Goal: Information Seeking & Learning: Learn about a topic

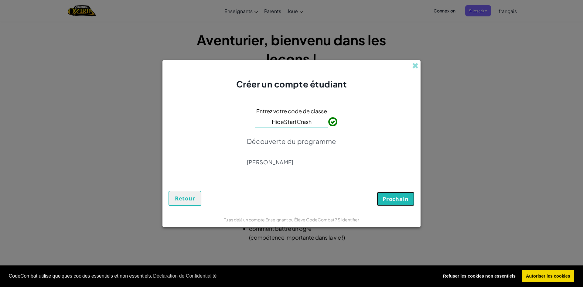
click at [388, 204] on button "Prochain" at bounding box center [396, 199] width 38 height 14
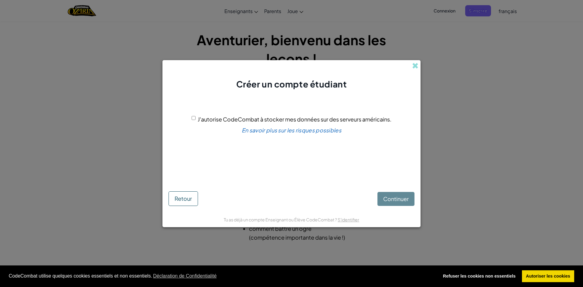
click at [388, 201] on div "Continuer Retour" at bounding box center [292, 194] width 246 height 24
click at [194, 114] on div "J'autorise CodeCombat à stocker mes données sur des serveurs américains. En sav…" at bounding box center [292, 139] width 246 height 86
click at [193, 117] on input "J'autorise CodeCombat à stocker mes données sur des serveurs américains." at bounding box center [194, 118] width 4 height 4
checkbox input "true"
click at [400, 196] on span "Continuer" at bounding box center [396, 198] width 26 height 7
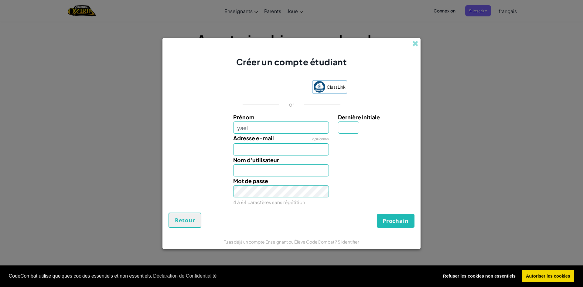
type input "yael"
click at [249, 152] on input "Adresse e-mail" at bounding box center [281, 149] width 96 height 12
click at [251, 169] on input "Yael" at bounding box center [281, 170] width 96 height 12
drag, startPoint x: 250, startPoint y: 169, endPoint x: 225, endPoint y: 174, distance: 25.1
click at [225, 174] on div "Nom d'utilisateur Yael Ce nom est déjà pris! Essayez Yael04352238?" at bounding box center [292, 165] width 252 height 21
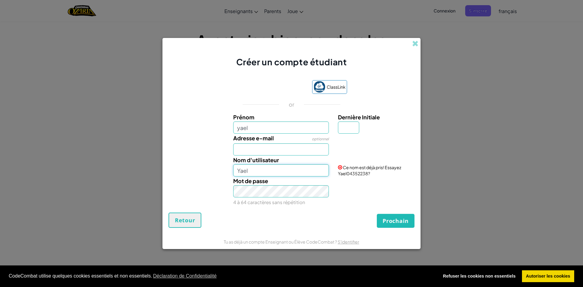
click at [259, 175] on input "Yael" at bounding box center [281, 170] width 96 height 12
type input "Y"
type input "yael"
click at [272, 151] on input "Adresse e-mail" at bounding box center [281, 149] width 96 height 12
type input "yael.duroueix@gmail.com"
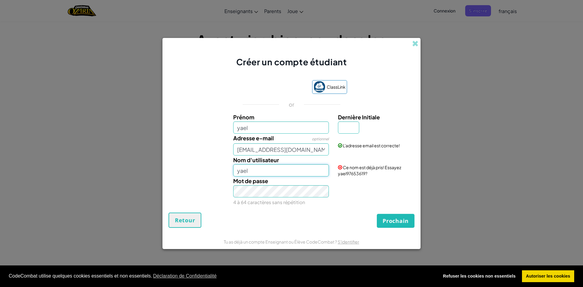
drag, startPoint x: 254, startPoint y: 171, endPoint x: 215, endPoint y: 174, distance: 39.3
click at [215, 174] on div "Nom d'utilisateur yael Ce nom est déjà pris! Essayez yael97653619?" at bounding box center [292, 165] width 252 height 21
click at [254, 214] on div "Prochain Retour" at bounding box center [292, 220] width 246 height 15
click at [250, 169] on input "yael" at bounding box center [281, 170] width 96 height 12
click at [355, 125] on input "Dernière Initiale" at bounding box center [348, 127] width 21 height 12
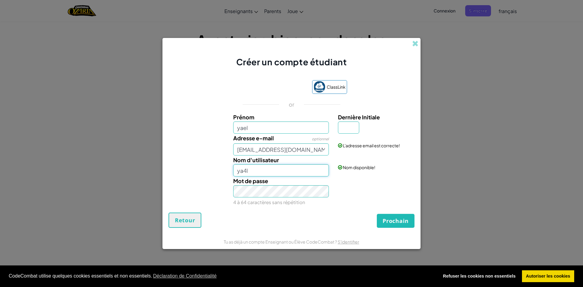
click at [293, 175] on input "ya4l" at bounding box center [281, 170] width 96 height 12
type input "y"
type input "Yael.dc"
click at [313, 206] on div "Mot de passe 4 à 64 caractères sans répétition" at bounding box center [281, 191] width 105 height 30
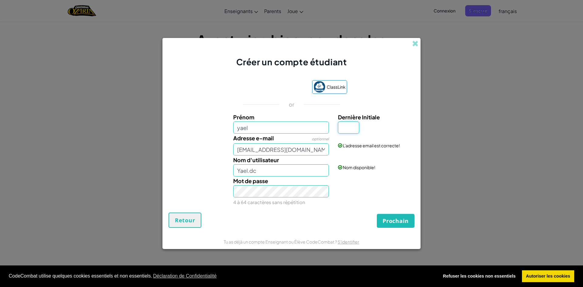
click at [341, 130] on input "Dernière Initiale" at bounding box center [348, 127] width 21 height 12
type input "n"
click at [310, 155] on input "yael.duroueix@gmail.com" at bounding box center [281, 149] width 96 height 12
click at [350, 124] on input "n" at bounding box center [348, 127] width 21 height 12
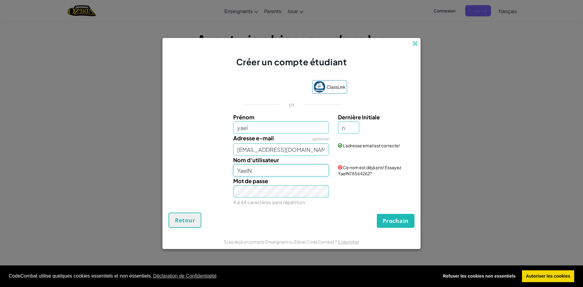
click at [277, 172] on input "YaelN" at bounding box center [281, 170] width 96 height 12
type input "Yael.dc"
click at [357, 131] on input "n" at bounding box center [348, 127] width 21 height 12
type input "d"
type input "YaelD"
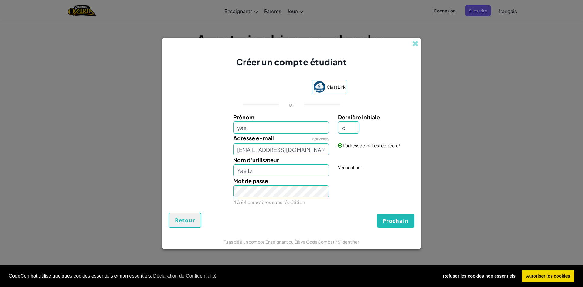
click at [378, 181] on div "Mot de passe 4 à 64 caractères sans répétition" at bounding box center [292, 191] width 252 height 30
drag, startPoint x: 353, startPoint y: 126, endPoint x: 357, endPoint y: 126, distance: 4.6
click at [353, 126] on input "d" at bounding box center [348, 127] width 21 height 12
click at [265, 176] on input "Yael" at bounding box center [281, 170] width 96 height 12
type input "Yael.dc"
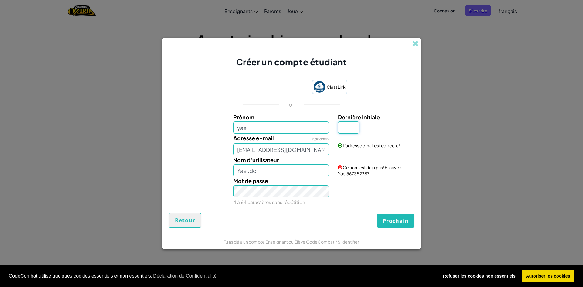
click at [347, 130] on input "Dernière Initiale" at bounding box center [348, 127] width 21 height 12
type input "c"
click at [359, 207] on div "ClassLink or Prénom yael Dernière Initiale c Adresse e-mail optionnel yael.duro…" at bounding box center [292, 143] width 246 height 139
click at [258, 169] on input "YaelC" at bounding box center [281, 170] width 96 height 12
type input "Yael"
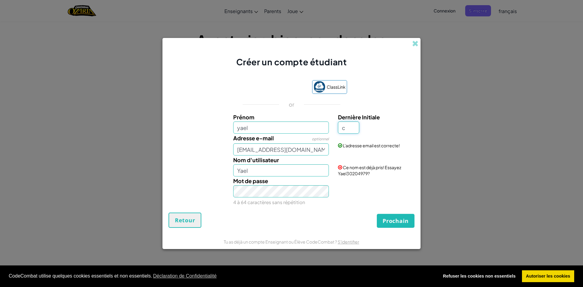
drag, startPoint x: 341, startPoint y: 130, endPoint x: 441, endPoint y: 110, distance: 102.3
click at [331, 130] on div "Prénom yael Dernière Initiale c" at bounding box center [292, 123] width 252 height 21
type input "l"
click at [255, 169] on input "YaelL" at bounding box center [281, 170] width 96 height 12
click at [399, 218] on span "Prochain" at bounding box center [396, 220] width 26 height 7
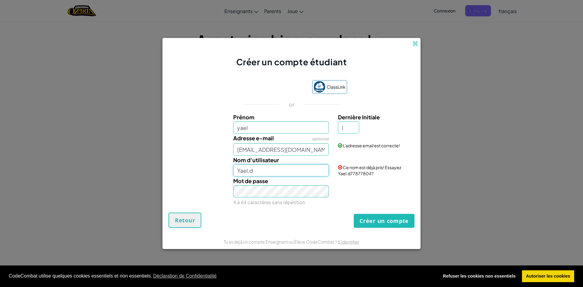
click at [295, 173] on input "Yael.d" at bounding box center [281, 170] width 96 height 12
click at [362, 189] on div "Mot de passe 4 à 64 caractères sans répétition" at bounding box center [292, 191] width 252 height 30
click at [275, 171] on input "Yael.c" at bounding box center [281, 170] width 96 height 12
click at [312, 225] on div "Créer un compte Retour" at bounding box center [292, 220] width 246 height 15
drag, startPoint x: 276, startPoint y: 168, endPoint x: 320, endPoint y: 177, distance: 44.7
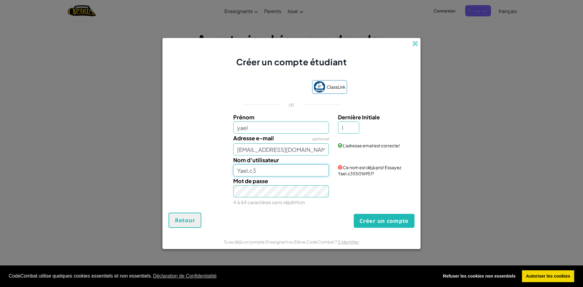
click at [276, 168] on input "Yael.c3" at bounding box center [281, 170] width 96 height 12
click at [321, 226] on div "Créer un compte Retour" at bounding box center [292, 220] width 246 height 15
drag, startPoint x: 316, startPoint y: 172, endPoint x: 289, endPoint y: 156, distance: 32.1
click at [254, 173] on input "Yael.c3jgfghxdhvhjcfghfrxc" at bounding box center [281, 170] width 96 height 12
type input "Yael.dc"
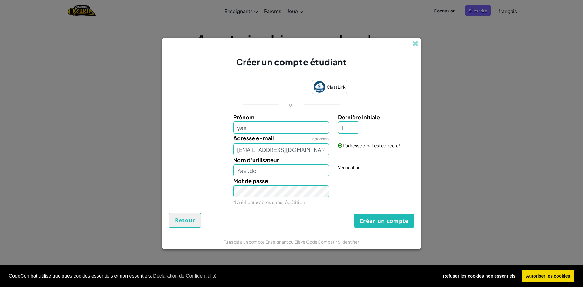
click at [259, 223] on div "Créer un compte Retour" at bounding box center [292, 220] width 246 height 15
click at [383, 220] on button "Créer un compte" at bounding box center [384, 221] width 61 height 14
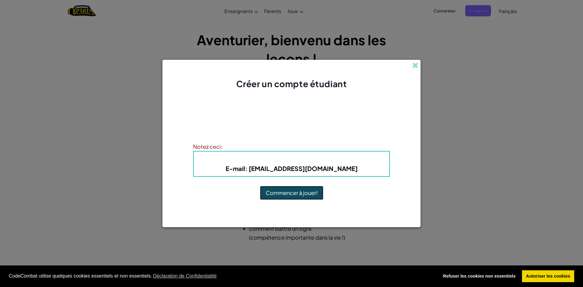
click at [288, 190] on button "Commencer à jouer!" at bounding box center [291, 193] width 63 height 14
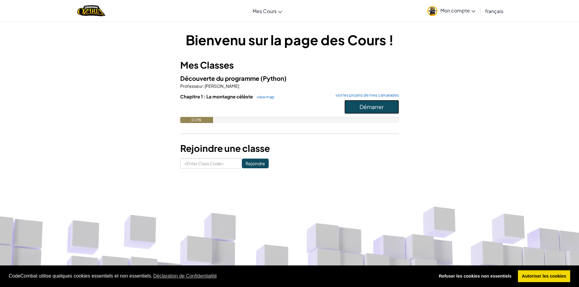
click at [364, 107] on span "Démarrer" at bounding box center [371, 106] width 24 height 7
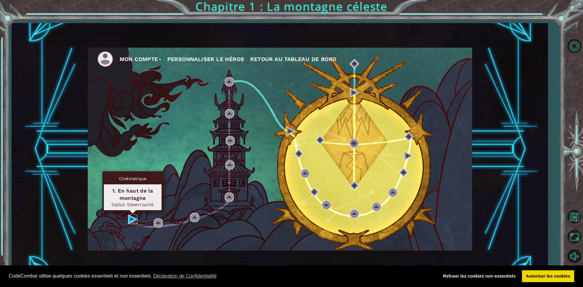
click at [132, 220] on img at bounding box center [132, 219] width 9 height 9
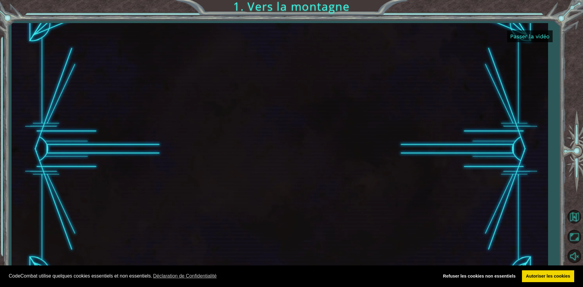
click at [516, 38] on button "Passer la vidéo" at bounding box center [530, 36] width 46 height 12
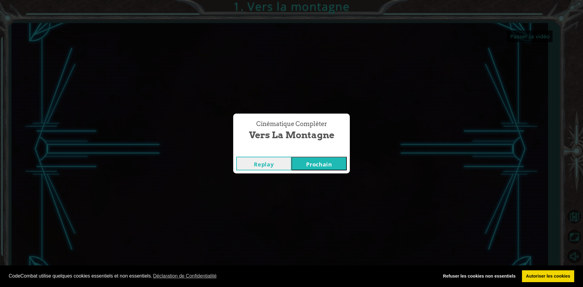
click at [283, 166] on button "Replay" at bounding box center [263, 164] width 55 height 14
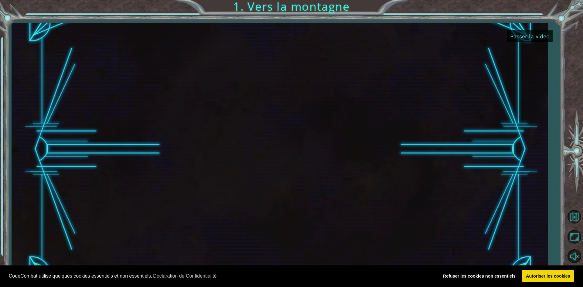
click at [547, 35] on button "Passer la vidéo" at bounding box center [530, 36] width 46 height 12
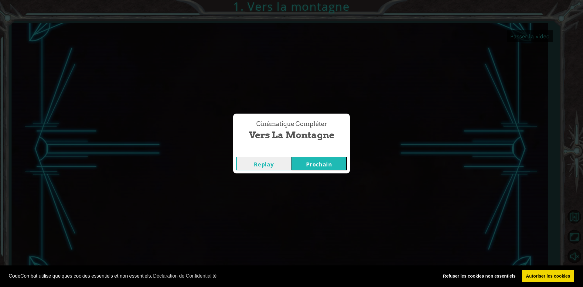
click at [309, 168] on button "Prochain" at bounding box center [319, 164] width 55 height 14
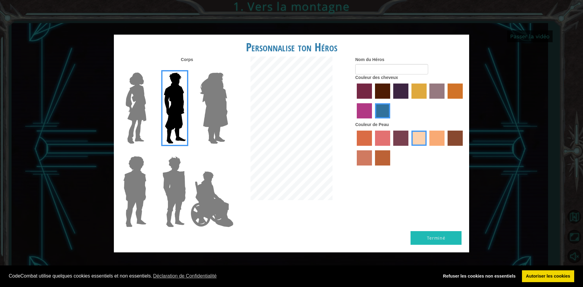
click at [218, 106] on img at bounding box center [213, 108] width 33 height 76
click at [228, 69] on input "Hero Amethyst" at bounding box center [228, 69] width 0 height 0
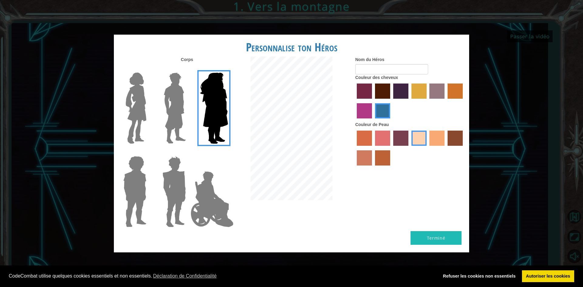
click at [130, 103] on img at bounding box center [136, 108] width 26 height 76
click at [149, 69] on input "Hero Connie" at bounding box center [149, 69] width 0 height 0
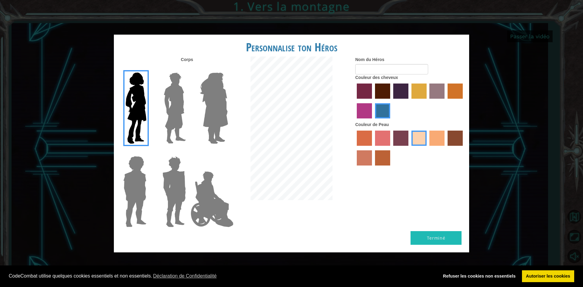
click at [137, 194] on img at bounding box center [135, 192] width 28 height 76
click at [149, 152] on input "Hero Steven" at bounding box center [149, 152] width 0 height 0
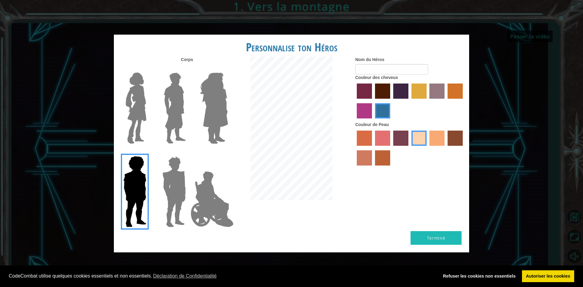
click at [168, 189] on img at bounding box center [174, 192] width 28 height 76
click at [188, 152] on input "Hero Garnet" at bounding box center [188, 152] width 0 height 0
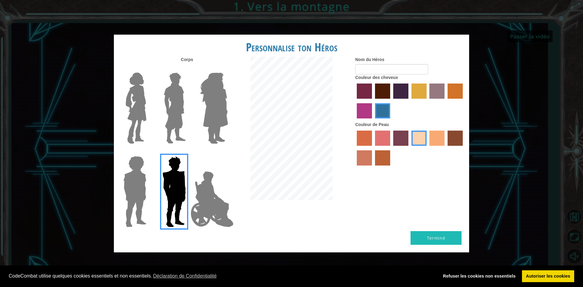
click at [219, 202] on img at bounding box center [212, 199] width 48 height 61
click at [228, 152] on input "Hero Jamie" at bounding box center [228, 152] width 0 height 0
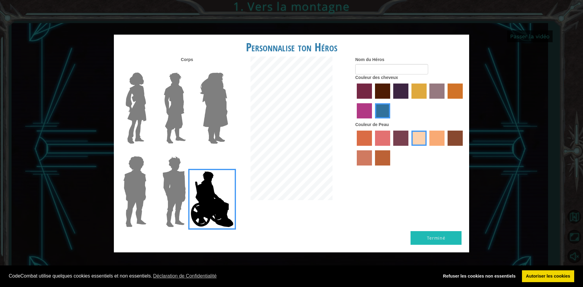
click at [186, 133] on img at bounding box center [174, 108] width 27 height 76
click at [188, 69] on input "Hero Lars" at bounding box center [188, 69] width 0 height 0
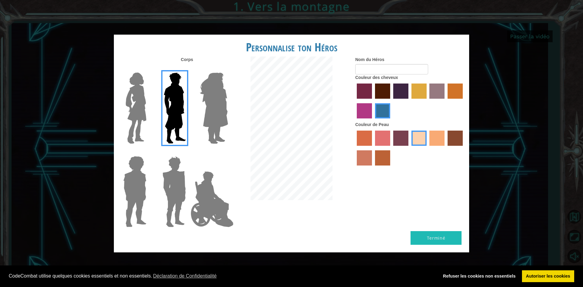
click at [399, 93] on label "hot purple hair color" at bounding box center [400, 91] width 15 height 15
click at [391, 101] on input "hot purple hair color" at bounding box center [391, 101] width 0 height 0
click at [381, 93] on label "maroon hair color" at bounding box center [382, 91] width 15 height 15
click at [373, 101] on input "maroon hair color" at bounding box center [373, 101] width 0 height 0
click at [403, 138] on label "tosca skin color" at bounding box center [400, 138] width 15 height 15
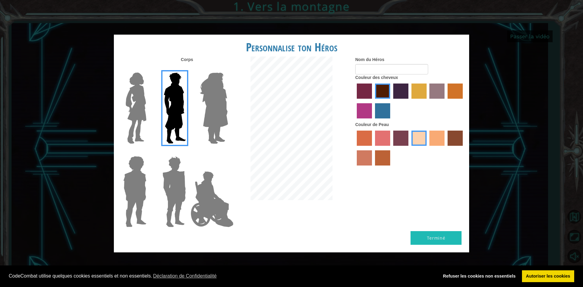
click at [391, 148] on input "tosca skin color" at bounding box center [391, 148] width 0 height 0
click at [418, 139] on label "sandy beach skin color" at bounding box center [419, 138] width 15 height 15
click at [409, 148] on input "sandy beach skin color" at bounding box center [409, 148] width 0 height 0
click at [433, 135] on label "tacao skin color" at bounding box center [436, 138] width 15 height 15
click at [428, 148] on input "tacao skin color" at bounding box center [428, 148] width 0 height 0
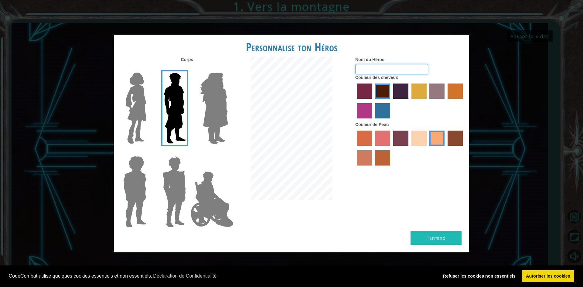
click at [388, 67] on input "Nom du Héros" at bounding box center [391, 69] width 73 height 10
click at [417, 136] on label "sandy beach skin color" at bounding box center [419, 138] width 15 height 15
click at [409, 148] on input "sandy beach skin color" at bounding box center [409, 148] width 0 height 0
click at [366, 91] on label "paprika hair color" at bounding box center [364, 91] width 15 height 15
click at [355, 101] on input "paprika hair color" at bounding box center [355, 101] width 0 height 0
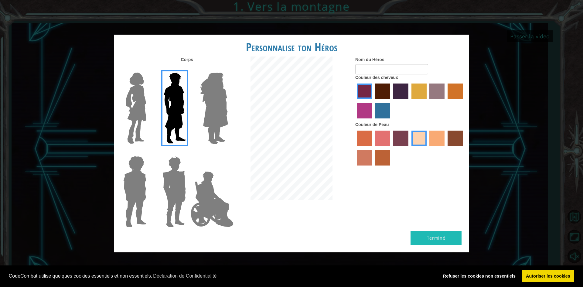
click at [382, 91] on label "maroon hair color" at bounding box center [382, 91] width 15 height 15
click at [373, 101] on input "maroon hair color" at bounding box center [373, 101] width 0 height 0
click at [376, 73] on input "Nom du Héros" at bounding box center [391, 69] width 73 height 10
type input "ya3l"
click at [439, 242] on button "Terminé" at bounding box center [436, 238] width 51 height 14
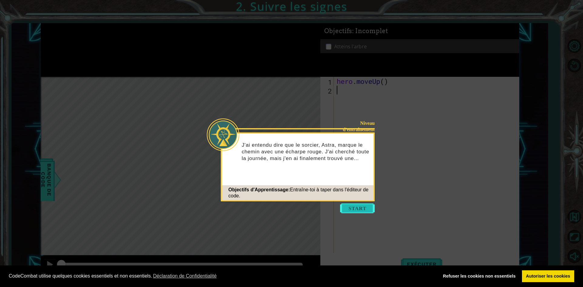
click at [360, 210] on button "Start" at bounding box center [357, 208] width 35 height 10
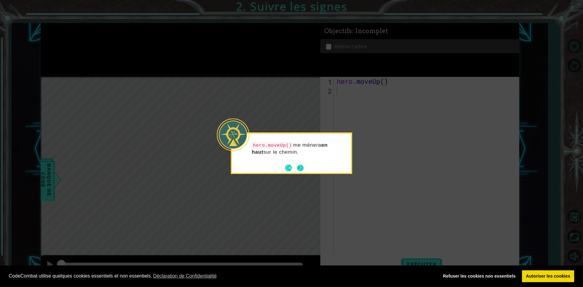
click at [303, 169] on button "Next" at bounding box center [300, 168] width 8 height 8
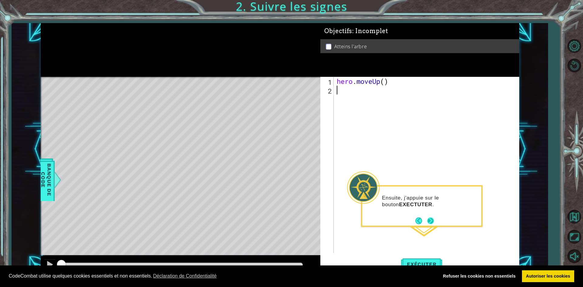
click at [431, 218] on button "Next" at bounding box center [430, 220] width 7 height 7
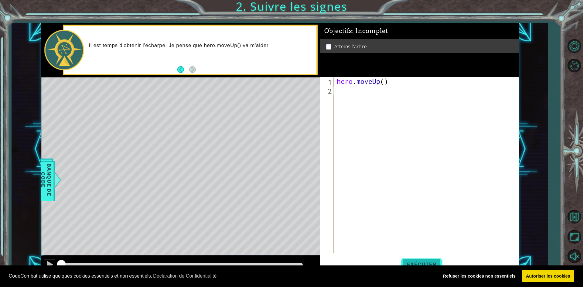
click at [415, 263] on span "Exécuter" at bounding box center [422, 264] width 42 height 6
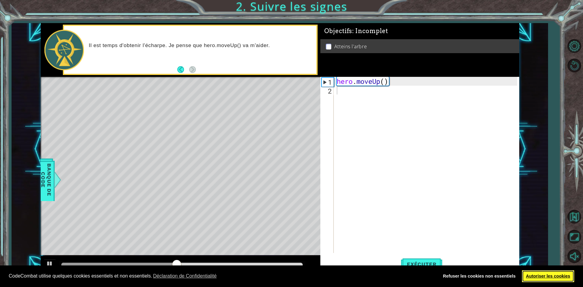
click at [545, 278] on link "Autoriser les cookies" at bounding box center [548, 276] width 53 height 12
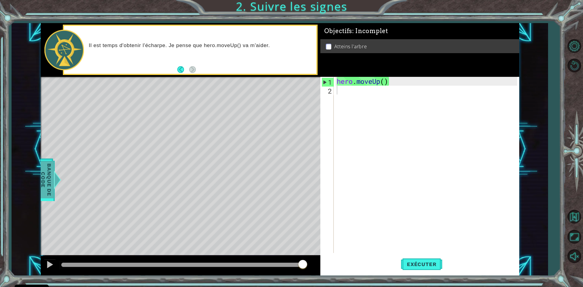
click at [48, 171] on span "Banque de Code" at bounding box center [46, 179] width 16 height 37
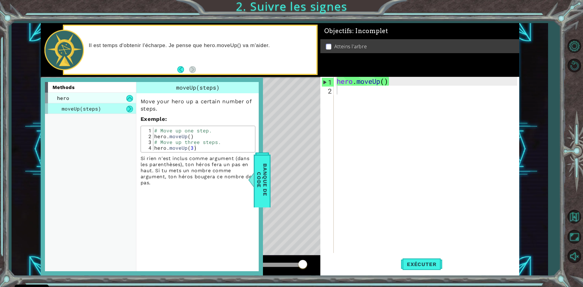
click at [96, 96] on div "hero" at bounding box center [90, 98] width 91 height 11
click at [97, 98] on div "hero" at bounding box center [90, 98] width 91 height 11
click at [103, 91] on div "methods" at bounding box center [90, 87] width 91 height 11
click at [303, 135] on div "Level Map" at bounding box center [181, 166] width 281 height 179
click at [294, 151] on div "Level Map" at bounding box center [181, 166] width 281 height 179
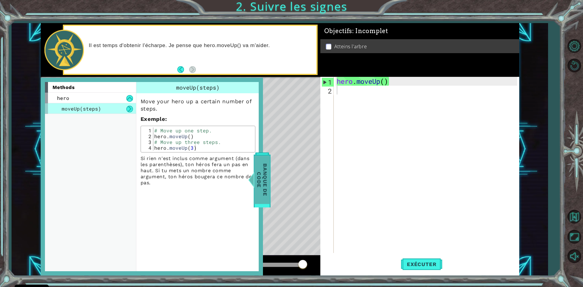
click at [261, 183] on span "Banque de Code" at bounding box center [262, 179] width 16 height 48
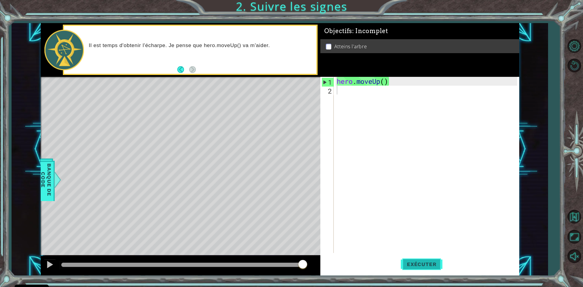
click at [422, 262] on span "Exécuter" at bounding box center [422, 264] width 42 height 6
click at [417, 267] on span "Exécuter" at bounding box center [422, 264] width 42 height 6
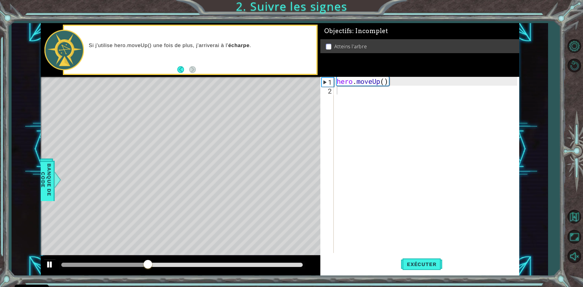
drag, startPoint x: 149, startPoint y: 259, endPoint x: 51, endPoint y: 261, distance: 97.5
click at [51, 261] on div at bounding box center [181, 265] width 280 height 19
drag, startPoint x: 77, startPoint y: 262, endPoint x: 59, endPoint y: 262, distance: 17.6
click at [59, 262] on div at bounding box center [182, 265] width 246 height 9
click at [68, 265] on div at bounding box center [119, 265] width 117 height 4
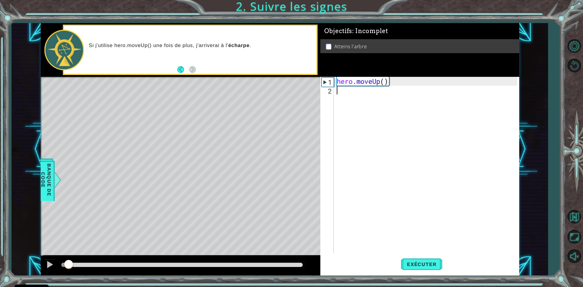
click at [78, 264] on div at bounding box center [181, 265] width 241 height 4
click at [203, 262] on div at bounding box center [182, 265] width 246 height 9
click at [203, 263] on div at bounding box center [181, 265] width 241 height 4
click at [196, 264] on div at bounding box center [128, 265] width 134 height 4
click at [186, 264] on div at bounding box center [181, 265] width 241 height 4
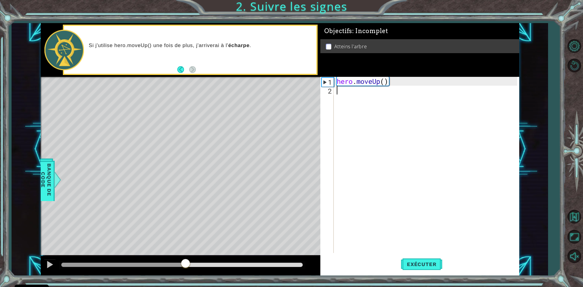
drag, startPoint x: 178, startPoint y: 264, endPoint x: 168, endPoint y: 261, distance: 11.1
click at [178, 264] on div at bounding box center [123, 265] width 125 height 4
click at [159, 259] on div at bounding box center [181, 265] width 280 height 19
click at [159, 267] on div at bounding box center [182, 265] width 246 height 9
click at [163, 266] on div at bounding box center [112, 265] width 102 height 4
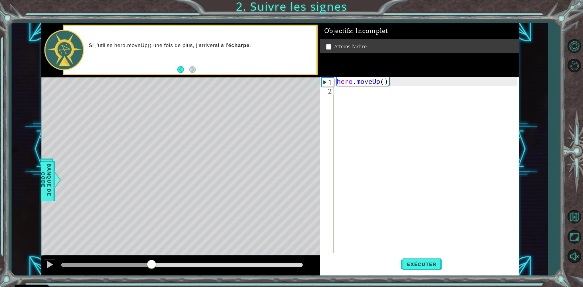
click at [152, 266] on div at bounding box center [106, 265] width 90 height 4
click at [142, 267] on div at bounding box center [105, 265] width 88 height 4
click at [133, 267] on div at bounding box center [101, 265] width 80 height 4
click at [118, 267] on div at bounding box center [90, 265] width 59 height 4
click at [95, 264] on div at bounding box center [78, 265] width 34 height 4
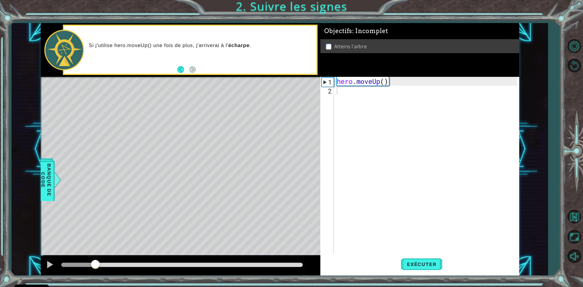
click at [83, 262] on div at bounding box center [182, 265] width 246 height 9
click at [81, 263] on div at bounding box center [78, 265] width 34 height 4
click at [50, 262] on div at bounding box center [50, 265] width 8 height 8
click at [415, 262] on span "Exécuter" at bounding box center [422, 264] width 42 height 6
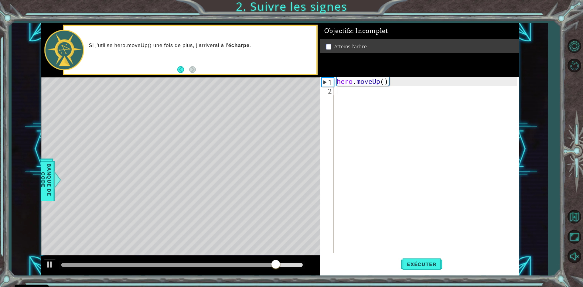
click at [359, 89] on div "hero . moveUp ( )" at bounding box center [428, 174] width 185 height 194
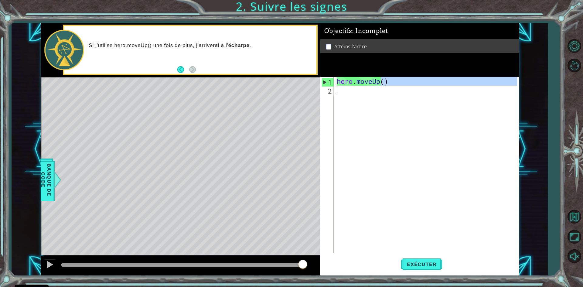
drag, startPoint x: 382, startPoint y: 82, endPoint x: 386, endPoint y: 91, distance: 9.3
click at [386, 91] on div "hero . moveUp ( )" at bounding box center [428, 174] width 185 height 194
click at [336, 81] on div "hero . moveUp ( )" at bounding box center [428, 174] width 185 height 194
type textarea "hero.moveUp()"
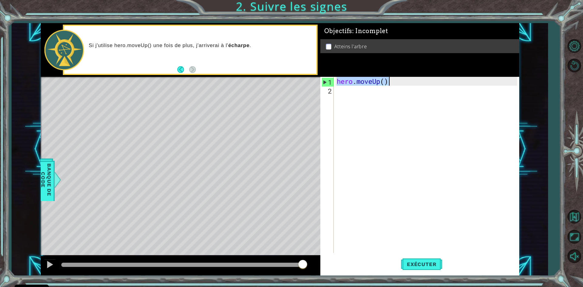
drag, startPoint x: 336, startPoint y: 81, endPoint x: 392, endPoint y: 78, distance: 56.5
click at [392, 78] on div "hero . moveUp ( )" at bounding box center [428, 174] width 185 height 194
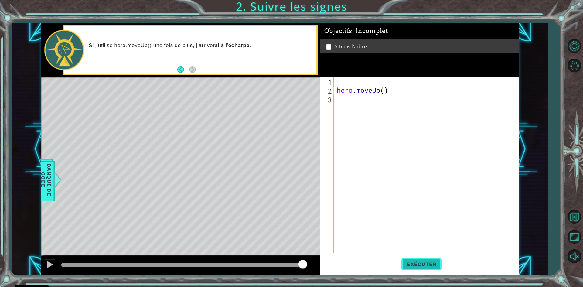
click at [418, 265] on span "Exécuter" at bounding box center [422, 264] width 42 height 6
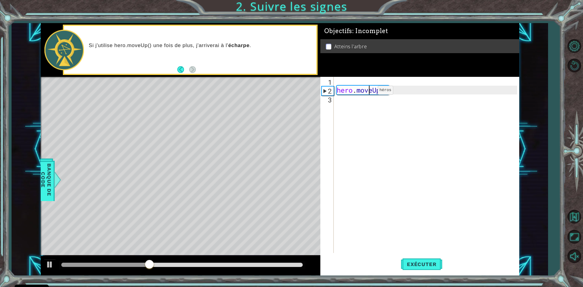
drag, startPoint x: 369, startPoint y: 92, endPoint x: 347, endPoint y: 88, distance: 21.8
click at [347, 88] on div "hero . moveUp ( )" at bounding box center [428, 174] width 185 height 194
type textarea "hero.moveUp()"
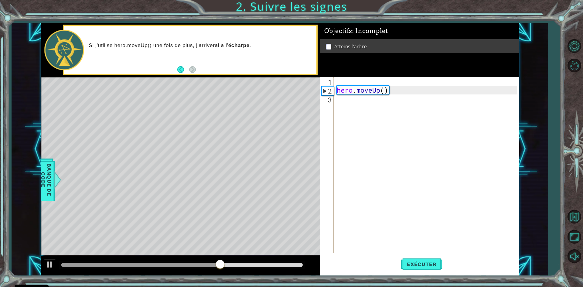
click at [354, 82] on div "hero . moveUp ( )" at bounding box center [428, 174] width 185 height 194
paste textarea "hero.moveUp()"
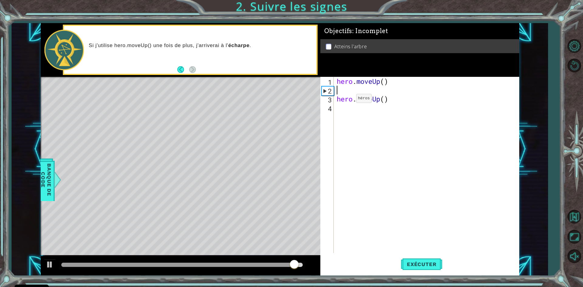
type textarea "hero.moveUp()"
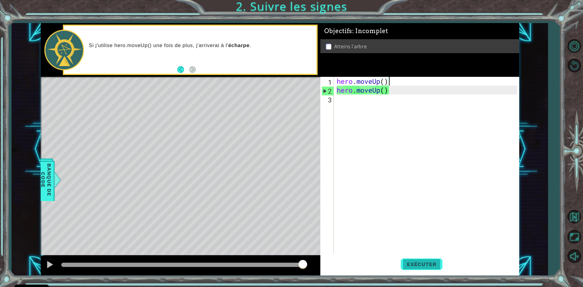
click at [425, 264] on span "Exécuter" at bounding box center [422, 264] width 42 height 6
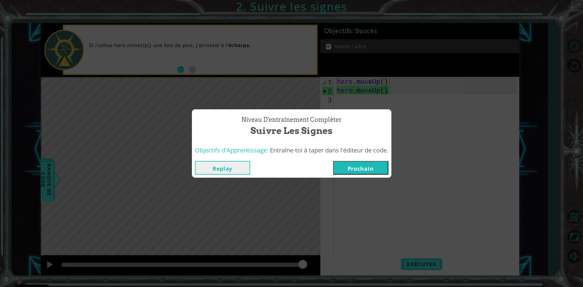
click at [340, 166] on button "Prochain" at bounding box center [360, 168] width 55 height 14
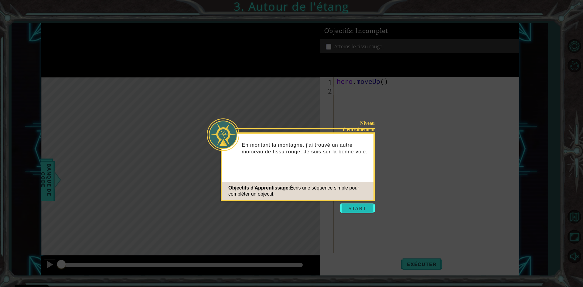
click at [361, 213] on button "Start" at bounding box center [357, 208] width 35 height 10
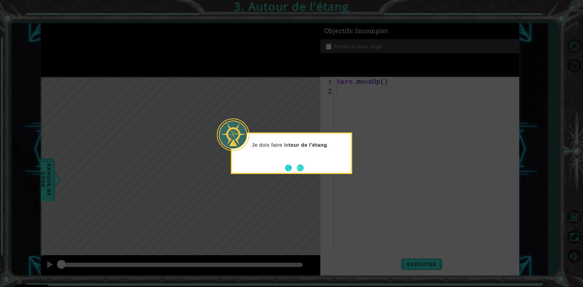
click at [294, 165] on button "Back" at bounding box center [291, 168] width 12 height 7
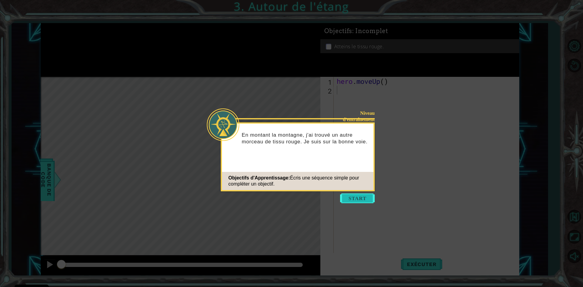
click at [358, 199] on button "Start" at bounding box center [357, 198] width 35 height 10
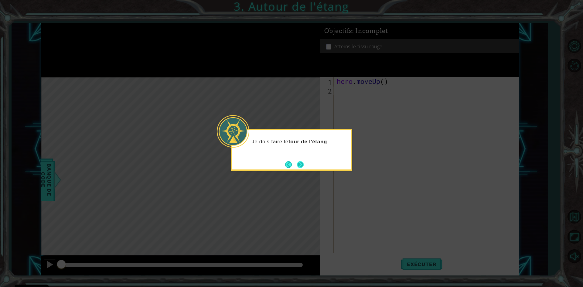
click at [299, 169] on footer at bounding box center [294, 164] width 19 height 9
click at [299, 162] on button "Next" at bounding box center [300, 165] width 8 height 8
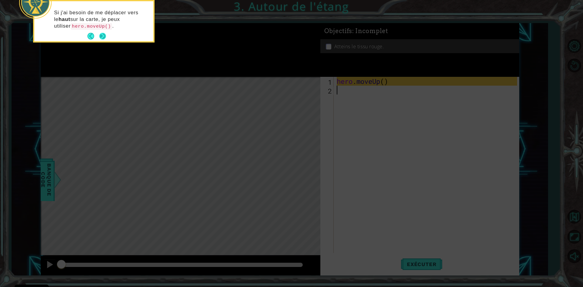
click at [104, 36] on button "Next" at bounding box center [102, 36] width 7 height 7
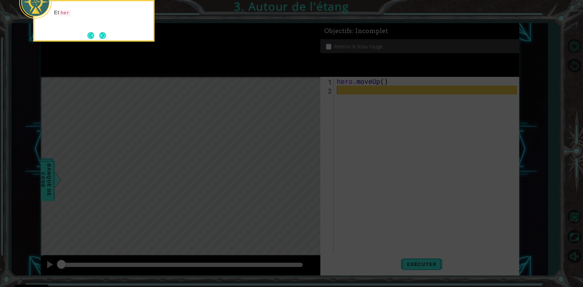
click at [104, 36] on button "Next" at bounding box center [102, 35] width 7 height 7
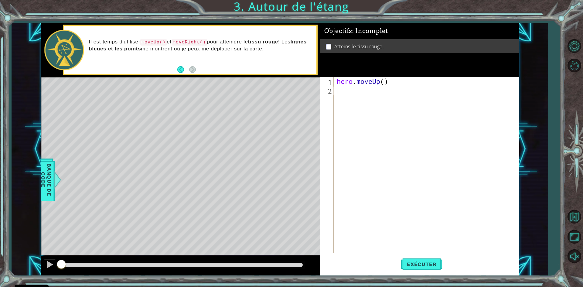
click at [341, 97] on div "hero . moveUp ( )" at bounding box center [428, 174] width 185 height 194
click at [46, 178] on span "Banque de Code" at bounding box center [46, 179] width 16 height 37
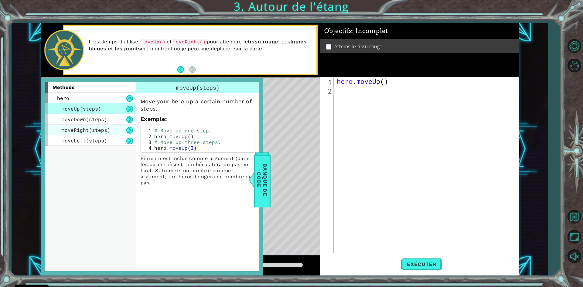
click at [107, 129] on span "moveRight(steps)" at bounding box center [86, 130] width 49 height 6
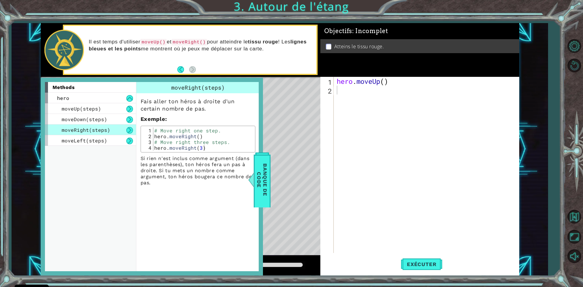
drag, startPoint x: 94, startPoint y: 127, endPoint x: 350, endPoint y: 91, distance: 258.0
click at [350, 91] on div "1 ההההההההההההההההההההההההההההההההההההההההההההההההההההההההההההההההההההההההההההה…" at bounding box center [280, 149] width 479 height 253
type textarea "# Move right one step."
click at [162, 132] on div "# Move right one step. hero . moveRight ( ) # Move right three steps. hero . mo…" at bounding box center [203, 145] width 100 height 35
drag, startPoint x: 153, startPoint y: 131, endPoint x: 219, endPoint y: 130, distance: 65.3
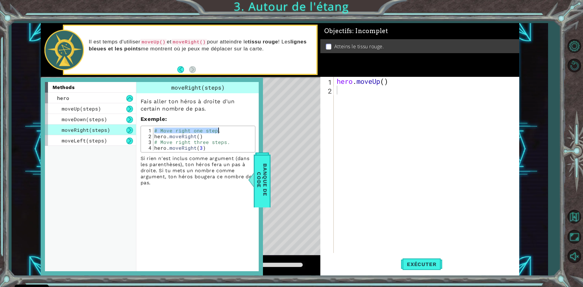
click at [219, 130] on div "# Move right one step. hero . moveRight ( ) # Move right three steps. hero . mo…" at bounding box center [203, 145] width 100 height 35
drag, startPoint x: 336, startPoint y: 86, endPoint x: 339, endPoint y: 87, distance: 3.1
click at [337, 87] on div "hero . moveUp ( )" at bounding box center [428, 174] width 185 height 194
paste textarea "# Move right one step."
click at [348, 87] on div "hero . moveUp ( ) # Move right one step." at bounding box center [428, 174] width 185 height 194
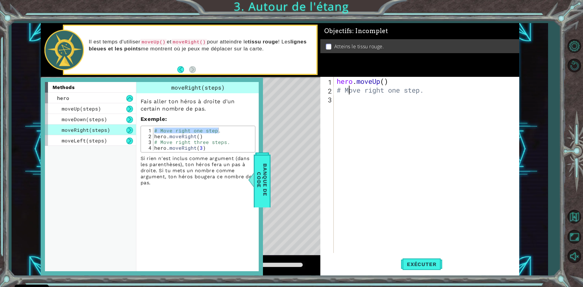
click at [346, 91] on div "hero . moveUp ( ) # Move right one step." at bounding box center [428, 174] width 185 height 194
click at [411, 263] on span "Exécuter" at bounding box center [422, 264] width 42 height 6
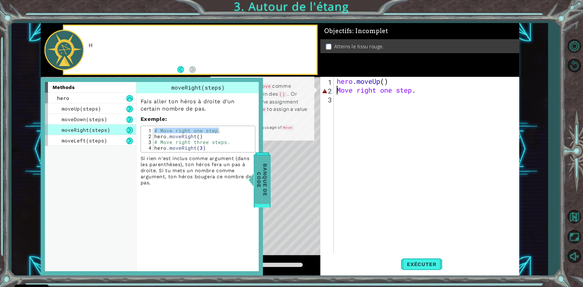
click at [260, 168] on span "Banque de Code" at bounding box center [262, 179] width 16 height 48
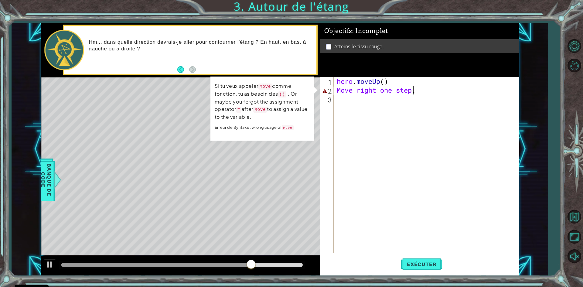
click at [415, 91] on div "hero . moveUp ( ) Move right one step ." at bounding box center [428, 174] width 185 height 194
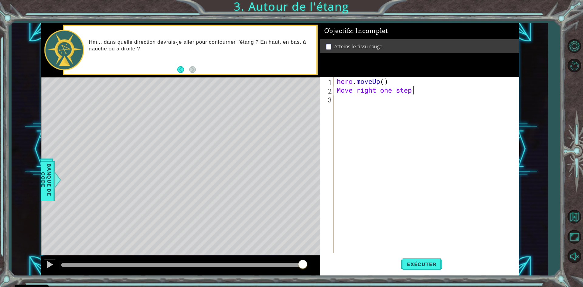
scroll to position [0, 3]
click at [415, 264] on span "Exécuter" at bounding box center [422, 264] width 42 height 6
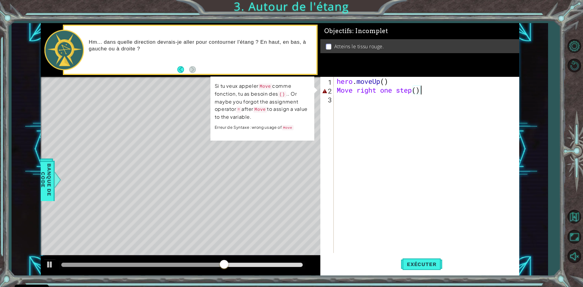
click at [356, 91] on div "hero . moveUp ( ) Move right one step ( )" at bounding box center [428, 174] width 185 height 194
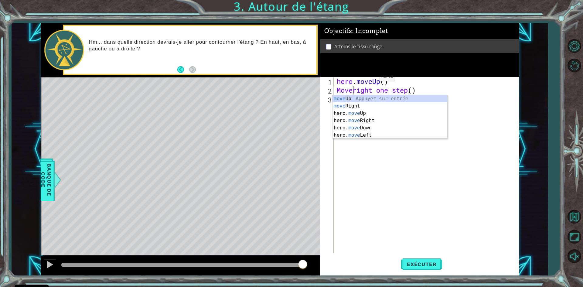
scroll to position [0, 1]
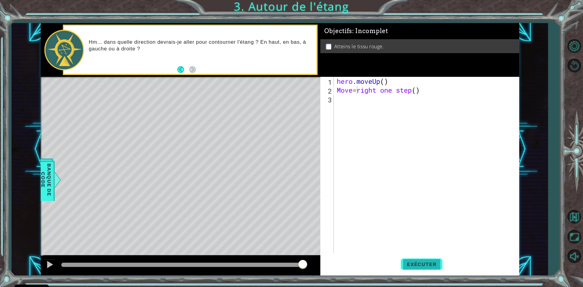
click at [415, 269] on button "Exécuter" at bounding box center [422, 265] width 42 height 20
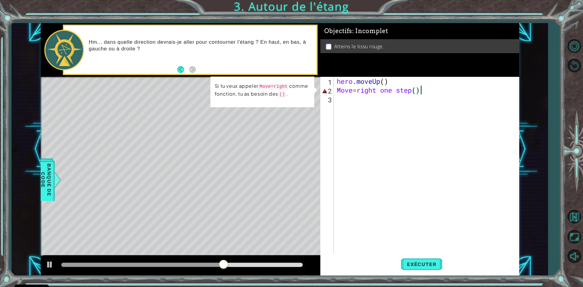
click at [420, 91] on div "hero . moveUp ( ) Move = right one step ( )" at bounding box center [428, 174] width 185 height 194
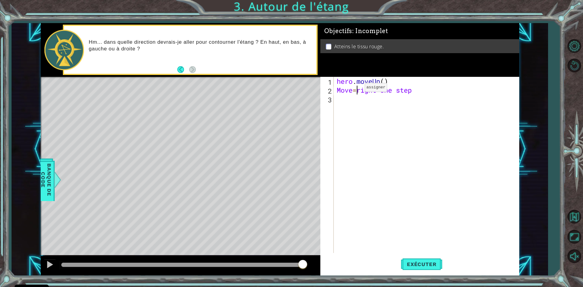
click at [356, 89] on div "hero . moveUp ( ) Move = right one step" at bounding box center [428, 174] width 185 height 194
click at [411, 264] on span "Exécuter" at bounding box center [422, 264] width 42 height 6
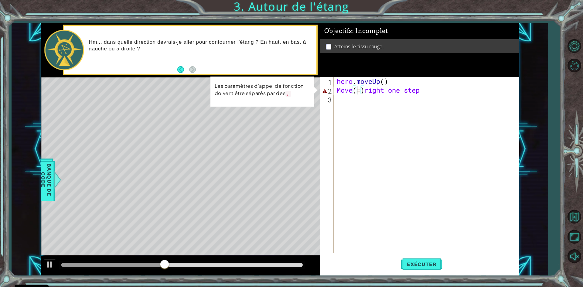
click at [358, 94] on div "hero . moveUp ( ) Move ( = ) right one step" at bounding box center [428, 174] width 185 height 194
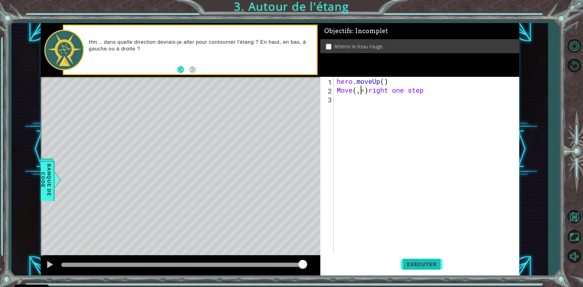
type textarea "Move(,=)right one step"
click at [432, 258] on button "Exécuter" at bounding box center [422, 265] width 42 height 20
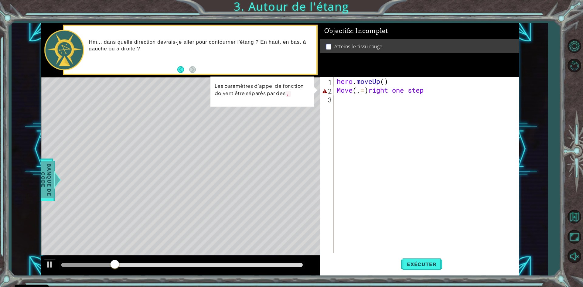
click at [44, 176] on span "Banque de Code" at bounding box center [46, 179] width 16 height 37
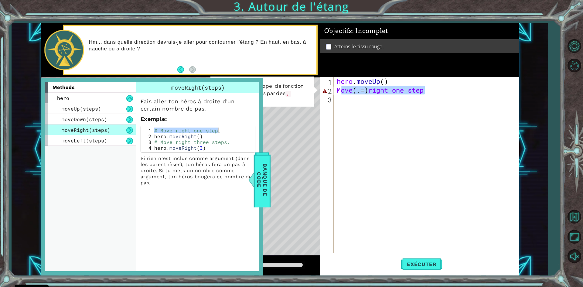
drag, startPoint x: 430, startPoint y: 91, endPoint x: 338, endPoint y: 93, distance: 92.1
click at [338, 93] on div "hero . moveUp ( ) Move ( , = ) right one step" at bounding box center [428, 174] width 185 height 194
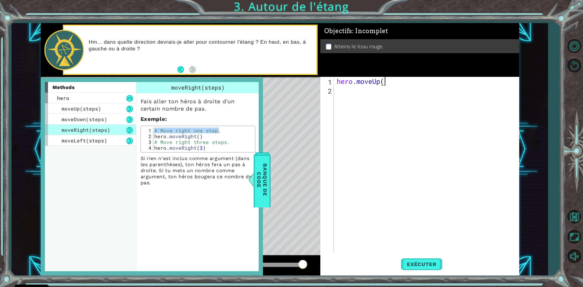
type textarea "hero.moveUp()"
type textarea "hero.moveRight()"
drag, startPoint x: 206, startPoint y: 135, endPoint x: 155, endPoint y: 137, distance: 51.1
click at [155, 137] on div "# Move right one step. hero . moveRight ( ) # Move right three steps. hero . mo…" at bounding box center [203, 145] width 100 height 35
click at [347, 88] on div "hero . moveUp ( )" at bounding box center [428, 174] width 185 height 194
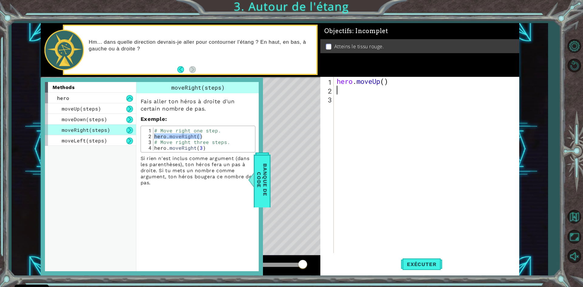
paste textarea "hero.moveRight()"
type textarea "hero.moveRight()"
click at [408, 262] on span "Exécuter" at bounding box center [422, 264] width 42 height 6
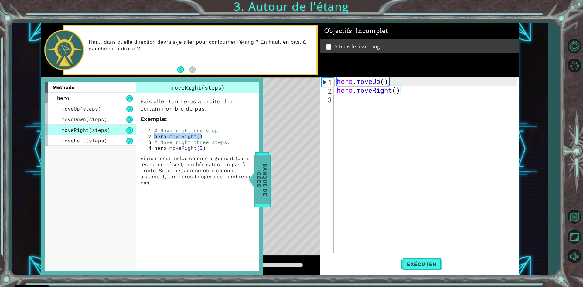
click at [256, 173] on span "Banque de Code" at bounding box center [262, 179] width 16 height 48
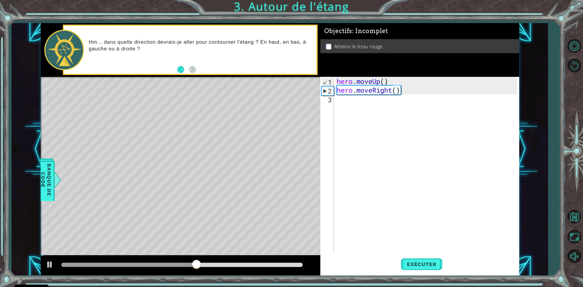
click at [344, 110] on div "hero . moveUp ( ) hero . moveRight ( )" at bounding box center [428, 174] width 185 height 194
click at [51, 170] on span "Banque de Code" at bounding box center [46, 179] width 16 height 37
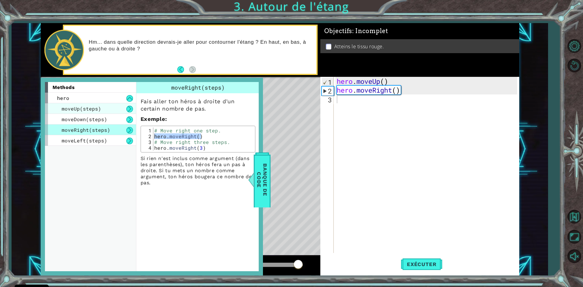
click at [105, 113] on div "moveUp(steps)" at bounding box center [90, 108] width 91 height 11
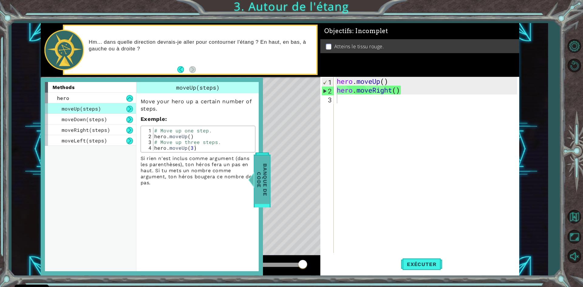
click at [266, 163] on span "Banque de Code" at bounding box center [262, 179] width 16 height 48
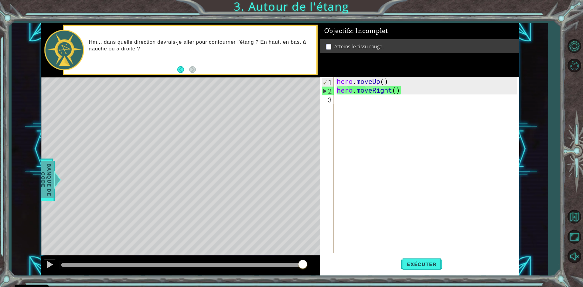
click at [49, 170] on span "Banque de Code" at bounding box center [46, 179] width 16 height 37
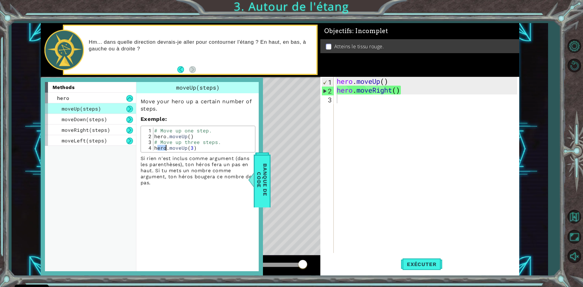
drag, startPoint x: 156, startPoint y: 149, endPoint x: 167, endPoint y: 148, distance: 11.0
click at [167, 148] on div "# Move up one step. hero . moveUp ( ) # Move up three steps. hero . moveUp ( 3 )" at bounding box center [203, 145] width 100 height 35
click at [153, 145] on div "1 2 3 4" at bounding box center [147, 139] width 11 height 23
click at [393, 95] on div "hero . moveUp ( ) hero . moveRight ( )" at bounding box center [428, 174] width 185 height 194
type textarea "hero.moveUp()"
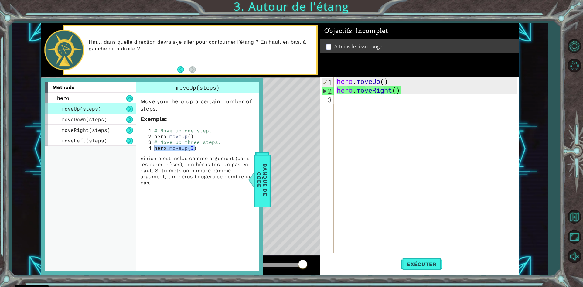
click at [192, 134] on div "# Move up one step. hero . moveUp ( ) # Move up three steps. hero . moveUp ( 3 )" at bounding box center [203, 145] width 100 height 35
drag, startPoint x: 155, startPoint y: 138, endPoint x: 197, endPoint y: 138, distance: 42.8
click at [197, 138] on div "# Move up one step. hero . moveUp ( ) # Move up three steps. hero . moveUp ( 3 )" at bounding box center [203, 145] width 100 height 35
click at [342, 100] on div "hero . moveUp ( ) hero . moveRight ( )" at bounding box center [428, 174] width 185 height 194
paste textarea "hero.moveUp()"
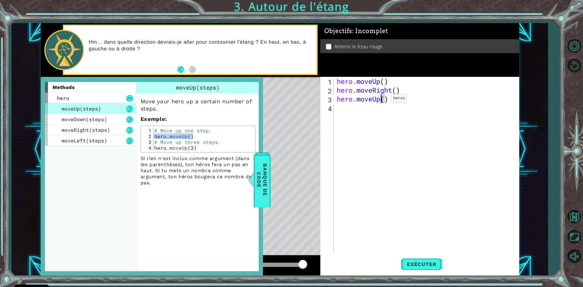
click at [382, 100] on div "hero . moveUp ( ) hero . moveRight ( ) hero . moveUp ( )" at bounding box center [428, 174] width 185 height 194
click at [382, 100] on div "hero . moveUp ( ) hero . moveRight ( ) hero . moveUp ( )" at bounding box center [427, 165] width 182 height 176
click at [384, 100] on div "hero . moveUp ( ) hero . moveRight ( ) hero . moveUp ( )" at bounding box center [428, 174] width 185 height 194
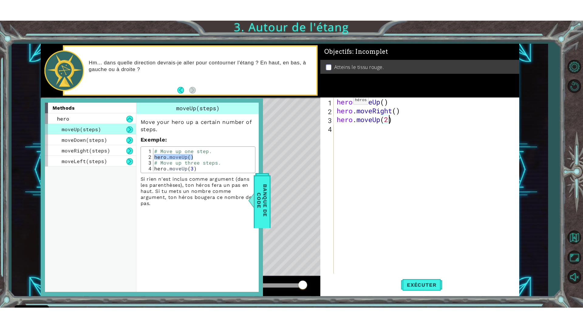
scroll to position [0, 2]
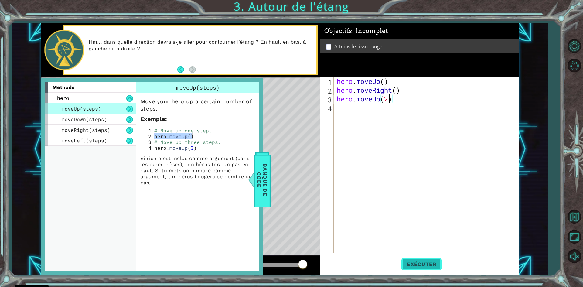
type textarea "hero.moveUp(2)"
click at [408, 261] on button "Exécuter" at bounding box center [422, 265] width 42 height 20
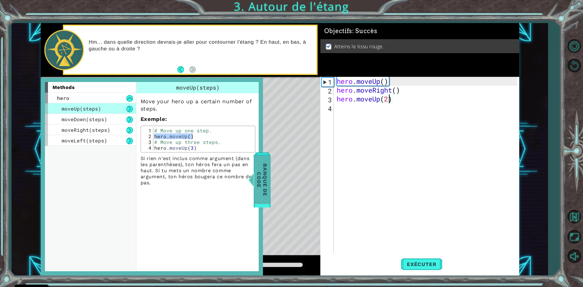
click at [269, 199] on span "Banque de Code" at bounding box center [262, 179] width 16 height 48
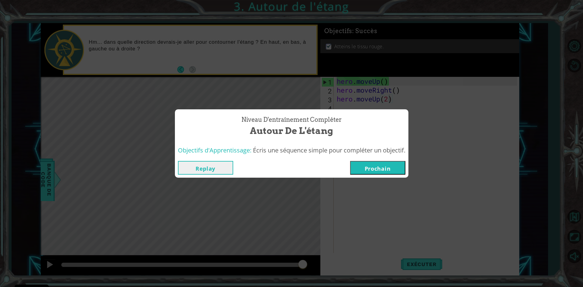
click at [361, 169] on button "Prochain" at bounding box center [377, 168] width 55 height 14
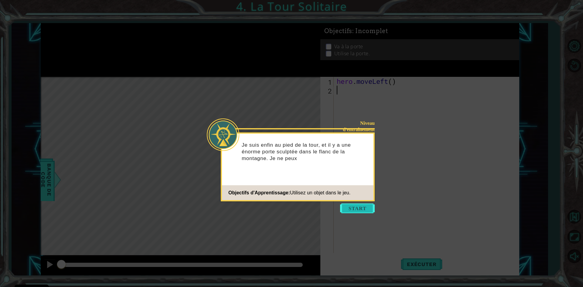
click at [367, 207] on button "Start" at bounding box center [357, 208] width 35 height 10
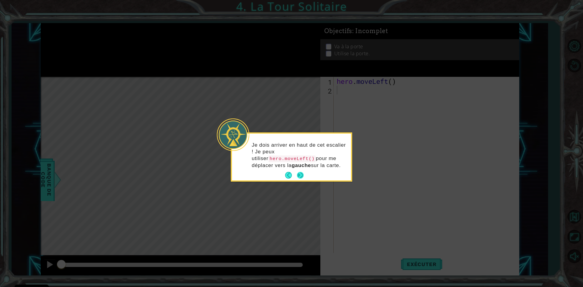
click at [301, 175] on button "Next" at bounding box center [300, 175] width 7 height 7
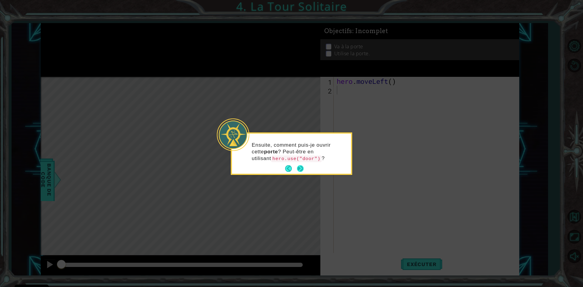
click at [299, 165] on button "Next" at bounding box center [301, 169] width 10 height 10
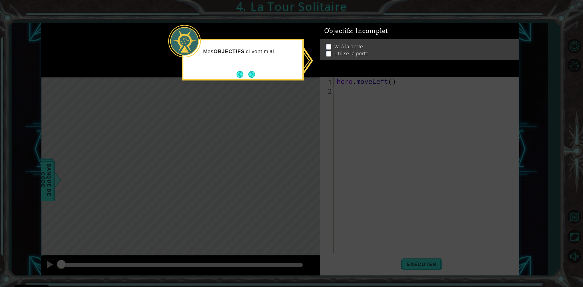
click at [351, 46] on p "Va à la porte" at bounding box center [348, 44] width 29 height 7
click at [253, 71] on button "Next" at bounding box center [252, 74] width 9 height 9
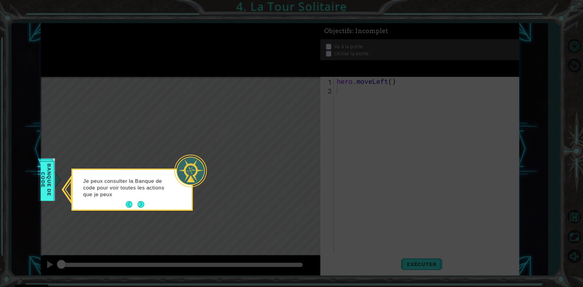
click at [59, 174] on icon at bounding box center [291, 143] width 583 height 287
click at [145, 203] on button "Next" at bounding box center [140, 204] width 9 height 9
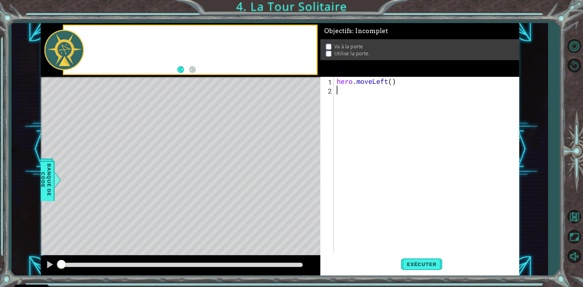
click at [145, 203] on div "Level Map" at bounding box center [181, 166] width 281 height 179
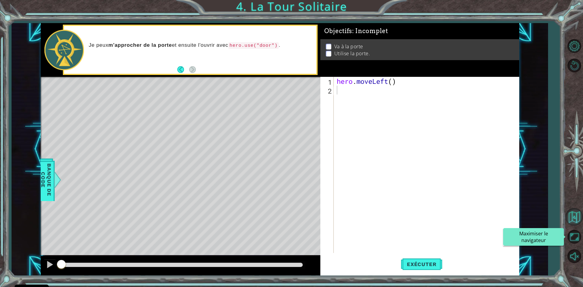
click at [576, 237] on button "Maximiser le navigateur" at bounding box center [575, 237] width 18 height 18
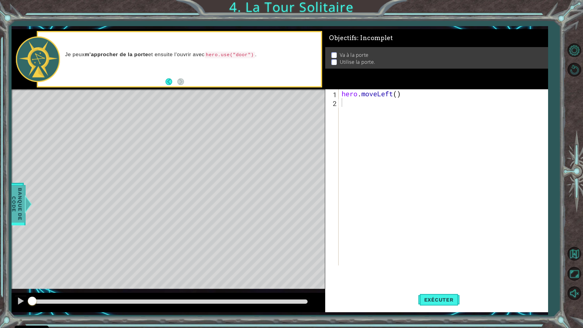
click at [15, 194] on span "Banque de Code" at bounding box center [20, 204] width 16 height 37
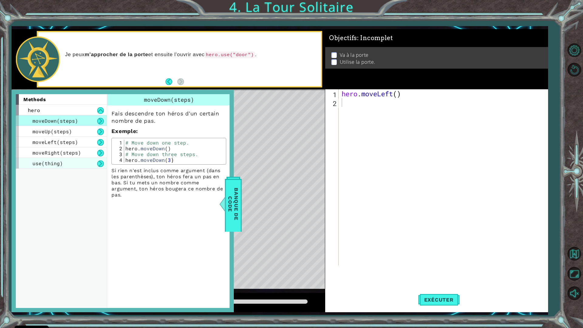
click at [38, 160] on span "use(thing)" at bounding box center [47, 163] width 30 height 6
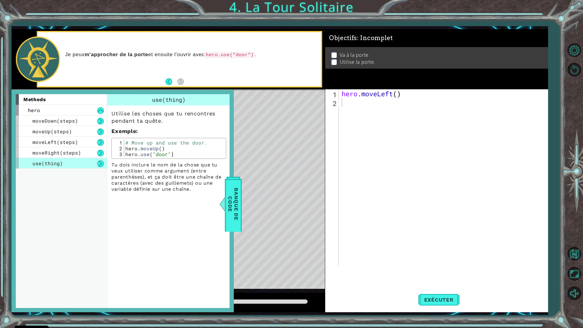
type textarea "hero.use("door")"
drag, startPoint x: 125, startPoint y: 154, endPoint x: 165, endPoint y: 160, distance: 40.8
click at [165, 160] on div "Utilise les choses que tu rencontres pendant ta quête. Exemple : hero.use("door…" at bounding box center [168, 148] width 123 height 87
click at [350, 109] on div "hero . moveLeft ( )" at bounding box center [444, 186] width 209 height 194
click at [228, 201] on span "Banque de Code" at bounding box center [233, 204] width 16 height 48
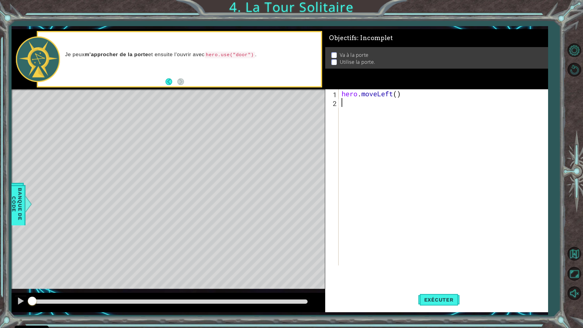
drag, startPoint x: 336, startPoint y: 100, endPoint x: 330, endPoint y: 114, distance: 14.6
click at [349, 105] on div "hero . moveLeft ( )" at bounding box center [444, 186] width 209 height 194
paste textarea "hero.use("door")"
type textarea "hero.use("door")"
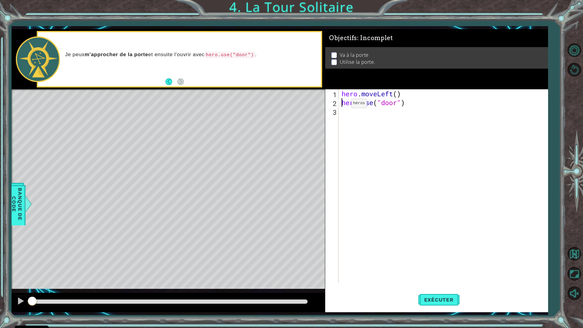
click at [342, 105] on div "hero . moveLeft ( ) hero . use ( "door" )" at bounding box center [444, 194] width 209 height 211
click at [352, 102] on div "hero . moveLeft ( ) hero . use ( "door" )" at bounding box center [444, 194] width 209 height 211
click at [22, 209] on span "Banque de Code" at bounding box center [14, 204] width 16 height 37
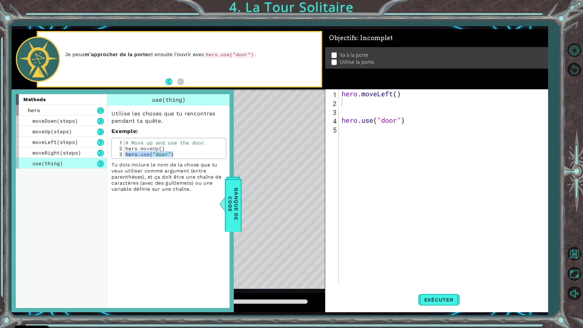
click at [279, 167] on div "Level Map" at bounding box center [152, 178] width 281 height 179
click at [228, 201] on span "Banque de Code" at bounding box center [234, 204] width 16 height 48
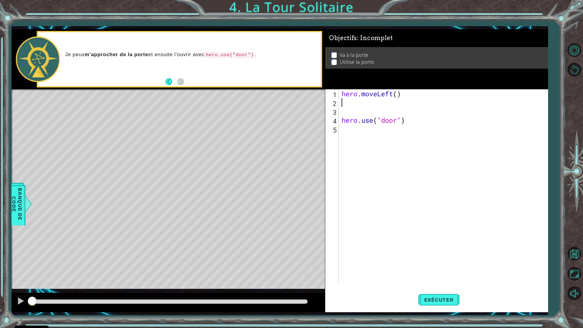
click at [397, 99] on div "hero . moveLeft ( ) hero . use ( "door" )" at bounding box center [444, 194] width 209 height 211
click at [398, 95] on div "hero . moveLeft ( ) hero . use ( "door" )" at bounding box center [444, 194] width 209 height 211
type textarea "hero.moveLeft(2)"
click at [353, 107] on div "hero . moveLeft ( 2 ) hero . use ( "door" )" at bounding box center [444, 194] width 209 height 211
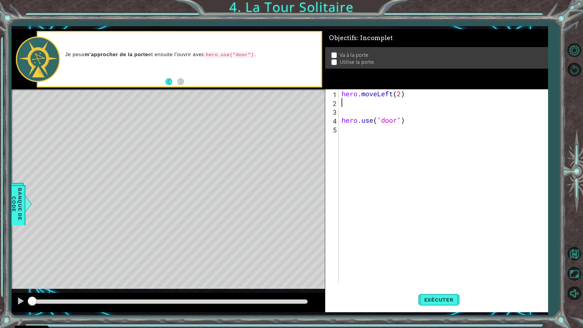
scroll to position [0, 0]
click at [14, 203] on span "Banque de Code" at bounding box center [11, 204] width 16 height 37
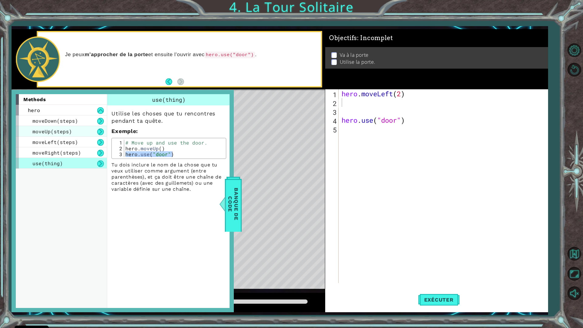
click at [81, 131] on div "moveUp(steps)" at bounding box center [61, 131] width 91 height 11
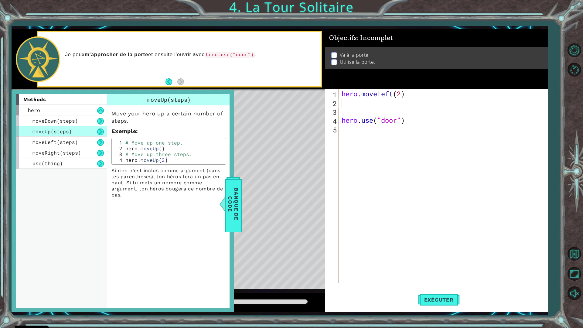
type textarea "hero.moveUp()"
drag, startPoint x: 125, startPoint y: 147, endPoint x: 163, endPoint y: 146, distance: 38.3
click at [163, 146] on div "# Move up one step. hero . moveUp ( ) # Move up three steps. hero . moveUp ( 3 )" at bounding box center [174, 157] width 100 height 35
click at [347, 107] on div "hero . moveLeft ( 2 ) hero . use ( "door" )" at bounding box center [444, 194] width 209 height 211
paste textarea "hero.moveUp()"
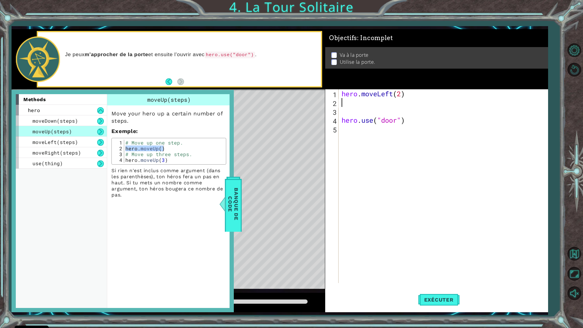
type textarea "hero.moveUp()"
click at [348, 113] on div "hero . moveLeft ( 2 ) hero . moveUp ( ) hero . use ( "door" )" at bounding box center [444, 194] width 209 height 211
click at [75, 150] on span "moveRight(steps)" at bounding box center [56, 152] width 49 height 6
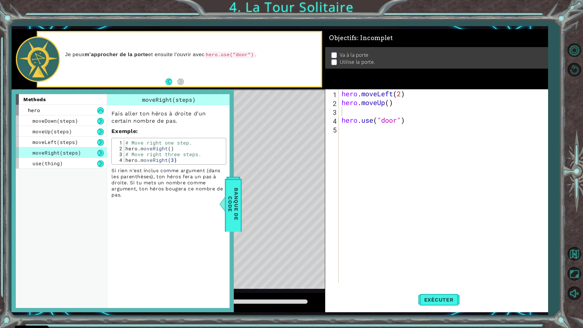
type textarea "hero.moveRight()"
drag, startPoint x: 125, startPoint y: 150, endPoint x: 172, endPoint y: 149, distance: 47.1
click at [172, 149] on div "# Move right one step. hero . moveRight ( ) # Move right three steps. hero . mo…" at bounding box center [174, 157] width 100 height 35
click at [343, 114] on div "hero . moveLeft ( 2 ) hero . moveUp ( ) hero . use ( "door" )" at bounding box center [444, 194] width 209 height 211
paste textarea "hero.moveRight()"
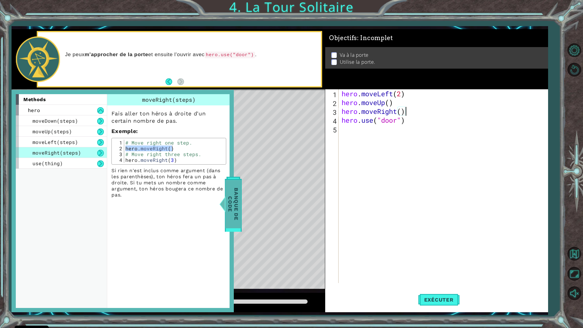
click at [232, 191] on span "Banque de Code" at bounding box center [228, 204] width 16 height 48
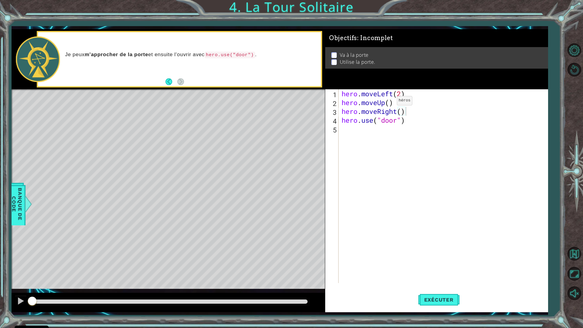
click at [388, 102] on div "hero . moveLeft ( 2 ) hero . moveUp ( ) hero . moveRight ( ) hero . use ( "door…" at bounding box center [444, 194] width 209 height 211
click at [403, 111] on div "hero . moveLeft ( 2 ) hero . moveUp ( 2 ) hero . moveRight ( ) hero . use ( "do…" at bounding box center [444, 194] width 209 height 211
type textarea "hero.moveRight(2)"
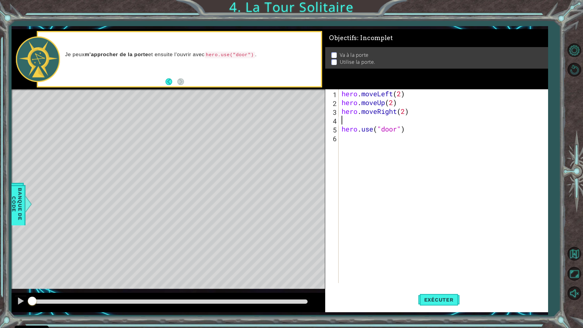
type textarea "hero.moveRight(2)"
click at [352, 131] on div "hero . moveLeft ( 2 ) hero . moveUp ( 2 ) hero . moveRight ( 2 ) hero . use ( "…" at bounding box center [444, 194] width 209 height 211
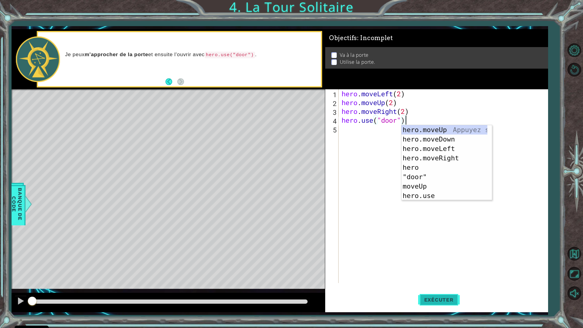
type textarea "hero.use("door")"
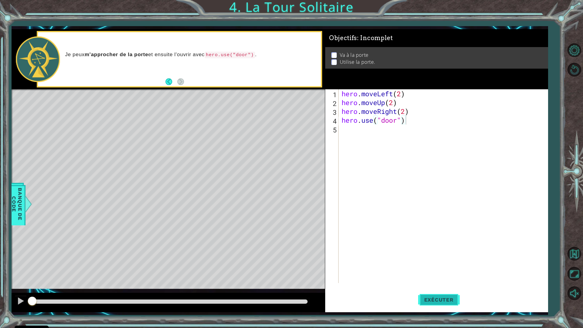
click at [431, 287] on span "Exécuter" at bounding box center [439, 300] width 42 height 6
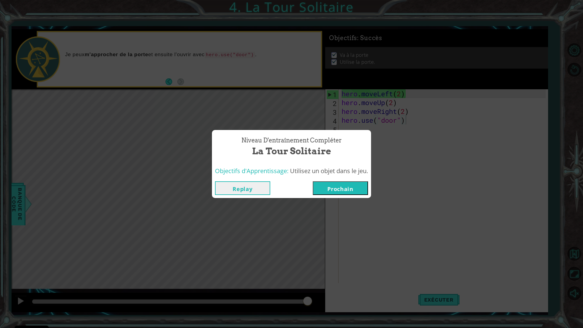
click at [342, 191] on button "Prochain" at bounding box center [340, 188] width 55 height 14
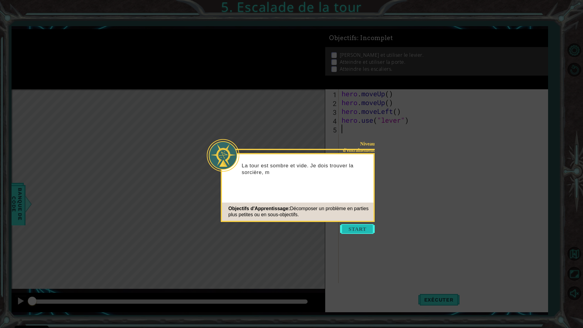
click at [354, 230] on button "Start" at bounding box center [357, 229] width 35 height 10
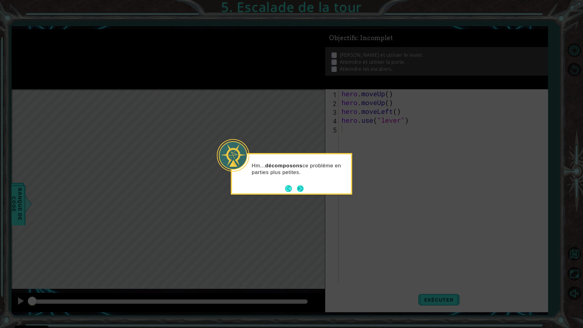
click at [299, 189] on button "Next" at bounding box center [301, 188] width 10 height 10
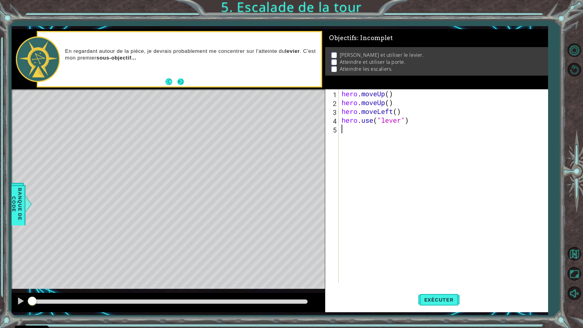
click at [180, 80] on button "Next" at bounding box center [180, 81] width 7 height 7
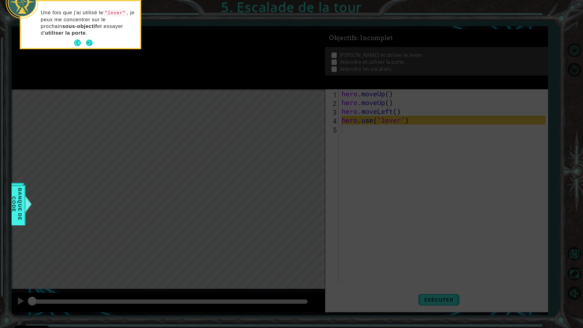
click at [89, 42] on button "Next" at bounding box center [89, 42] width 7 height 7
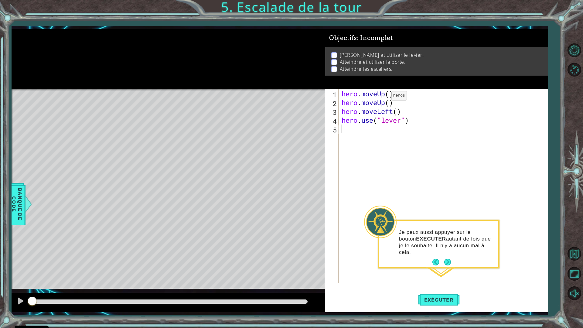
click at [383, 97] on div "hero . moveUp ( ) hero . moveUp ( ) hero . moveLeft ( ) hero . use ( "lever" )" at bounding box center [444, 194] width 209 height 211
click at [385, 96] on div "hero . moveUp ( ) hero . moveUp ( ) hero . moveLeft ( ) hero . use ( "lever" )" at bounding box center [444, 194] width 209 height 211
click at [387, 96] on div "hero . moveUp ( ) hero . moveUp ( ) hero . moveLeft ( ) hero . use ( "lever" )" at bounding box center [444, 194] width 209 height 211
click at [389, 97] on div "hero . moveUp ( ) hero . moveUp ( ) hero . moveLeft ( ) hero . use ( "lever" )" at bounding box center [444, 194] width 209 height 211
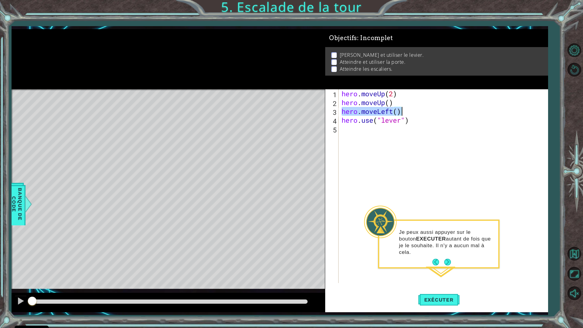
drag, startPoint x: 343, startPoint y: 112, endPoint x: 412, endPoint y: 113, distance: 69.6
click at [412, 113] on div "hero . moveUp ( 2 ) hero . moveUp ( ) hero . moveLeft ( ) hero . use ( "lever" )" at bounding box center [444, 194] width 209 height 211
type textarea "hero.moveUp()hero.moveLeft()"
click at [394, 100] on div "hero . moveUp ( 2 ) hero . moveUp ( ) hero . moveLeft ( ) hero . use ( "lever" )" at bounding box center [443, 186] width 206 height 194
drag, startPoint x: 394, startPoint y: 100, endPoint x: 338, endPoint y: 104, distance: 56.0
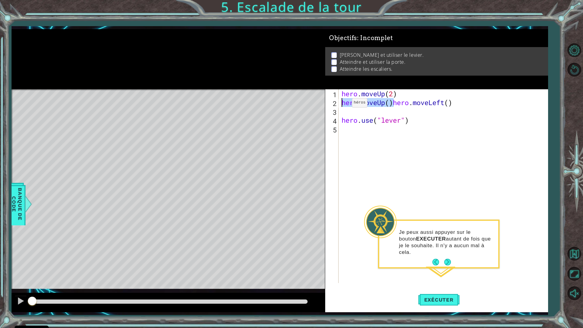
click at [338, 104] on div "hero.moveUp()hero.moveLeft() 1 2 3 4 5 hero . moveUp ( 2 ) hero . moveUp ( ) he…" at bounding box center [435, 186] width 221 height 194
click at [412, 97] on div "hero . moveUp ( 2 ) hero . moveLeft ( ) hero . moveUp ( ) hero . use ( "lever" )" at bounding box center [444, 194] width 209 height 211
click at [399, 103] on div "hero . moveUp ( 2 ) hero . moveLeft ( ) hero . moveUp ( ) hero . use ( "lever" )" at bounding box center [444, 194] width 209 height 211
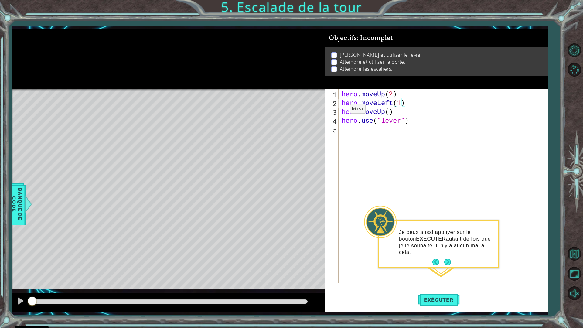
click at [341, 110] on div "hero.moveLeft(1) 1 2 3 4 5 hero . moveUp ( 2 ) hero . moveLeft ( 1 ) hero . mov…" at bounding box center [435, 186] width 221 height 194
click at [341, 110] on div "hero . moveUp ( 2 ) hero . moveLeft ( 1 ) hero . moveUp ( ) hero . use ( "lever…" at bounding box center [444, 194] width 209 height 211
type textarea "hero.moveUp()"
click at [449, 259] on button "Next" at bounding box center [447, 262] width 7 height 7
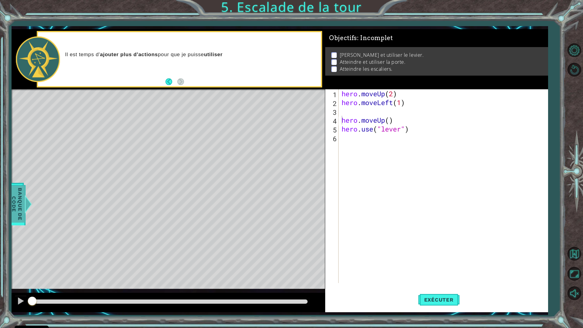
click at [20, 207] on span "Banque de Code" at bounding box center [17, 204] width 16 height 37
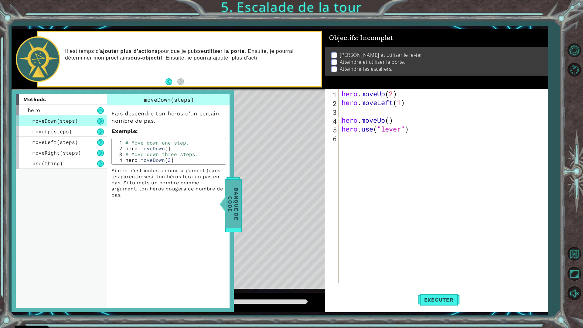
click at [233, 193] on span "Banque de Code" at bounding box center [233, 204] width 16 height 48
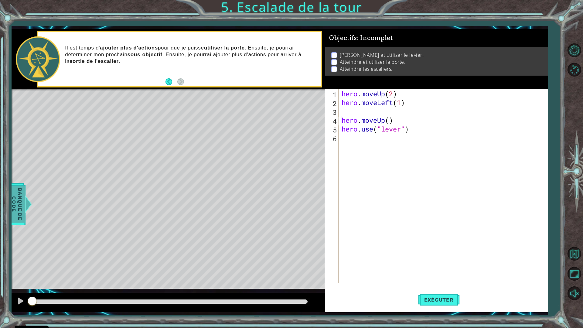
click at [16, 194] on span "Banque de Code" at bounding box center [17, 204] width 16 height 37
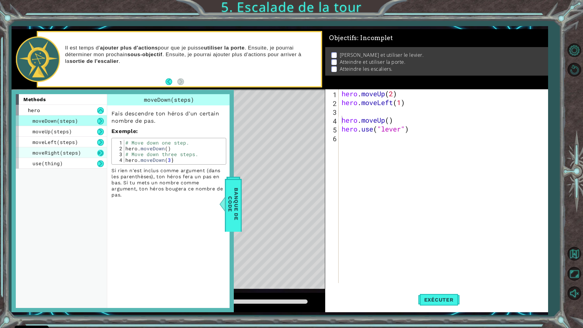
click at [97, 152] on button at bounding box center [100, 153] width 7 height 7
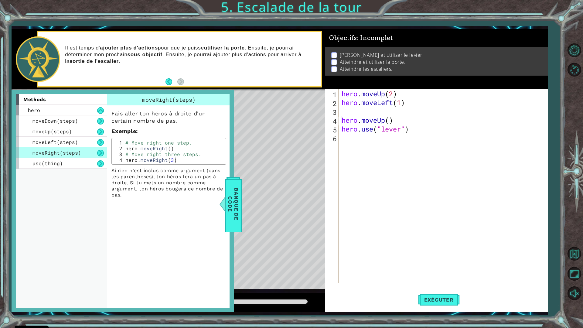
type textarea "hero.moveRight(3)"
drag, startPoint x: 126, startPoint y: 160, endPoint x: 177, endPoint y: 162, distance: 51.4
click at [177, 162] on div "# Move right one step. hero . moveRight ( ) # Move right three steps. hero . mo…" at bounding box center [174, 157] width 100 height 35
click at [344, 109] on div "hero . moveUp ( 2 ) hero . moveLeft ( 1 ) hero . moveUp ( ) hero . use ( "lever…" at bounding box center [444, 194] width 209 height 211
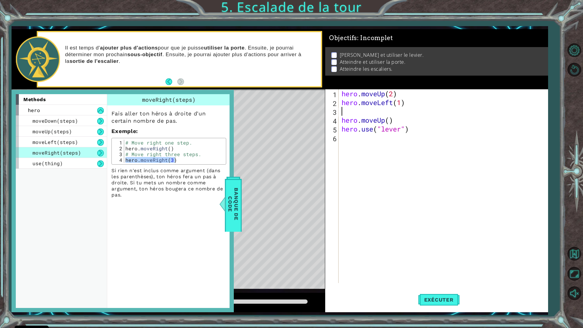
paste textarea "hero.moveRight(3)"
click at [239, 189] on span "Banque de Code" at bounding box center [233, 204] width 16 height 48
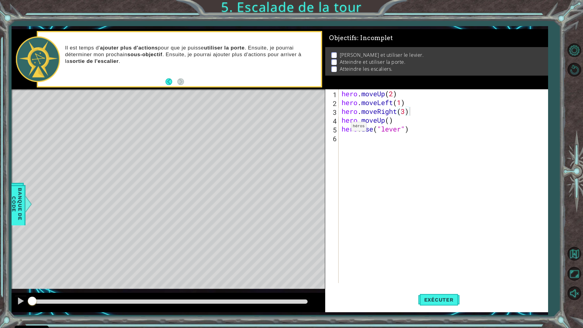
click at [342, 128] on div "hero . moveUp ( 2 ) hero . moveLeft ( 1 ) hero . moveRight ( 3 ) hero . moveUp …" at bounding box center [444, 194] width 209 height 211
click at [342, 119] on div "hero . moveUp ( 2 ) hero . moveLeft ( 1 ) hero . moveRight ( 3 ) hero . moveUp …" at bounding box center [444, 194] width 209 height 211
type textarea "hero.moveUp()"
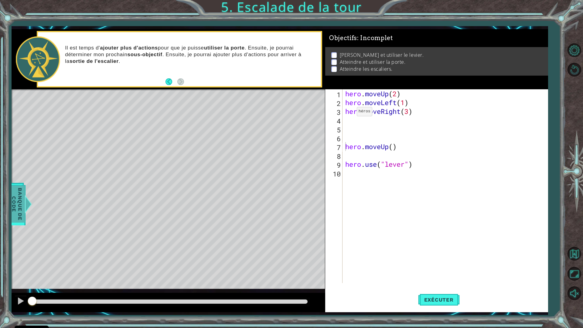
click at [19, 192] on span "Banque de Code" at bounding box center [17, 204] width 16 height 37
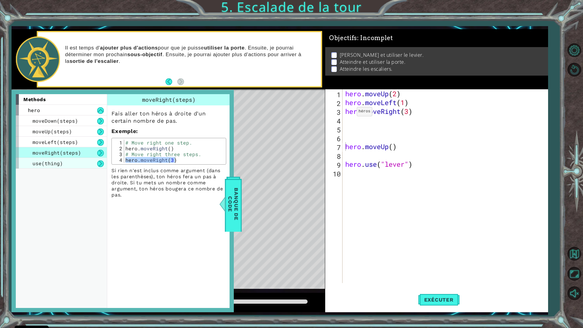
click at [47, 165] on span "use(thing)" at bounding box center [47, 163] width 30 height 6
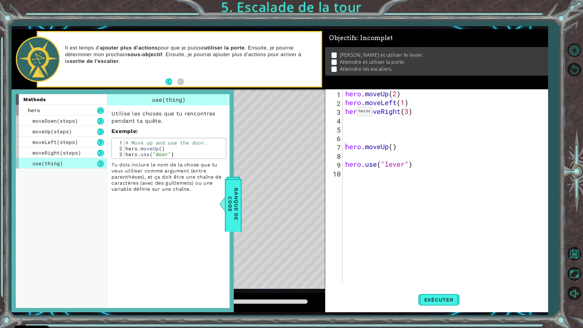
type textarea "hero.use("door")"
drag, startPoint x: 125, startPoint y: 156, endPoint x: 156, endPoint y: 156, distance: 31.9
click at [156, 156] on div "# Move up and use the door. hero . moveUp ( ) hero . use ( "door" )" at bounding box center [174, 154] width 100 height 29
click at [130, 153] on div "# Move up and use the door. hero . moveUp ( ) hero . use ( "door" )" at bounding box center [174, 148] width 100 height 17
click at [130, 154] on div "# Move up and use the door. hero . moveUp ( ) hero . use ( "door" )" at bounding box center [174, 154] width 100 height 29
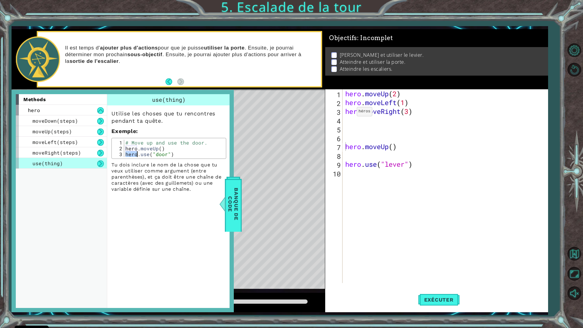
click at [130, 154] on div "# Move up and use the door. hero . moveUp ( ) hero . use ( "door" )" at bounding box center [174, 154] width 100 height 29
click at [361, 120] on div "hero . moveUp ( 2 ) hero . moveLeft ( 1 ) hero . moveRight ( 3 ) hero . moveUp …" at bounding box center [446, 194] width 205 height 211
drag, startPoint x: 341, startPoint y: 140, endPoint x: 350, endPoint y: 119, distance: 23.0
click at [350, 119] on div "hero . moveUp ( 2 ) hero . moveLeft ( 1 ) hero . moveRight ( 3 ) hero . moveUp …" at bounding box center [446, 194] width 205 height 211
paste textarea "hero.use("door")"
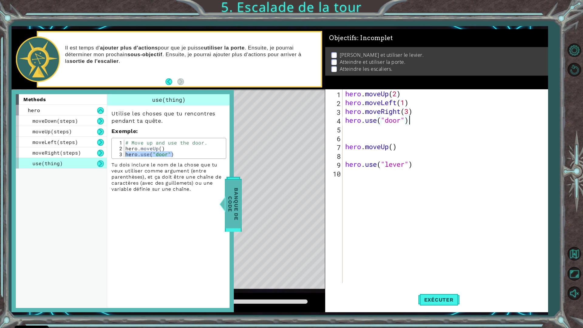
click at [238, 188] on span "Banque de Code" at bounding box center [233, 204] width 16 height 48
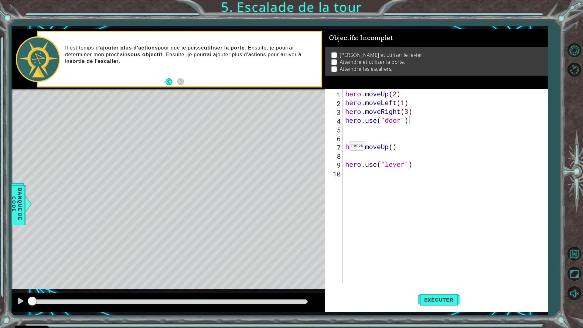
click at [343, 148] on div "hero.use("door") 1 2 3 4 5 6 7 8 9 10 hero . moveUp ( 2 ) hero . moveLeft ( 1 )…" at bounding box center [435, 186] width 221 height 194
click at [343, 147] on div "hero.use("door") 1 2 3 4 5 6 7 8 9 10 hero . moveUp ( 2 ) hero . moveLeft ( 1 )…" at bounding box center [435, 186] width 221 height 194
click at [345, 145] on div "hero . moveUp ( 2 ) hero . moveLeft ( 1 ) hero . moveRight ( 3 ) hero . use ( "…" at bounding box center [446, 194] width 205 height 211
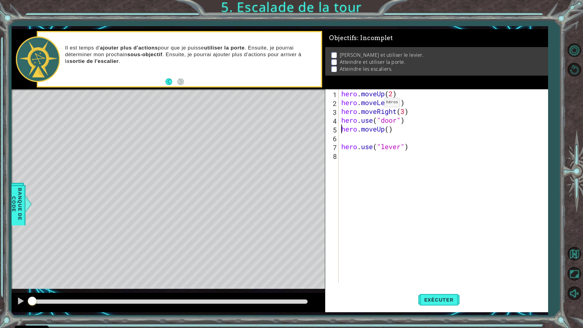
click at [375, 104] on div "hero . moveUp ( 2 ) hero . moveLeft ( 1 ) hero . moveRight ( 3 ) hero . use ( "…" at bounding box center [444, 194] width 209 height 211
type textarea "hero.moveLeft(1) hero.moveRight(3)"
click at [353, 137] on div "hero . moveUp ( 2 ) hero . moveLeft ( 1 ) hero . moveRight ( 3 ) hero . use ( "…" at bounding box center [444, 194] width 209 height 211
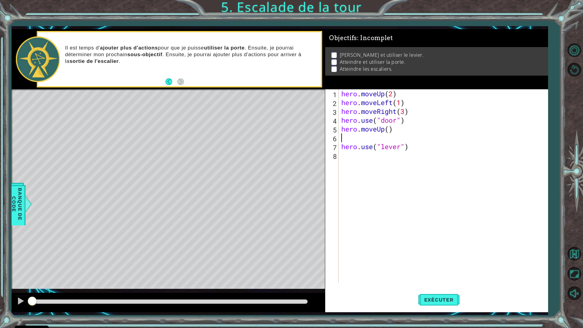
paste textarea "hero.moveLeft(1)"
click at [402, 140] on div "hero . moveUp ( 2 ) hero . moveLeft ( 1 ) hero . moveRight ( 3 ) hero . use ( "…" at bounding box center [444, 194] width 209 height 211
click at [340, 153] on div "hero.moveLeft(3) 1 2 3 4 5 6 7 8 9 hero . moveUp ( 2 ) hero . moveLeft ( 1 ) he…" at bounding box center [435, 186] width 221 height 194
click at [340, 153] on div "hero . moveUp ( 2 ) hero . moveLeft ( 1 ) hero . moveRight ( 3 ) hero . use ( "…" at bounding box center [444, 194] width 209 height 211
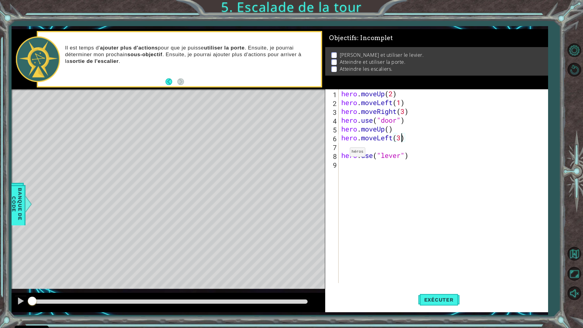
type textarea "hero.use("lever")"
click at [343, 159] on div "hero . moveUp ( 2 ) hero . moveLeft ( 1 ) hero . moveRight ( 3 ) hero . use ( "…" at bounding box center [444, 194] width 209 height 211
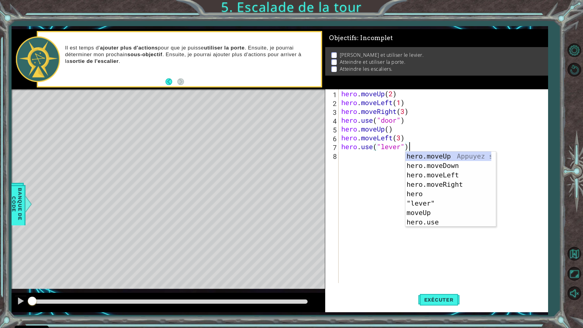
click at [508, 287] on div "Exécuter" at bounding box center [438, 300] width 223 height 22
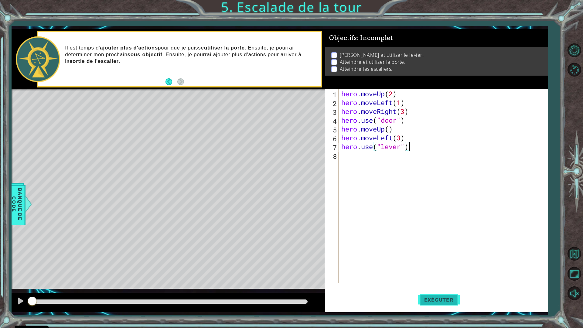
click at [448, 287] on span "Exécuter" at bounding box center [439, 300] width 42 height 6
click at [446, 287] on span "Exécuter" at bounding box center [439, 300] width 42 height 6
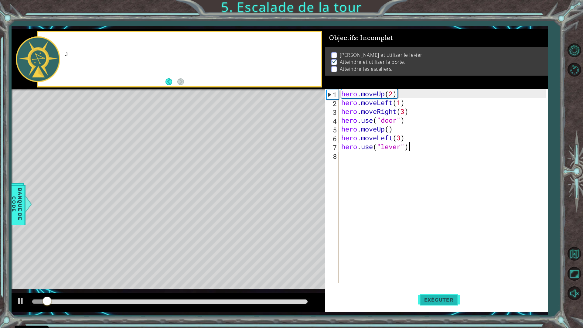
click at [446, 287] on span "Exécuter" at bounding box center [439, 300] width 42 height 6
click at [445, 287] on span "Exécuter" at bounding box center [439, 300] width 42 height 6
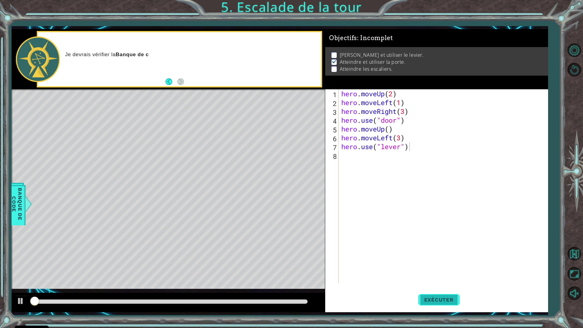
click at [445, 287] on span "Exécuter" at bounding box center [439, 300] width 42 height 6
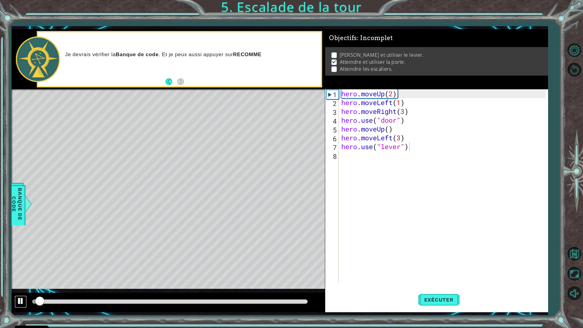
click at [16, 287] on button at bounding box center [21, 302] width 12 height 12
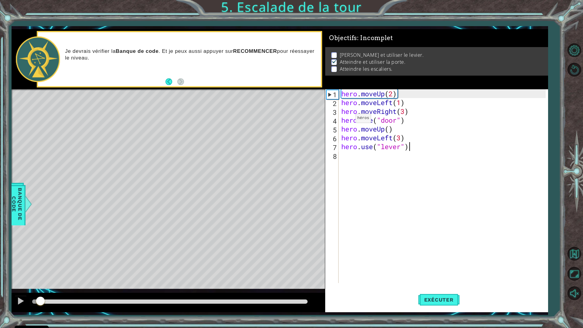
drag, startPoint x: 346, startPoint y: 120, endPoint x: 347, endPoint y: 124, distance: 4.0
click at [346, 120] on div "hero . moveUp ( 2 ) hero . moveLeft ( 1 ) hero . moveRight ( 3 ) hero . use ( "…" at bounding box center [444, 194] width 209 height 211
type textarea "hero.use("door")"
drag, startPoint x: 343, startPoint y: 153, endPoint x: 343, endPoint y: 148, distance: 5.2
click at [343, 153] on div "hero . moveUp ( 2 ) hero . moveLeft ( 1 ) hero . moveRight ( 3 ) hero . use ( "…" at bounding box center [444, 194] width 209 height 211
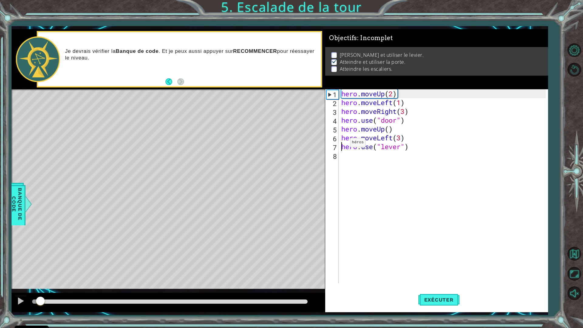
click at [341, 144] on div "hero . moveUp ( 2 ) hero . moveLeft ( 1 ) hero . moveRight ( 3 ) hero . use ( "…" at bounding box center [444, 194] width 209 height 211
drag, startPoint x: 341, startPoint y: 144, endPoint x: 408, endPoint y: 145, distance: 67.7
click at [408, 145] on div "hero . moveUp ( 2 ) hero . moveLeft ( 1 ) hero . moveRight ( 3 ) hero . use ( "…" at bounding box center [444, 194] width 209 height 211
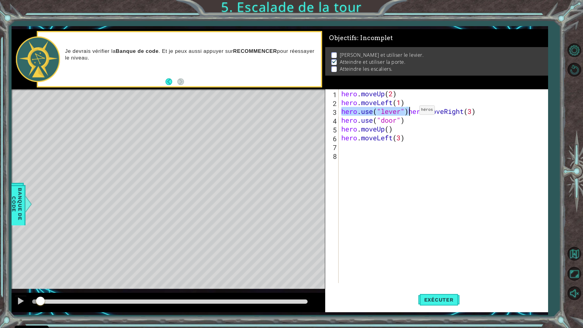
click at [410, 111] on div "hero . moveUp ( 2 ) hero . moveLeft ( 1 ) hero . use ( "lever" ) hero . moveRig…" at bounding box center [443, 186] width 206 height 194
drag, startPoint x: 408, startPoint y: 111, endPoint x: 477, endPoint y: 112, distance: 68.3
click at [477, 112] on div "hero . moveUp ( 2 ) hero . moveLeft ( 1 ) hero . use ( "lever" ) hero . moveRig…" at bounding box center [444, 194] width 209 height 211
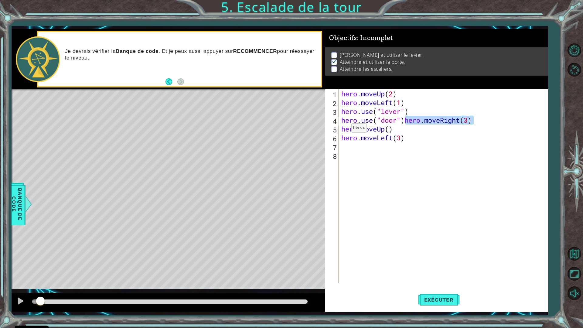
click at [342, 129] on div "hero . moveUp ( 2 ) hero . moveLeft ( 1 ) hero . use ( "lever" ) hero . use ( "…" at bounding box center [444, 194] width 209 height 211
click at [341, 122] on div "hero . moveUp ( 2 ) hero . moveLeft ( 1 ) hero . use ( "lever" ) hero . use ( "…" at bounding box center [444, 194] width 209 height 211
type textarea "hero.use("door")hero.moveRight(3)"
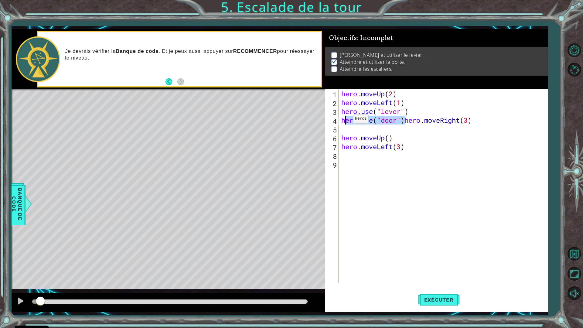
drag, startPoint x: 405, startPoint y: 121, endPoint x: 344, endPoint y: 120, distance: 60.7
click at [344, 120] on div "hero . moveUp ( 2 ) hero . moveLeft ( 1 ) hero . use ( "lever" ) hero . use ( "…" at bounding box center [444, 194] width 209 height 211
click at [343, 127] on div "hero . moveUp ( 2 ) hero . moveLeft ( 1 ) hero . use ( "lever" ) hhero . moveRi…" at bounding box center [443, 186] width 206 height 194
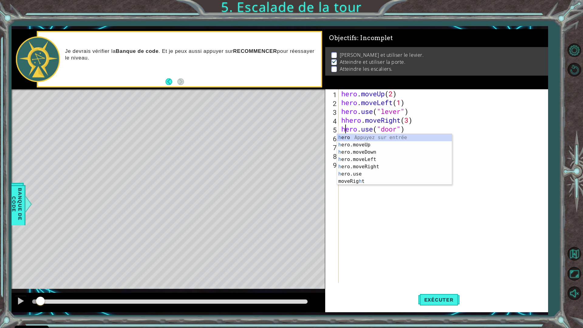
click at [346, 120] on div "hero . moveUp ( 2 ) hero . moveLeft ( 1 ) hero . use ( "lever" ) hhero . moveRi…" at bounding box center [444, 194] width 209 height 211
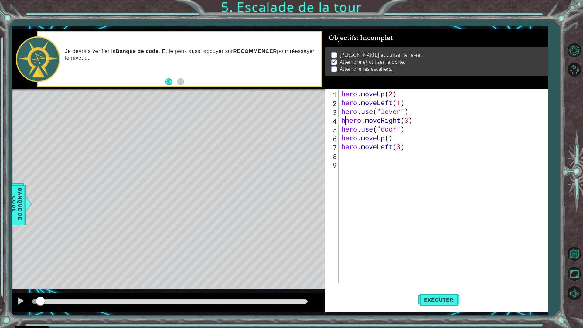
type textarea "hero.moveRight(3)"
click at [446, 187] on div "hero . moveUp ( 2 ) hero . moveLeft ( 1 ) hero . use ( "lever" ) hero . moveRig…" at bounding box center [444, 194] width 209 height 211
click at [453, 287] on span "Exécuter" at bounding box center [439, 300] width 42 height 6
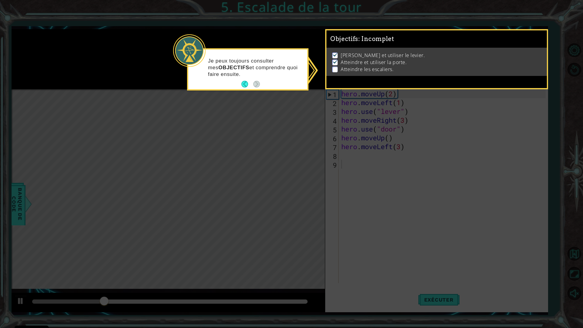
click at [249, 102] on icon at bounding box center [291, 164] width 583 height 328
click at [27, 287] on icon at bounding box center [291, 164] width 583 height 328
click at [340, 68] on li "Atteindre les escaliers." at bounding box center [437, 69] width 210 height 7
click at [311, 107] on icon at bounding box center [291, 164] width 583 height 328
click at [297, 141] on icon at bounding box center [291, 164] width 583 height 328
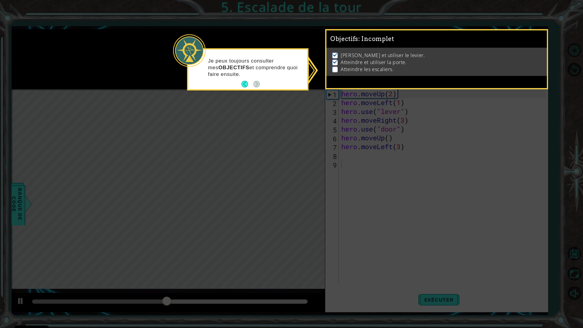
click at [261, 221] on icon at bounding box center [291, 164] width 583 height 328
click at [262, 229] on icon at bounding box center [291, 164] width 583 height 328
drag, startPoint x: 271, startPoint y: 213, endPoint x: 241, endPoint y: 132, distance: 87.0
click at [271, 210] on icon at bounding box center [291, 164] width 583 height 328
click at [248, 85] on button "Back" at bounding box center [247, 84] width 12 height 7
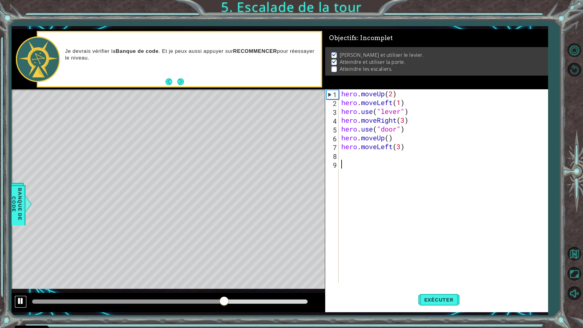
click at [22, 287] on div at bounding box center [21, 301] width 8 height 8
drag, startPoint x: 228, startPoint y: 302, endPoint x: 13, endPoint y: 309, distance: 215.7
click at [13, 287] on div at bounding box center [168, 302] width 313 height 19
click at [390, 138] on div "hero . moveUp ( 2 ) hero . moveLeft ( 1 ) hero . use ( "lever" ) hero . moveRig…" at bounding box center [444, 194] width 209 height 211
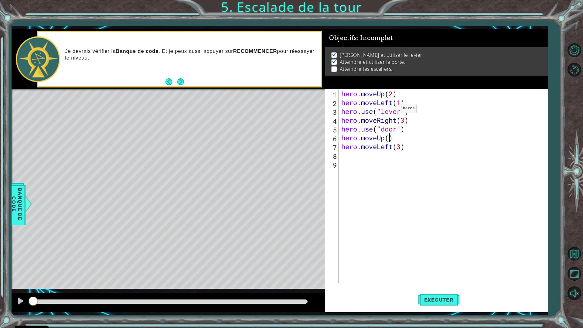
type textarea "hero.moveUp(2)"
click at [353, 156] on div "hero . moveUp ( 2 ) hero . moveLeft ( 1 ) hero . use ( "lever" ) hero . moveRig…" at bounding box center [444, 194] width 209 height 211
click at [362, 136] on div "hero . moveUp ( 2 ) hero . moveLeft ( 1 ) hero . use ( "lever" ) hero . moveRig…" at bounding box center [444, 194] width 209 height 211
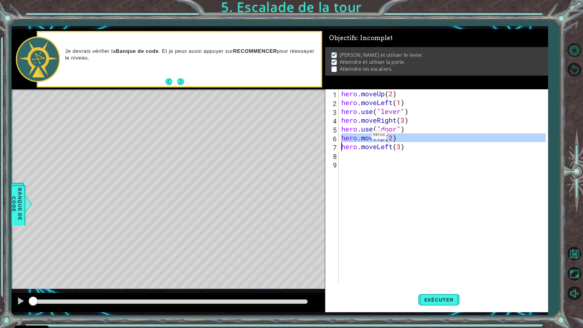
click at [362, 136] on div "hero . moveUp ( 2 ) hero . moveLeft ( 1 ) hero . use ( "lever" ) hero . moveRig…" at bounding box center [444, 194] width 209 height 211
type textarea "hero.moveUp(2) hero.moveLeft(3)"
click at [361, 160] on div "hero . moveUp ( 2 ) hero . moveLeft ( 1 ) hero . use ( "lever" ) hero . moveRig…" at bounding box center [444, 194] width 209 height 211
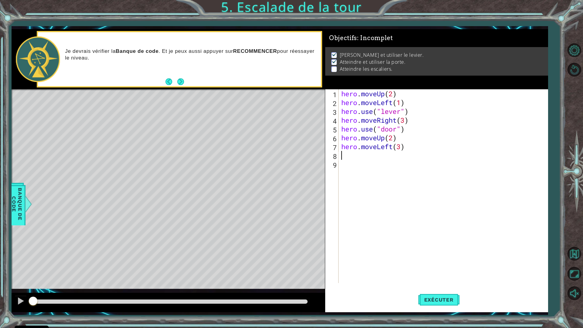
click at [360, 157] on div "hero . moveUp ( 2 ) hero . moveLeft ( 1 ) hero . use ( "lever" ) hero . moveRig…" at bounding box center [444, 194] width 209 height 211
paste textarea "hero.moveUp(2)"
click at [398, 159] on div "hero . moveUp ( 2 ) hero . moveLeft ( 1 ) hero . use ( "lever" ) hero . moveRig…" at bounding box center [446, 194] width 205 height 211
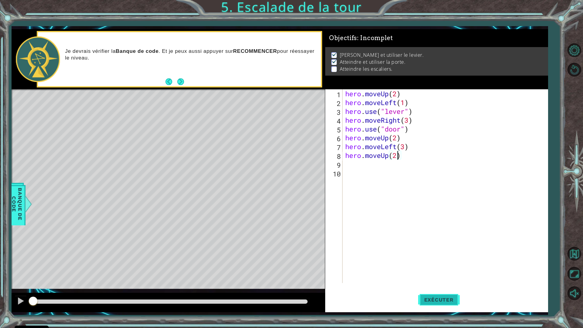
type textarea "hero.moveUp(2)"
click at [432, 287] on span "Exécuter" at bounding box center [439, 300] width 42 height 6
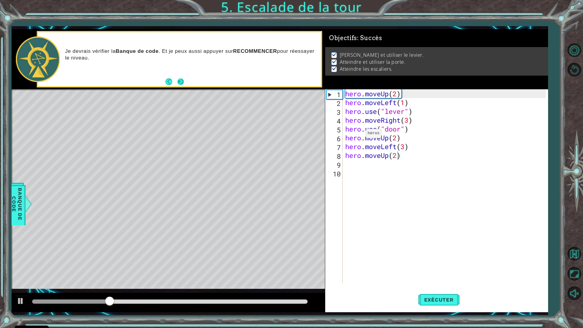
click at [181, 78] on button "Next" at bounding box center [180, 81] width 7 height 7
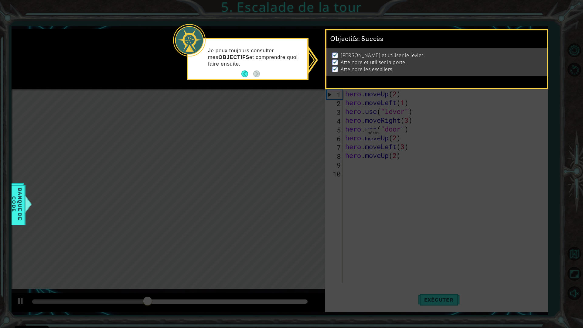
click at [303, 81] on icon at bounding box center [291, 164] width 583 height 328
click at [289, 91] on icon at bounding box center [291, 164] width 583 height 328
click at [256, 73] on footer at bounding box center [250, 73] width 19 height 9
drag, startPoint x: 343, startPoint y: 63, endPoint x: 335, endPoint y: 63, distance: 7.6
click at [336, 63] on li "Atteindre et utiliser la porte." at bounding box center [437, 62] width 210 height 7
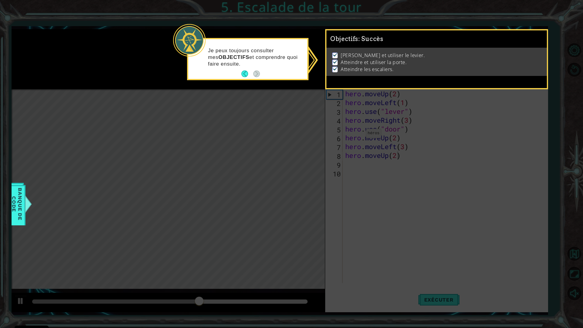
click at [334, 63] on p at bounding box center [334, 63] width 5 height 6
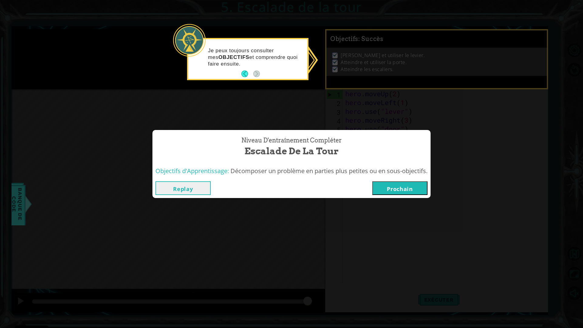
click at [389, 186] on button "Prochain" at bounding box center [399, 188] width 55 height 14
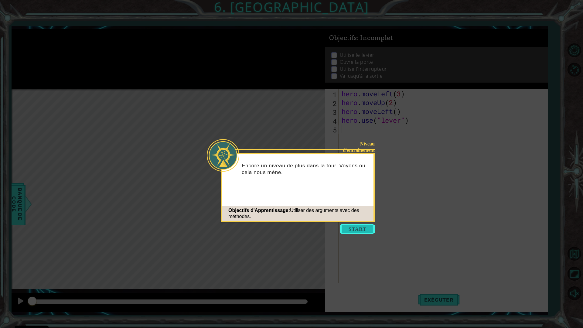
click at [349, 226] on button "Start" at bounding box center [357, 229] width 35 height 10
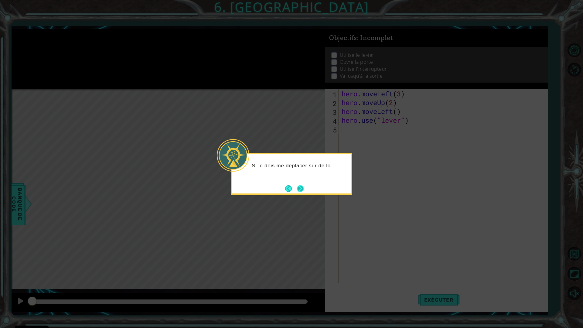
click at [302, 192] on button "Next" at bounding box center [300, 188] width 7 height 7
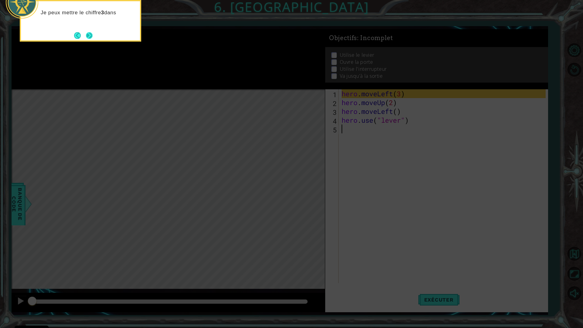
click at [84, 31] on footer at bounding box center [83, 35] width 19 height 9
click at [88, 32] on button "Next" at bounding box center [90, 36] width 8 height 8
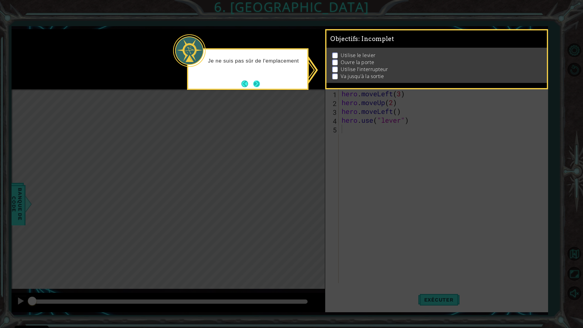
click at [257, 84] on button "Next" at bounding box center [256, 83] width 7 height 7
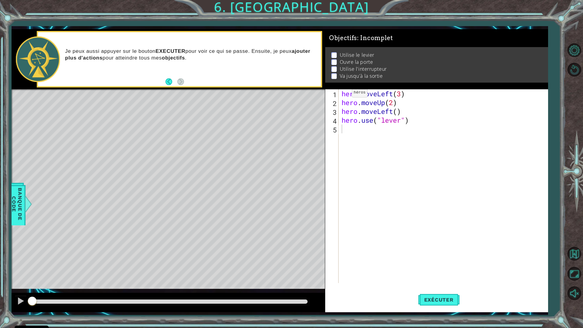
click at [159, 200] on div "Level Map" at bounding box center [152, 178] width 281 height 179
click at [155, 200] on div "Level Map" at bounding box center [152, 178] width 281 height 179
click at [145, 208] on div "Level Map" at bounding box center [152, 178] width 281 height 179
click at [148, 212] on div "Level Map" at bounding box center [152, 178] width 281 height 179
click at [424, 287] on span "Exécuter" at bounding box center [439, 300] width 42 height 6
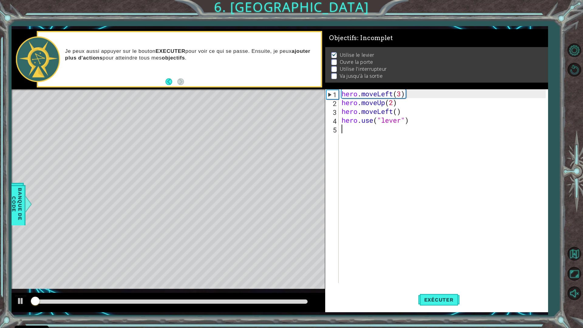
scroll to position [0, 0]
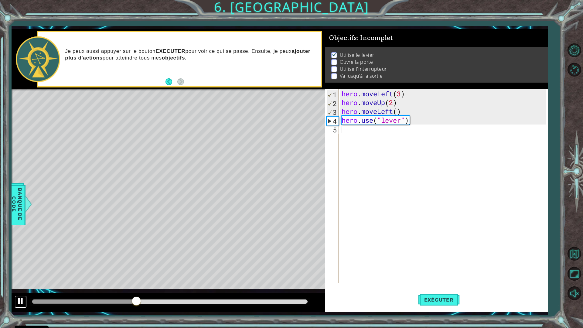
click at [22, 287] on div at bounding box center [21, 301] width 8 height 8
drag, startPoint x: 48, startPoint y: 298, endPoint x: 36, endPoint y: 301, distance: 12.5
click at [36, 287] on div at bounding box center [170, 302] width 280 height 9
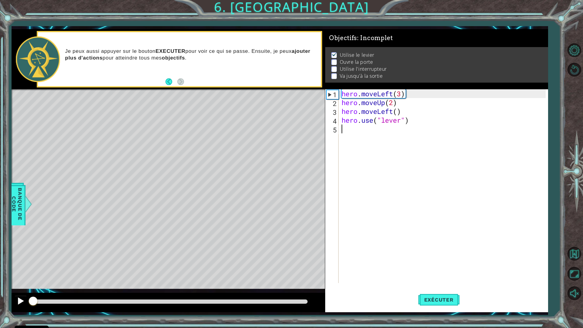
drag, startPoint x: 36, startPoint y: 301, endPoint x: 23, endPoint y: 299, distance: 13.8
click at [23, 287] on div at bounding box center [168, 302] width 313 height 19
click at [342, 113] on div "hero . moveLeft ( 3 ) hero . moveUp ( 2 ) hero . moveLeft ( ) hero . use ( "lev…" at bounding box center [444, 194] width 209 height 211
type textarea "hero.moveLeft()"
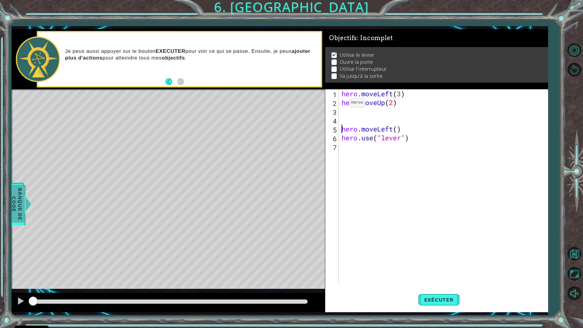
click at [20, 217] on span "Banque de Code" at bounding box center [17, 204] width 16 height 37
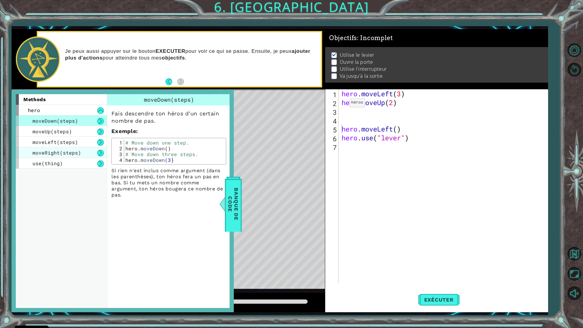
click at [77, 152] on span "moveRight(steps)" at bounding box center [56, 152] width 49 height 6
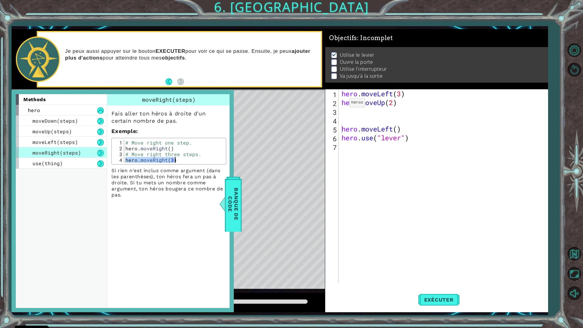
drag, startPoint x: 125, startPoint y: 160, endPoint x: 159, endPoint y: 159, distance: 33.7
click at [169, 167] on div "Fais aller ton héros à droite d'un certain nombre de pas. Exemple : hero.moveRi…" at bounding box center [168, 151] width 123 height 93
drag, startPoint x: 157, startPoint y: 159, endPoint x: 136, endPoint y: 161, distance: 21.4
click at [138, 161] on div "# Move right one step. hero . moveRight ( ) # Move right three steps. hero . mo…" at bounding box center [174, 151] width 100 height 23
click at [136, 161] on div "# Move right one step. hero . moveRight ( ) # Move right three steps. hero . mo…" at bounding box center [174, 157] width 100 height 35
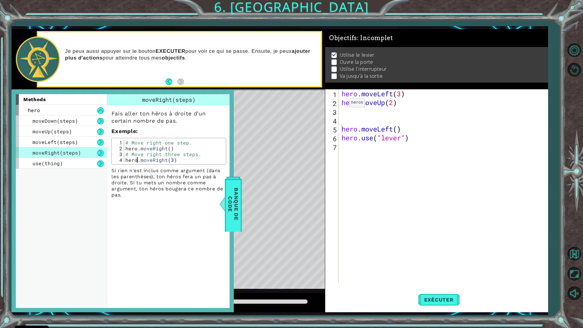
click at [136, 161] on div "# Move right one step. hero . moveRight ( ) # Move right three steps. hero . mo…" at bounding box center [174, 157] width 100 height 35
drag, startPoint x: 136, startPoint y: 161, endPoint x: 162, endPoint y: 157, distance: 26.4
click at [162, 157] on div "# Move right one step. hero . moveRight ( ) # Move right three steps. hero . mo…" at bounding box center [174, 157] width 100 height 35
click at [162, 157] on div "# Move right one step. hero . moveRight ( ) # Move right three steps. hero . mo…" at bounding box center [174, 151] width 100 height 23
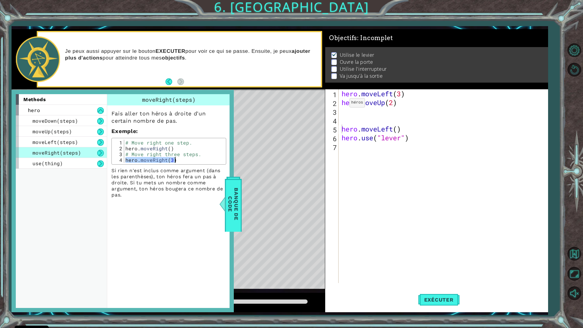
drag, startPoint x: 125, startPoint y: 160, endPoint x: 161, endPoint y: 163, distance: 36.3
click at [161, 163] on div "# Move right three steps. 1 2 3 4 # Move right one step. hero . moveRight ( ) #…" at bounding box center [168, 151] width 115 height 27
type textarea "hero.moveRight(3)"
click at [240, 193] on span "Banque de Code" at bounding box center [233, 204] width 16 height 48
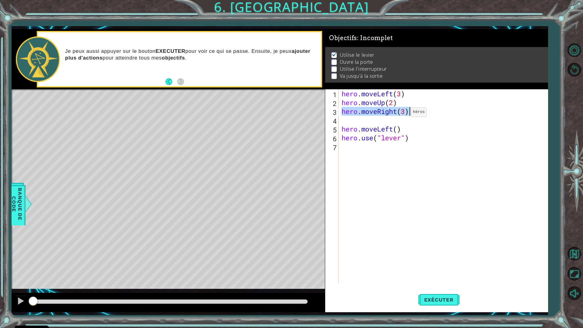
click at [402, 114] on div "hero . moveLeft ( 3 ) hero . moveUp ( 2 ) hero . moveRight ( 3 ) hero . moveLef…" at bounding box center [443, 186] width 206 height 194
click at [404, 109] on div "hero . moveLeft ( 3 ) hero . moveUp ( 2 ) hero . moveRight ( 3 ) hero . moveLef…" at bounding box center [444, 194] width 209 height 211
click at [341, 130] on div "hero . moveLeft ( 3 ) hero . moveUp ( 2 ) hero . moveRight ( 2 ) hero . moveLef…" at bounding box center [444, 194] width 209 height 211
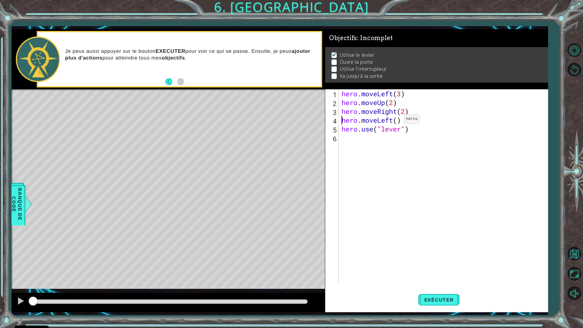
click at [395, 121] on div "hero . moveLeft ( 3 ) hero . moveUp ( 2 ) hero . moveRight ( 2 ) hero . moveLef…" at bounding box center [444, 194] width 209 height 211
click at [396, 119] on div "hero . moveLeft ( 3 ) hero . moveUp ( 2 ) hero . moveRight ( 2 ) hero . moveLef…" at bounding box center [444, 194] width 209 height 211
type textarea "hero.moveLeft(3)"
click at [14, 200] on span "Banque de Code" at bounding box center [17, 204] width 16 height 37
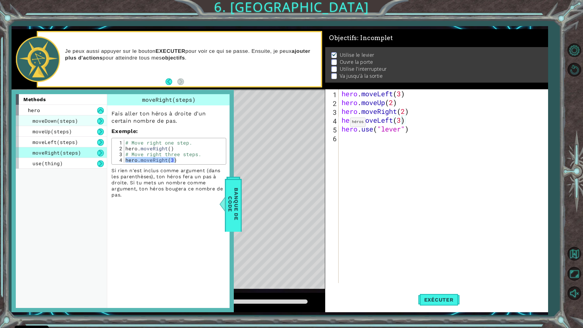
click at [85, 123] on div "moveDown(steps)" at bounding box center [61, 120] width 91 height 11
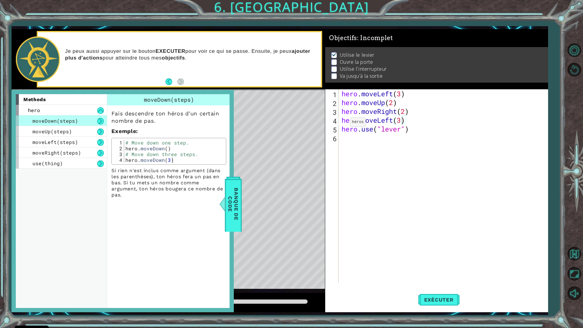
type textarea "hero.moveDown()"
drag, startPoint x: 125, startPoint y: 149, endPoint x: 173, endPoint y: 150, distance: 48.6
click at [173, 150] on div "# Move down one step. hero . moveDown ( ) # Move down three steps. hero . moveD…" at bounding box center [174, 157] width 100 height 35
type textarea "hero.moveDown()"
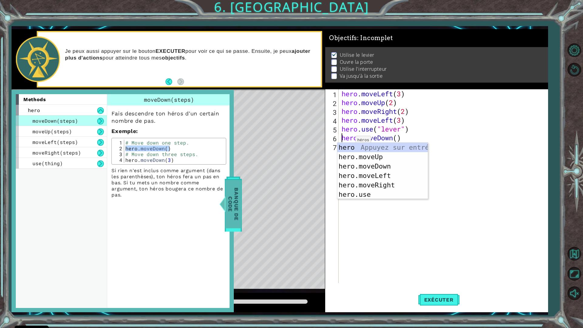
click at [228, 196] on span "Banque de Code" at bounding box center [233, 204] width 16 height 48
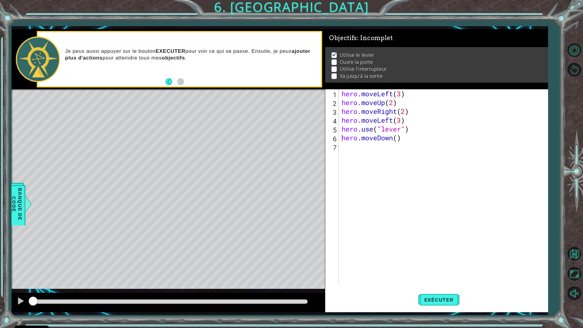
click at [404, 139] on div "hero . moveLeft ( 3 ) hero . moveUp ( 2 ) hero . moveRight ( 2 ) hero . moveLef…" at bounding box center [444, 194] width 209 height 211
click at [441, 287] on span "Exécuter" at bounding box center [439, 300] width 42 height 6
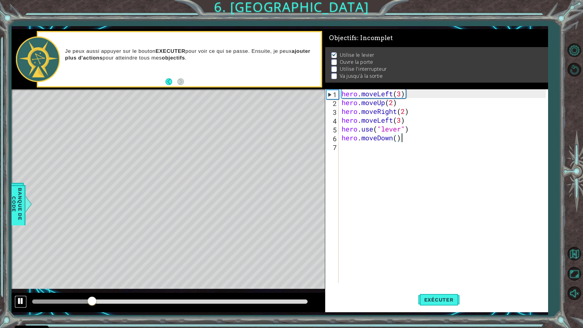
click at [22, 287] on div at bounding box center [21, 301] width 8 height 8
drag, startPoint x: 58, startPoint y: 303, endPoint x: 22, endPoint y: 297, distance: 36.3
click at [22, 287] on div at bounding box center [168, 302] width 313 height 19
click at [25, 203] on div at bounding box center [29, 204] width 8 height 18
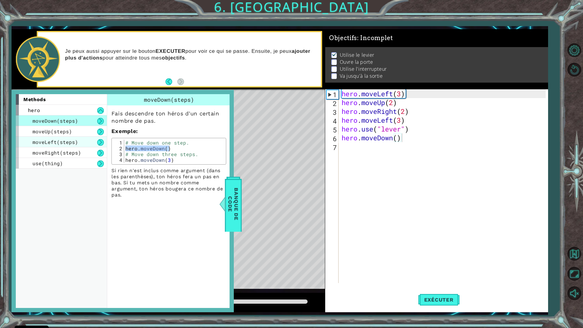
click at [57, 138] on div "moveLeft(steps)" at bounding box center [61, 142] width 91 height 11
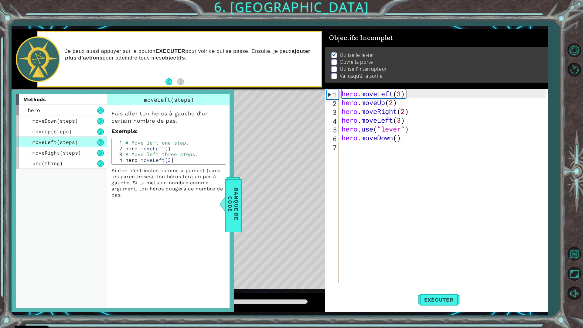
type textarea "hero.moveLeft()"
drag, startPoint x: 125, startPoint y: 148, endPoint x: 168, endPoint y: 147, distance: 43.1
click at [168, 147] on div "# Move left one step. hero . moveLeft ( ) # Move left three steps. hero . moveL…" at bounding box center [174, 157] width 100 height 35
type textarea "hero.moveLeft()"
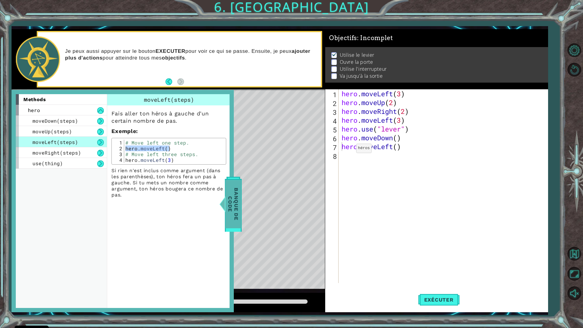
click at [236, 204] on span "Banque de Code" at bounding box center [233, 204] width 16 height 48
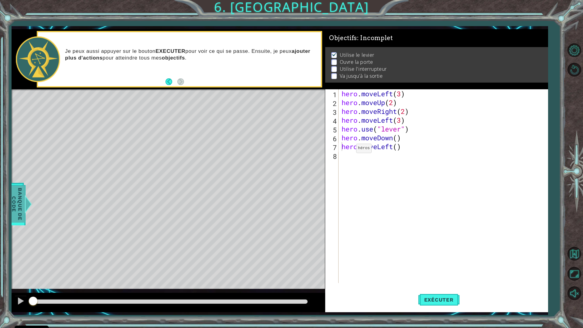
click at [20, 210] on span "Banque de Code" at bounding box center [17, 204] width 16 height 37
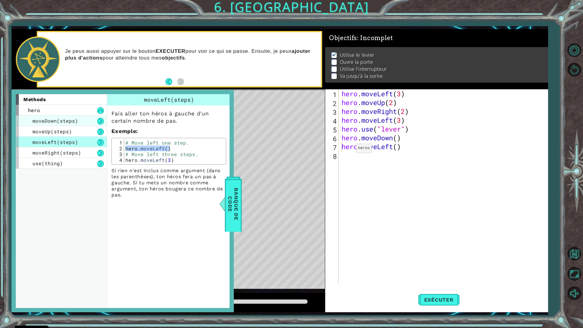
click at [70, 122] on span "moveDown(steps)" at bounding box center [55, 121] width 46 height 6
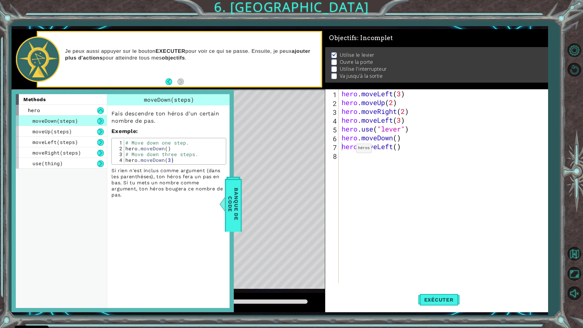
type textarea "hero.moveDown()"
drag, startPoint x: 126, startPoint y: 148, endPoint x: 178, endPoint y: 147, distance: 52.3
click at [178, 147] on div "# Move down one step. hero . moveDown ( ) # Move down three steps. hero . moveD…" at bounding box center [174, 157] width 100 height 35
type textarea "hero.moveDown()"
click at [276, 182] on div "Level Map" at bounding box center [152, 178] width 281 height 179
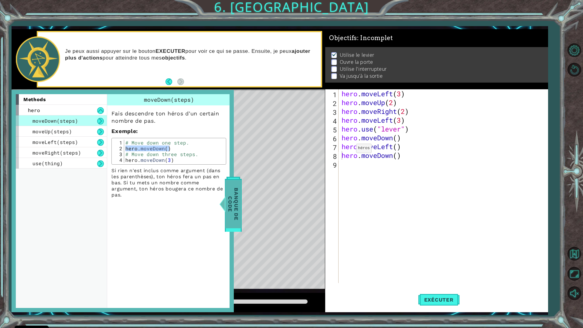
click at [236, 196] on span "Banque de Code" at bounding box center [233, 204] width 16 height 48
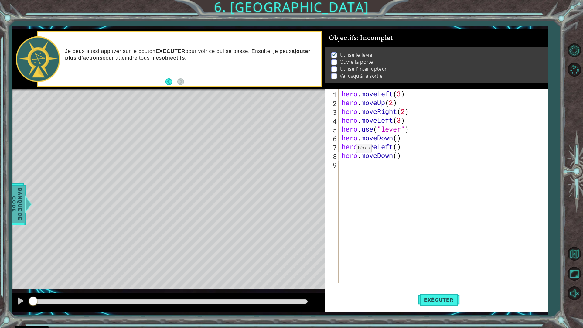
click at [25, 200] on div at bounding box center [29, 204] width 8 height 18
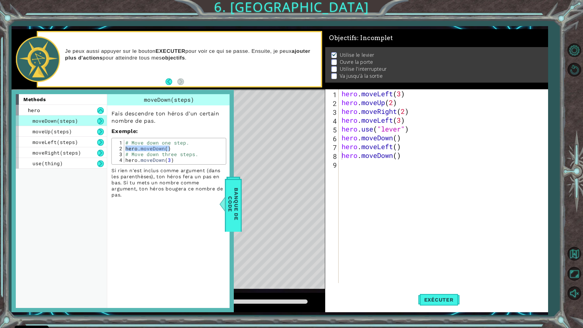
click at [374, 204] on div "hero . moveLeft ( 3 ) hero . moveUp ( 2 ) hero . moveRight ( 2 ) hero . moveLef…" at bounding box center [444, 194] width 209 height 211
drag, startPoint x: 343, startPoint y: 146, endPoint x: 401, endPoint y: 146, distance: 58.6
click at [401, 146] on div "hero . moveLeft ( 3 ) hero . moveUp ( 2 ) hero . moveRight ( 2 ) hero . moveLef…" at bounding box center [444, 194] width 209 height 211
click at [386, 151] on div "hero . moveLeft ( 3 ) hero . moveUp ( 2 ) hero . moveRight ( 2 ) hero . moveLef…" at bounding box center [443, 186] width 206 height 194
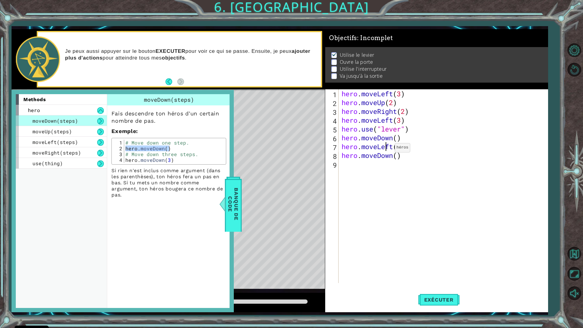
click at [386, 149] on div "hero . moveLeft ( 3 ) hero . moveUp ( 2 ) hero . moveRight ( 2 ) hero . moveLef…" at bounding box center [444, 194] width 209 height 211
paste textarea "Code Area"
click at [370, 145] on div "hero . moveLeft ( 3 ) hero . moveUp ( 2 ) hero . moveRight ( 2 ) hero . moveLef…" at bounding box center [444, 194] width 209 height 211
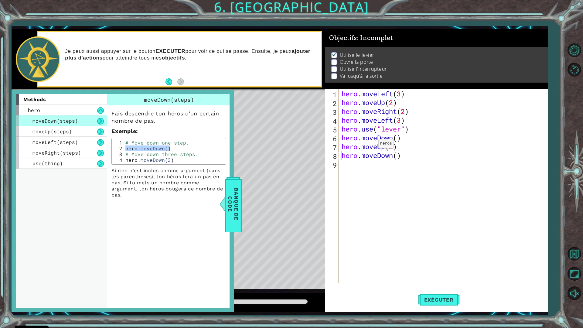
type textarea "hero.moveUp(2)"
drag, startPoint x: 409, startPoint y: 147, endPoint x: 339, endPoint y: 144, distance: 70.2
click at [339, 144] on div "hero.moveUp(2) 1 2 3 4 5 6 7 8 9 hero . moveLeft ( 3 ) hero . moveUp ( 2 ) hero…" at bounding box center [435, 186] width 221 height 194
click at [354, 173] on div "hero . moveLeft ( 3 ) hero . moveUp ( 2 ) hero . moveRight ( 2 ) hero . moveLef…" at bounding box center [444, 194] width 209 height 211
click at [229, 200] on span "Banque de Code" at bounding box center [233, 204] width 16 height 48
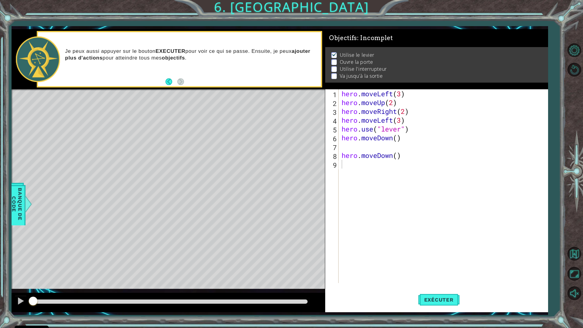
click at [343, 145] on div "hero . moveLeft ( 3 ) hero . moveUp ( 2 ) hero . moveRight ( 2 ) hero . moveLef…" at bounding box center [444, 194] width 209 height 211
click at [18, 201] on span "Banque de Code" at bounding box center [17, 204] width 16 height 37
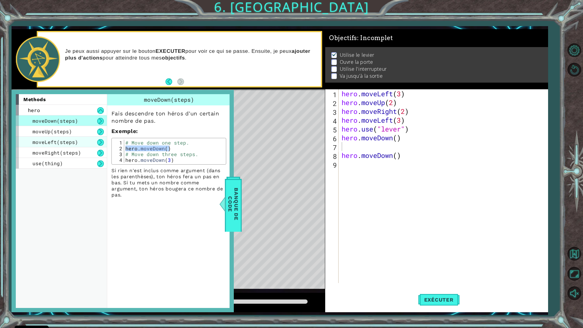
click at [64, 141] on span "moveLeft(steps)" at bounding box center [55, 142] width 46 height 6
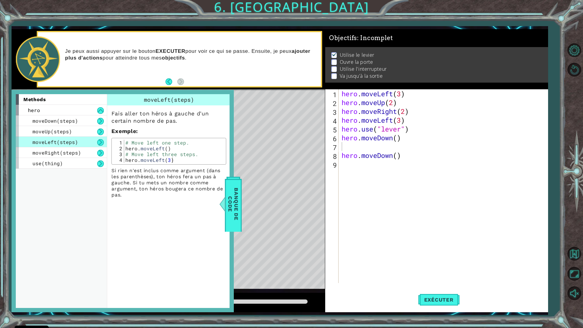
click at [129, 150] on div "# Move left one step. hero . moveLeft ( ) # Move left three steps. hero . moveL…" at bounding box center [174, 157] width 100 height 35
click at [129, 147] on div "# Move left one step. hero . moveLeft ( ) # Move left three steps. hero . moveL…" at bounding box center [174, 157] width 100 height 35
type textarea "hero.moveLeft() # Move left three steps."
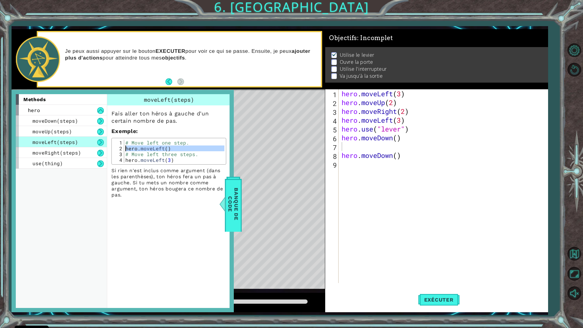
click at [351, 145] on div "hero . moveLeft ( 3 ) hero . moveUp ( 2 ) hero . moveRight ( 2 ) hero . moveLef…" at bounding box center [444, 194] width 209 height 211
paste textarea "hero.moveDown()"
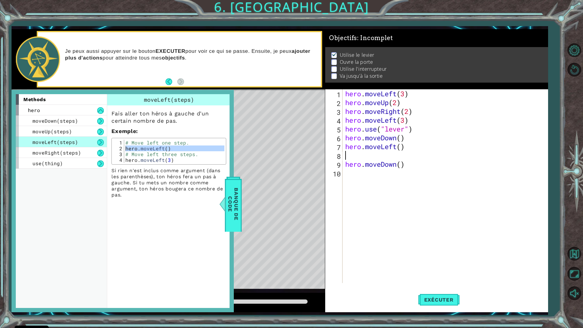
click at [352, 175] on div "hero . moveLeft ( 3 ) hero . moveUp ( 2 ) hero . moveRight ( 2 ) hero . moveLef…" at bounding box center [446, 194] width 205 height 211
click at [345, 164] on div "hero . moveLeft ( 3 ) hero . moveUp ( 2 ) hero . moveRight ( 2 ) hero . moveLef…" at bounding box center [446, 194] width 205 height 211
type textarea "hero.moveDown()"
click at [345, 160] on div "hero . moveLeft ( 3 ) hero . moveUp ( 2 ) hero . moveRight ( 2 ) hero . moveLef…" at bounding box center [444, 194] width 209 height 211
click at [345, 165] on div "hero . moveLeft ( 3 ) hero . moveUp ( 2 ) hero . moveRight ( 2 ) hero . moveLef…" at bounding box center [444, 194] width 209 height 211
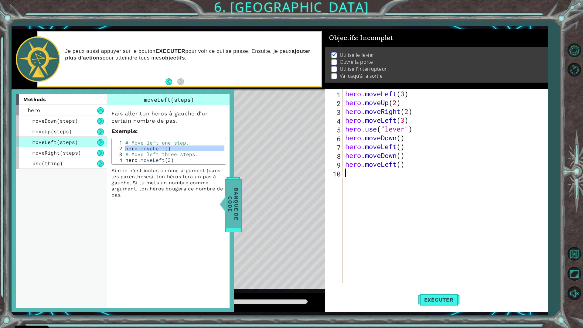
click at [240, 200] on span "Banque de Code" at bounding box center [233, 204] width 16 height 48
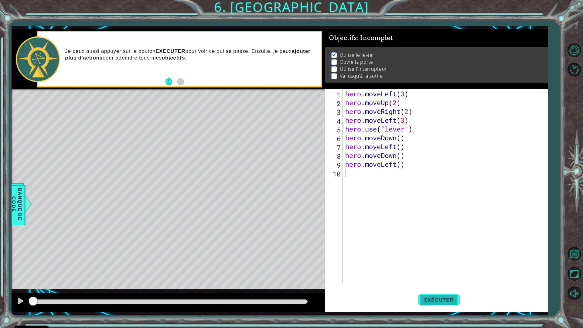
click at [432, 287] on button "Exécuter" at bounding box center [439, 300] width 42 height 22
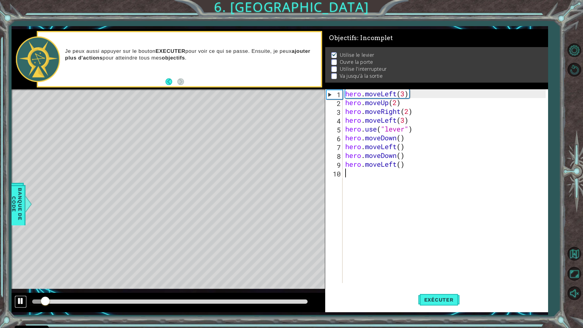
click at [19, 287] on div at bounding box center [21, 301] width 8 height 8
drag, startPoint x: 43, startPoint y: 302, endPoint x: 29, endPoint y: 292, distance: 17.4
click at [27, 287] on div at bounding box center [168, 302] width 313 height 19
click at [14, 214] on span "Banque de Code" at bounding box center [17, 204] width 16 height 37
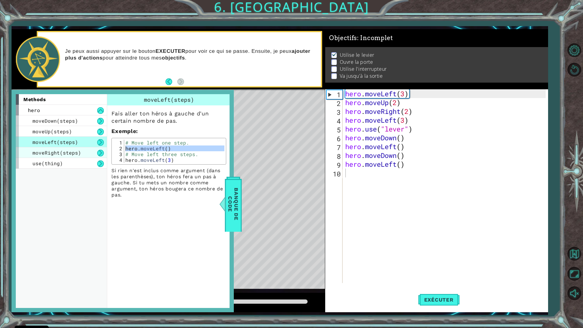
click at [70, 155] on span "moveRight(steps)" at bounding box center [56, 152] width 49 height 6
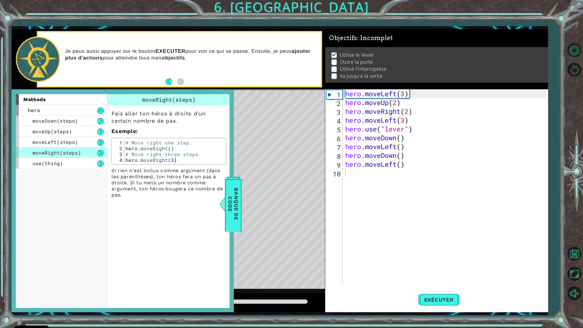
click at [131, 149] on div "# Move right one step. hero . moveRight ( ) # Move right three steps. hero . mo…" at bounding box center [174, 157] width 100 height 35
click at [131, 149] on div "# Move right one step. hero . moveRight ( ) # Move right three steps. hero . mo…" at bounding box center [174, 151] width 100 height 23
click at [131, 149] on div "# Move right one step. hero . moveRight ( ) # Move right three steps. hero . mo…" at bounding box center [174, 157] width 100 height 35
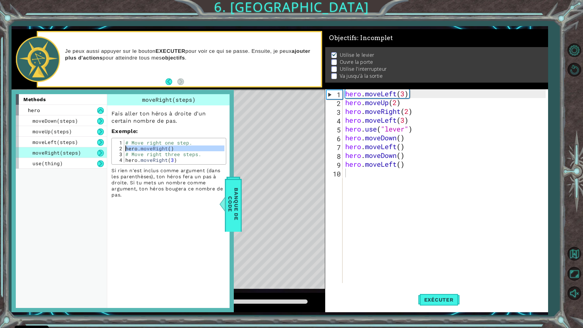
click at [131, 149] on div "# Move right one step. hero . moveRight ( ) # Move right three steps. hero . mo…" at bounding box center [174, 157] width 100 height 35
click at [131, 149] on div "# Move right one step. hero . moveRight ( ) # Move right three steps. hero . mo…" at bounding box center [174, 151] width 100 height 23
click at [131, 149] on div "# Move right one step. hero . moveRight ( ) # Move right three steps. hero . mo…" at bounding box center [174, 157] width 100 height 35
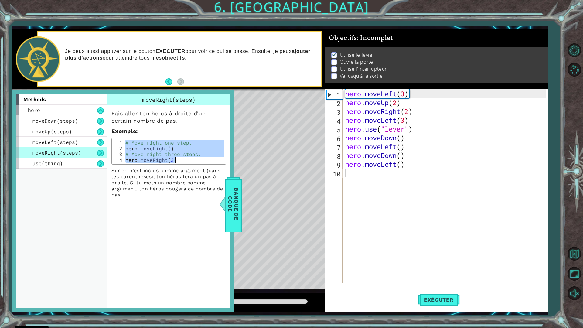
click at [131, 149] on div "# Move right one step. hero . moveRight ( ) # Move right three steps. hero . mo…" at bounding box center [174, 157] width 100 height 35
type textarea "hero.moveRight() # Move right three steps."
click at [351, 178] on div "hero . moveLeft ( 3 ) hero . moveUp ( 2 ) hero . moveRight ( 2 ) hero . moveLef…" at bounding box center [446, 194] width 205 height 211
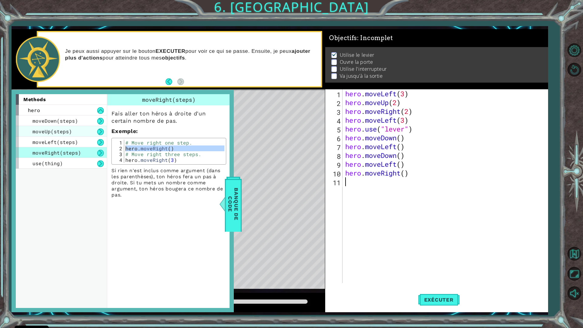
click at [74, 133] on div "moveUp(steps)" at bounding box center [61, 131] width 91 height 11
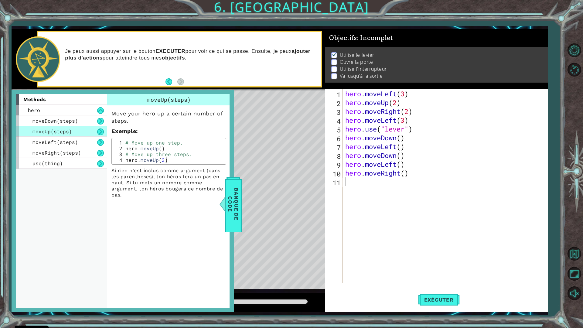
click at [143, 148] on div "# Move up one step. hero . moveUp ( ) # Move up three steps. hero . moveUp ( 3 )" at bounding box center [174, 157] width 100 height 35
type textarea "hero.moveUp() # Move up three steps."
click at [346, 180] on div "hero . moveLeft ( 3 ) hero . moveUp ( 2 ) hero . moveRight ( 2 ) hero . moveLef…" at bounding box center [446, 194] width 205 height 211
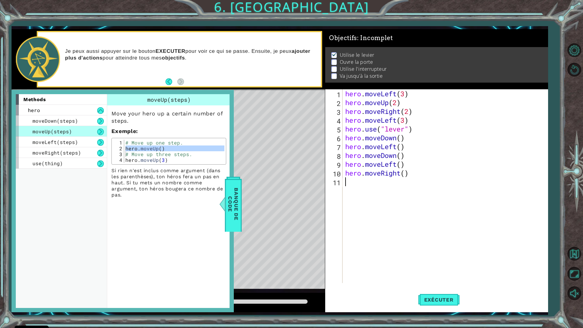
paste textarea "hero.moveLeft()"
click at [358, 147] on div "hero . moveLeft ( 3 ) hero . moveUp ( 2 ) hero . moveRight ( 2 ) hero . moveLef…" at bounding box center [446, 194] width 205 height 211
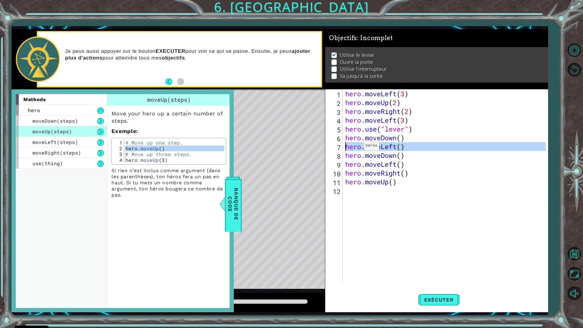
click at [358, 148] on div "hero . moveLeft ( 3 ) hero . moveUp ( 2 ) hero . moveRight ( 2 ) hero . moveLef…" at bounding box center [446, 194] width 205 height 211
type textarea "hero.moveLeft() hero.moveDown()"
click at [362, 196] on div "hero . moveLeft ( 3 ) hero . moveUp ( 2 ) hero . moveRight ( 2 ) hero . moveLef…" at bounding box center [446, 194] width 205 height 211
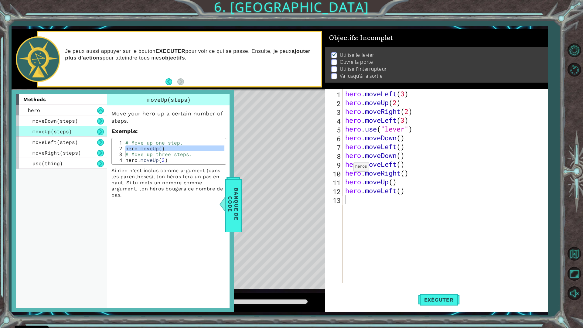
click at [289, 198] on div "Level Map" at bounding box center [152, 178] width 281 height 179
click at [241, 214] on span "Banque de Code" at bounding box center [233, 204] width 16 height 48
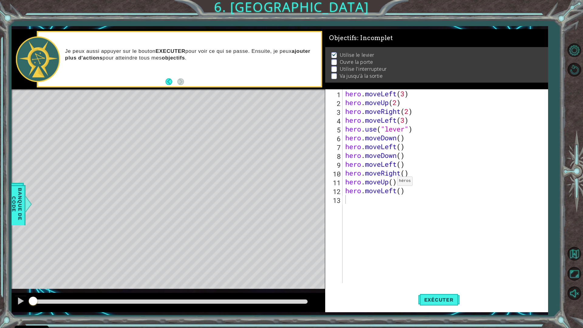
click at [391, 183] on div "hero . moveLeft ( 3 ) hero . moveUp ( 2 ) hero . moveRight ( 2 ) hero . moveLef…" at bounding box center [446, 194] width 205 height 211
click at [400, 189] on div "hero . moveLeft ( 3 ) hero . moveUp ( 2 ) hero . moveRight ( 2 ) hero . moveLef…" at bounding box center [446, 194] width 205 height 211
type textarea "hero.moveLeft()"
click at [12, 194] on span "Banque de Code" at bounding box center [17, 204] width 16 height 37
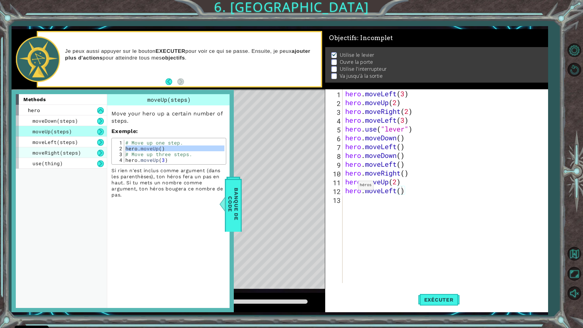
click at [71, 154] on span "moveRight(steps)" at bounding box center [56, 152] width 49 height 6
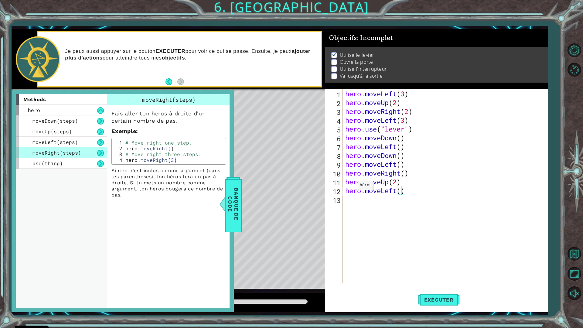
type textarea "hero.moveRight()"
drag, startPoint x: 125, startPoint y: 147, endPoint x: 177, endPoint y: 148, distance: 52.2
click at [177, 148] on div "# Move right one step. hero . moveRight ( ) # Move right three steps. hero . mo…" at bounding box center [174, 157] width 100 height 35
type textarea "hero.moveRight()"
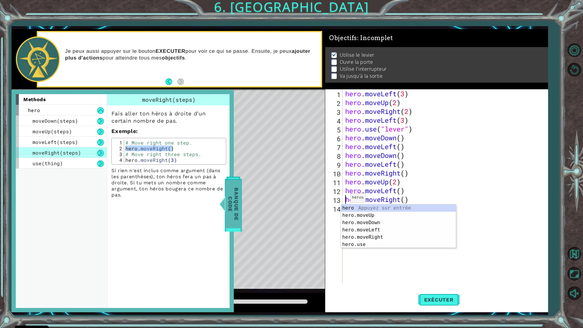
click at [231, 195] on span "Banque de Code" at bounding box center [233, 204] width 16 height 48
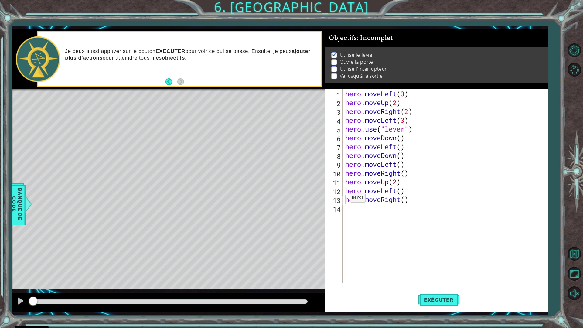
click at [260, 203] on div "Level Map" at bounding box center [152, 178] width 281 height 179
click at [23, 199] on span "Banque de Code" at bounding box center [17, 204] width 16 height 37
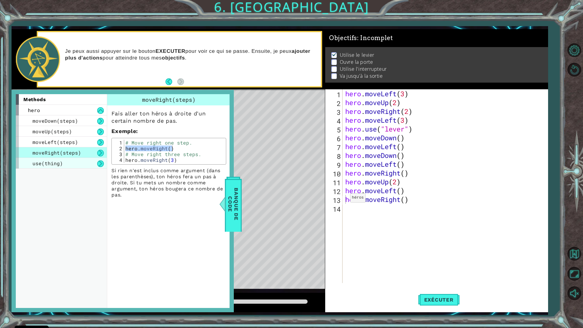
click at [63, 159] on div "use(thing)" at bounding box center [61, 163] width 91 height 11
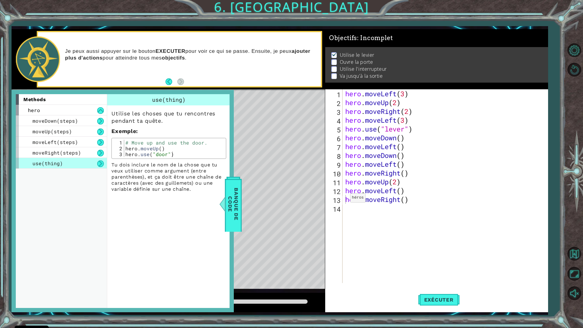
type textarea "hero.use("door")"
drag, startPoint x: 126, startPoint y: 156, endPoint x: 169, endPoint y: 160, distance: 42.8
click at [169, 160] on div "Utilise les choses que tu rencontres pendant ta quête. Exemple : hero.use("door…" at bounding box center [168, 148] width 123 height 87
type textarea "hero.use("door")"
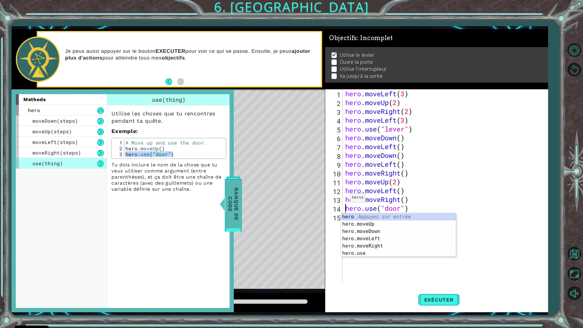
click at [235, 207] on span "Banque de Code" at bounding box center [233, 204] width 16 height 48
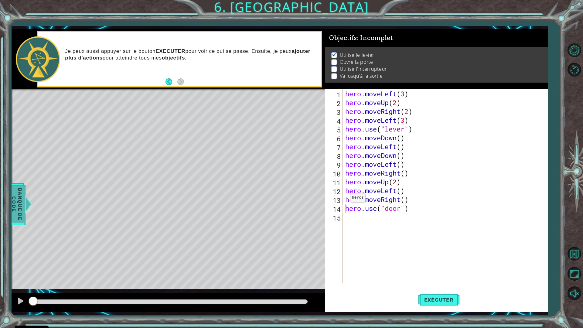
click at [21, 199] on span "Banque de Code" at bounding box center [17, 204] width 16 height 37
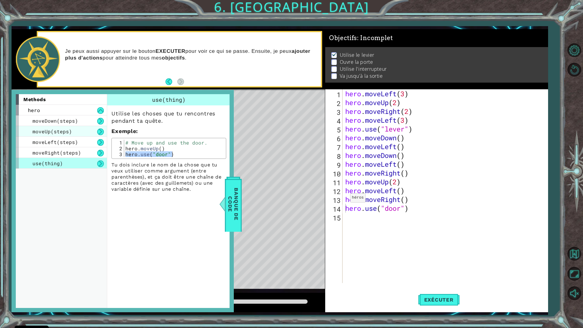
click at [68, 134] on span "moveUp(steps)" at bounding box center [51, 131] width 39 height 6
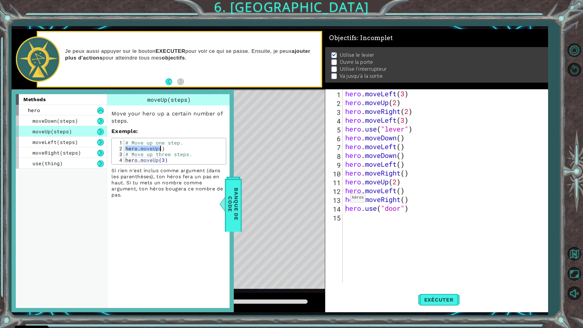
drag, startPoint x: 126, startPoint y: 147, endPoint x: 160, endPoint y: 148, distance: 33.7
click at [160, 148] on div "# Move up one step. hero . moveUp ( ) # Move up three steps. hero . moveUp ( 3 )" at bounding box center [174, 157] width 100 height 35
click at [128, 161] on div "# Move up one step. hero . moveUp ( ) # Move up three steps. hero . moveUp ( 3 )" at bounding box center [174, 157] width 100 height 35
type textarea "hero.moveUp(3)"
drag, startPoint x: 125, startPoint y: 161, endPoint x: 169, endPoint y: 162, distance: 44.3
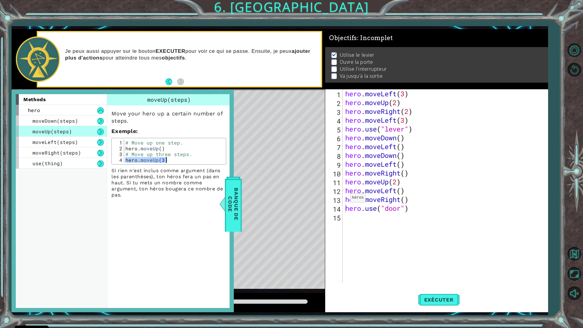
click at [169, 162] on div "# Move up one step. hero . moveUp ( ) # Move up three steps. hero . moveUp ( 3 )" at bounding box center [174, 157] width 100 height 35
click at [227, 195] on span "Banque de Code" at bounding box center [233, 204] width 16 height 48
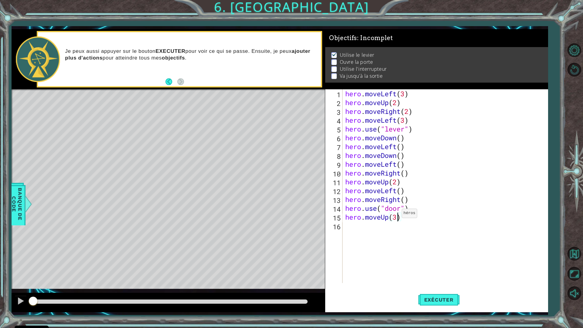
click at [396, 215] on div "hero . moveLeft ( 3 ) hero . moveUp ( 2 ) hero . moveRight ( 2 ) hero . moveLef…" at bounding box center [446, 194] width 205 height 211
type textarea "hero.moveUp(2)"
click at [426, 287] on button "Exécuter" at bounding box center [439, 300] width 42 height 22
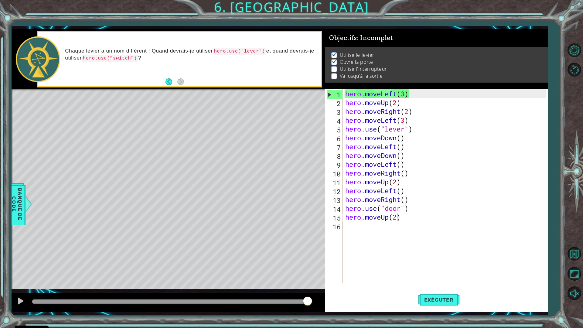
drag, startPoint x: 273, startPoint y: 296, endPoint x: 242, endPoint y: 304, distance: 31.9
click at [242, 287] on div at bounding box center [168, 302] width 313 height 19
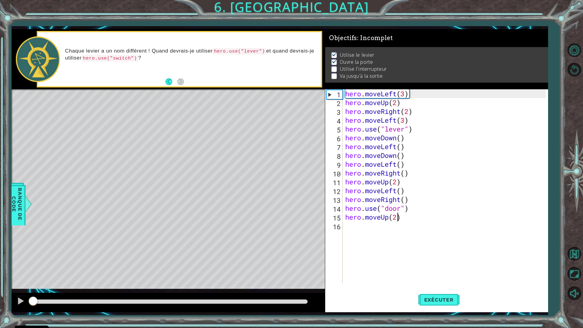
drag, startPoint x: 247, startPoint y: 300, endPoint x: 3, endPoint y: 315, distance: 244.6
click at [3, 287] on div "1 ההההההההההההההההההההההההההההההההההההההההההההההההההההההההההההההההההההההההההההה…" at bounding box center [291, 164] width 583 height 328
click at [362, 234] on div "hero . moveLeft ( 3 ) hero . moveUp ( 2 ) hero . moveRight ( 2 ) hero . moveLef…" at bounding box center [446, 194] width 205 height 211
click at [12, 207] on span "Banque de Code" at bounding box center [17, 204] width 16 height 37
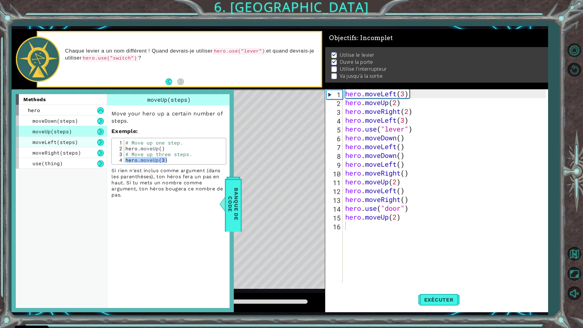
click at [82, 141] on div "moveLeft(steps)" at bounding box center [61, 142] width 91 height 11
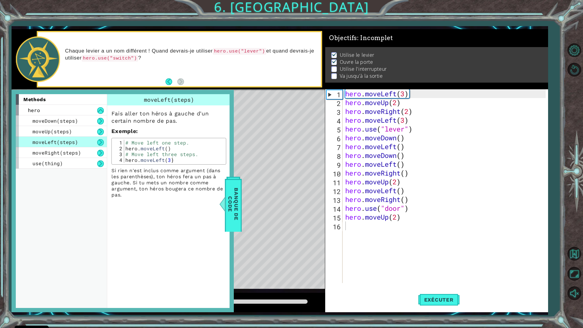
type textarea "hero.moveLeft()"
drag, startPoint x: 125, startPoint y: 147, endPoint x: 185, endPoint y: 149, distance: 59.6
click at [185, 149] on div "# Move left one step. hero . moveLeft ( ) # Move left three steps. hero . moveL…" at bounding box center [174, 157] width 100 height 35
type textarea "hero.moveLeft()"
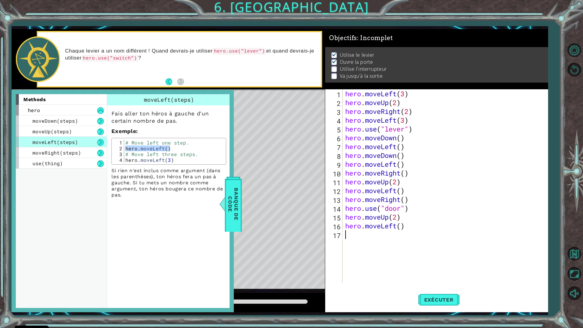
click at [346, 239] on div "hero . moveLeft ( 3 ) hero . moveUp ( 2 ) hero . moveRight ( 2 ) hero . moveLef…" at bounding box center [446, 194] width 205 height 211
click at [37, 152] on span "moveRight(steps)" at bounding box center [56, 152] width 49 height 6
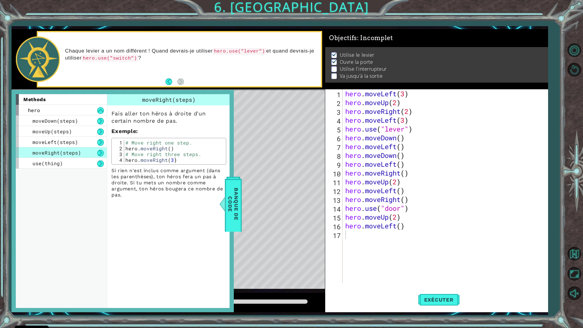
type textarea "hero.moveRight()"
drag, startPoint x: 125, startPoint y: 149, endPoint x: 183, endPoint y: 150, distance: 58.0
click at [183, 150] on div "# Move right one step. hero . moveRight ( ) # Move right three steps. hero . mo…" at bounding box center [174, 157] width 100 height 35
type textarea "hero.moveRight()"
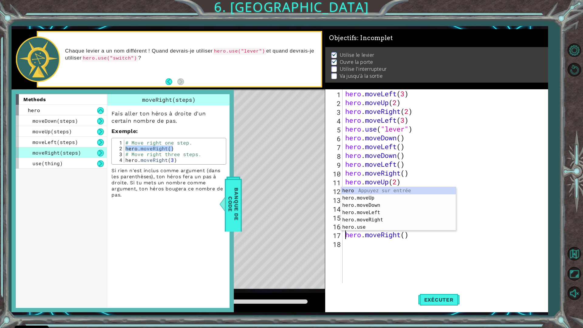
click at [451, 250] on div "hero . moveLeft ( 3 ) hero . moveUp ( 2 ) hero . moveRight ( 2 ) hero . moveLef…" at bounding box center [446, 194] width 205 height 211
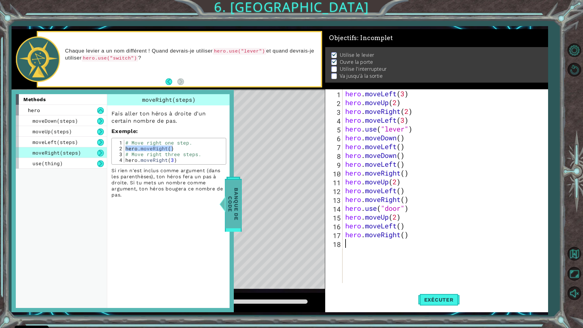
click at [239, 209] on span "Banque de Code" at bounding box center [233, 204] width 16 height 48
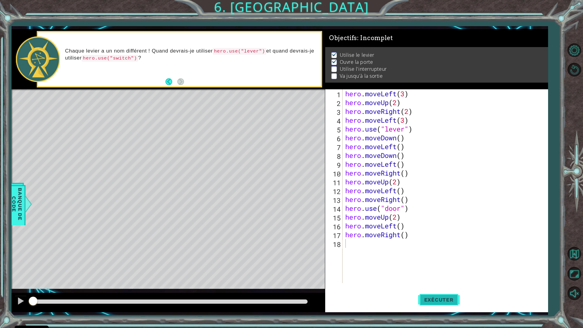
click at [424, 287] on button "Exécuter" at bounding box center [439, 300] width 42 height 22
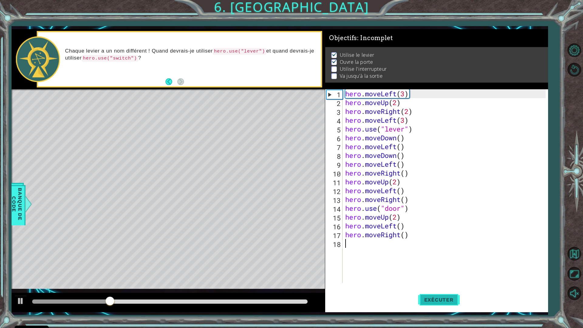
click at [441, 287] on button "Exécuter" at bounding box center [439, 300] width 42 height 22
click at [22, 287] on div at bounding box center [21, 301] width 8 height 8
drag, startPoint x: 41, startPoint y: 301, endPoint x: 25, endPoint y: 301, distance: 15.8
click at [25, 287] on div at bounding box center [168, 302] width 313 height 19
click at [408, 235] on div "hero . moveLeft ( 3 ) hero . moveUp ( 2 ) hero . moveRight ( 2 ) hero . moveLef…" at bounding box center [446, 194] width 205 height 211
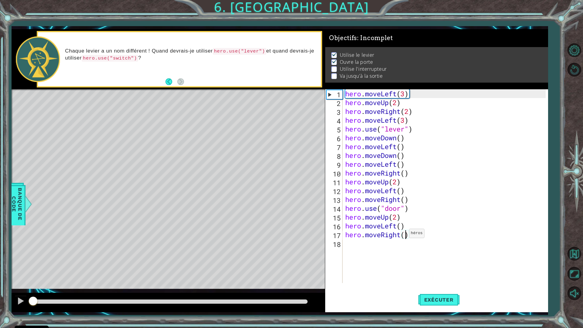
click at [404, 235] on div "hero . moveLeft ( 3 ) hero . moveUp ( 2 ) hero . moveRight ( 2 ) hero . moveLef…" at bounding box center [446, 194] width 205 height 211
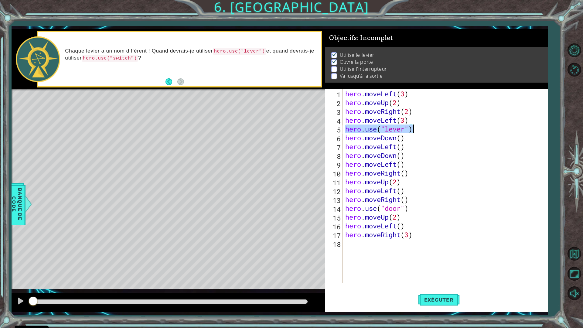
drag, startPoint x: 345, startPoint y: 127, endPoint x: 414, endPoint y: 125, distance: 68.4
click at [413, 126] on div "hero . moveLeft ( 3 ) hero . moveUp ( 2 ) hero . moveRight ( 2 ) hero . moveLef…" at bounding box center [446, 194] width 205 height 211
type textarea "hero.use("lever")"
click at [368, 248] on div "hero . moveLeft ( 3 ) hero . moveUp ( 2 ) hero . moveRight ( 2 ) hero . moveLef…" at bounding box center [446, 194] width 205 height 211
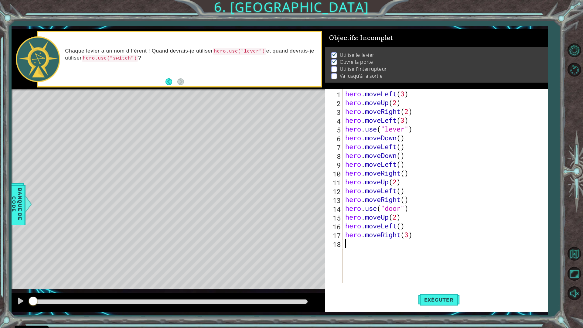
paste textarea "hero.use("lever")"
click at [429, 245] on div "hero . moveLeft ( 3 ) hero . moveUp ( 2 ) hero . moveRight ( 2 ) hero . moveLef…" at bounding box center [446, 194] width 205 height 211
type textarea "hero.use("lever")"
click at [371, 256] on div "hero . moveLeft ( 3 ) hero . moveUp ( 2 ) hero . moveRight ( 2 ) hero . moveLef…" at bounding box center [446, 194] width 205 height 211
click at [20, 209] on span "Banque de Code" at bounding box center [17, 204] width 16 height 37
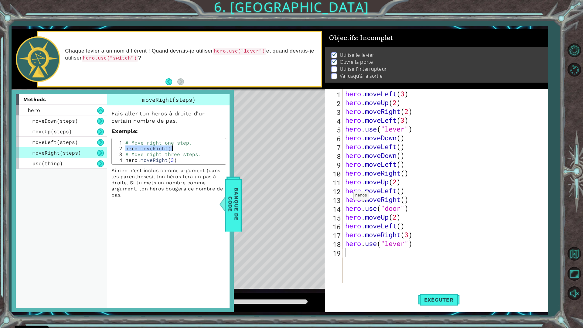
type textarea "hero.use("lever")"
type textarea "hero.moveRight()"
click at [356, 265] on div "hero . moveLeft ( 3 ) hero . moveUp ( 2 ) hero . moveRight ( 2 ) hero . moveLef…" at bounding box center [446, 194] width 205 height 211
click at [406, 251] on div "hero . moveLeft ( 3 ) hero . moveUp ( 2 ) hero . moveRight ( 2 ) hero . moveLef…" at bounding box center [446, 194] width 205 height 211
type textarea "hero.moveRight()"
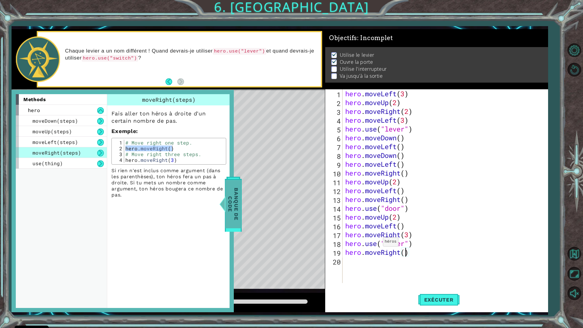
click at [227, 207] on div "Banque de Code" at bounding box center [233, 203] width 17 height 55
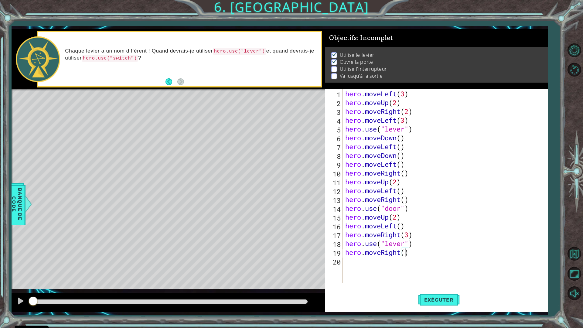
click at [354, 271] on div "hero . moveLeft ( 3 ) hero . moveUp ( 2 ) hero . moveRight ( 2 ) hero . moveLef…" at bounding box center [446, 194] width 205 height 211
click at [381, 254] on div "hero . moveLeft ( 3 ) hero . moveUp ( 2 ) hero . moveRight ( 2 ) hero . moveLef…" at bounding box center [446, 194] width 205 height 211
click at [406, 255] on div "hero . moveLeft ( 3 ) hero . moveUp ( 2 ) hero . moveRight ( 2 ) hero . moveLef…" at bounding box center [446, 194] width 205 height 211
type textarea "hero.moveRight(2)"
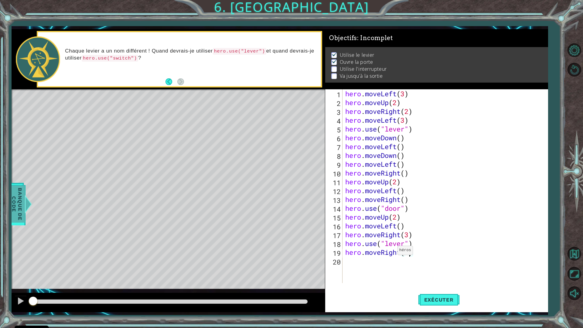
click at [13, 209] on span "Banque de Code" at bounding box center [17, 204] width 16 height 37
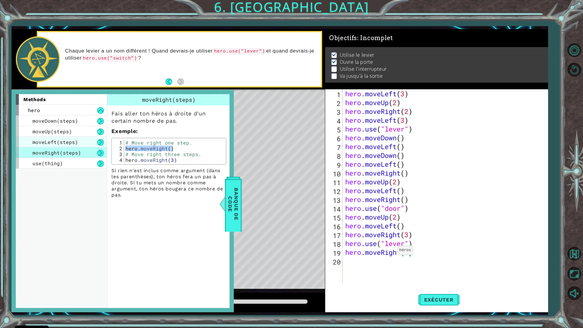
click at [77, 144] on div "moveLeft(steps)" at bounding box center [61, 142] width 91 height 11
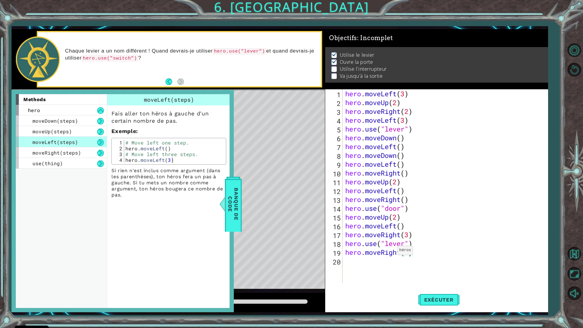
type textarea "hero.moveLeft()"
drag, startPoint x: 127, startPoint y: 149, endPoint x: 166, endPoint y: 150, distance: 39.8
click at [166, 150] on div "# Move left one step. hero . moveLeft ( ) # Move left three steps. hero . moveL…" at bounding box center [174, 157] width 100 height 35
click at [125, 146] on div "# Move left one step. hero . moveLeft ( ) # Move left three steps. hero . moveL…" at bounding box center [174, 151] width 100 height 23
drag, startPoint x: 125, startPoint y: 148, endPoint x: 176, endPoint y: 146, distance: 51.7
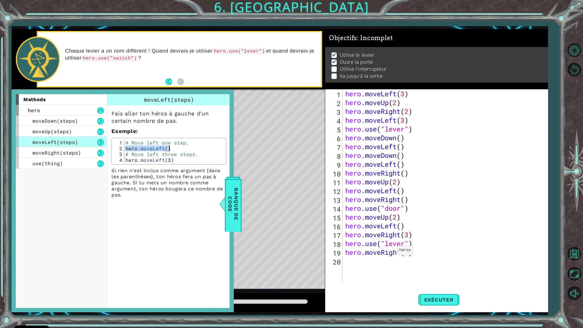
click at [176, 146] on div "# Move left one step. hero . moveLeft ( ) # Move left three steps. hero . moveL…" at bounding box center [174, 157] width 100 height 35
type textarea "hero.moveLeft()"
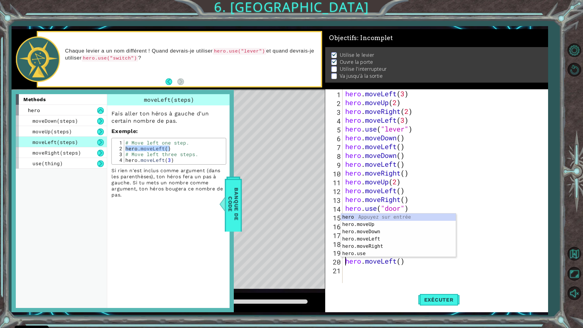
click at [262, 249] on div "Level Map" at bounding box center [152, 178] width 281 height 179
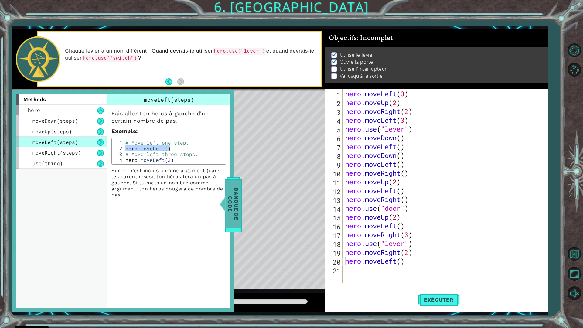
click at [227, 219] on span "Banque de Code" at bounding box center [233, 204] width 16 height 48
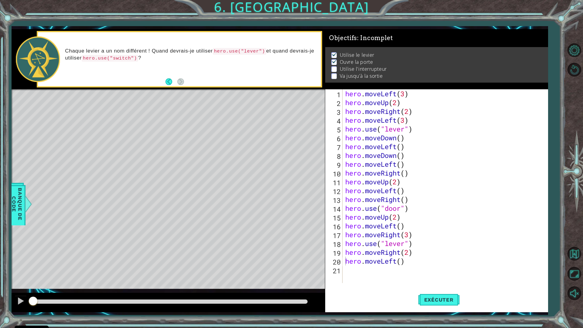
click at [8, 190] on div "1 ההההההההההההההההההההההההההההההההההההההההההההההההההההההההההההההההההההההההההההה…" at bounding box center [291, 164] width 583 height 328
drag, startPoint x: 23, startPoint y: 196, endPoint x: 21, endPoint y: 193, distance: 3.7
click at [24, 196] on span "Banque de Code" at bounding box center [17, 204] width 16 height 37
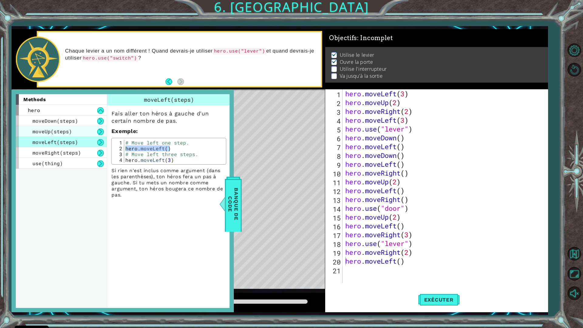
click at [56, 131] on span "moveUp(steps)" at bounding box center [51, 131] width 39 height 6
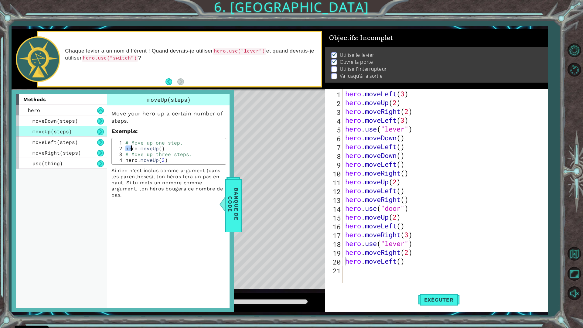
click at [126, 145] on div "# Move up one step. hero . moveUp ( ) # Move up three steps. hero . moveUp ( 3 )" at bounding box center [174, 157] width 100 height 35
drag, startPoint x: 124, startPoint y: 160, endPoint x: 166, endPoint y: 163, distance: 41.7
click at [166, 163] on div "hero.moveUp() 1 2 3 4 # Move up one step. hero . moveUp ( ) # Move up three ste…" at bounding box center [168, 151] width 115 height 27
type textarea "hero.moveUp(3)"
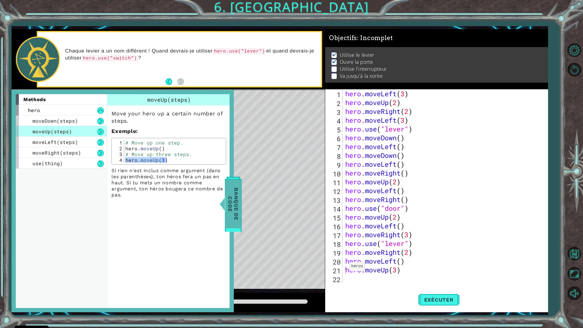
click at [231, 202] on span "Banque de Code" at bounding box center [233, 204] width 16 height 48
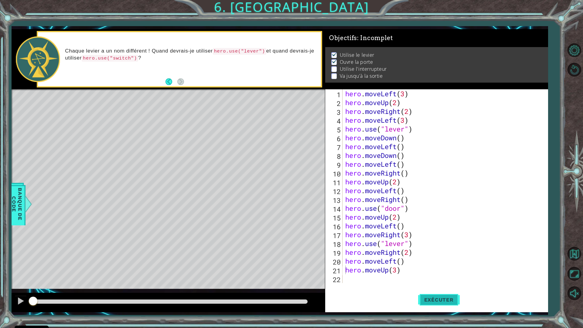
click at [428, 287] on span "Exécuter" at bounding box center [439, 300] width 42 height 6
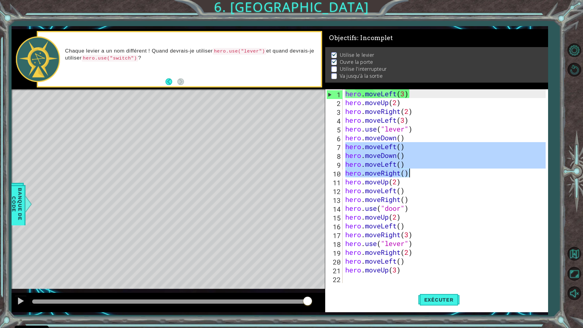
drag, startPoint x: 346, startPoint y: 147, endPoint x: 412, endPoint y: 174, distance: 71.0
click at [412, 174] on div "hero . moveLeft ( 3 ) hero . moveUp ( 2 ) hero . moveRight ( 2 ) hero . moveLef…" at bounding box center [446, 194] width 205 height 211
type textarea "hero.moveLeft() hero.moveRight()"
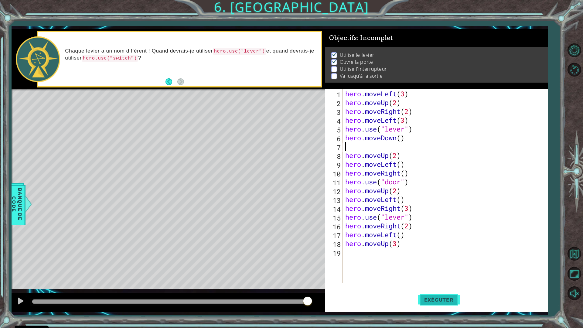
click at [428, 287] on span "Exécuter" at bounding box center [439, 300] width 42 height 6
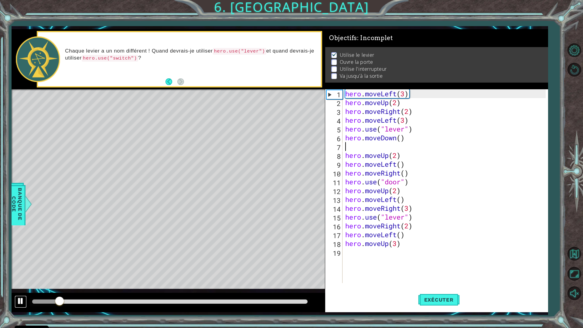
click at [17, 287] on div at bounding box center [21, 301] width 8 height 8
drag, startPoint x: 408, startPoint y: 135, endPoint x: 344, endPoint y: 141, distance: 64.6
click at [344, 141] on div "1 2 3 4 5 6 7 8 9 10 11 12 13 14 15 16 17 18 19 hero . moveLeft ( 3 ) hero . mo…" at bounding box center [435, 186] width 221 height 194
type textarea "hero.moveDown()"
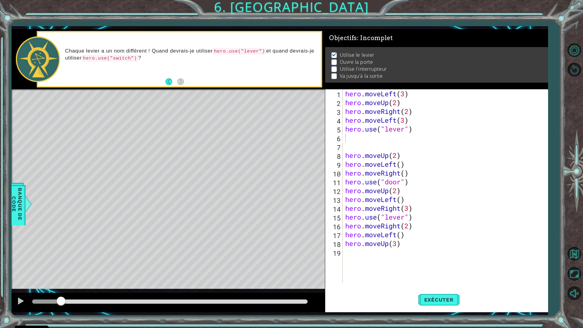
click at [343, 157] on div "1 2 3 4 5 6 7 8 9 10 11 12 13 14 15 16 17 18 19 hero . moveLeft ( 3 ) hero . mo…" at bounding box center [435, 186] width 221 height 194
click at [344, 156] on div "hero . moveLeft ( 3 ) hero . moveUp ( 2 ) hero . moveRight ( 2 ) hero . moveLef…" at bounding box center [446, 194] width 205 height 211
type textarea "hero.moveUp(2)"
click at [351, 139] on div "hero . moveLeft ( 3 ) hero . moveUp ( 2 ) hero . moveRight ( 2 ) hero . moveLef…" at bounding box center [446, 194] width 205 height 211
click at [349, 138] on div "hero . moveLeft ( 3 ) hero . moveUp ( 2 ) hero . moveRight ( 2 ) hero . moveLef…" at bounding box center [446, 194] width 205 height 211
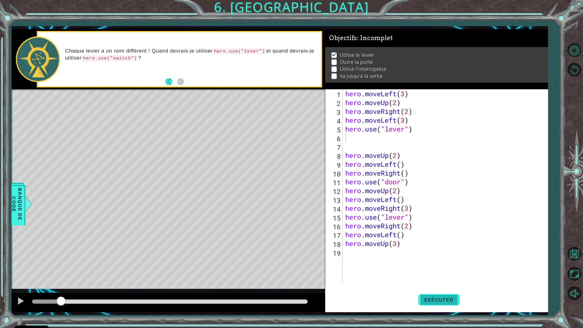
click at [430, 287] on span "Exécuter" at bounding box center [439, 300] width 42 height 6
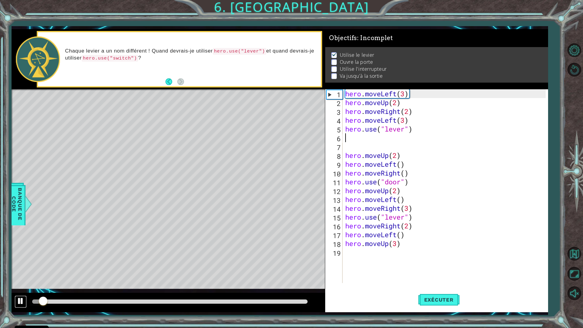
click at [21, 287] on div at bounding box center [21, 301] width 8 height 8
drag, startPoint x: 43, startPoint y: 300, endPoint x: 12, endPoint y: 306, distance: 31.2
click at [13, 287] on div at bounding box center [168, 302] width 313 height 19
click at [407, 120] on div "hero . moveLeft ( 3 ) hero . moveUp ( 2 ) hero . moveRight ( 2 ) hero . moveLef…" at bounding box center [446, 194] width 205 height 211
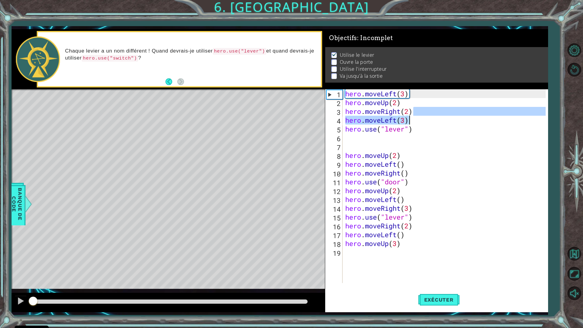
drag, startPoint x: 414, startPoint y: 110, endPoint x: 419, endPoint y: 123, distance: 14.2
click at [419, 123] on div "hero . moveLeft ( 3 ) hero . moveUp ( 2 ) hero . moveRight ( 2 ) hero . moveLef…" at bounding box center [446, 194] width 205 height 211
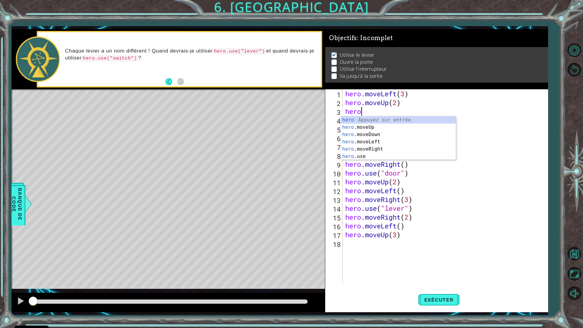
type textarea "h"
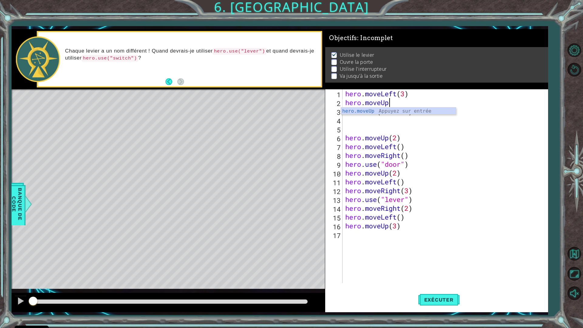
type textarea "hero.move"
drag, startPoint x: 382, startPoint y: 102, endPoint x: 330, endPoint y: 101, distance: 52.0
click at [330, 101] on div "hero.move 1 2 3 4 5 6 7 8 9 10 11 12 13 14 15 16 17 hero . moveLeft ( 3 ) hero …" at bounding box center [435, 186] width 221 height 194
click at [448, 287] on span "Exécuter" at bounding box center [439, 300] width 42 height 6
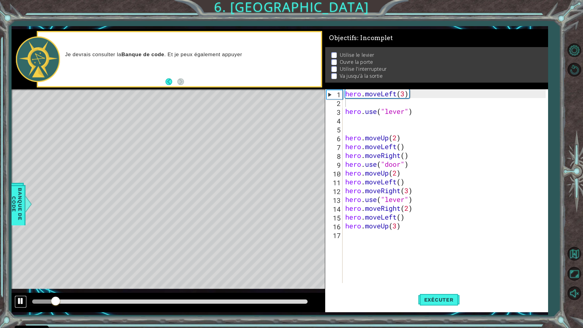
click at [22, 287] on div at bounding box center [21, 301] width 8 height 8
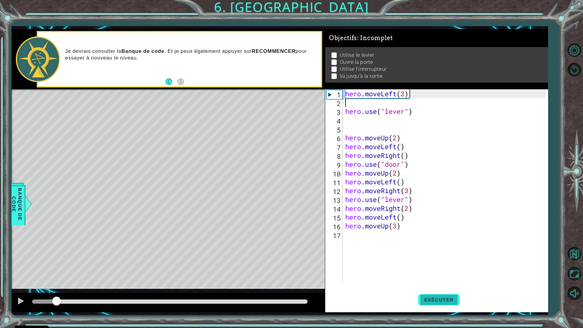
click at [443, 287] on button "Exécuter" at bounding box center [439, 300] width 42 height 22
click at [20, 287] on div at bounding box center [21, 301] width 8 height 8
drag, startPoint x: 50, startPoint y: 303, endPoint x: 17, endPoint y: 299, distance: 33.0
click at [17, 287] on div at bounding box center [168, 302] width 313 height 19
drag, startPoint x: 415, startPoint y: 113, endPoint x: 335, endPoint y: 117, distance: 80.9
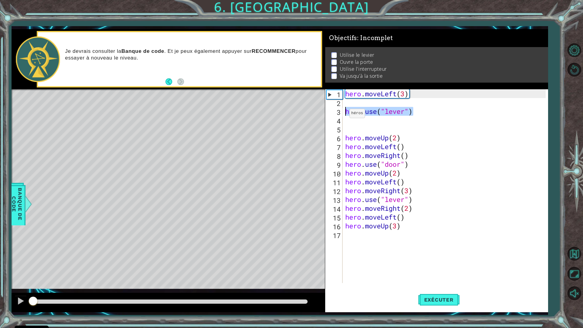
click at [335, 117] on div "1 2 3 4 5 6 7 8 9 10 11 12 13 14 15 16 17 hero . moveLeft ( 3 ) hero . use ( "l…" at bounding box center [435, 186] width 221 height 194
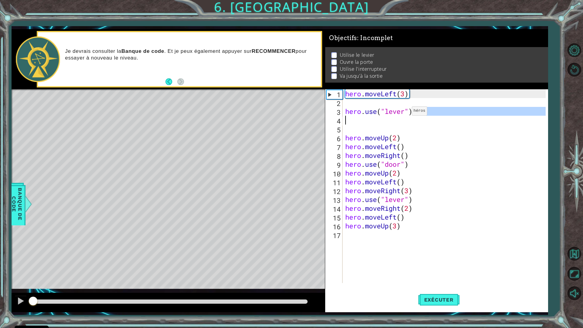
type textarea "hero.use("lever")"
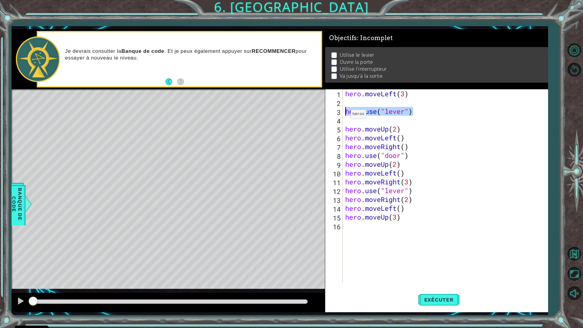
drag, startPoint x: 406, startPoint y: 111, endPoint x: 345, endPoint y: 116, distance: 61.0
click at [345, 116] on div "hero . moveLeft ( 3 ) hero . use ( "lever" ) hero . moveUp ( 2 ) hero . moveLef…" at bounding box center [446, 194] width 205 height 211
drag, startPoint x: 407, startPoint y: 94, endPoint x: 345, endPoint y: 95, distance: 61.7
click at [345, 95] on div "hero . moveLeft ( 3 ) hero . moveUp ( 2 ) hero . moveLeft ( ) hero . moveRight …" at bounding box center [446, 194] width 205 height 211
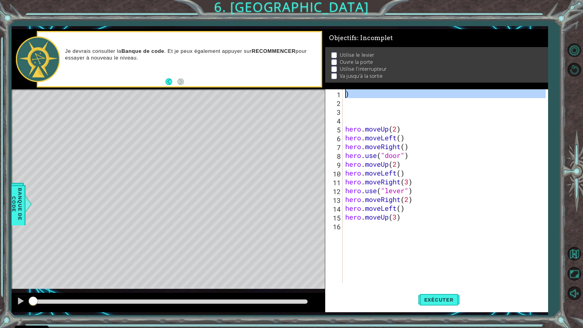
drag, startPoint x: 395, startPoint y: 99, endPoint x: 333, endPoint y: 98, distance: 61.7
click at [333, 98] on div ") 1 2 3 4 5 6 7 8 9 10 11 12 13 14 15 16 ) hero . moveUp ( 2 ) hero . moveLeft …" at bounding box center [435, 186] width 221 height 194
type textarea ")"
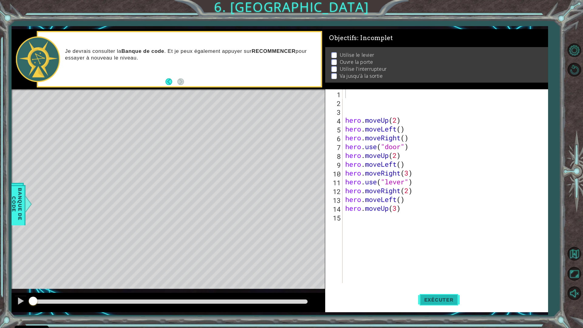
click at [443, 287] on span "Exécuter" at bounding box center [439, 300] width 42 height 6
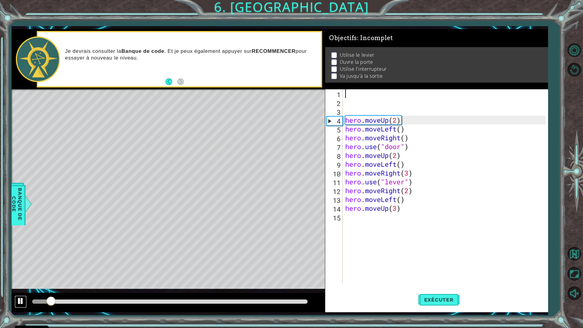
click at [21, 287] on div at bounding box center [21, 301] width 8 height 8
click at [14, 208] on span "Banque de Code" at bounding box center [17, 204] width 16 height 37
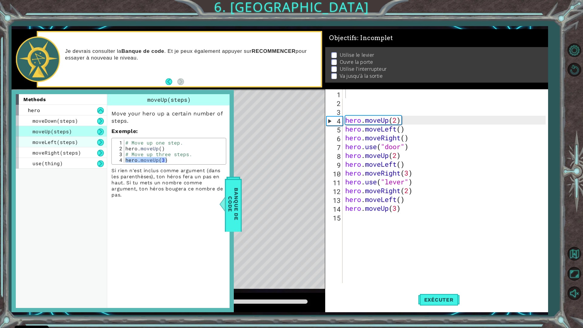
click at [77, 141] on div "moveLeft(steps)" at bounding box center [61, 142] width 91 height 11
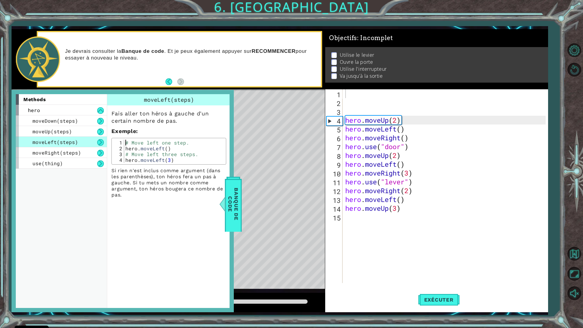
click at [127, 145] on div "# Move left one step. hero . moveLeft ( ) # Move left three steps. hero . moveL…" at bounding box center [174, 157] width 100 height 35
drag, startPoint x: 126, startPoint y: 148, endPoint x: 170, endPoint y: 148, distance: 44.0
click at [170, 148] on div "# Move left one step. hero . moveLeft ( ) # Move left three steps. hero . moveL…" at bounding box center [174, 157] width 100 height 35
type textarea "hero.moveLeft()"
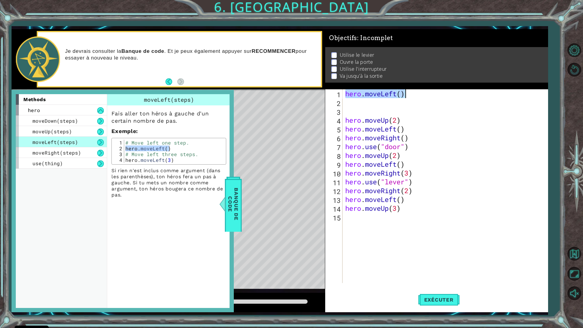
click at [406, 90] on div "hero . moveLeft ( ) hero . moveUp ( 2 ) hero . moveLeft ( ) hero . moveRight ( …" at bounding box center [445, 186] width 202 height 194
click at [402, 94] on div "hero . moveLeft ( ) hero . moveUp ( 2 ) hero . moveLeft ( ) hero . moveRight ( …" at bounding box center [446, 194] width 205 height 211
click at [232, 190] on span "Banque de Code" at bounding box center [233, 204] width 16 height 48
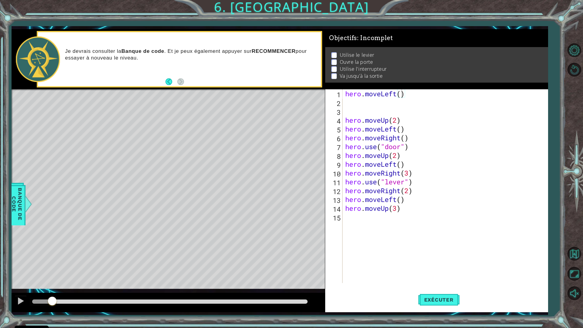
drag, startPoint x: 418, startPoint y: 135, endPoint x: 420, endPoint y: 131, distance: 4.6
click at [420, 131] on div "hero . moveLeft ( ) hero . moveUp ( 2 ) hero . moveLeft ( ) hero . moveRight ( …" at bounding box center [446, 194] width 205 height 211
click at [400, 91] on div "hero . moveLeft ( ) hero . moveUp ( 2 ) hero . moveLeft ( ) hero . moveRight ( …" at bounding box center [446, 194] width 205 height 211
click at [346, 121] on div "hero . moveLeft ( 3 ) hero . moveUp ( 2 ) hero . moveLeft ( ) hero . moveRight …" at bounding box center [446, 194] width 205 height 211
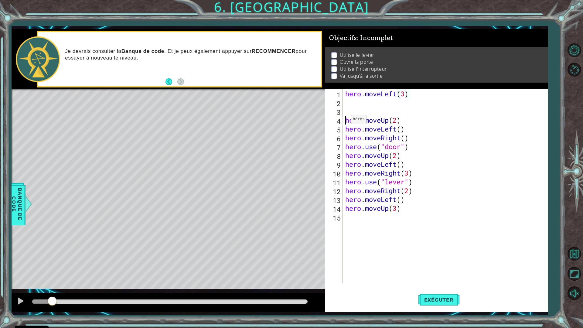
scroll to position [0, 2]
click at [343, 129] on div "hero.moveUp(2) 1 2 3 4 5 6 7 8 9 10 11 12 13 14 15 hero . moveLeft ( 3 ) hero .…" at bounding box center [435, 186] width 221 height 194
click at [349, 128] on div "hero . moveLeft ( 3 ) hero . moveUp ( 2 ) hero . moveLeft ( ) hero . moveRight …" at bounding box center [446, 194] width 205 height 211
click at [347, 128] on div "hero . moveLeft ( 3 ) hero . moveUp ( 2 ) hero . moveLeft ( ) hero . moveRight …" at bounding box center [446, 194] width 205 height 211
click at [345, 129] on div "hero . moveLeft ( 3 ) hero . moveUp ( 2 ) hero . moveLeft ( ) hero . moveRight …" at bounding box center [446, 194] width 205 height 211
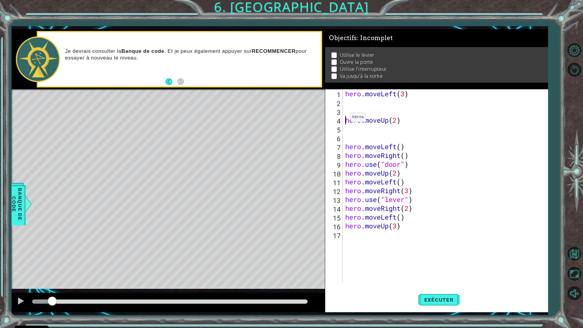
click at [345, 119] on div "hero . moveLeft ( 3 ) hero . moveUp ( 2 ) hero . moveLeft ( ) hero . moveRight …" at bounding box center [446, 194] width 205 height 211
click at [355, 122] on div "hero . moveLeft ( 3 ) hero . moveUp ( 2 ) hero . moveLeft ( ) hero . moveRight …" at bounding box center [446, 194] width 205 height 211
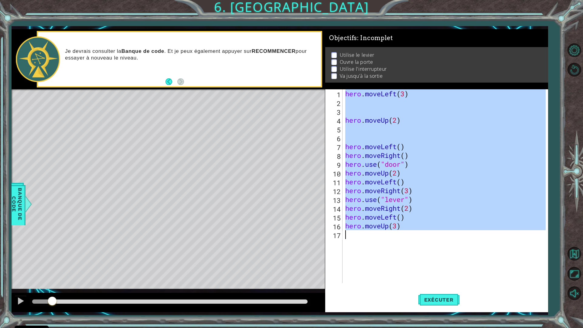
drag, startPoint x: 355, startPoint y: 122, endPoint x: 356, endPoint y: 114, distance: 7.4
click at [356, 114] on div "hero . moveLeft ( 3 ) hero . moveUp ( 2 ) hero . moveLeft ( ) hero . moveRight …" at bounding box center [446, 194] width 205 height 211
click at [356, 118] on div "hero . moveLeft ( 3 ) hero . moveUp ( 2 ) hero . moveLeft ( ) hero . moveRight …" at bounding box center [445, 186] width 202 height 194
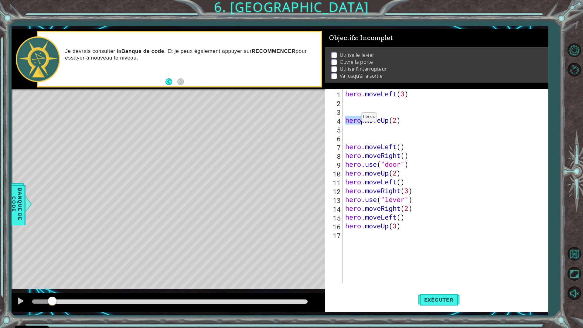
click at [356, 118] on div "hero . moveLeft ( 3 ) hero . moveUp ( 2 ) hero . moveLeft ( ) hero . moveRight …" at bounding box center [446, 194] width 205 height 211
type textarea "hero.moveUp(2)"
type textarea "hero.moveLeft(3)"
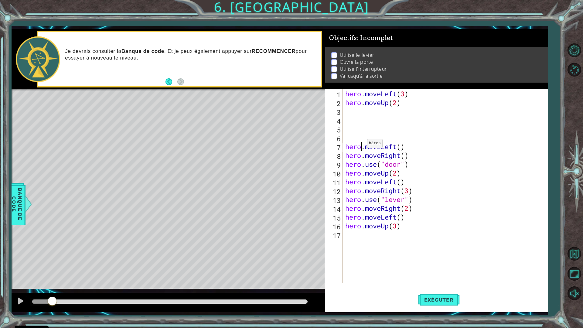
click at [362, 145] on div "hero . moveLeft ( 3 ) hero . moveUp ( 2 ) hero . moveLeft ( ) hero . moveRight …" at bounding box center [446, 194] width 205 height 211
type textarea "hero.moveLeft()"
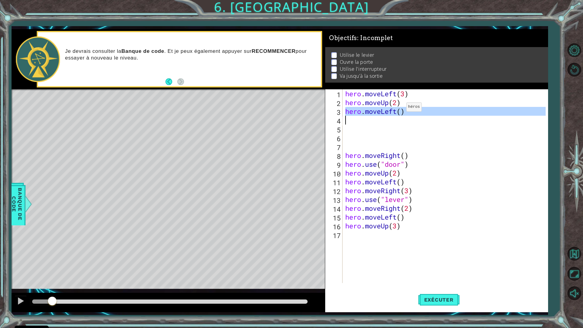
click at [401, 108] on div "hero . moveLeft ( 3 ) hero . moveUp ( 2 ) hero . moveLeft ( ) hero . moveRight …" at bounding box center [445, 186] width 202 height 194
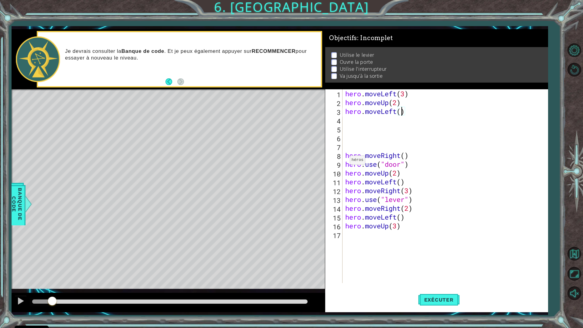
click at [344, 162] on div "hero . moveLeft ( 3 ) hero . moveUp ( 2 ) hero . moveLeft ( ) hero . moveRight …" at bounding box center [446, 194] width 205 height 211
click at [345, 162] on div "hero . moveLeft ( 3 ) hero . moveUp ( 2 ) hero . moveLeft ( ) hero . moveRight …" at bounding box center [446, 194] width 205 height 211
click at [345, 162] on div "hero . moveLeft ( 3 ) hero . moveUp ( 2 ) hero . moveLeft ( ) hero . moveRight …" at bounding box center [445, 186] width 202 height 194
click at [346, 199] on div "hero . moveLeft ( 3 ) hero . moveUp ( 2 ) hero . moveLeft ( ) hero . moveRight …" at bounding box center [446, 194] width 205 height 211
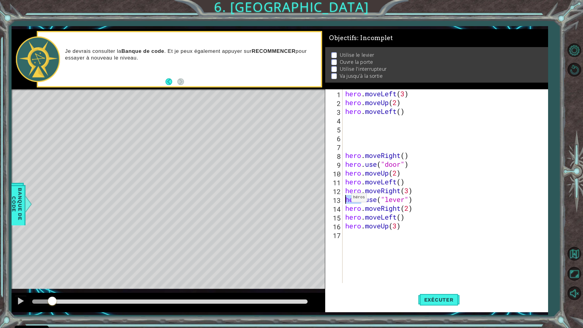
click at [346, 199] on div "hero . moveLeft ( 3 ) hero . moveUp ( 2 ) hero . moveLeft ( ) hero . moveRight …" at bounding box center [446, 194] width 205 height 211
type textarea "hero.moveRight()"
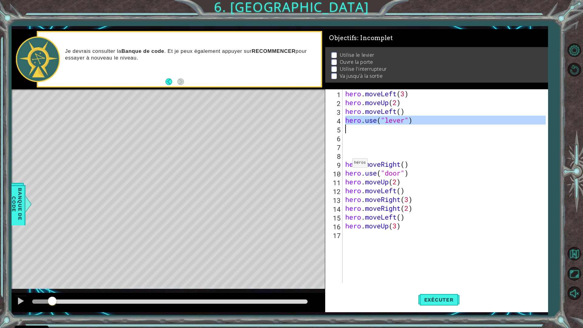
click at [347, 164] on div "hero . moveLeft ( 3 ) hero . moveUp ( 2 ) hero . moveLeft ( ) hero . use ( "lev…" at bounding box center [446, 194] width 205 height 211
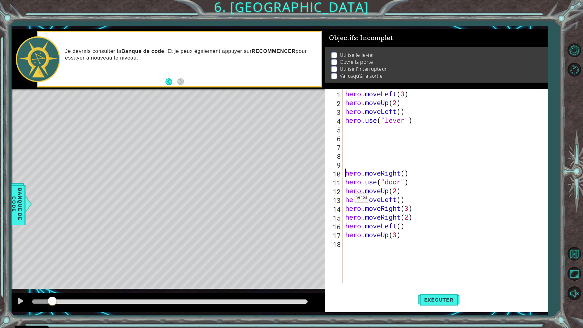
click at [349, 200] on div "hero . moveLeft ( 3 ) hero . moveUp ( 2 ) hero . moveLeft ( ) hero . use ( "lev…" at bounding box center [446, 194] width 205 height 211
click at [350, 200] on div "hero . moveLeft ( 3 ) hero . moveUp ( 2 ) hero . moveLeft ( ) hero . use ( "lev…" at bounding box center [446, 194] width 205 height 211
type textarea "hero.moveRight()"
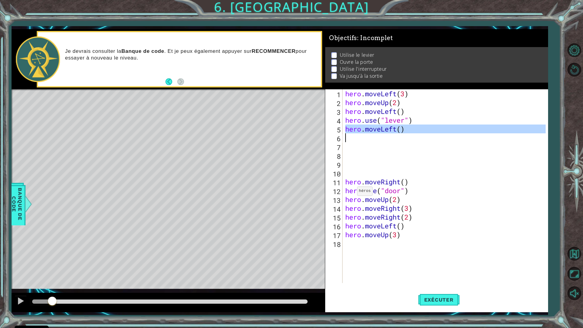
click at [353, 192] on div "hero . moveLeft ( 3 ) hero . moveUp ( 2 ) hero . moveLeft ( ) hero . use ( "lev…" at bounding box center [446, 194] width 205 height 211
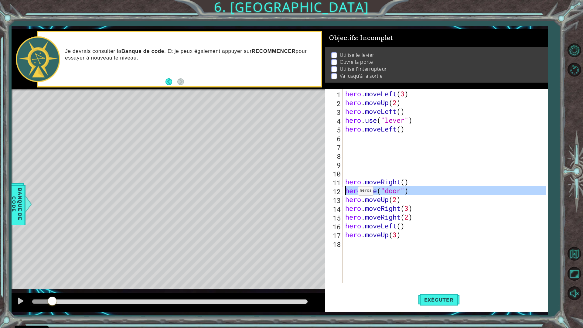
click at [353, 192] on div "hero . moveLeft ( 3 ) hero . moveUp ( 2 ) hero . moveLeft ( ) hero . use ( "lev…" at bounding box center [446, 194] width 205 height 211
type textarea "hero.moveRight()"
type textarea "hero.moveLeft()"
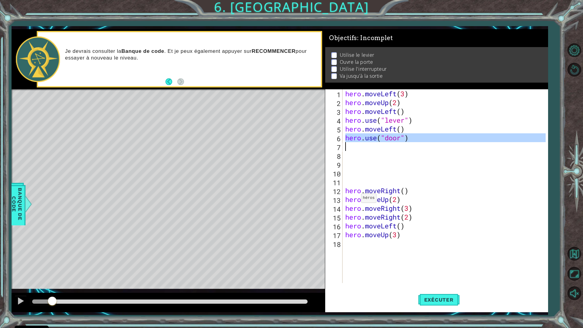
click at [356, 200] on div "hero . moveLeft ( 3 ) hero . moveUp ( 2 ) hero . moveLeft ( ) hero . use ( "lev…" at bounding box center [446, 194] width 205 height 211
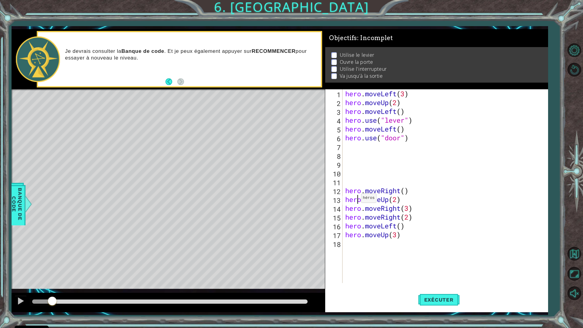
click at [356, 200] on div "hero . moveLeft ( 3 ) hero . moveUp ( 2 ) hero . moveLeft ( ) hero . use ( "lev…" at bounding box center [446, 194] width 205 height 211
type textarea "hero.moveRight()"
type textarea "hero.moveUp(2)"
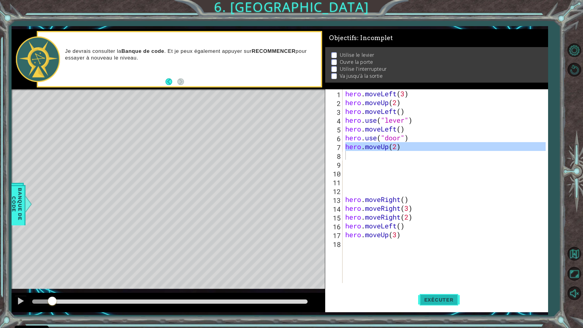
click at [438, 287] on button "Exécuter" at bounding box center [439, 300] width 42 height 22
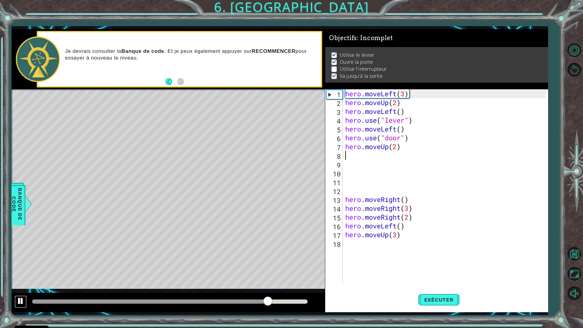
click at [17, 287] on div at bounding box center [21, 301] width 8 height 8
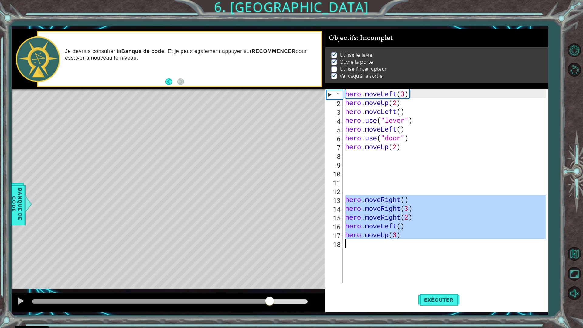
drag, startPoint x: 346, startPoint y: 198, endPoint x: 405, endPoint y: 285, distance: 104.9
click at [405, 285] on div "1 2 3 4 5 6 7 8 9 10 11 12 13 14 15 16 17 18 hero . moveLeft ( 3 ) hero . moveU…" at bounding box center [436, 200] width 223 height 223
type textarea "hero.moveUp(3)"
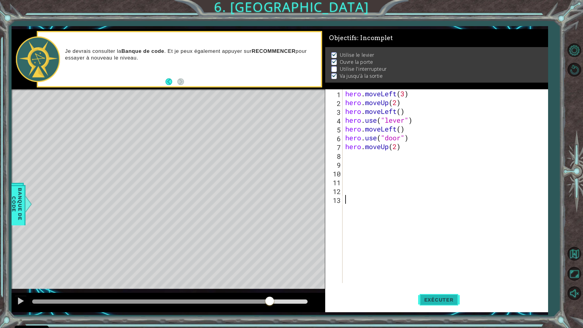
click at [450, 287] on span "Exécuter" at bounding box center [439, 300] width 42 height 6
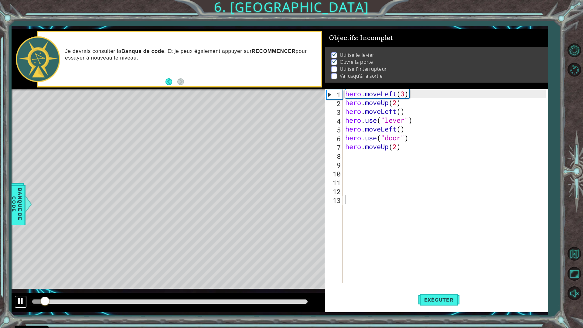
click at [19, 287] on div at bounding box center [21, 301] width 8 height 8
click at [23, 197] on span "Banque de Code" at bounding box center [17, 204] width 16 height 37
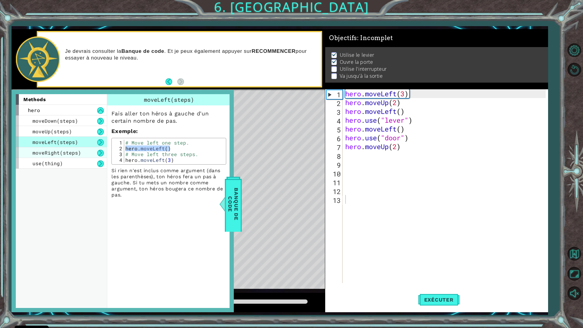
drag, startPoint x: 70, startPoint y: 150, endPoint x: 93, endPoint y: 151, distance: 22.8
click at [72, 150] on span "moveRight(steps)" at bounding box center [56, 152] width 49 height 6
type textarea "hero.moveRight(3)"
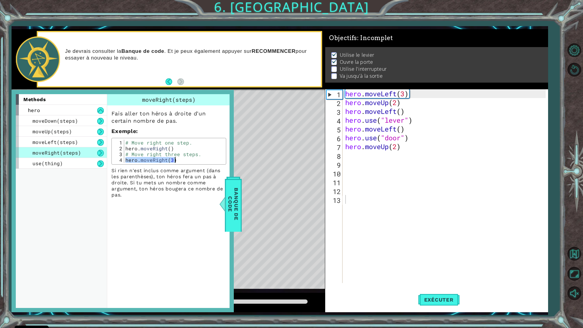
drag, startPoint x: 125, startPoint y: 161, endPoint x: 171, endPoint y: 163, distance: 46.2
click at [171, 163] on div "hero.moveRight(3) 1 2 3 4 # Move right one step. hero . moveRight ( ) # Move ri…" at bounding box center [168, 151] width 115 height 27
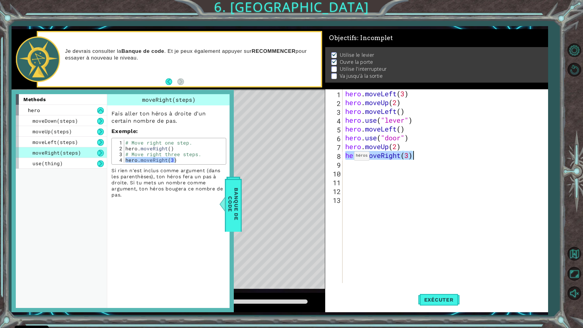
click at [286, 165] on div "Level Map" at bounding box center [152, 178] width 281 height 179
click at [234, 191] on span "Banque de Code" at bounding box center [233, 204] width 16 height 48
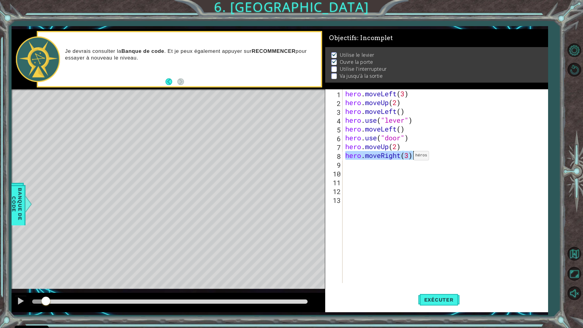
click at [408, 157] on div "hero . moveLeft ( 3 ) hero . moveUp ( 2 ) hero . moveLeft ( ) hero . use ( "lev…" at bounding box center [445, 186] width 202 height 194
click at [393, 153] on div "hero . moveLeft ( 3 ) hero . moveUp ( 2 ) hero . moveLeft ( ) hero . use ( "lev…" at bounding box center [446, 194] width 205 height 211
click at [406, 155] on div "hero . moveLeft ( 3 ) hero . moveUp ( 2 ) hero . moveLeft ( ) hero . use ( "lev…" at bounding box center [446, 194] width 205 height 211
click at [408, 155] on div "hero . moveLeft ( 3 ) hero . moveUp ( 2 ) hero . moveLeft ( ) hero . use ( "lev…" at bounding box center [446, 194] width 205 height 211
type textarea "hero.moveRight(2)"
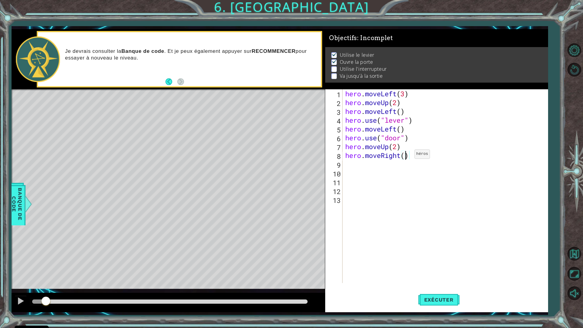
scroll to position [0, 3]
click at [360, 171] on div "hero . moveLeft ( 3 ) hero . moveUp ( 2 ) hero . moveLeft ( ) hero . use ( "lev…" at bounding box center [446, 194] width 205 height 211
click at [355, 165] on div "hero . moveLeft ( 3 ) hero . moveUp ( 2 ) hero . moveLeft ( ) hero . use ( "lev…" at bounding box center [446, 194] width 205 height 211
click at [382, 122] on div "hero . moveLeft ( 3 ) hero . moveUp ( 2 ) hero . moveLeft ( ) hero . use ( "lev…" at bounding box center [446, 194] width 205 height 211
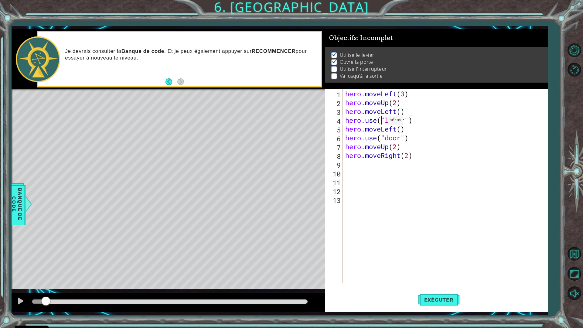
click at [382, 122] on div "hero . moveLeft ( 3 ) hero . moveUp ( 2 ) hero . moveLeft ( ) hero . use ( "lev…" at bounding box center [446, 194] width 205 height 211
click at [380, 122] on div "hero . moveLeft ( 3 ) hero . moveUp ( 2 ) hero . moveLeft ( ) hero . use ( "lev…" at bounding box center [445, 186] width 202 height 194
click at [375, 121] on div "hero . moveLeft ( 3 ) hero . moveUp ( 2 ) hero . moveLeft ( ) hero . use ( "lev…" at bounding box center [446, 194] width 205 height 211
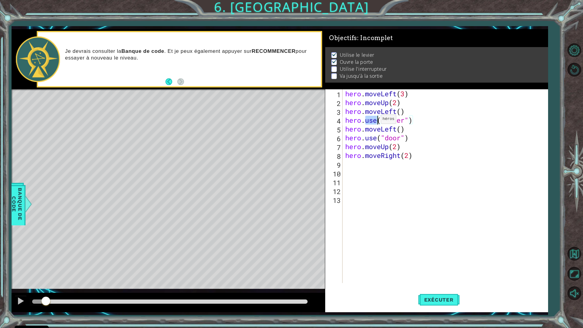
click at [375, 121] on div "hero . moveLeft ( 3 ) hero . moveUp ( 2 ) hero . moveLeft ( ) hero . use ( "lev…" at bounding box center [446, 194] width 205 height 211
type textarea "hero.use("lever") hero.moveLeft()"
click at [368, 162] on div "hero . moveLeft ( 3 ) hero . moveUp ( 2 ) hero . moveLeft ( ) hero . use ( "lev…" at bounding box center [446, 194] width 205 height 211
click at [387, 154] on div "hero . moveLeft ( 3 ) hero . moveUp ( 2 ) hero . moveLeft ( ) hero . use ( "lev…" at bounding box center [446, 194] width 205 height 211
click at [387, 155] on div "hero . moveLeft ( 3 ) hero . moveUp ( 2 ) hero . moveLeft ( ) hero . use ( "lev…" at bounding box center [446, 194] width 205 height 211
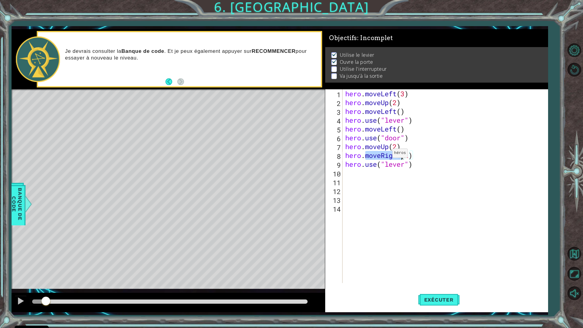
click at [387, 155] on div "hero . moveLeft ( 3 ) hero . moveUp ( 2 ) hero . moveLeft ( ) hero . use ( "lev…" at bounding box center [445, 186] width 202 height 194
click at [387, 155] on div "hero . moveLeft ( 3 ) hero . moveUp ( 2 ) hero . moveLeft ( ) hero . use ( "lev…" at bounding box center [446, 194] width 205 height 211
type textarea "hero.moveRight(2) hero.use("lever")"
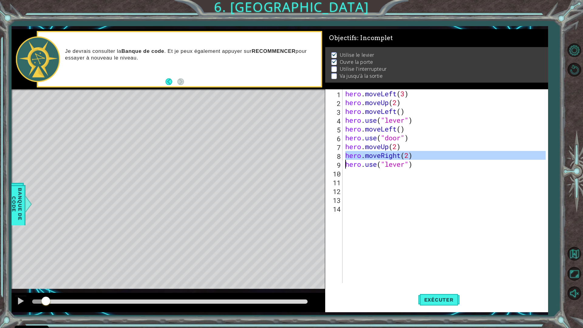
click at [381, 175] on div "hero . moveLeft ( 3 ) hero . moveUp ( 2 ) hero . moveLeft ( ) hero . use ( "lev…" at bounding box center [446, 194] width 205 height 211
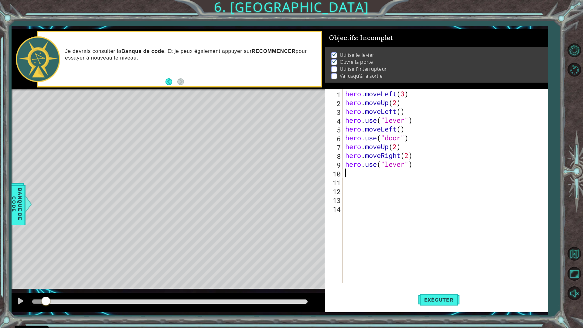
paste textarea "hero.moveRight(2)"
click at [411, 174] on div "hero . moveLeft ( 3 ) hero . moveUp ( 2 ) hero . moveLeft ( ) hero . use ( "lev…" at bounding box center [446, 194] width 205 height 211
click at [389, 147] on div "hero . moveLeft ( 3 ) hero . moveUp ( 2 ) hero . moveLeft ( ) hero . use ( "lev…" at bounding box center [446, 194] width 205 height 211
click at [389, 148] on div "hero . moveLeft ( 3 ) hero . moveUp ( 2 ) hero . moveLeft ( ) hero . use ( "lev…" at bounding box center [446, 194] width 205 height 211
click at [390, 148] on div "hero . moveLeft ( 3 ) hero . moveUp ( 2 ) hero . moveLeft ( ) hero . use ( "lev…" at bounding box center [446, 194] width 205 height 211
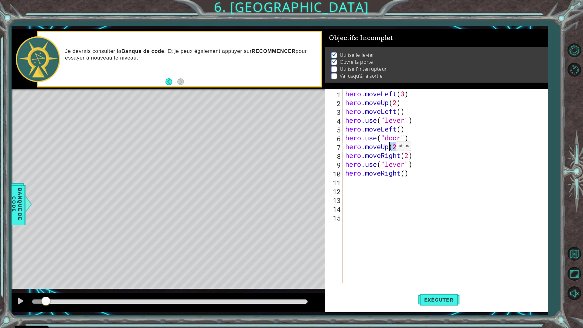
click at [390, 148] on div "hero . moveLeft ( 3 ) hero . moveUp ( 2 ) hero . moveLeft ( ) hero . use ( "lev…" at bounding box center [446, 194] width 205 height 211
type textarea "hero.moveUp(2) hero.moveRight(2)"
click at [383, 184] on div "hero . moveLeft ( 3 ) hero . moveUp ( 2 ) hero . moveLeft ( ) hero . use ( "lev…" at bounding box center [446, 194] width 205 height 211
click at [446, 287] on span "Exécuter" at bounding box center [439, 300] width 42 height 6
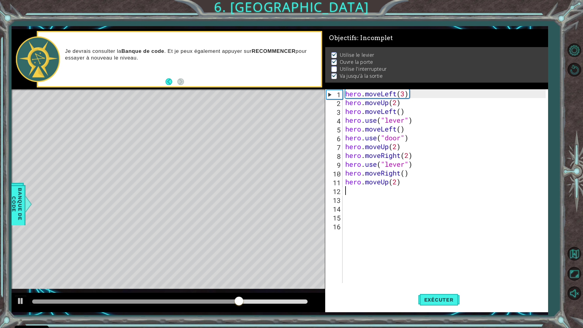
click at [345, 194] on div "hero . moveLeft ( 3 ) hero . moveUp ( 2 ) hero . moveLeft ( ) hero . use ( "lev…" at bounding box center [446, 194] width 205 height 211
click at [345, 210] on div "hero . moveLeft ( 3 ) hero . moveUp ( 2 ) hero . moveLeft ( ) hero . use ( "lev…" at bounding box center [446, 194] width 205 height 211
click at [345, 215] on div "hero . moveLeft ( 3 ) hero . moveUp ( 2 ) hero . moveLeft ( ) hero . use ( "lev…" at bounding box center [446, 194] width 205 height 211
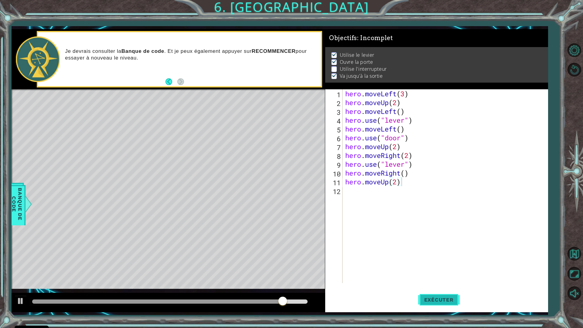
click at [438, 287] on button "Exécuter" at bounding box center [439, 300] width 42 height 22
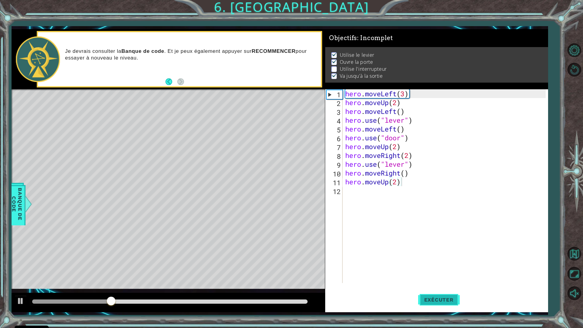
click at [447, 287] on span "Exécuter" at bounding box center [439, 300] width 42 height 6
click at [16, 287] on button at bounding box center [21, 302] width 12 height 12
click at [9, 196] on div "1 ההההההההההההההההההההההההההההההההההההההההההההההההההההההההההההההההההההההההההההה…" at bounding box center [291, 164] width 583 height 328
click at [13, 196] on span "Banque de Code" at bounding box center [17, 204] width 16 height 37
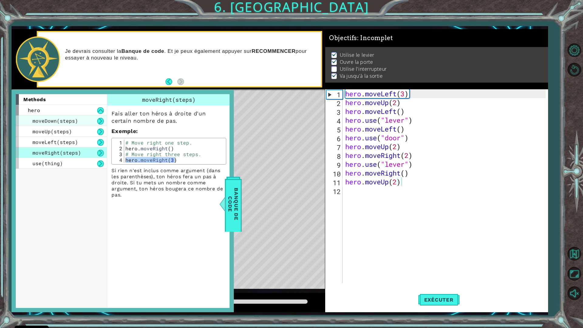
click at [58, 123] on span "moveDown(steps)" at bounding box center [55, 121] width 46 height 6
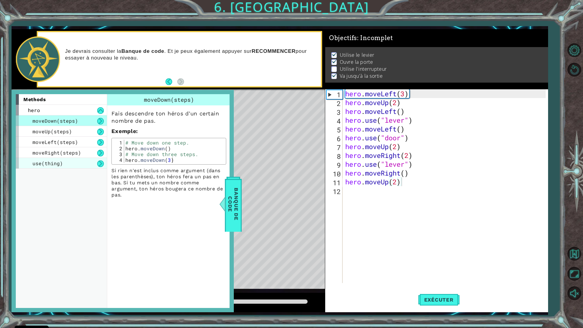
click at [52, 163] on span "use(thing)" at bounding box center [47, 163] width 30 height 6
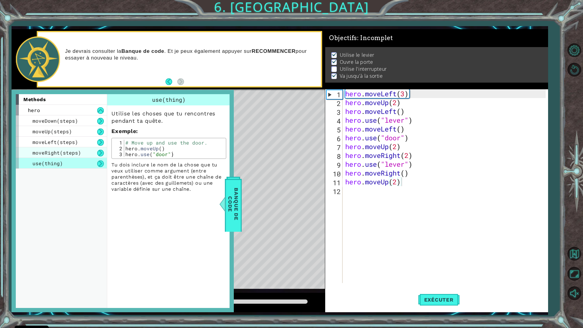
click at [62, 156] on div "moveRight(steps)" at bounding box center [61, 152] width 91 height 11
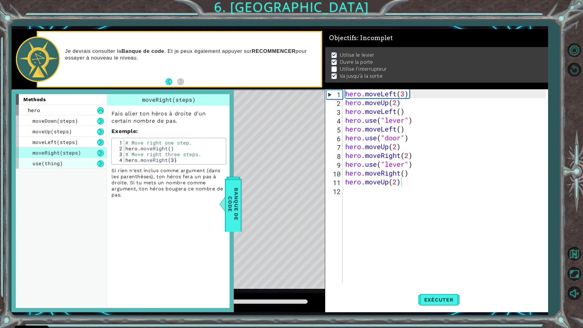
click at [62, 160] on div "use(thing)" at bounding box center [61, 163] width 91 height 11
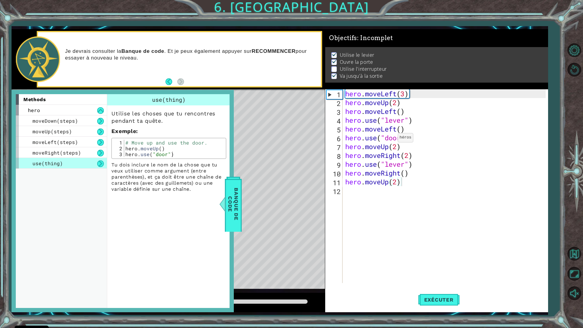
click at [392, 139] on div "hero . moveLeft ( 3 ) hero . moveUp ( 2 ) hero . moveLeft ( ) hero . use ( "lev…" at bounding box center [446, 194] width 205 height 211
click at [392, 139] on div "hero . moveLeft ( 3 ) hero . moveUp ( 2 ) hero . moveLeft ( ) hero . use ( "lev…" at bounding box center [445, 186] width 202 height 194
click at [417, 151] on div "hero . moveLeft ( 3 ) hero . moveUp ( 2 ) hero . moveLeft ( ) hero . use ( "lev…" at bounding box center [446, 194] width 205 height 211
click at [418, 151] on div "hero . moveLeft ( 3 ) hero . moveUp ( 2 ) hero . moveLeft ( ) hero . use ( "lev…" at bounding box center [446, 194] width 205 height 211
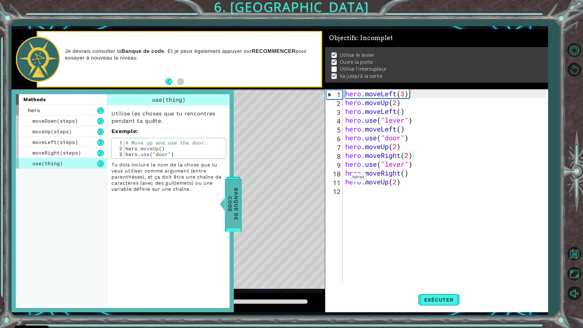
click at [236, 198] on span "Banque de Code" at bounding box center [233, 204] width 16 height 48
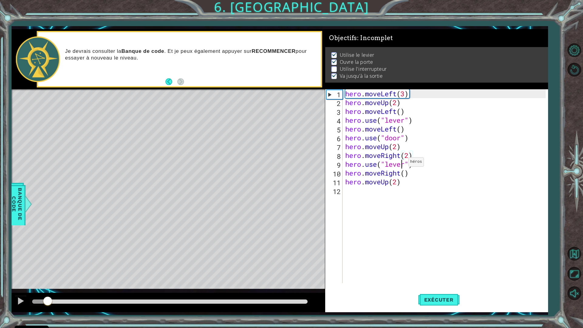
click at [403, 163] on div "hero . moveLeft ( 3 ) hero . moveUp ( 2 ) hero . moveLeft ( ) hero . use ( "lev…" at bounding box center [446, 194] width 205 height 211
click at [405, 163] on div "hero . moveLeft ( 3 ) hero . moveUp ( 2 ) hero . moveLeft ( ) hero . use ( "lev…" at bounding box center [446, 194] width 205 height 211
type textarea "hero.use("switch")"
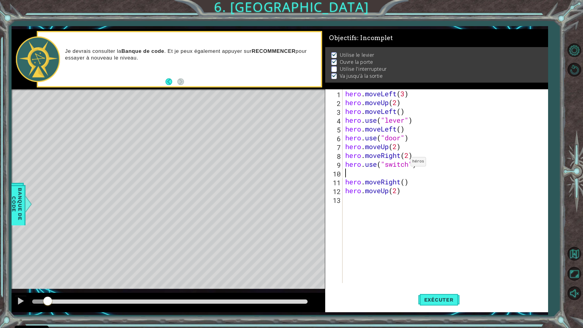
scroll to position [0, 0]
type textarea "hero.use("switch")"
click at [435, 287] on button "Exécuter" at bounding box center [439, 300] width 42 height 22
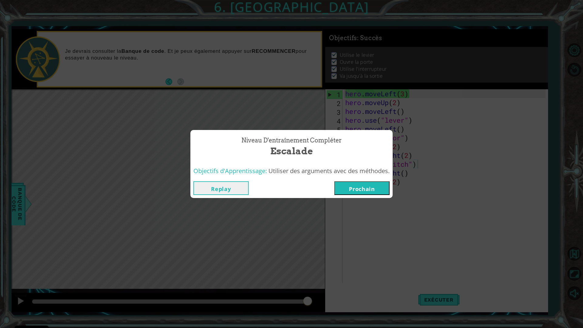
click at [373, 188] on button "Prochain" at bounding box center [361, 188] width 55 height 14
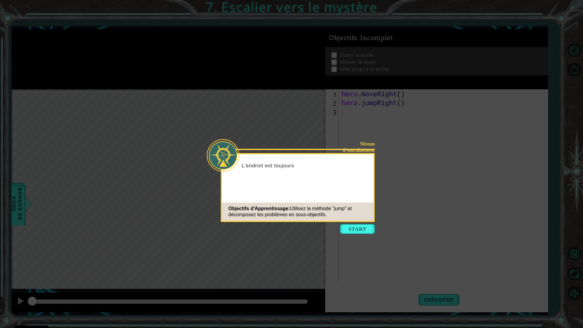
click at [367, 228] on button "Start" at bounding box center [357, 229] width 35 height 10
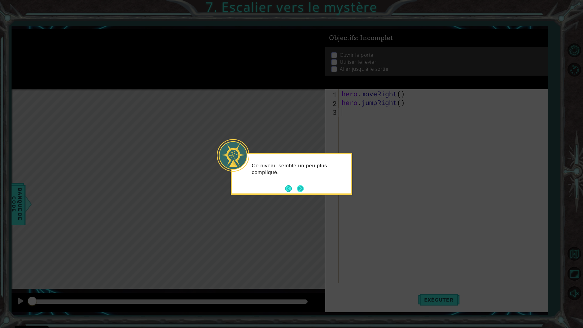
click at [300, 189] on button "Next" at bounding box center [300, 188] width 8 height 8
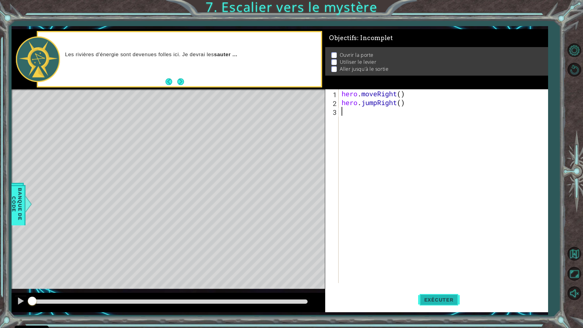
click at [447, 287] on button "Exécuter" at bounding box center [439, 300] width 42 height 22
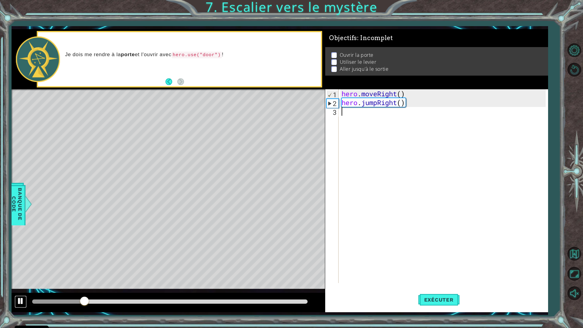
click at [22, 287] on div at bounding box center [21, 301] width 8 height 8
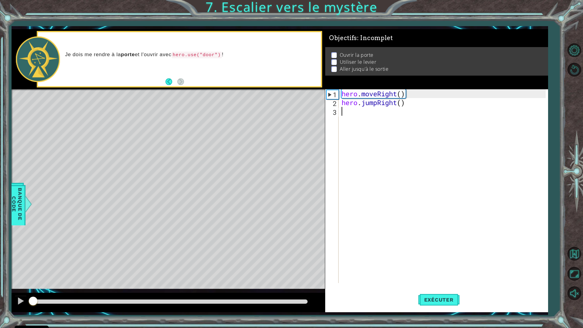
drag, startPoint x: 43, startPoint y: 301, endPoint x: 27, endPoint y: 304, distance: 15.7
click at [27, 287] on div at bounding box center [168, 302] width 313 height 19
drag, startPoint x: 385, startPoint y: 111, endPoint x: 391, endPoint y: 104, distance: 9.9
click at [391, 104] on div "hero . moveRight ( ) hero . jumpRight ( )" at bounding box center [444, 194] width 209 height 211
type textarea "hero.jumpRight()"
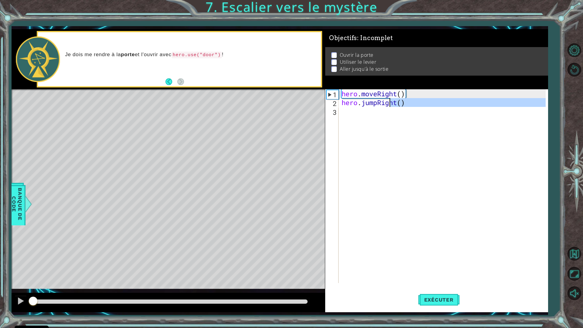
click at [384, 111] on div "hero . moveRight ( ) hero . jumpRight ( )" at bounding box center [443, 186] width 206 height 194
click at [20, 217] on span "Banque de Code" at bounding box center [17, 204] width 16 height 37
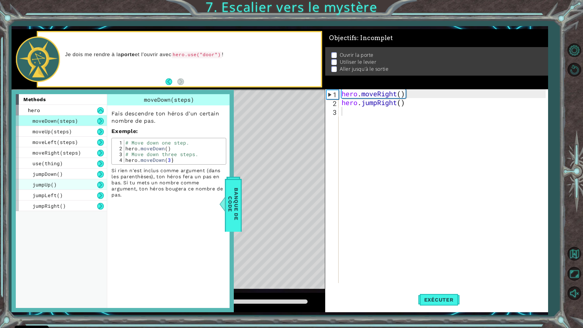
click at [70, 189] on div "jumpUp()" at bounding box center [61, 184] width 91 height 11
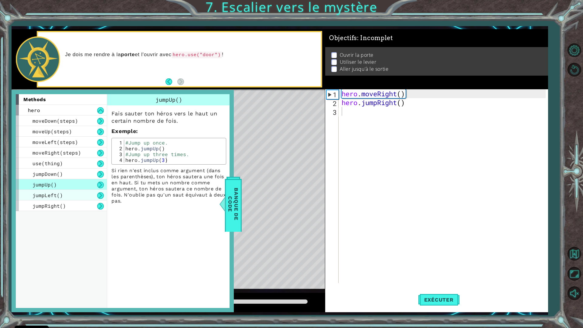
click at [70, 193] on div "jumpLeft()" at bounding box center [61, 195] width 91 height 11
click at [70, 188] on div "jumpUp()" at bounding box center [61, 184] width 91 height 11
click at [64, 206] on span "jumpRight()" at bounding box center [48, 206] width 33 height 6
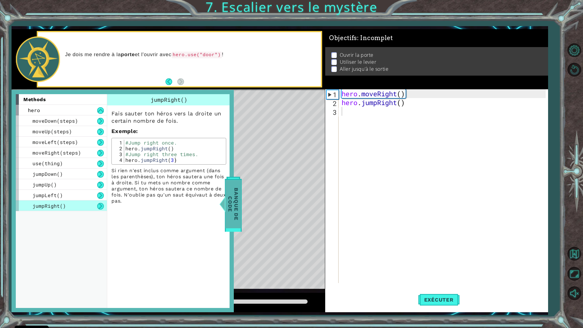
click at [237, 192] on span "Banque de Code" at bounding box center [233, 204] width 16 height 48
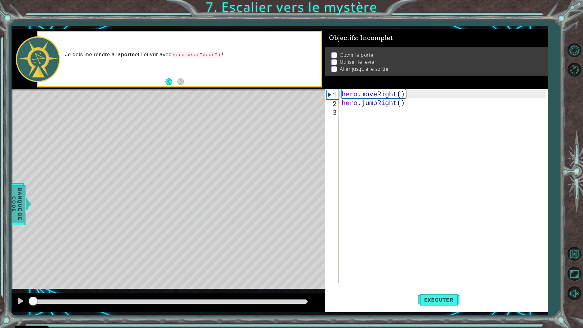
click at [28, 205] on div at bounding box center [29, 204] width 8 height 18
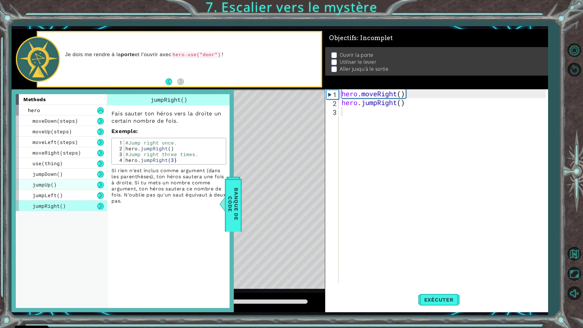
click at [73, 183] on div "jumpUp()" at bounding box center [61, 184] width 91 height 11
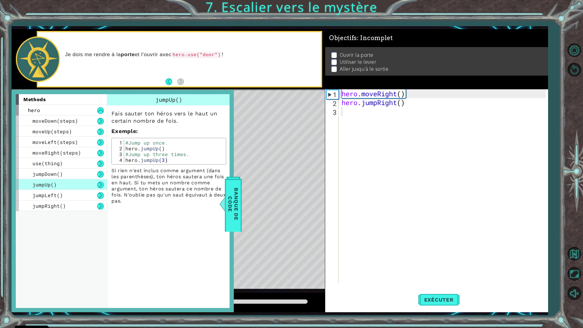
click at [142, 151] on div "#Jump up once. hero . jumpUp ( ) #Jump up three times. hero . jumpUp ( 3 )" at bounding box center [174, 157] width 100 height 35
type textarea "hero.jumpUp() #Jump up three times."
click at [372, 114] on div "hero . moveRight ( ) hero . jumpRight ( )" at bounding box center [444, 194] width 209 height 211
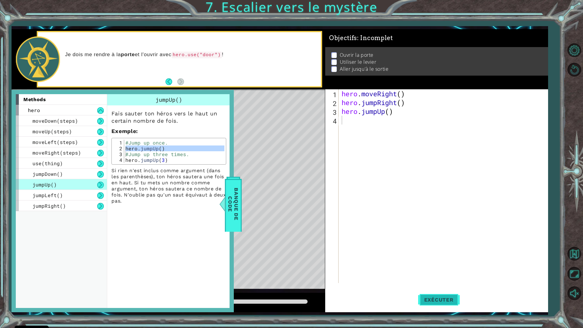
drag, startPoint x: 435, startPoint y: 302, endPoint x: 422, endPoint y: 289, distance: 18.5
click at [435, 287] on span "Exécuter" at bounding box center [439, 300] width 42 height 6
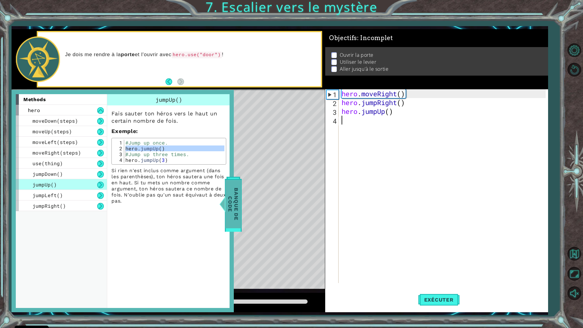
click at [229, 207] on span "Banque de Code" at bounding box center [233, 204] width 16 height 48
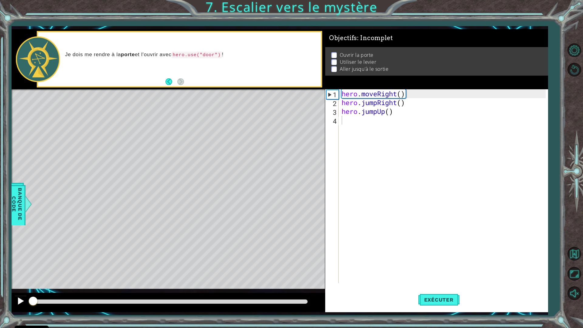
drag, startPoint x: 67, startPoint y: 302, endPoint x: 24, endPoint y: 302, distance: 43.4
click at [24, 287] on div at bounding box center [168, 302] width 313 height 19
click at [22, 287] on div at bounding box center [21, 301] width 8 height 8
click at [28, 287] on div at bounding box center [168, 302] width 313 height 19
drag, startPoint x: 39, startPoint y: 298, endPoint x: 34, endPoint y: 301, distance: 5.8
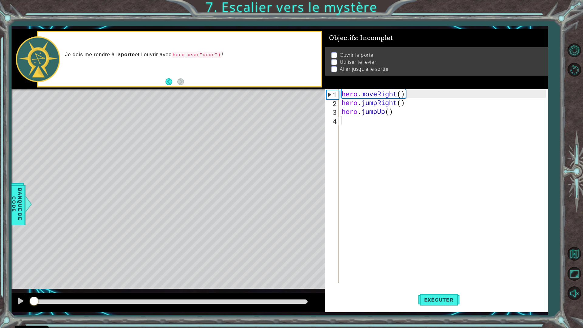
click at [34, 287] on div at bounding box center [34, 301] width 11 height 11
click at [297, 113] on div "1 ההההההההההההההההההההההההההההההההההההההההההההההההההההההההההההההההההההההההההההה…" at bounding box center [280, 170] width 536 height 283
type textarea ")"
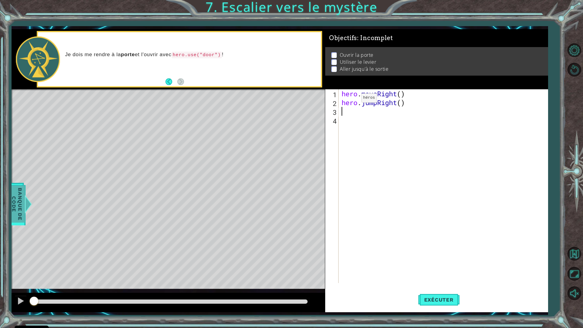
click at [18, 207] on span "Banque de Code" at bounding box center [17, 204] width 16 height 37
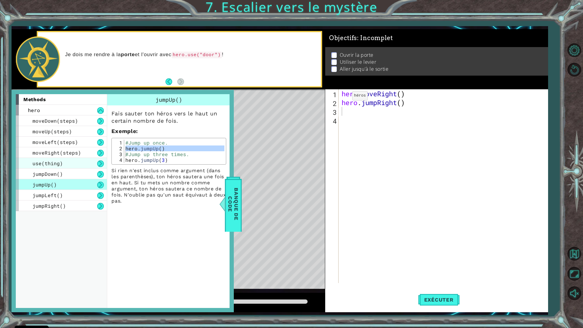
click at [63, 162] on div "use(thing)" at bounding box center [61, 163] width 91 height 11
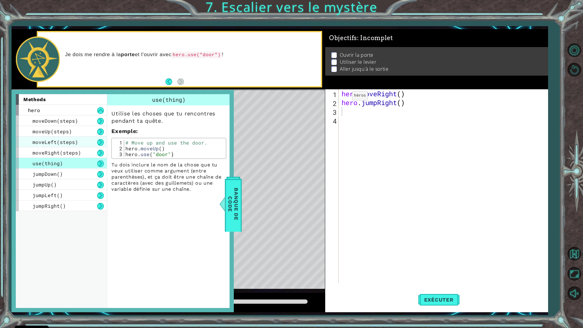
click at [77, 142] on div "moveLeft(steps)" at bounding box center [61, 142] width 91 height 11
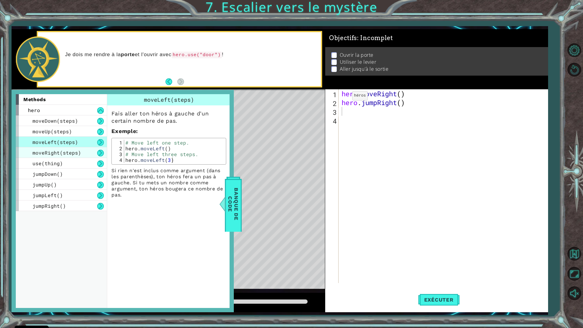
click at [80, 153] on div "moveRight(steps)" at bounding box center [61, 152] width 91 height 11
type textarea "hero.moveRight(3)"
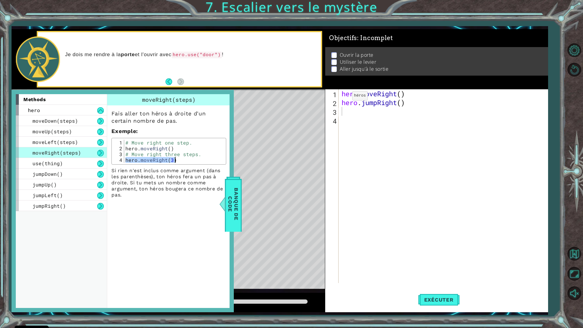
drag, startPoint x: 125, startPoint y: 160, endPoint x: 171, endPoint y: 161, distance: 45.9
click at [175, 161] on div "# Move right one step. hero . moveRight ( ) # Move right three steps. hero . mo…" at bounding box center [174, 157] width 100 height 35
type textarea "hero.moveRight(3)"
click at [74, 128] on div "moveUp(steps)" at bounding box center [61, 131] width 91 height 11
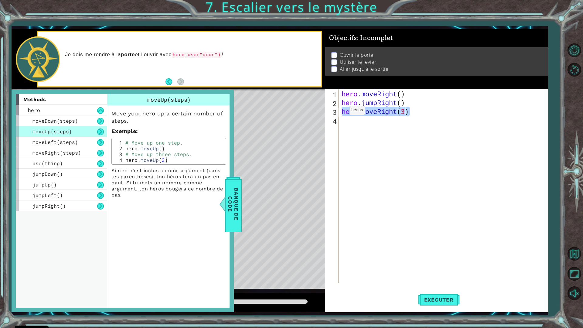
type textarea "hero.moveUp()"
drag, startPoint x: 125, startPoint y: 150, endPoint x: 178, endPoint y: 149, distance: 52.9
click at [178, 149] on div "# Move up one step. hero . moveUp ( ) # Move up three steps. hero . moveUp ( 3 )" at bounding box center [174, 157] width 100 height 35
type textarea "hero.moveUp()"
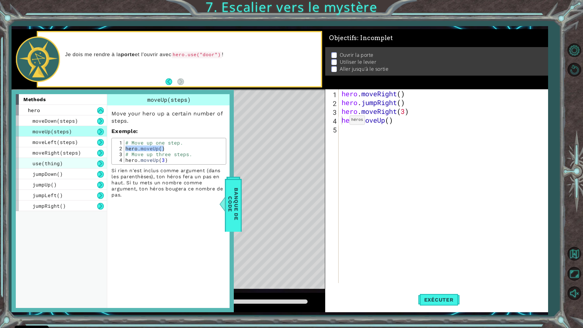
click at [69, 166] on div "use(thing)" at bounding box center [61, 163] width 91 height 11
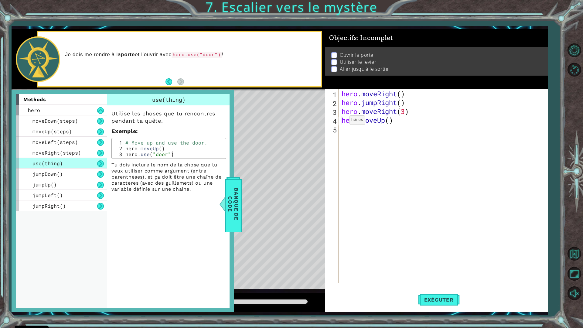
type textarea "hero.use("door")"
drag, startPoint x: 126, startPoint y: 154, endPoint x: 180, endPoint y: 152, distance: 54.1
click at [183, 152] on div "# Move up and use the door. hero . moveUp ( ) hero . use ( "door" )" at bounding box center [174, 154] width 100 height 29
type textarea "hero.use("door")"
click at [80, 151] on div "moveRight(steps)" at bounding box center [61, 152] width 91 height 11
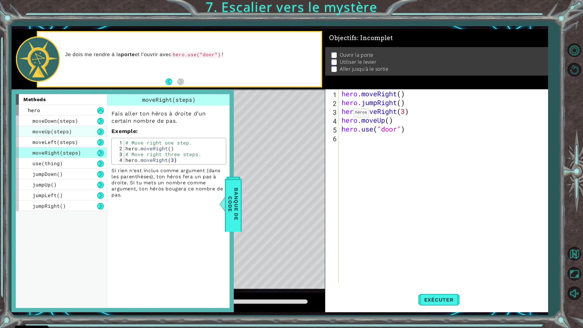
click at [79, 134] on div "moveUp(steps)" at bounding box center [61, 131] width 91 height 11
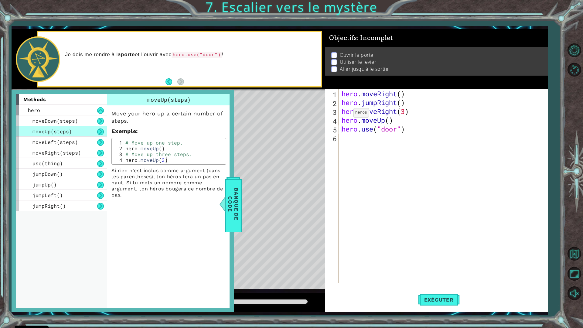
type textarea "hero.moveUp()"
drag, startPoint x: 128, startPoint y: 149, endPoint x: 165, endPoint y: 147, distance: 37.4
click at [165, 147] on div "# Move up one step. hero . moveUp ( ) # Move up three steps. hero . moveUp ( 3 )" at bounding box center [174, 157] width 100 height 35
click at [343, 136] on div "hero . moveRight ( ) hero . jumpRight ( ) hero . moveRight ( 3 ) hero . moveUp …" at bounding box center [444, 194] width 209 height 211
click at [450, 113] on div "hero . moveRight ( ) hero . jumpRight ( ) hero . moveRight ( 3 ) hero . moveUp …" at bounding box center [444, 194] width 209 height 211
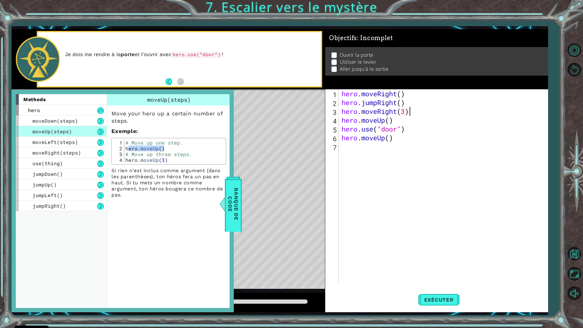
type textarea "hero.moveRight(3)"
click at [343, 148] on div "hero . moveRight ( ) hero . jumpRight ( ) hero . moveRight ( 3 ) hero . moveUp …" at bounding box center [444, 194] width 209 height 211
click at [75, 139] on span "moveLeft(steps)" at bounding box center [55, 142] width 46 height 6
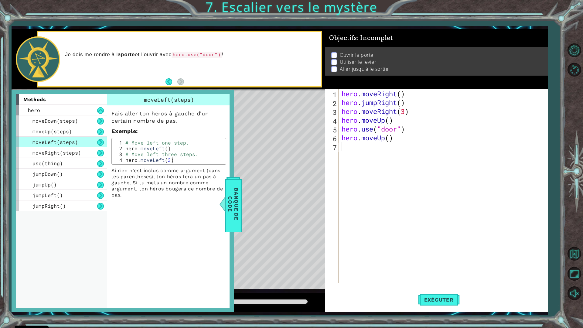
type textarea "hero.moveLeft()"
drag, startPoint x: 125, startPoint y: 148, endPoint x: 179, endPoint y: 147, distance: 54.1
click at [179, 147] on div "# Move left one step. hero . moveLeft ( ) # Move left three steps. hero . moveL…" at bounding box center [174, 157] width 100 height 35
type textarea "hero.moveLeft()"
click at [366, 234] on div "hero . moveRight ( ) hero . jumpRight ( ) hero . moveRight ( 3 ) hero . moveUp …" at bounding box center [444, 194] width 209 height 211
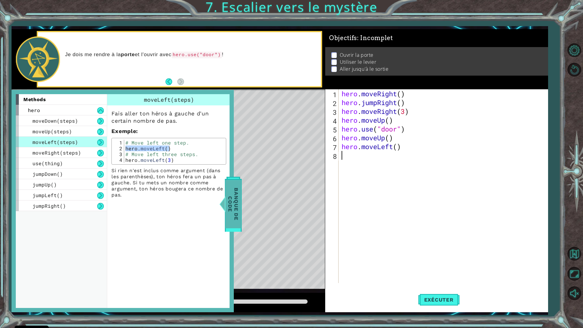
click at [229, 221] on span "Banque de Code" at bounding box center [233, 204] width 16 height 48
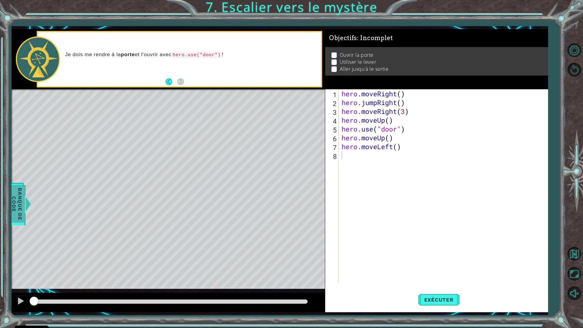
click at [22, 198] on span "Banque de Code" at bounding box center [17, 204] width 16 height 37
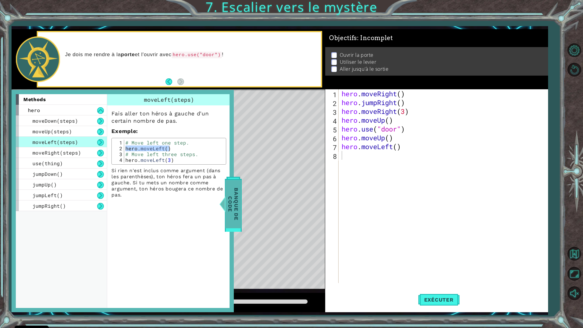
click at [228, 195] on span "Banque de Code" at bounding box center [233, 204] width 16 height 48
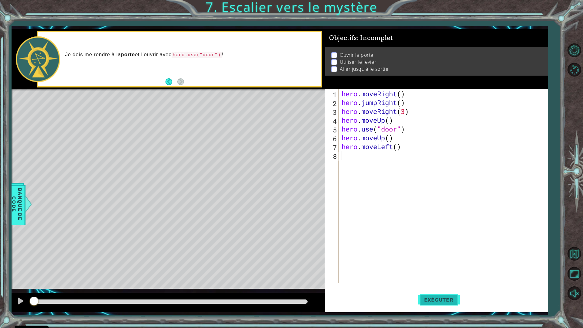
click at [439, 287] on span "Exécuter" at bounding box center [439, 300] width 42 height 6
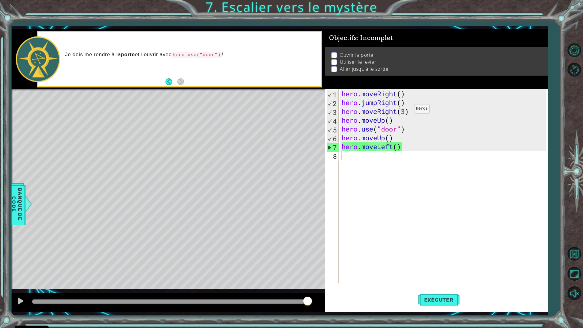
click at [405, 110] on div "hero . moveRight ( ) hero . jumpRight ( ) hero . moveRight ( 3 ) hero . moveUp …" at bounding box center [444, 194] width 209 height 211
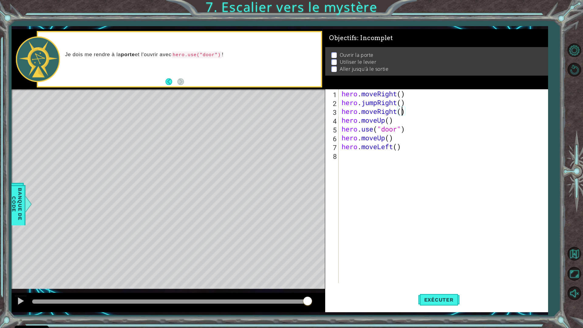
type textarea "hero.moveRight(2)"
click at [448, 287] on button "Exécuter" at bounding box center [439, 300] width 42 height 22
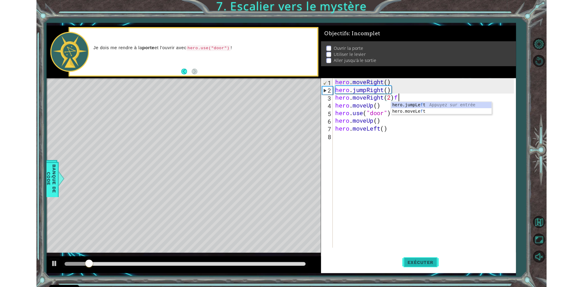
scroll to position [0, 3]
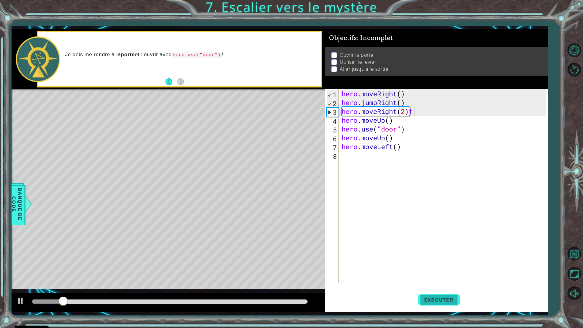
click at [428, 287] on span "Exécuter" at bounding box center [439, 300] width 42 height 6
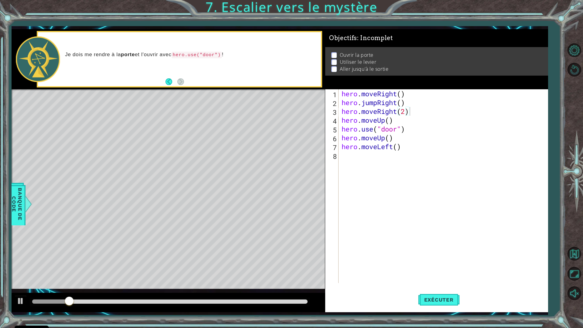
click at [565, 275] on div "1 ההההההההההההההההההההההההההההההההההההההההההההההההההההההההההההההההההההההההההההה…" at bounding box center [291, 164] width 583 height 328
click at [567, 274] on button "Maximiser le navigateur" at bounding box center [575, 274] width 18 height 18
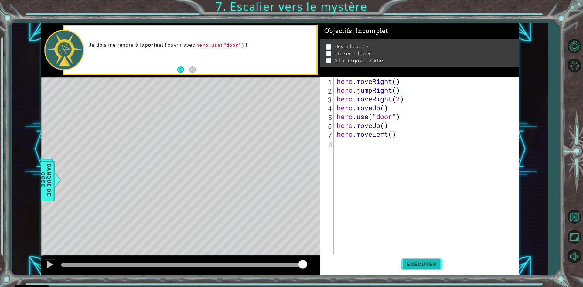
click at [435, 263] on span "Exécuter" at bounding box center [422, 264] width 42 height 6
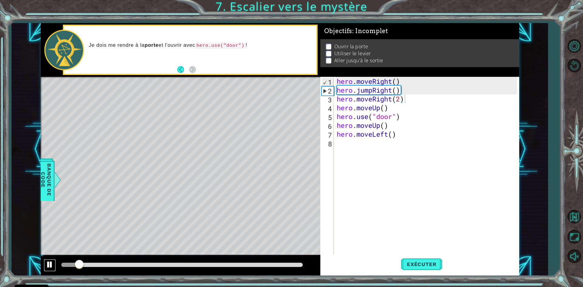
click at [50, 265] on div at bounding box center [50, 265] width 8 height 8
click at [48, 261] on div at bounding box center [50, 265] width 8 height 8
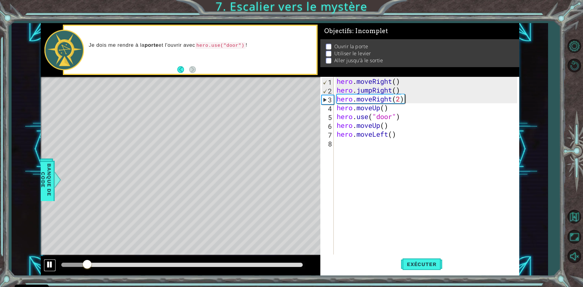
click at [49, 262] on div at bounding box center [50, 265] width 8 height 8
click at [398, 100] on div "hero . moveRight ( ) hero . jumpRight ( ) hero . moveRight ( 2 ) hero . moveUp …" at bounding box center [428, 182] width 185 height 211
click at [400, 99] on div "hero . moveRight ( ) hero . jumpRight ( ) hero . moveRight ( 2 ) hero . moveUp …" at bounding box center [428, 182] width 185 height 211
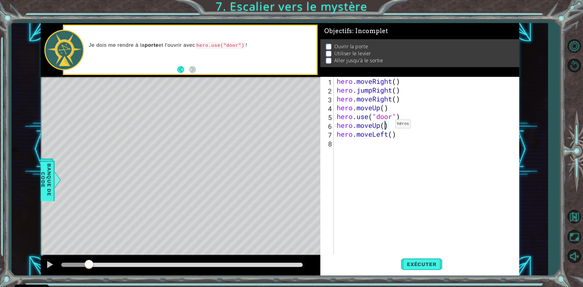
click at [386, 125] on div "hero . moveRight ( ) hero . jumpRight ( ) hero . moveRight ( ) hero . moveUp ( …" at bounding box center [428, 182] width 185 height 211
type textarea "hero.moveUp(2)"
click at [417, 262] on span "Exécuter" at bounding box center [422, 264] width 42 height 6
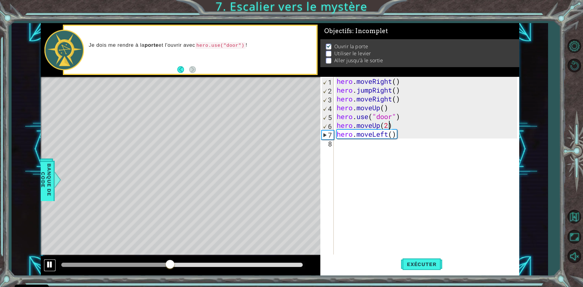
click at [48, 262] on div at bounding box center [50, 265] width 8 height 8
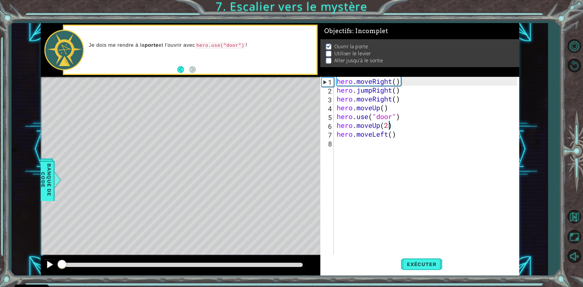
drag, startPoint x: 68, startPoint y: 265, endPoint x: 56, endPoint y: 268, distance: 12.5
click at [55, 268] on div at bounding box center [181, 265] width 280 height 19
click at [49, 178] on span "Banque de Code" at bounding box center [46, 179] width 16 height 37
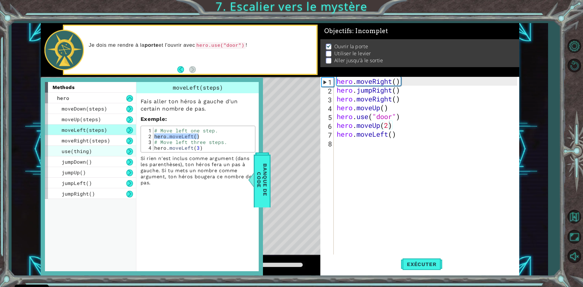
click at [95, 153] on div "use(thing)" at bounding box center [90, 151] width 91 height 11
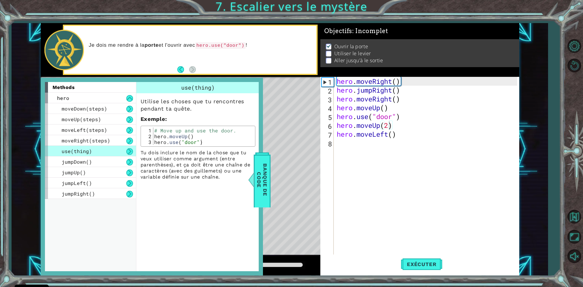
type textarea "hero.use("door")"
drag, startPoint x: 202, startPoint y: 140, endPoint x: 144, endPoint y: 145, distance: 57.6
click at [144, 145] on div "hero.use("door") 1 2 3 # Move up and use the door. hero . moveUp ( ) hero . use…" at bounding box center [198, 136] width 115 height 21
click at [158, 142] on div "# Move up and use the door. hero . moveUp ( ) hero . use ( "door" )" at bounding box center [203, 142] width 100 height 29
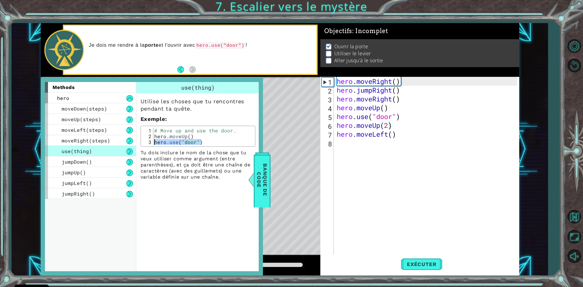
click at [158, 142] on div "# Move up and use the door. hero . moveUp ( ) hero . use ( "door" )" at bounding box center [203, 142] width 100 height 29
type textarea "hero.use("door")"
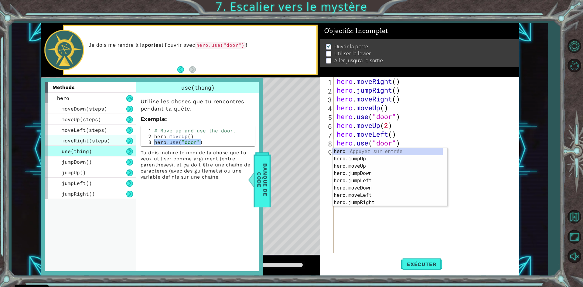
click at [114, 141] on div "moveRight(steps)" at bounding box center [90, 140] width 91 height 11
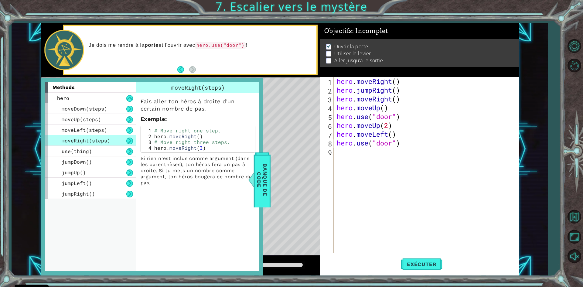
type textarea "hero.moveRight()"
drag, startPoint x: 155, startPoint y: 136, endPoint x: 202, endPoint y: 137, distance: 47.1
click at [202, 137] on div "# Move right one step. hero . moveRight ( ) # Move right three steps. hero . mo…" at bounding box center [203, 145] width 100 height 35
type textarea "hero.moveRight()"
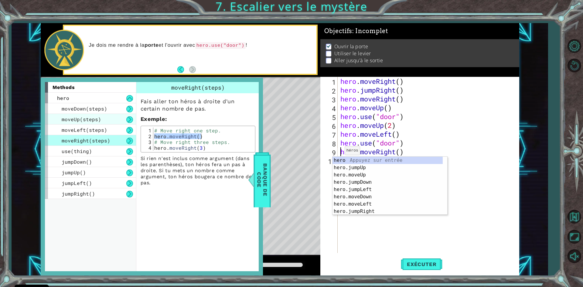
click at [101, 121] on div "moveUp(steps)" at bounding box center [90, 119] width 91 height 11
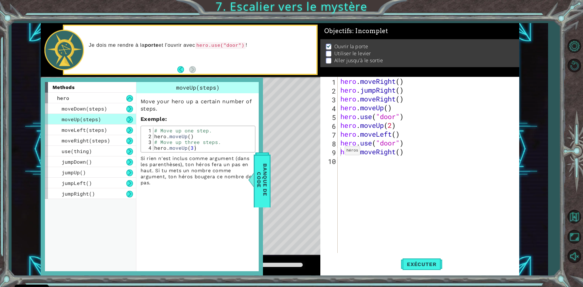
type textarea "hero.moveUp()"
drag, startPoint x: 153, startPoint y: 136, endPoint x: 197, endPoint y: 137, distance: 44.1
click at [197, 137] on div "# Move up one step. hero . moveUp ( ) # Move up three steps. hero . moveUp ( 3 )" at bounding box center [203, 145] width 100 height 35
type textarea "hero.moveUp()"
click at [503, 171] on div "hero . moveRight ( ) hero . jumpRight ( ) hero . moveRight ( ) hero . moveUp ( …" at bounding box center [429, 174] width 181 height 194
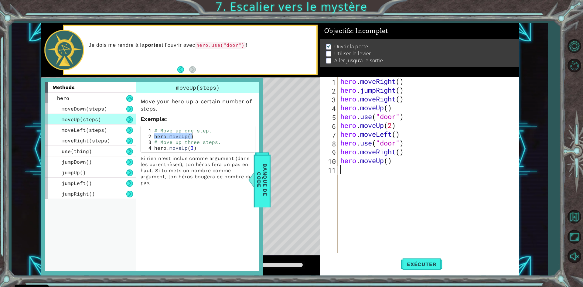
scroll to position [0, 0]
click at [405, 266] on span "Exécuter" at bounding box center [422, 264] width 42 height 6
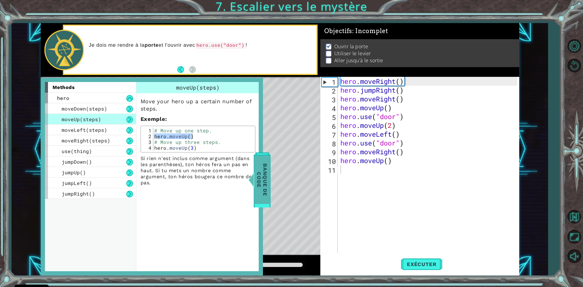
click at [258, 173] on span "Banque de Code" at bounding box center [262, 179] width 16 height 48
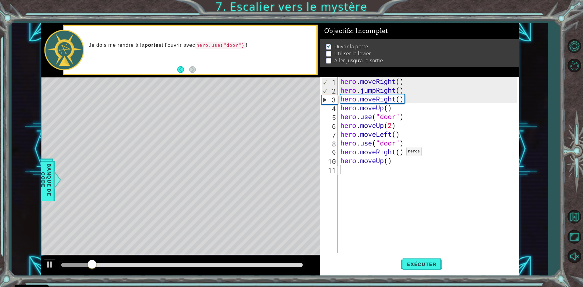
click at [401, 153] on div "hero . moveRight ( ) hero . jumpRight ( ) hero . moveRight ( ) hero . moveUp ( …" at bounding box center [429, 174] width 181 height 194
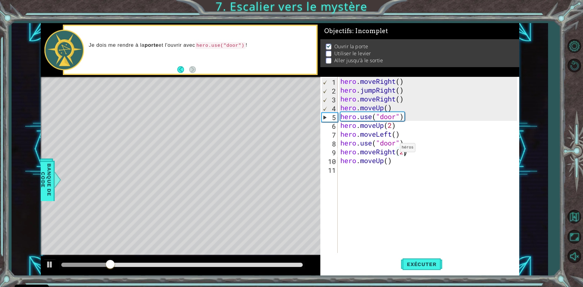
scroll to position [0, 3]
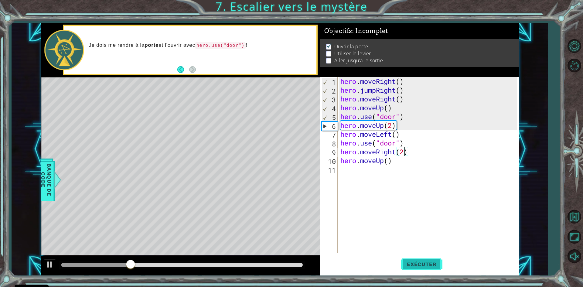
click at [418, 265] on span "Exécuter" at bounding box center [422, 264] width 42 height 6
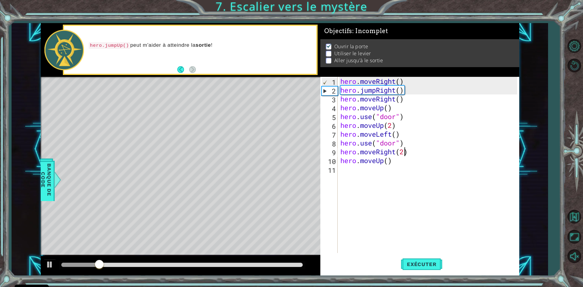
click at [149, 265] on div at bounding box center [181, 265] width 241 height 4
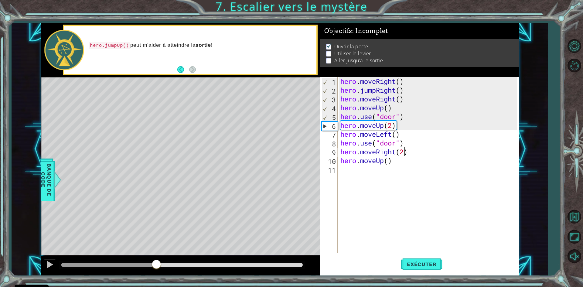
click at [156, 267] on div at bounding box center [181, 265] width 241 height 4
click at [163, 265] on div at bounding box center [181, 265] width 241 height 4
click at [44, 265] on button at bounding box center [50, 265] width 12 height 12
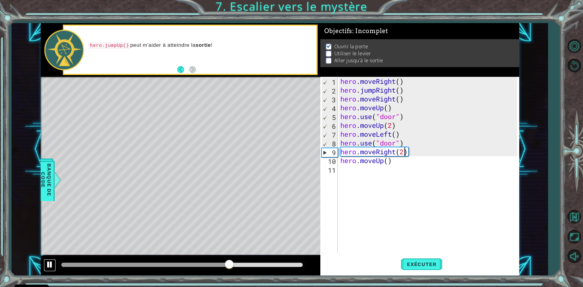
click at [47, 262] on div at bounding box center [50, 265] width 8 height 8
click at [391, 143] on div "hero . moveRight ( ) hero . jumpRight ( ) hero . moveRight ( ) hero . moveUp ( …" at bounding box center [429, 174] width 181 height 194
click at [393, 143] on div "hero . moveRight ( ) hero . jumpRight ( ) hero . moveRight ( ) hero . moveUp ( …" at bounding box center [429, 174] width 181 height 194
click at [395, 143] on div "hero . moveRight ( ) hero . jumpRight ( ) hero . moveRight ( ) hero . moveUp ( …" at bounding box center [429, 174] width 181 height 194
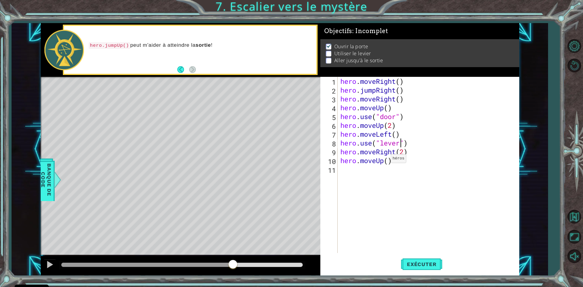
click at [385, 160] on div "hero . moveRight ( ) hero . jumpRight ( ) hero . moveRight ( ) hero . moveUp ( …" at bounding box center [429, 174] width 181 height 194
click at [388, 159] on div "hero . moveRight ( ) hero . jumpRight ( ) hero . moveRight ( ) hero . moveUp ( …" at bounding box center [429, 174] width 181 height 194
type textarea "hero.moveUp(2)"
click at [365, 175] on div "hero . moveRight ( ) hero . jumpRight ( ) hero . moveRight ( ) hero . moveUp ( …" at bounding box center [429, 174] width 181 height 194
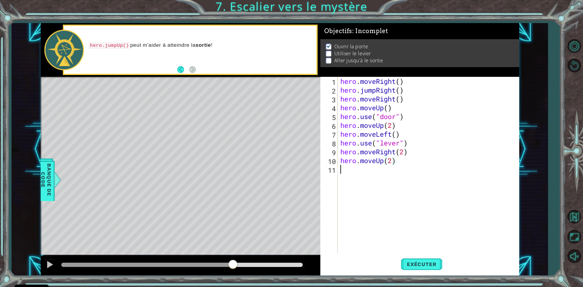
scroll to position [0, 0]
click at [40, 184] on div "1 ההההההההההההההההההההההההההההההההההההההההההההההההההההההההההההההההההההההההההההה…" at bounding box center [280, 149] width 536 height 253
click at [43, 182] on span "Banque de Code" at bounding box center [46, 179] width 16 height 37
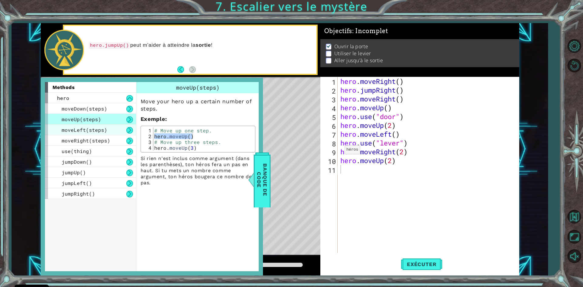
click at [94, 132] on span "moveLeft(steps)" at bounding box center [85, 130] width 46 height 6
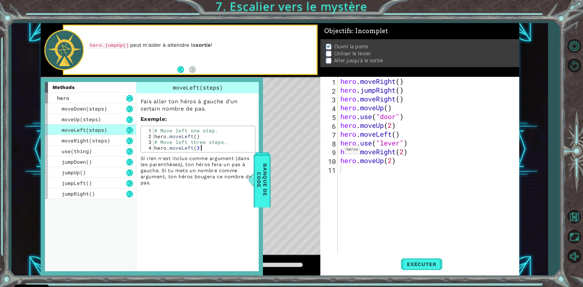
drag, startPoint x: 153, startPoint y: 137, endPoint x: 188, endPoint y: 137, distance: 35.2
click at [188, 137] on div "hero.moveLeft(3) 1 2 3 4 # Move left one step. hero . moveLeft ( ) # Move left …" at bounding box center [197, 139] width 111 height 23
drag, startPoint x: 192, startPoint y: 135, endPoint x: 150, endPoint y: 135, distance: 41.3
click at [150, 135] on div "hero.moveLeft(3) 1 2 3 4 # Move left one step. hero . moveLeft ( ) # Move left …" at bounding box center [197, 139] width 111 height 23
type textarea "hero.moveLeft()"
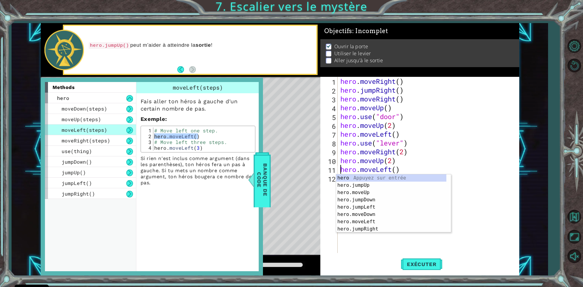
click at [401, 167] on div "hero . moveRight ( ) hero . jumpRight ( ) hero . moveRight ( ) hero . moveUp ( …" at bounding box center [429, 174] width 181 height 194
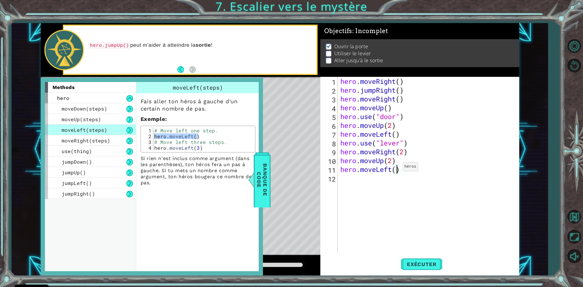
click at [397, 168] on div "hero . moveRight ( ) hero . jumpRight ( ) hero . moveRight ( ) hero . moveUp ( …" at bounding box center [429, 174] width 181 height 194
click at [262, 180] on span "Banque de Code" at bounding box center [262, 179] width 16 height 48
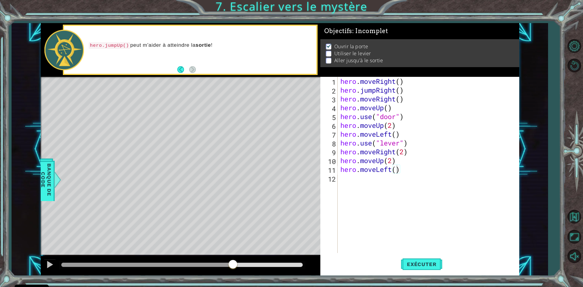
click at [436, 156] on div "hero . moveRight ( ) hero . jumpRight ( ) hero . moveRight ( ) hero . moveUp ( …" at bounding box center [429, 174] width 181 height 194
click at [397, 170] on div "hero . moveRight ( ) hero . jumpRight ( ) hero . moveRight ( ) hero . moveUp ( …" at bounding box center [429, 174] width 181 height 194
drag, startPoint x: 341, startPoint y: 159, endPoint x: 398, endPoint y: 159, distance: 56.8
click at [398, 159] on div "hero . moveRight ( ) hero . jumpRight ( ) hero . moveRight ( ) hero . moveUp ( …" at bounding box center [429, 174] width 181 height 194
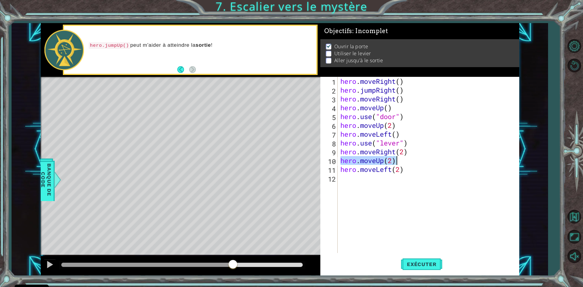
scroll to position [0, 2]
type textarea "hero.moveLeft(2)"
drag, startPoint x: 379, startPoint y: 161, endPoint x: 361, endPoint y: 160, distance: 17.4
click at [361, 160] on div "hero . moveRight ( ) hero . jumpRight ( ) hero . moveRight ( ) hero . moveUp ( …" at bounding box center [429, 174] width 181 height 194
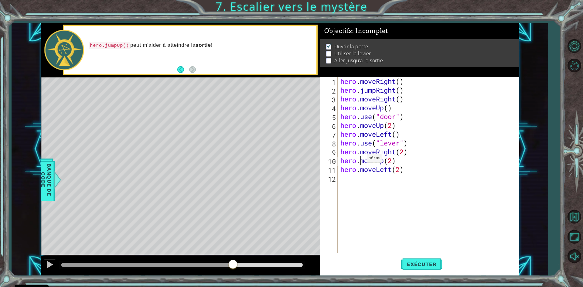
click at [361, 160] on div "hero . moveRight ( ) hero . jumpRight ( ) hero . moveRight ( ) hero . moveUp ( …" at bounding box center [429, 174] width 181 height 194
type textarea "hero.moveUp(2) hero.moveLeft(2)"
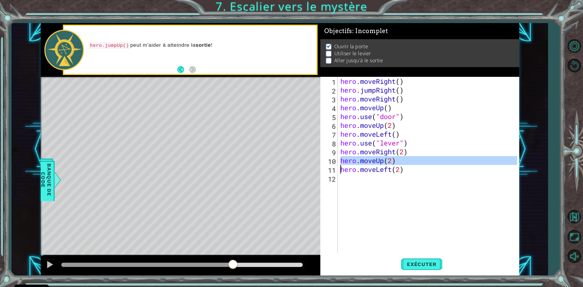
click at [346, 176] on div "hero . moveRight ( ) hero . jumpRight ( ) hero . moveRight ( ) hero . moveUp ( …" at bounding box center [429, 174] width 181 height 194
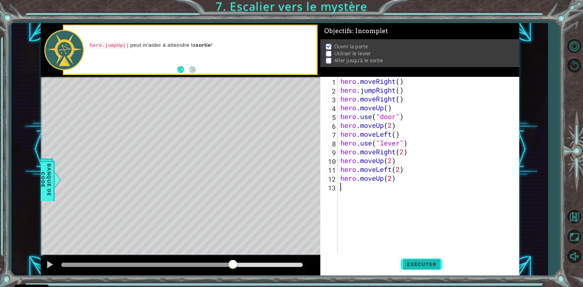
click at [418, 262] on span "Exécuter" at bounding box center [422, 264] width 42 height 6
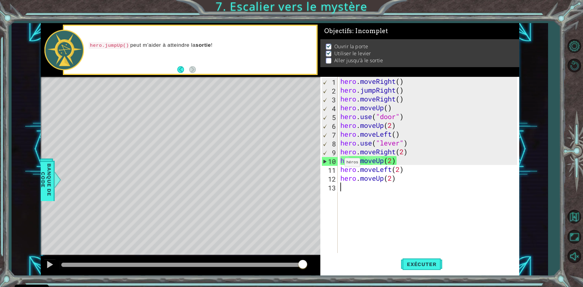
click at [339, 159] on div "1 2 3 4 5 6 7 8 9 10 11 12 13 hero . moveRight ( ) hero . jumpRight ( ) hero . …" at bounding box center [418, 165] width 197 height 176
click at [341, 159] on div "hero . moveRight ( ) hero . jumpRight ( ) hero . moveRight ( ) hero . moveUp ( …" at bounding box center [429, 174] width 181 height 194
type textarea "hero.moveUp(2)"
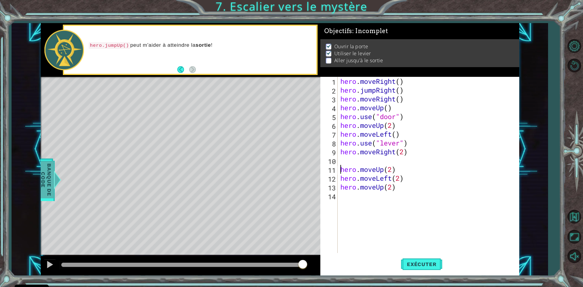
click at [52, 179] on span "Banque de Code" at bounding box center [46, 179] width 16 height 37
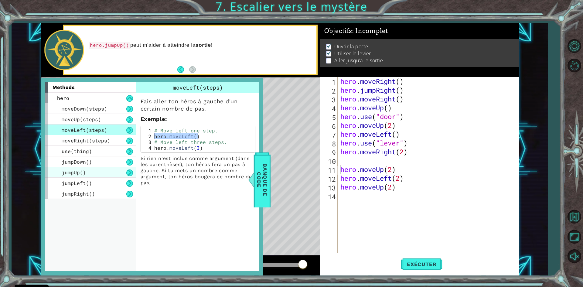
click at [100, 169] on div "jumpUp()" at bounding box center [90, 172] width 91 height 11
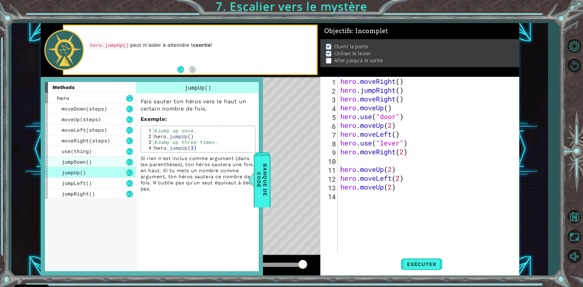
click at [100, 165] on div "jumpDown()" at bounding box center [90, 161] width 91 height 11
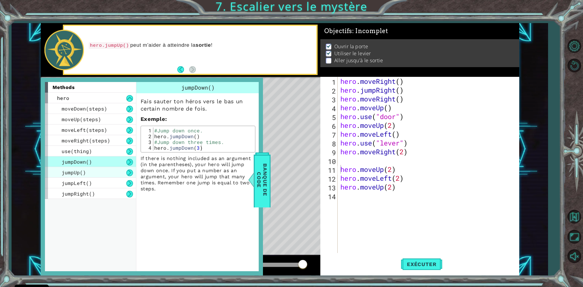
click at [106, 174] on div "jumpUp()" at bounding box center [90, 172] width 91 height 11
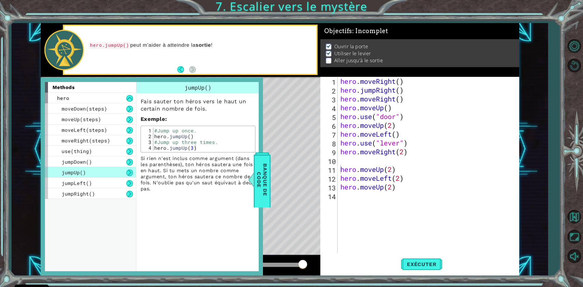
type textarea "hero.jumpUp()"
drag, startPoint x: 154, startPoint y: 135, endPoint x: 196, endPoint y: 135, distance: 42.2
click at [196, 135] on div "#Jump up once. hero . jumpUp ( ) #Jump up three times. hero . jumpUp ( 3 )" at bounding box center [203, 145] width 100 height 35
type textarea "hero.moveRight(2)"
type textarea "hero.jumpUp()"
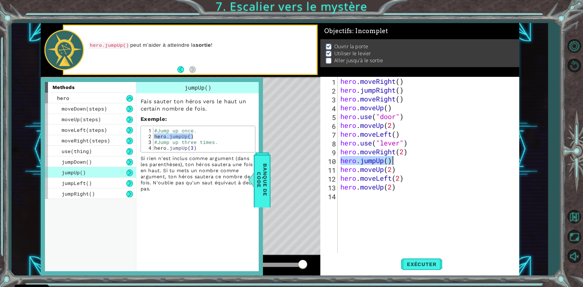
click at [361, 220] on div "hero . moveRight ( ) hero . jumpRight ( ) hero . moveRight ( ) hero . moveUp ( …" at bounding box center [429, 174] width 181 height 194
click at [426, 265] on span "Exécuter" at bounding box center [422, 264] width 42 height 6
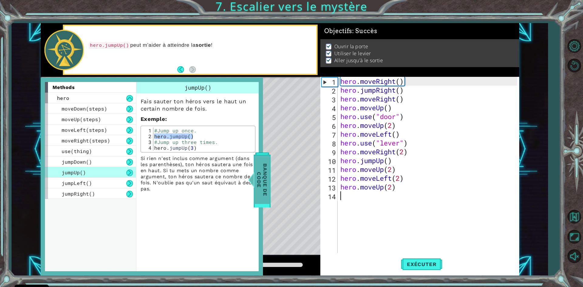
click at [262, 195] on span "Banque de Code" at bounding box center [262, 179] width 16 height 48
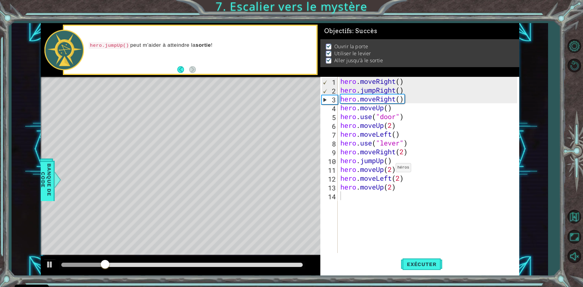
type textarea "hero.moveUp(2)"
click at [390, 169] on div "hero . moveRight ( ) hero . jumpRight ( ) hero . moveRight ( ) hero . moveUp ( …" at bounding box center [429, 174] width 181 height 194
click at [392, 169] on div "hero . moveRight ( ) hero . jumpRight ( ) hero . moveRight ( ) hero . moveUp ( …" at bounding box center [429, 174] width 181 height 194
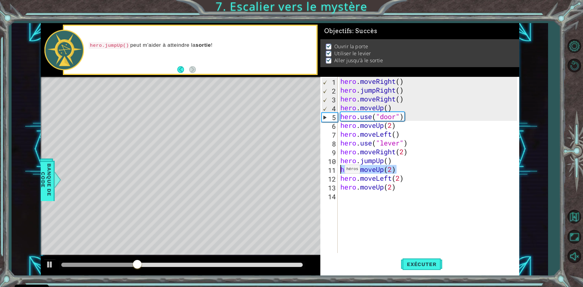
drag, startPoint x: 399, startPoint y: 169, endPoint x: 338, endPoint y: 171, distance: 61.1
click at [338, 171] on div "hero.moveUp(2) 1 2 3 4 5 6 7 8 9 10 11 12 13 14 hero . moveRight ( ) hero . jum…" at bounding box center [418, 165] width 197 height 176
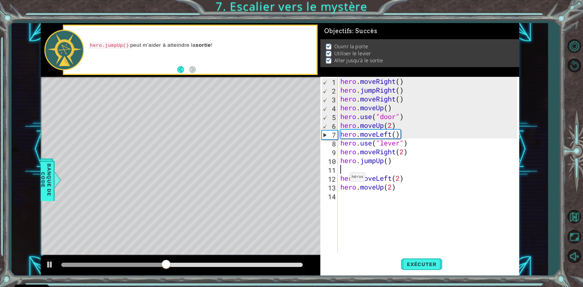
type textarea "hero.jumpUp()"
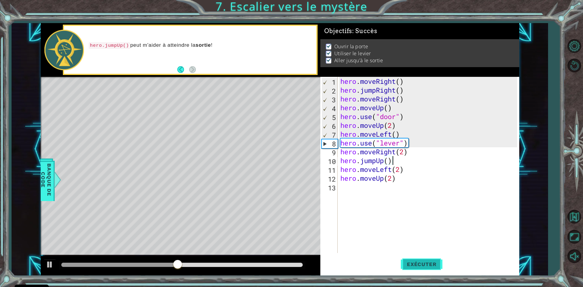
click at [406, 261] on button "Exécuter" at bounding box center [422, 265] width 42 height 20
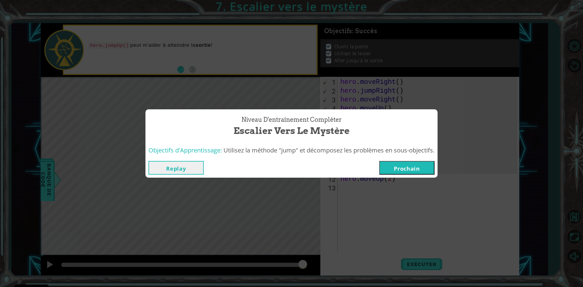
click at [407, 169] on button "Prochain" at bounding box center [406, 168] width 55 height 14
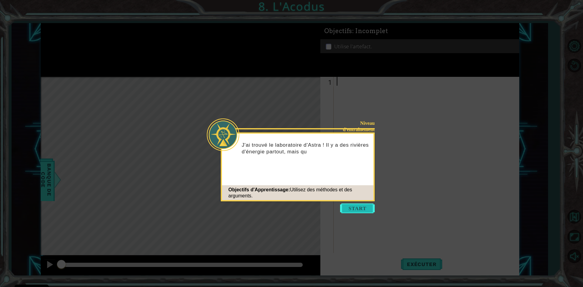
click at [349, 208] on button "Start" at bounding box center [357, 208] width 35 height 10
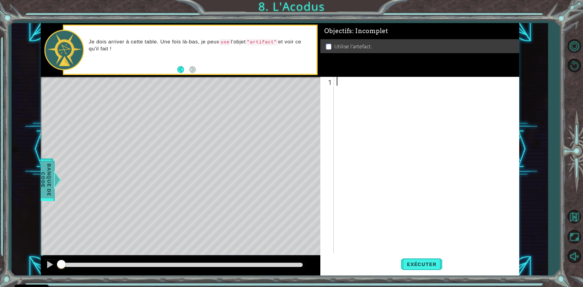
click at [44, 177] on span "Banque de Code" at bounding box center [46, 179] width 16 height 37
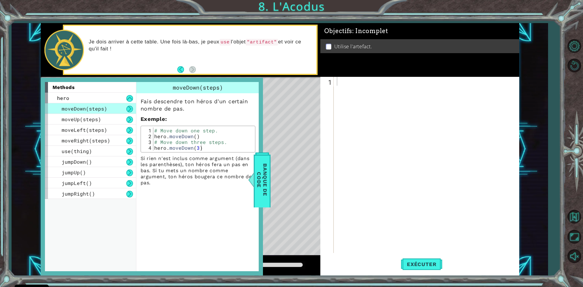
click at [290, 183] on div "Level Map" at bounding box center [181, 166] width 281 height 179
click at [110, 121] on div "moveUp(steps)" at bounding box center [90, 119] width 91 height 11
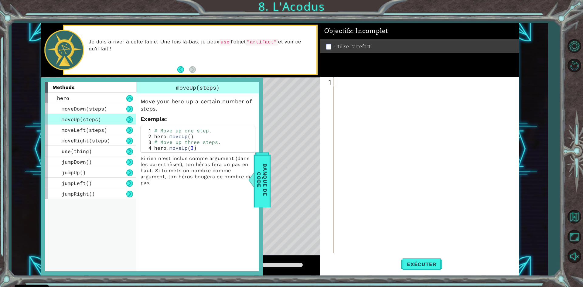
type textarea "hero.moveUp()"
drag, startPoint x: 154, startPoint y: 137, endPoint x: 194, endPoint y: 135, distance: 40.4
click at [194, 135] on div "# Move up one step. hero . moveUp ( ) # Move up three steps. hero . moveUp ( 3 )" at bounding box center [203, 145] width 100 height 35
click at [383, 83] on div "hero . moveUp ( )" at bounding box center [428, 174] width 185 height 194
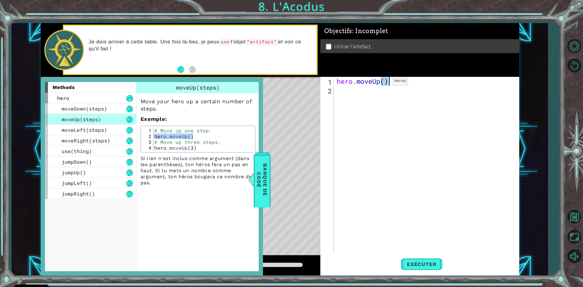
click at [384, 83] on div "hero . moveUp ( )" at bounding box center [427, 165] width 182 height 176
type textarea "hero.moveUp(2)"
click at [260, 170] on span "Banque de Code" at bounding box center [262, 179] width 16 height 48
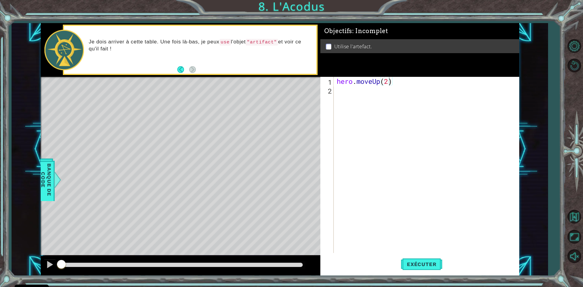
click at [340, 91] on div "hero . moveUp ( 2 )" at bounding box center [428, 174] width 185 height 194
click at [48, 174] on span "Banque de Code" at bounding box center [46, 179] width 16 height 37
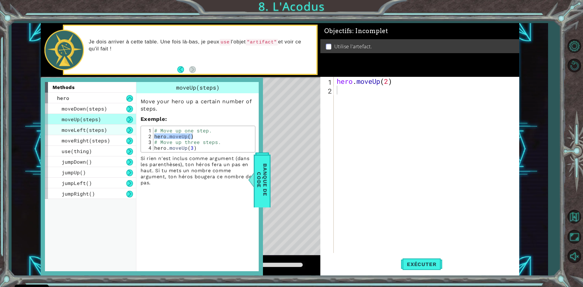
click at [75, 133] on span "moveLeft(steps)" at bounding box center [85, 130] width 46 height 6
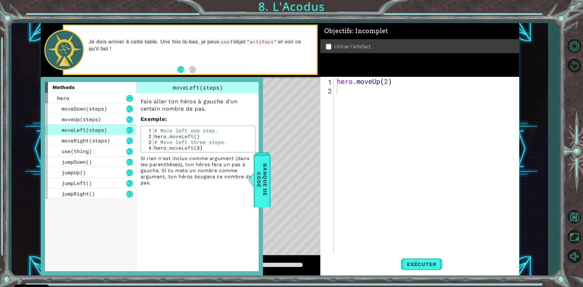
type textarea "hero.moveLeft()"
drag, startPoint x: 154, startPoint y: 136, endPoint x: 200, endPoint y: 135, distance: 45.9
click at [200, 135] on div "# Move left one step. hero . moveLeft ( ) # Move left three steps. hero . moveL…" at bounding box center [203, 145] width 100 height 35
type textarea "hero.moveLeft()"
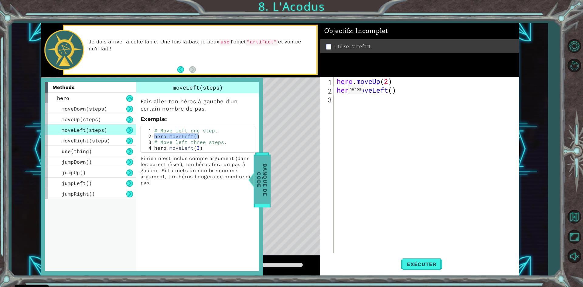
click at [258, 181] on span "Banque de Code" at bounding box center [262, 179] width 16 height 48
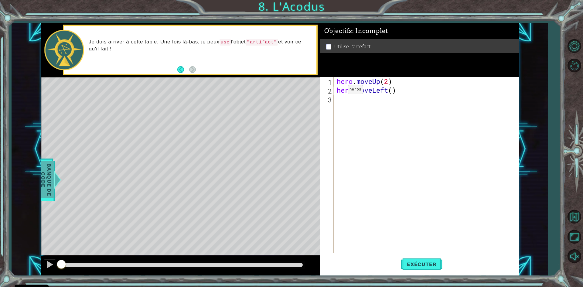
click at [54, 183] on div at bounding box center [57, 180] width 8 height 18
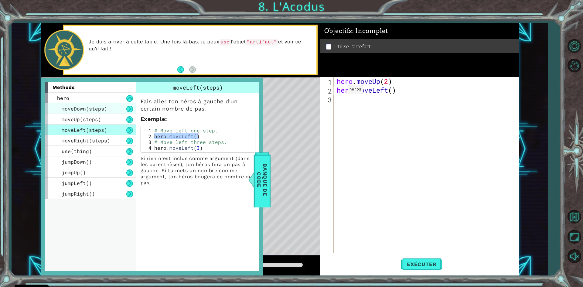
click at [103, 107] on span "moveDown(steps)" at bounding box center [85, 108] width 46 height 6
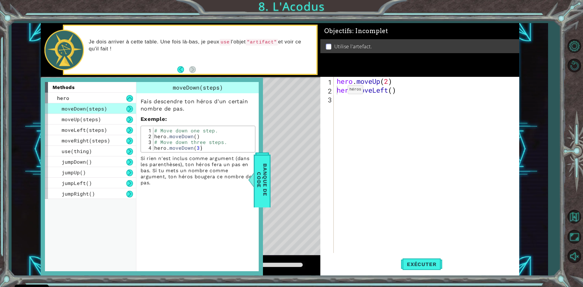
type textarea "hero.moveDown()"
drag, startPoint x: 155, startPoint y: 135, endPoint x: 201, endPoint y: 134, distance: 45.9
click at [201, 134] on div "# Move down one step. hero . moveDown ( ) # Move down three steps. hero . moveD…" at bounding box center [203, 145] width 100 height 35
type textarea "hero.moveDown()"
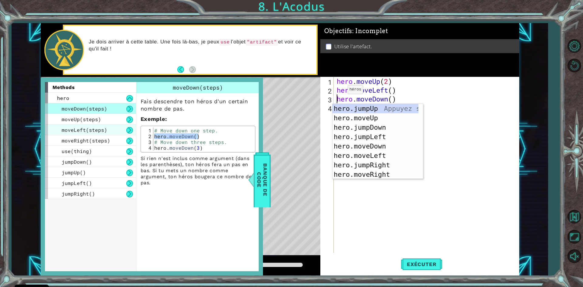
click at [84, 127] on span "moveLeft(steps)" at bounding box center [85, 130] width 46 height 6
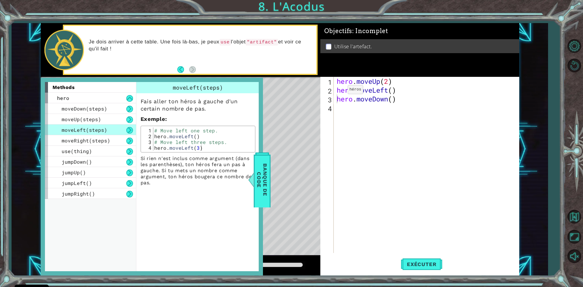
type textarea "hero.moveLeft()"
drag, startPoint x: 156, startPoint y: 137, endPoint x: 166, endPoint y: 136, distance: 10.6
click at [166, 136] on div "# Move left one step. hero . moveLeft ( ) # Move left three steps. hero . moveL…" at bounding box center [203, 145] width 100 height 35
click at [155, 136] on div "# Move left one step. hero . moveLeft ( ) # Move left three steps. hero . moveL…" at bounding box center [203, 145] width 100 height 35
drag, startPoint x: 155, startPoint y: 136, endPoint x: 202, endPoint y: 136, distance: 47.1
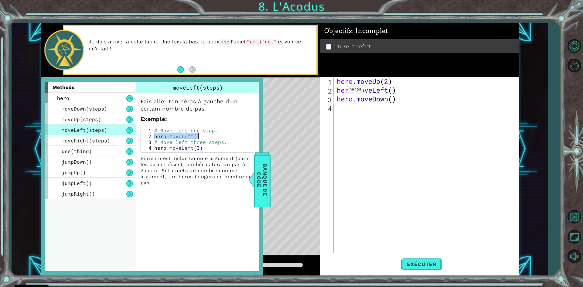
click at [202, 136] on div "# Move left one step. hero . moveLeft ( ) # Move left three steps. hero . moveL…" at bounding box center [203, 145] width 100 height 35
click at [299, 170] on div "Level Map" at bounding box center [181, 166] width 281 height 179
click at [268, 173] on span "Banque de Code" at bounding box center [262, 179] width 16 height 48
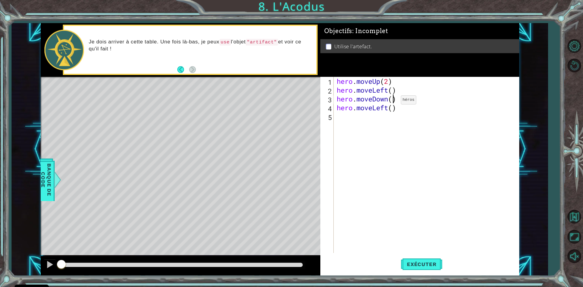
click at [392, 101] on div "hero . moveUp ( 2 ) hero . moveLeft ( ) hero . moveDown ( ) hero . moveLeft ( )" at bounding box center [428, 174] width 185 height 194
click at [393, 110] on div "hero . moveUp ( 2 ) hero . moveLeft ( ) hero . moveDown ( 2 ) hero . moveLeft (…" at bounding box center [428, 174] width 185 height 194
type textarea "hero.moveLeft()"
drag, startPoint x: 385, startPoint y: 108, endPoint x: 320, endPoint y: 108, distance: 64.7
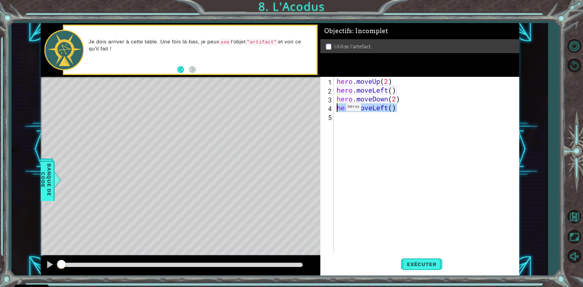
click at [320, 108] on div "hero.moveLeft() 1 2 3 4 5 hero . moveUp ( 2 ) hero . moveLeft ( ) hero . moveDo…" at bounding box center [418, 165] width 197 height 176
click at [48, 172] on span "Banque de Code" at bounding box center [46, 179] width 16 height 37
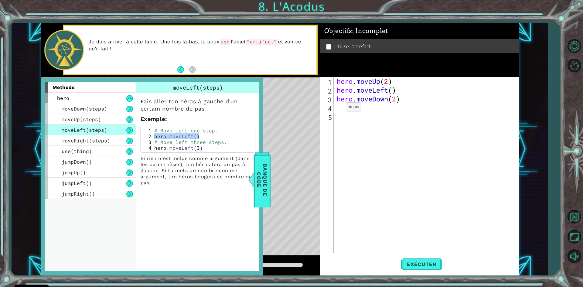
drag, startPoint x: 96, startPoint y: 181, endPoint x: 179, endPoint y: 178, distance: 83.3
click at [179, 178] on div "methods hero moveDown(steps) moveUp(steps) moveLeft(steps) moveRight(steps) use…" at bounding box center [152, 176] width 214 height 189
click at [128, 178] on div "jumpLeft()" at bounding box center [90, 183] width 91 height 11
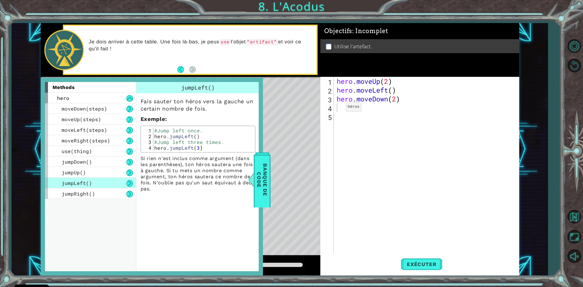
type textarea "hero.jumpLeft()"
drag, startPoint x: 155, startPoint y: 136, endPoint x: 203, endPoint y: 136, distance: 47.7
click at [205, 136] on div "#Jump left once. hero . jumpLeft ( ) #Jump left three times. hero . jumpLeft ( …" at bounding box center [203, 145] width 100 height 35
type textarea "hero.jumpLeft()"
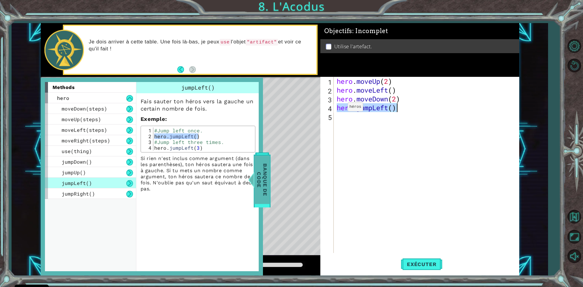
click at [259, 177] on span "Banque de Code" at bounding box center [262, 179] width 16 height 48
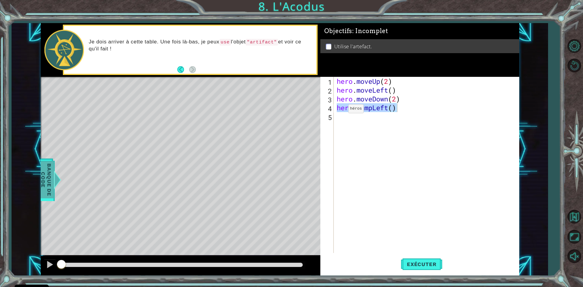
click at [56, 173] on div at bounding box center [57, 180] width 8 height 18
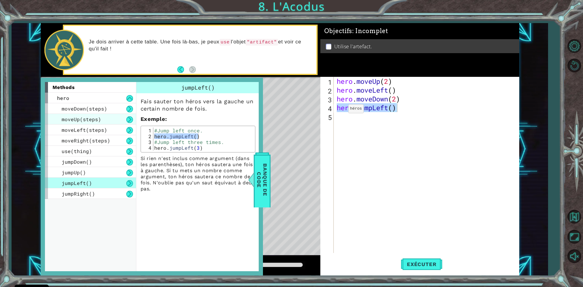
click at [86, 117] on span "moveUp(steps)" at bounding box center [81, 119] width 39 height 6
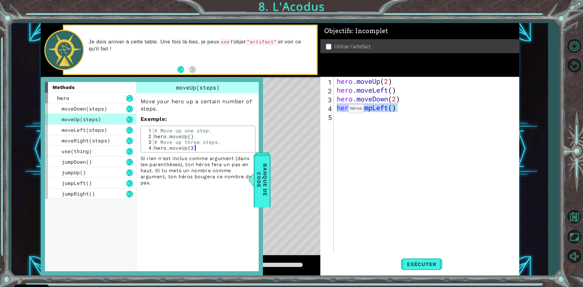
drag, startPoint x: 153, startPoint y: 136, endPoint x: 175, endPoint y: 136, distance: 22.2
click at [174, 136] on div "hero.moveUp(3) 1 2 3 4 # Move up one step. hero . moveUp ( ) # Move up three st…" at bounding box center [197, 139] width 111 height 23
click at [176, 135] on div "# Move up one step. hero . moveUp ( ) # Move up three steps. hero . moveUp ( 3 )" at bounding box center [203, 145] width 100 height 35
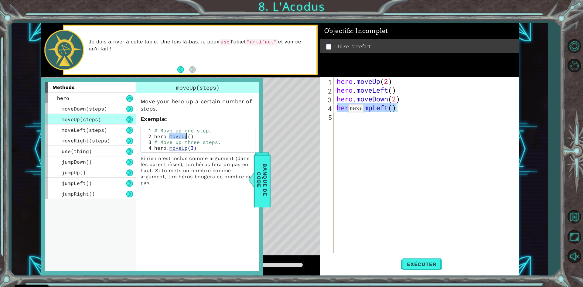
type textarea "hero.moveUp() # Move up three steps."
type textarea "hero.moveUp()"
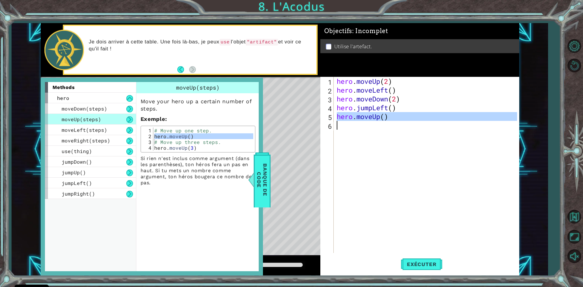
click at [347, 133] on div "hero . moveUp ( 2 ) hero . moveLeft ( ) hero . moveDown ( 2 ) hero . jumpLeft (…" at bounding box center [427, 165] width 182 height 176
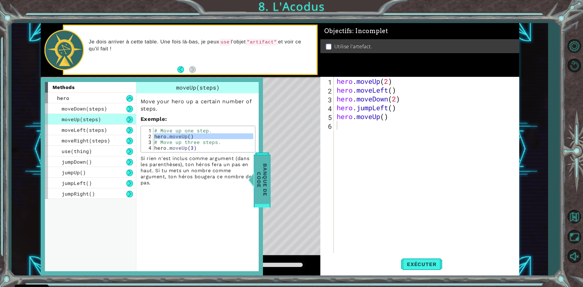
click at [261, 170] on span "Banque de Code" at bounding box center [262, 179] width 16 height 48
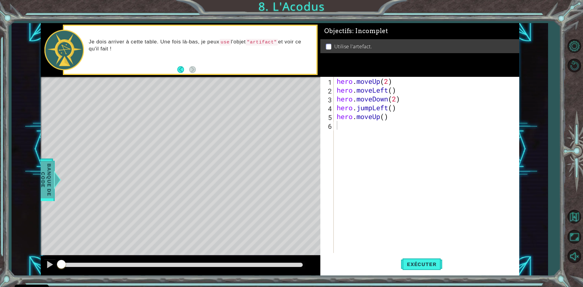
click at [53, 173] on span "Banque de Code" at bounding box center [46, 179] width 16 height 37
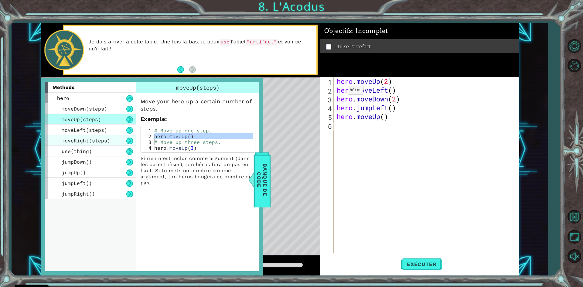
click at [106, 144] on div "moveRight(steps)" at bounding box center [90, 140] width 91 height 11
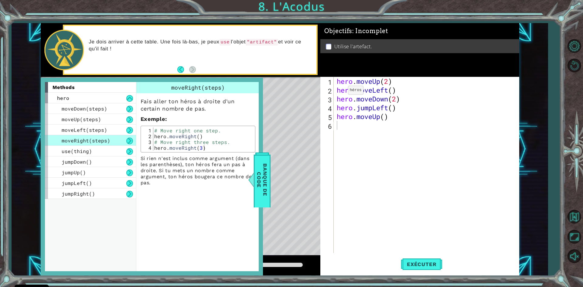
type textarea "hero.moveRight()"
drag, startPoint x: 155, startPoint y: 137, endPoint x: 207, endPoint y: 138, distance: 51.0
click at [207, 138] on div "# Move right one step. hero . moveRight ( ) # Move right three steps. hero . mo…" at bounding box center [203, 145] width 100 height 35
type textarea "hero.moveRight()"
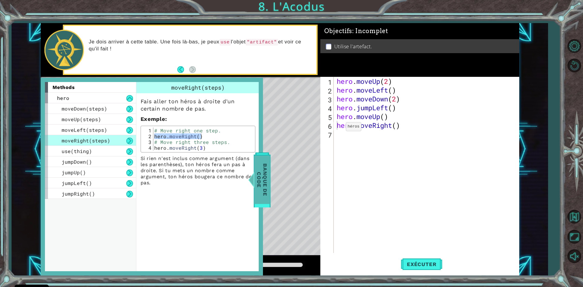
click at [257, 178] on span "Banque de Code" at bounding box center [262, 179] width 16 height 48
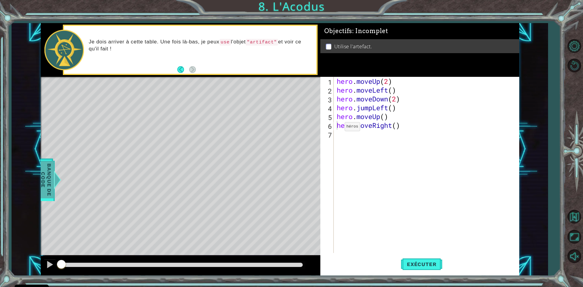
click at [42, 173] on span "Banque de Code" at bounding box center [46, 179] width 16 height 37
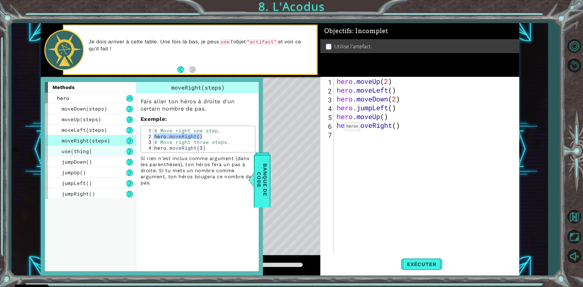
click at [94, 148] on div "use(thing)" at bounding box center [90, 151] width 91 height 11
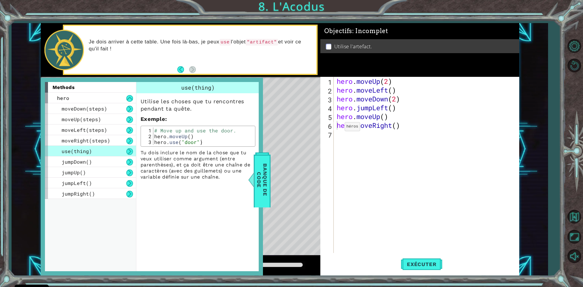
type textarea "hero.use("door")"
drag, startPoint x: 153, startPoint y: 142, endPoint x: 214, endPoint y: 145, distance: 60.9
click at [214, 145] on div "hero.use("door") 1 2 3 # Move up and use the door. hero . moveUp ( ) hero . use…" at bounding box center [198, 136] width 115 height 21
click at [383, 132] on div "hero . moveUp ( 2 ) hero . moveLeft ( ) hero . moveDown ( 2 ) hero . jumpLeft (…" at bounding box center [428, 174] width 185 height 194
click at [392, 133] on div "hero . moveUp ( 2 ) hero . moveLeft ( ) hero . moveDown ( 2 ) hero . jumpLeft (…" at bounding box center [428, 174] width 185 height 194
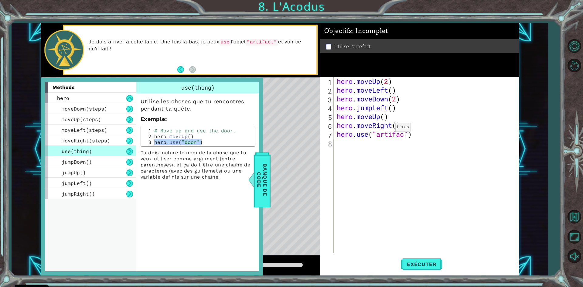
scroll to position [0, 3]
click at [419, 269] on button "Exécuter" at bounding box center [422, 265] width 42 height 20
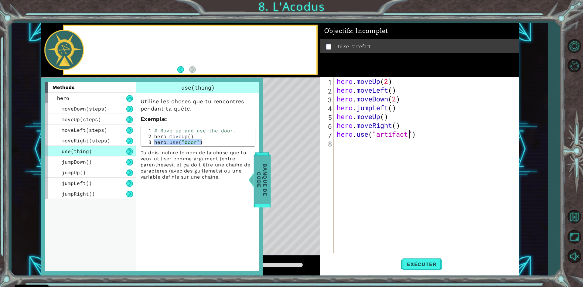
click at [266, 199] on span "Banque de Code" at bounding box center [262, 179] width 16 height 48
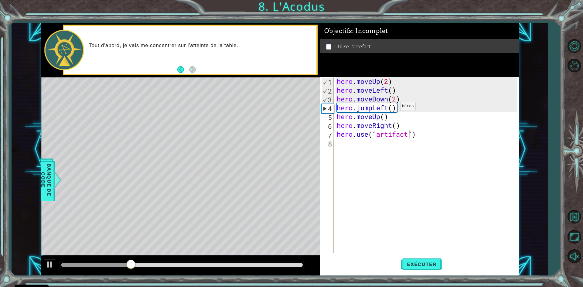
scroll to position [0, 2]
click at [391, 108] on div "hero . moveUp ( 2 ) hero . moveLeft ( ) hero . moveDown ( 2 ) hero . jumpLeft (…" at bounding box center [428, 174] width 185 height 194
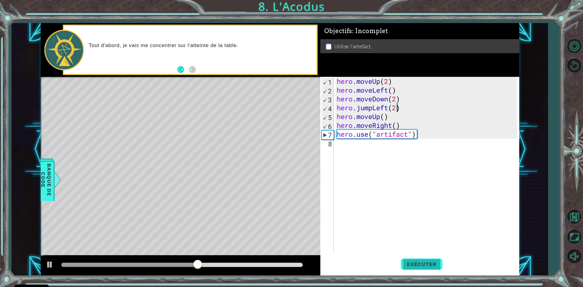
click at [410, 262] on span "Exécuter" at bounding box center [422, 264] width 42 height 6
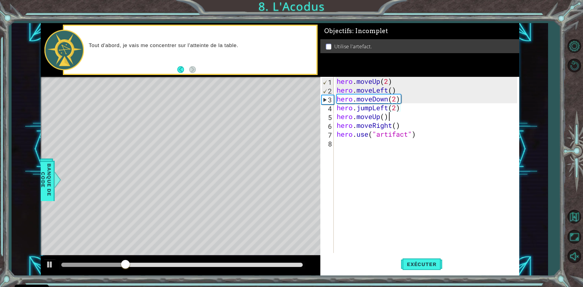
click at [387, 116] on div "hero . moveUp ( 2 ) hero . moveLeft ( ) hero . moveDown ( 2 ) hero . jumpLeft (…" at bounding box center [428, 174] width 185 height 194
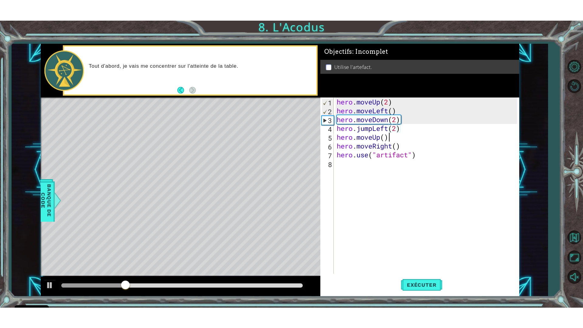
scroll to position [0, 2]
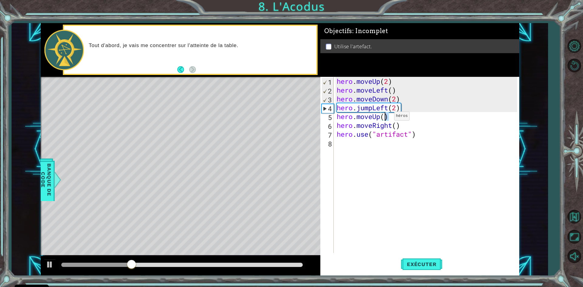
click at [385, 118] on div "hero . moveUp ( 2 ) hero . moveLeft ( ) hero . moveDown ( 2 ) hero . jumpLeft (…" at bounding box center [427, 165] width 182 height 176
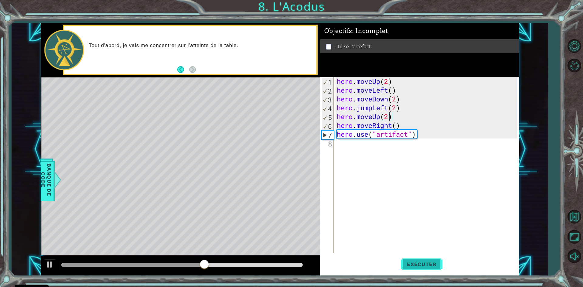
click at [416, 259] on button "Exécuter" at bounding box center [422, 265] width 42 height 20
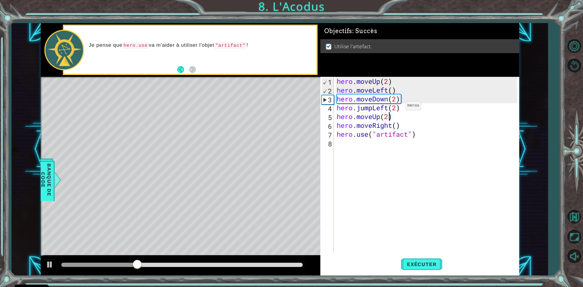
click at [397, 107] on div "hero . moveUp ( 2 ) hero . moveLeft ( ) hero . moveDown ( 2 ) hero . jumpLeft (…" at bounding box center [428, 174] width 185 height 194
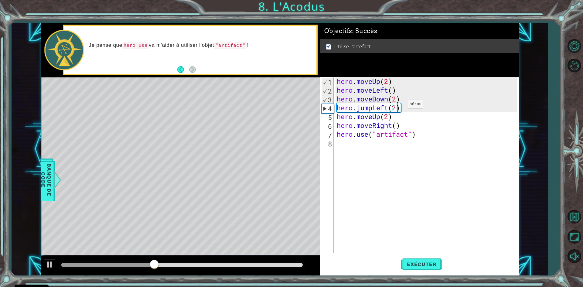
type textarea "hero.jumpLeft()"
click at [418, 259] on button "Exécuter" at bounding box center [422, 265] width 42 height 20
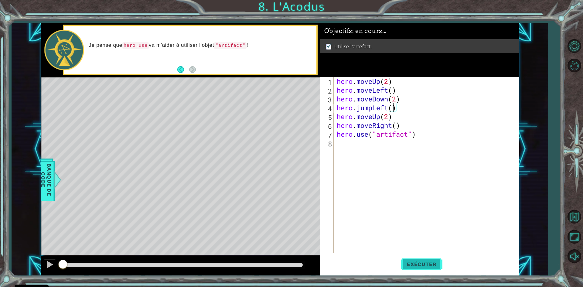
click at [418, 259] on button "Exécuter" at bounding box center [422, 265] width 42 height 20
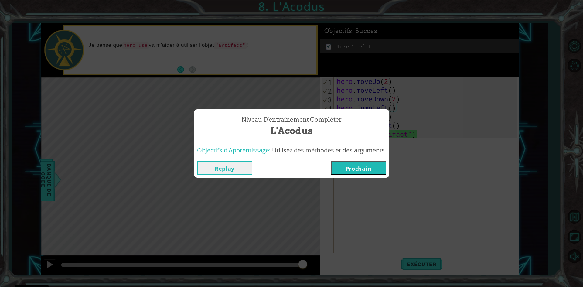
click at [347, 160] on div "Replay [GEOGRAPHIC_DATA]" at bounding box center [291, 168] width 195 height 20
click at [346, 167] on button "Prochain" at bounding box center [358, 168] width 55 height 14
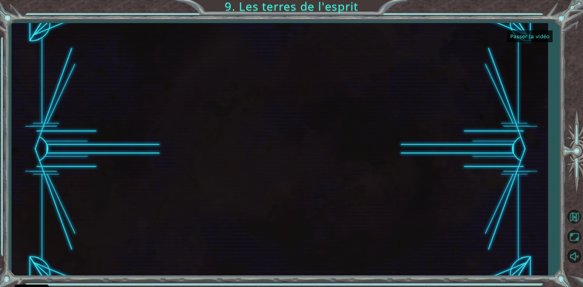
click at [518, 36] on button "Passer la vidéo" at bounding box center [530, 36] width 46 height 12
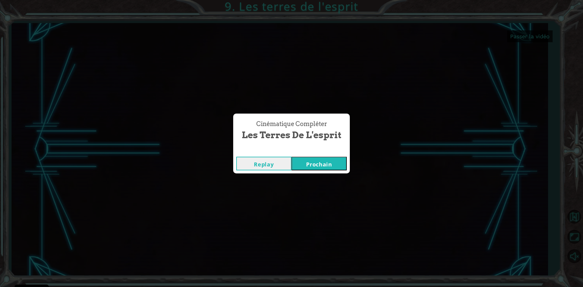
click at [315, 166] on button "Prochain" at bounding box center [319, 164] width 55 height 14
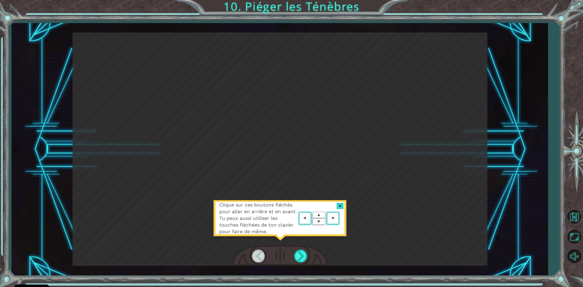
click at [288, 176] on div "Clique sur ces boutons fléchés pour aller en arrière et en avant. Tu peux aussi…" at bounding box center [280, 148] width 415 height 233
click at [297, 189] on div "Clique sur ces boutons fléchés pour aller en arrière et en avant. Tu peux aussi…" at bounding box center [280, 148] width 415 height 233
click at [302, 251] on div at bounding box center [301, 256] width 14 height 12
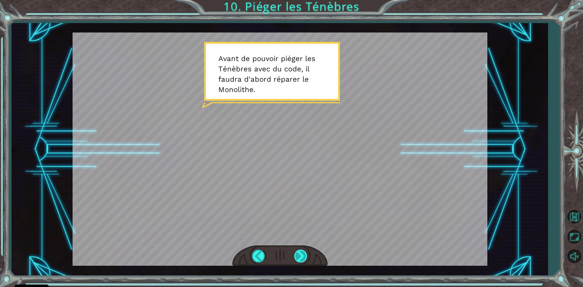
click at [304, 257] on div at bounding box center [301, 256] width 14 height 12
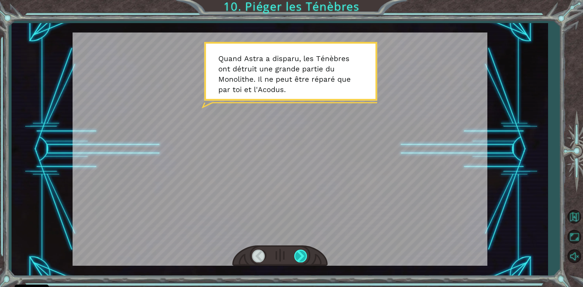
click at [299, 252] on div at bounding box center [301, 256] width 14 height 12
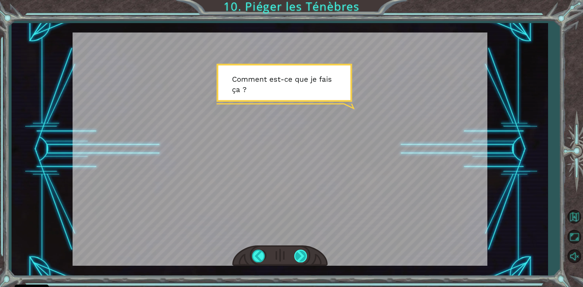
click at [299, 252] on div at bounding box center [301, 256] width 14 height 12
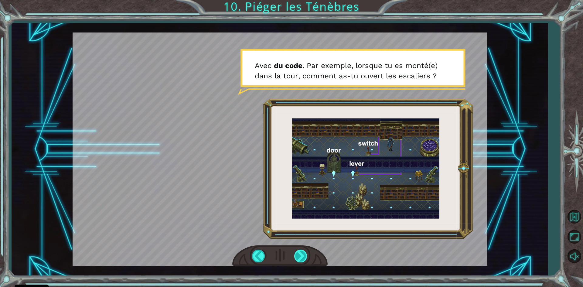
click at [299, 252] on div at bounding box center [301, 256] width 14 height 12
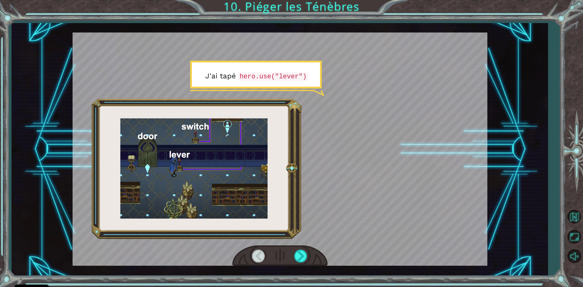
click at [293, 251] on div at bounding box center [279, 255] width 95 height 21
click at [295, 251] on div at bounding box center [301, 256] width 14 height 12
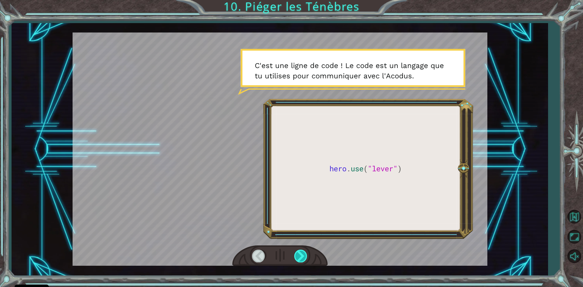
click at [297, 257] on div at bounding box center [301, 256] width 14 height 12
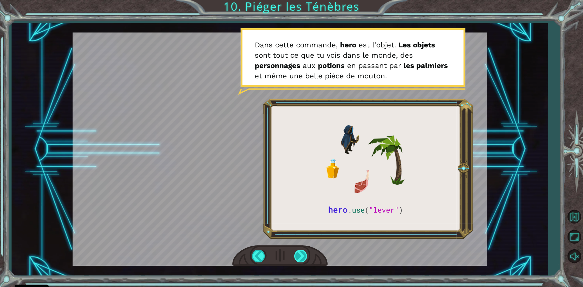
click at [296, 256] on div at bounding box center [301, 256] width 14 height 12
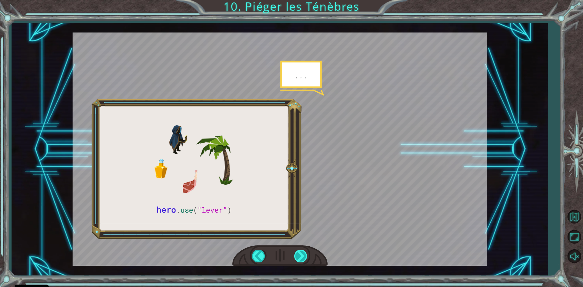
click at [295, 261] on div at bounding box center [301, 256] width 14 height 12
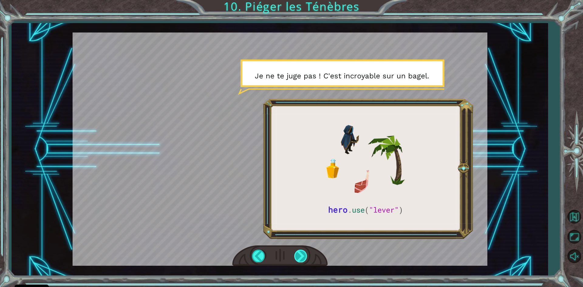
click at [303, 253] on div at bounding box center [301, 256] width 14 height 12
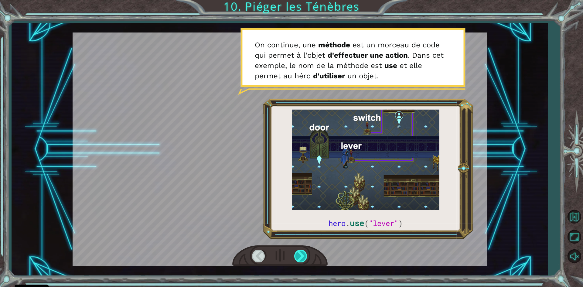
click at [303, 252] on div at bounding box center [301, 256] width 14 height 12
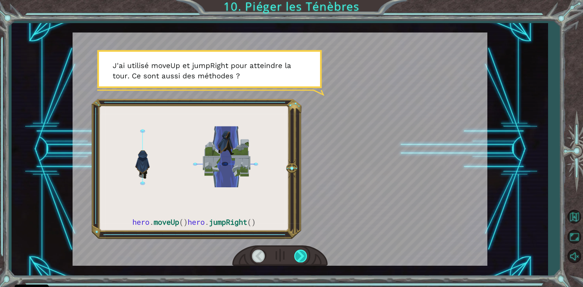
click at [302, 254] on div at bounding box center [301, 256] width 14 height 12
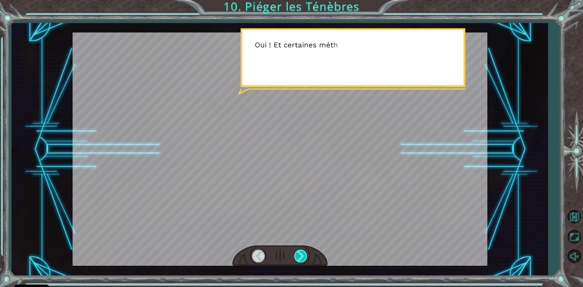
click at [302, 254] on div at bounding box center [301, 256] width 14 height 12
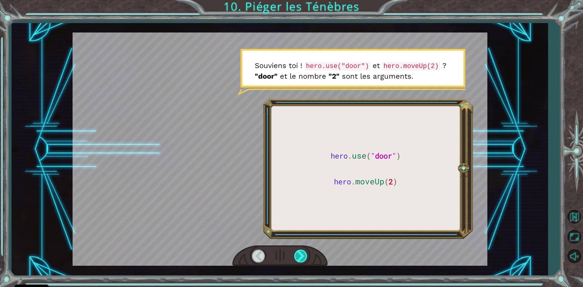
click at [302, 254] on div at bounding box center [301, 256] width 14 height 12
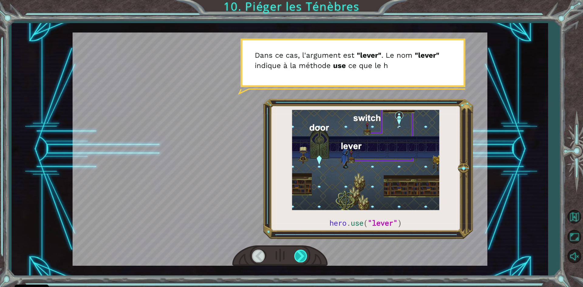
click at [302, 254] on div at bounding box center [301, 256] width 14 height 12
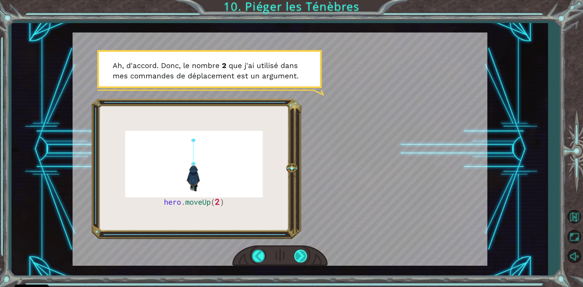
click at [302, 258] on div at bounding box center [301, 256] width 14 height 12
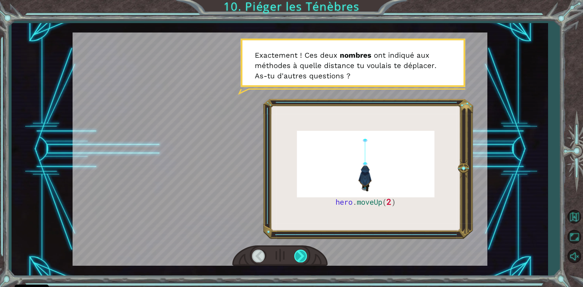
click at [301, 258] on div at bounding box center [301, 256] width 14 height 12
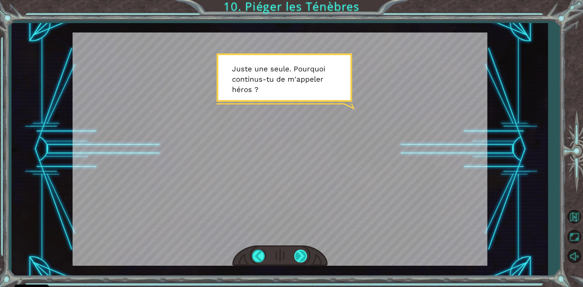
click at [298, 259] on div at bounding box center [301, 256] width 14 height 12
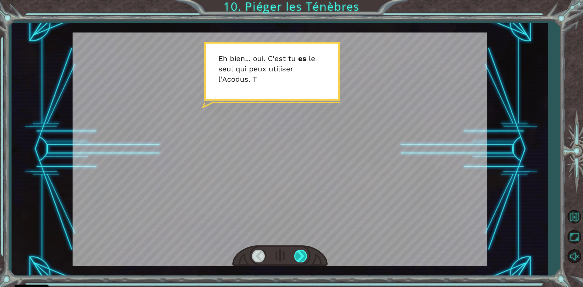
click at [298, 257] on div at bounding box center [301, 256] width 14 height 12
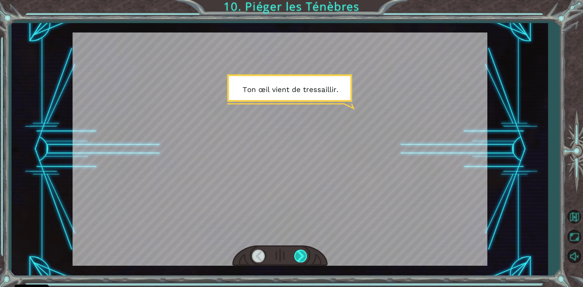
click at [298, 254] on div at bounding box center [301, 256] width 14 height 12
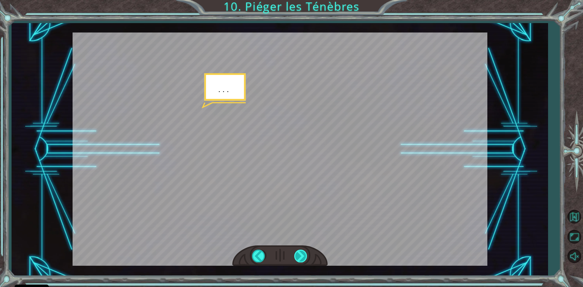
click at [299, 254] on div at bounding box center [301, 256] width 14 height 12
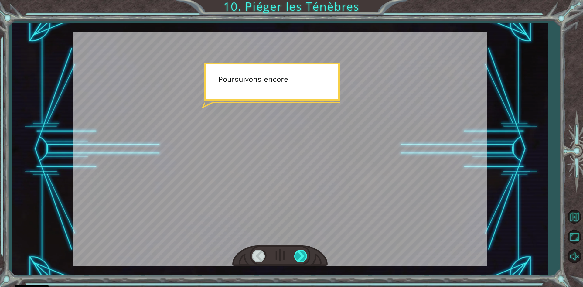
click at [299, 254] on div at bounding box center [301, 256] width 14 height 12
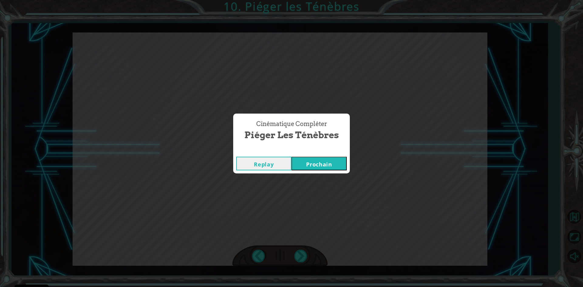
click at [309, 167] on button "Prochain" at bounding box center [319, 164] width 55 height 14
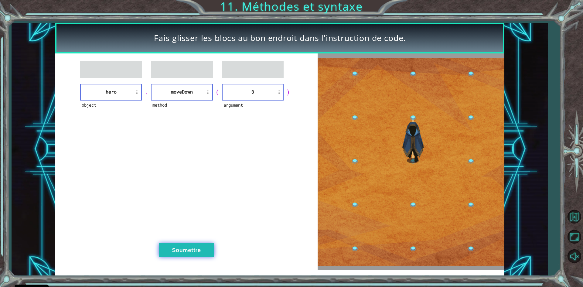
click at [177, 248] on button "Soumettre" at bounding box center [186, 250] width 55 height 14
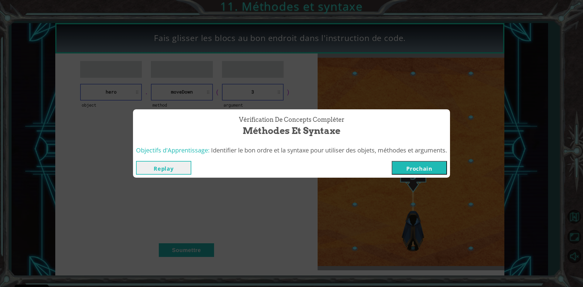
click at [422, 165] on button "Prochain" at bounding box center [419, 168] width 55 height 14
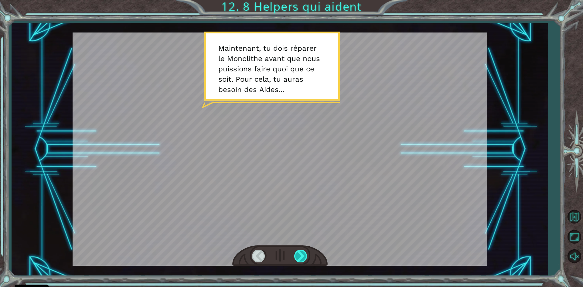
click at [298, 252] on div at bounding box center [301, 256] width 14 height 12
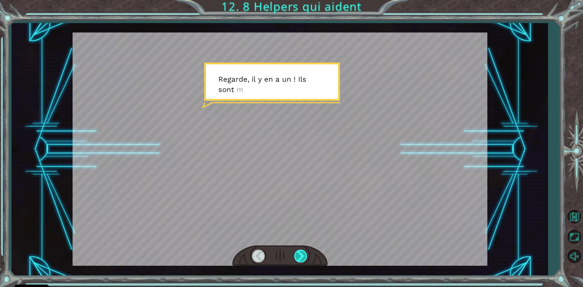
click at [296, 254] on div at bounding box center [301, 256] width 14 height 12
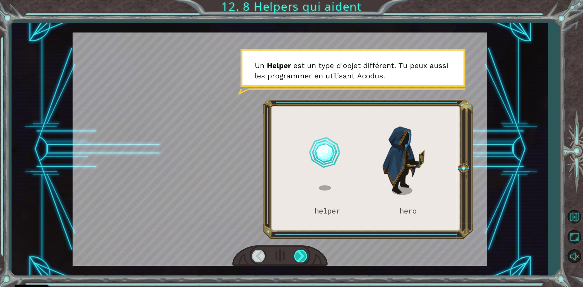
click at [298, 259] on div at bounding box center [301, 256] width 14 height 12
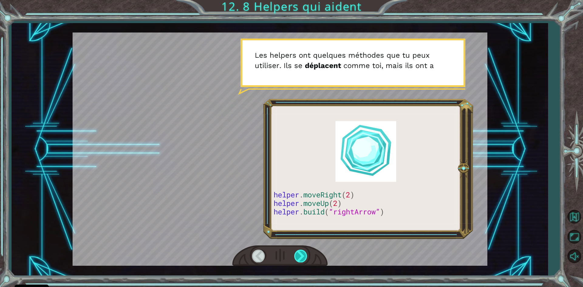
click at [297, 260] on div at bounding box center [301, 256] width 14 height 12
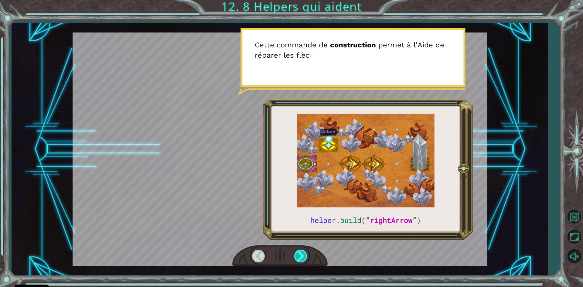
click at [297, 260] on div at bounding box center [301, 256] width 14 height 12
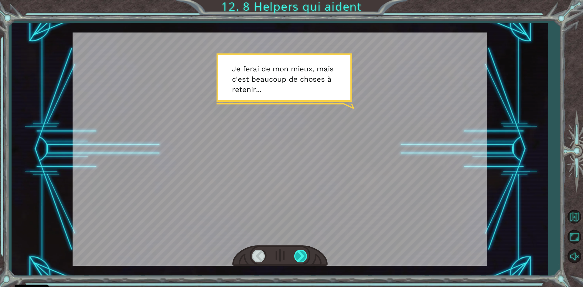
click at [299, 254] on div at bounding box center [301, 256] width 14 height 12
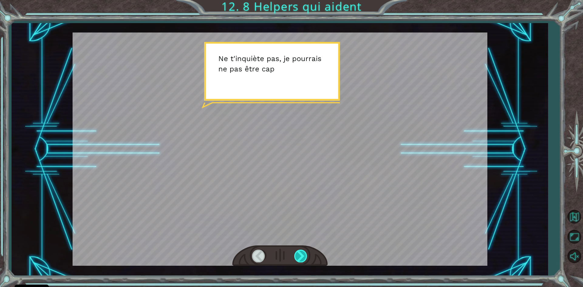
click at [299, 254] on div at bounding box center [301, 256] width 14 height 12
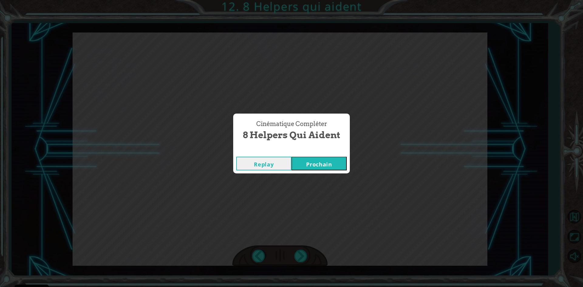
click at [319, 164] on button "Prochain" at bounding box center [319, 164] width 55 height 14
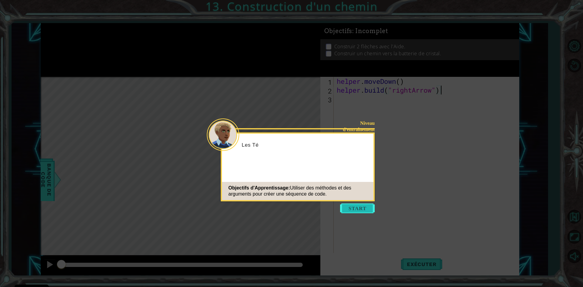
click at [368, 210] on button "Start" at bounding box center [357, 208] width 35 height 10
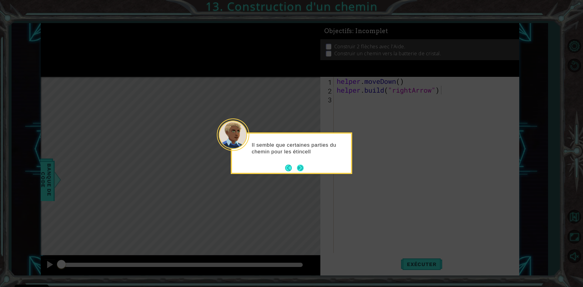
click at [300, 167] on button "Next" at bounding box center [300, 168] width 7 height 7
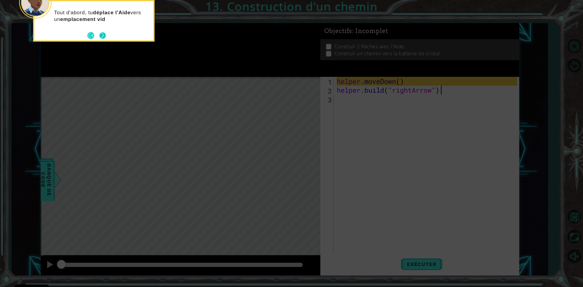
click at [100, 32] on footer at bounding box center [96, 35] width 19 height 9
click at [98, 34] on button "Back" at bounding box center [93, 35] width 12 height 7
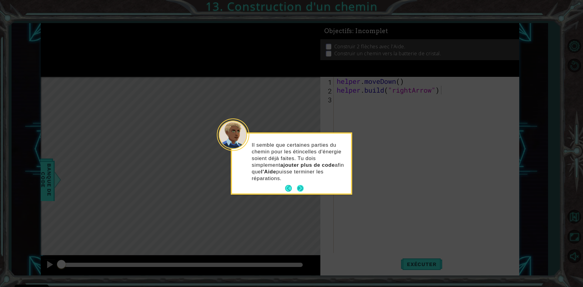
click at [302, 185] on button "Next" at bounding box center [300, 188] width 7 height 7
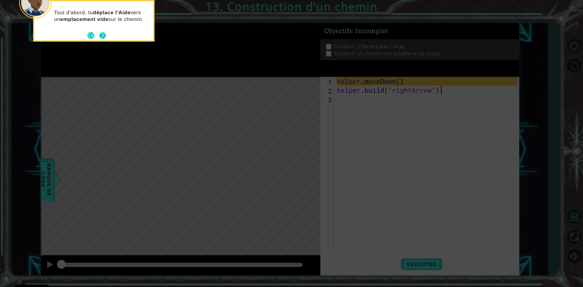
click at [103, 35] on button "Next" at bounding box center [102, 35] width 7 height 7
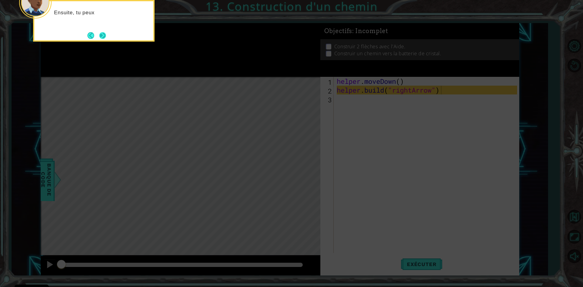
click at [105, 39] on button "Next" at bounding box center [102, 35] width 7 height 7
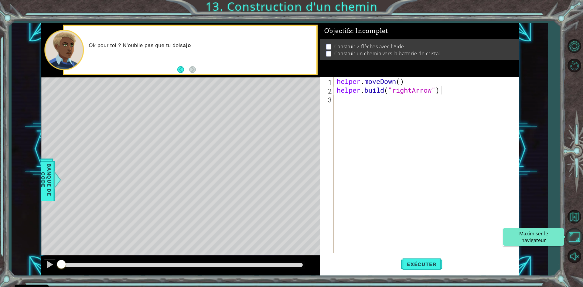
click at [577, 229] on button "Maximiser le navigateur" at bounding box center [575, 237] width 18 height 18
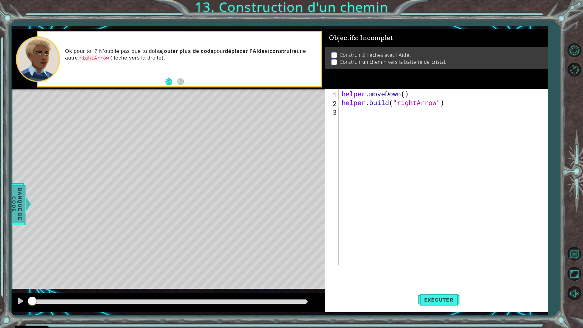
click at [15, 194] on span "Banque de Code" at bounding box center [17, 204] width 16 height 37
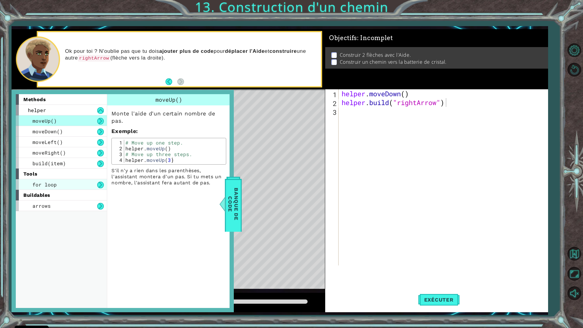
click at [69, 185] on div "for loop" at bounding box center [61, 184] width 91 height 11
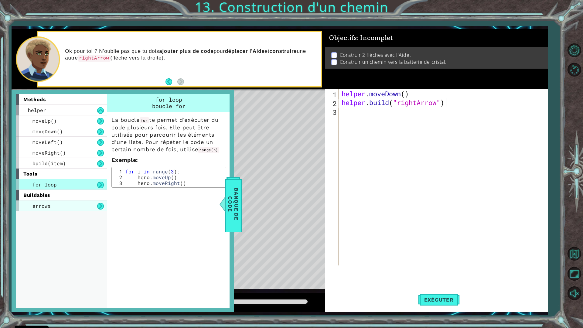
click at [57, 207] on div "arrows" at bounding box center [61, 205] width 91 height 11
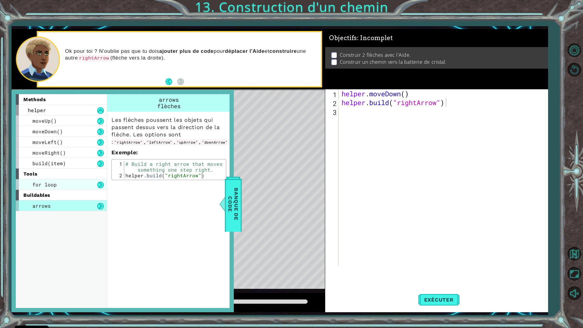
click at [44, 186] on span "for loop" at bounding box center [44, 184] width 24 height 6
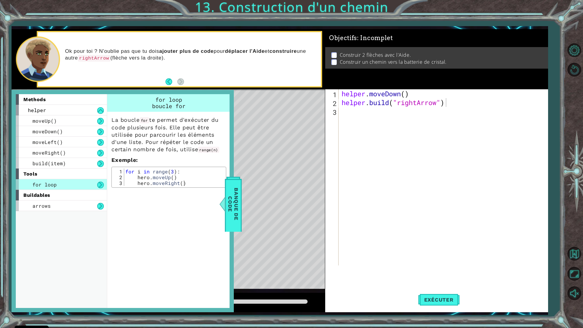
type textarea "for i in range(3):"
drag, startPoint x: 125, startPoint y: 170, endPoint x: 156, endPoint y: 169, distance: 31.3
click at [156, 169] on div "for i in range ( 3 ) : hero . moveUp ( ) hero . moveRight ( )" at bounding box center [174, 183] width 100 height 29
click at [125, 171] on div "for i in range ( 3 ) : hero . moveUp ( ) hero . moveRight ( )" at bounding box center [174, 177] width 100 height 17
drag, startPoint x: 125, startPoint y: 171, endPoint x: 193, endPoint y: 171, distance: 67.4
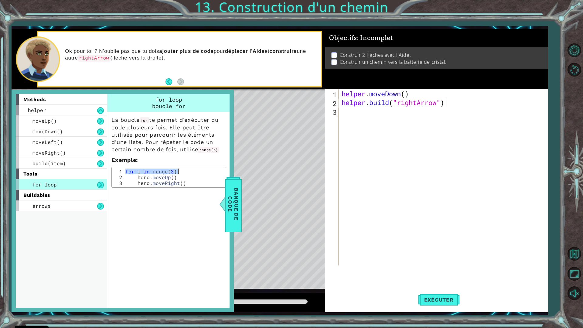
click at [199, 171] on div "for i in range ( 3 ) : hero . moveUp ( ) hero . moveRight ( )" at bounding box center [174, 183] width 100 height 29
type textarea "for i in range(3):"
click at [439, 287] on span "Exécuter" at bounding box center [439, 300] width 42 height 6
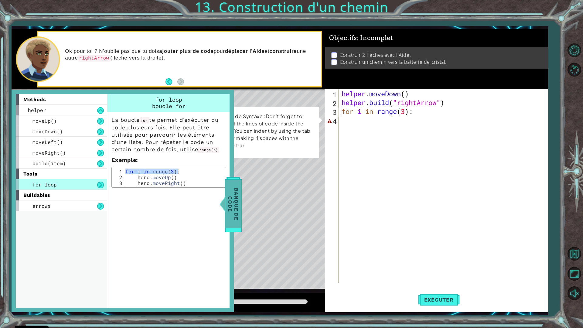
click at [234, 200] on span "Banque de Code" at bounding box center [233, 204] width 16 height 48
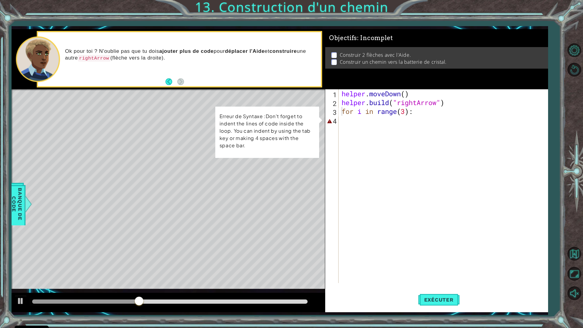
click at [406, 120] on div "helper . moveDown ( ) helper . build ( "rightArrow" ) for i in range ( 3 ) :" at bounding box center [444, 194] width 209 height 211
click at [25, 287] on button at bounding box center [21, 302] width 12 height 12
drag, startPoint x: 44, startPoint y: 303, endPoint x: 26, endPoint y: 302, distance: 18.9
click at [26, 287] on div at bounding box center [168, 302] width 313 height 19
click at [572, 287] on button "Réactiver le son" at bounding box center [575, 293] width 18 height 18
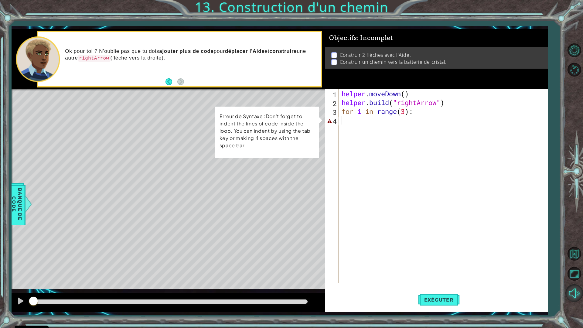
click at [572, 287] on button "Muet" at bounding box center [575, 293] width 18 height 18
click at [447, 287] on span "Exécuter" at bounding box center [439, 300] width 42 height 6
click at [353, 119] on div "helper . moveDown ( ) helper . build ( "rightArrow" ) for i in range ( 3 ) :" at bounding box center [444, 194] width 209 height 211
click at [355, 114] on div "helper . moveDown ( ) helper . build ( "rightArrow" ) for i in range ( 3 ) :" at bounding box center [444, 194] width 209 height 211
type textarea "for i in range(3):"
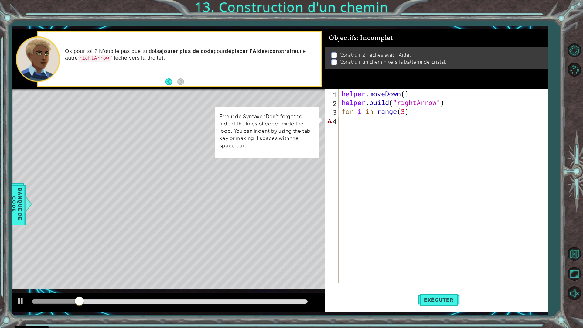
click at [351, 119] on div "helper . moveDown ( ) helper . build ( "rightArrow" ) for i in range ( 3 ) :" at bounding box center [444, 194] width 209 height 211
click at [67, 287] on div at bounding box center [62, 301] width 61 height 4
drag, startPoint x: 45, startPoint y: 302, endPoint x: 10, endPoint y: 303, distance: 35.6
click at [10, 287] on div "1 ההההההההההההההההההההההההההההההההההההההההההההההההההההההההההההההההההההההההההההה…" at bounding box center [291, 164] width 583 height 328
click at [25, 287] on button at bounding box center [21, 302] width 12 height 12
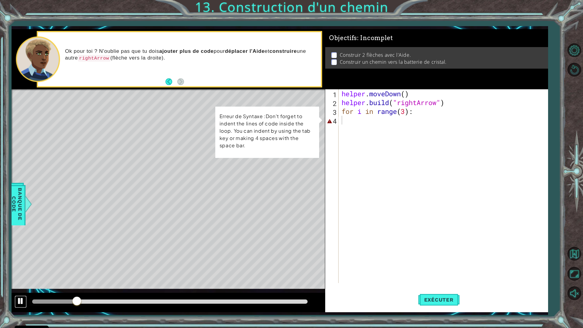
click at [25, 287] on button at bounding box center [21, 302] width 12 height 12
drag, startPoint x: 41, startPoint y: 299, endPoint x: 18, endPoint y: 296, distance: 23.5
click at [18, 287] on div at bounding box center [168, 302] width 313 height 19
drag, startPoint x: 39, startPoint y: 302, endPoint x: 10, endPoint y: 302, distance: 28.6
click at [11, 287] on div "1 ההההההההההההההההההההההההההההההההההההההההההההההההההההההההההההההההההההההההההההה…" at bounding box center [291, 164] width 583 height 328
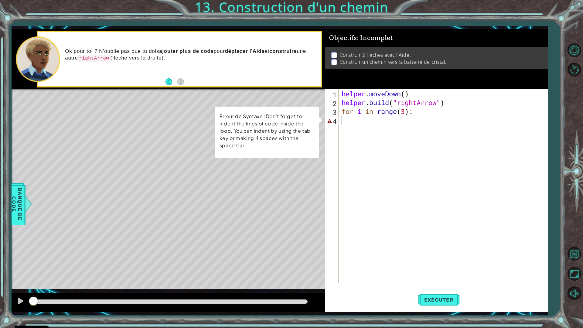
type textarea "for i in range(3):"
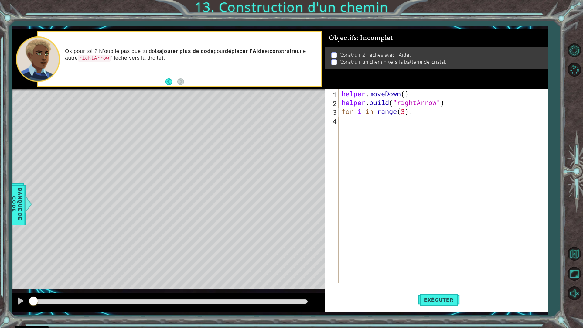
click at [342, 119] on div "helper . moveDown ( ) helper . build ( "rightArrow" ) for i in range ( 3 ) :" at bounding box center [444, 194] width 209 height 211
click at [573, 253] on button "Retour à la Carte" at bounding box center [575, 254] width 18 height 18
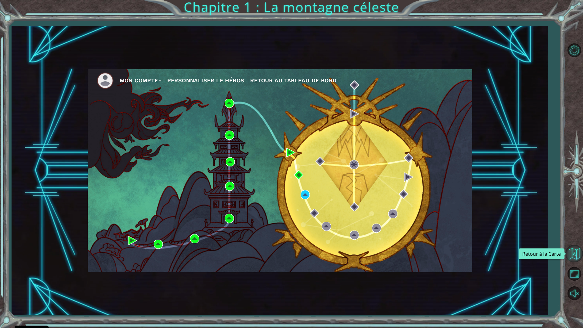
click at [570, 255] on button "Retour à la Carte" at bounding box center [575, 254] width 18 height 18
click at [577, 253] on button "Retour à la Carte" at bounding box center [575, 254] width 18 height 18
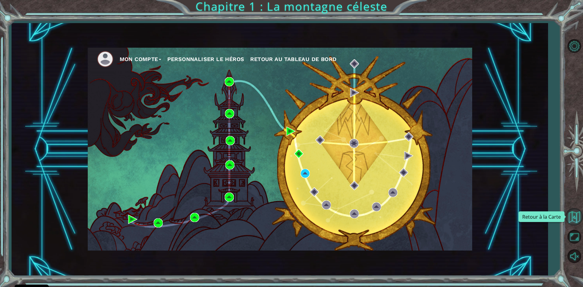
click at [571, 216] on button "Retour à la Carte" at bounding box center [575, 217] width 18 height 18
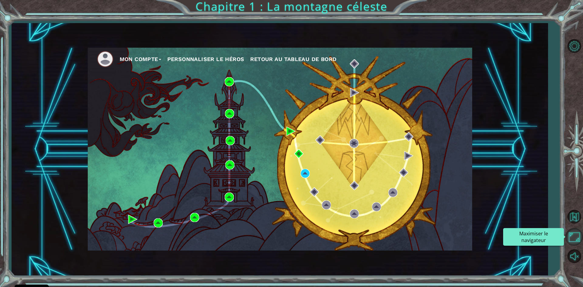
click at [570, 232] on button "Maximiser le navigateur" at bounding box center [575, 237] width 18 height 18
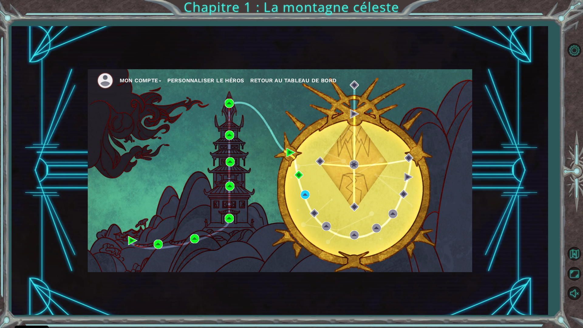
click at [274, 118] on div "Mon compte Personnaliser le Héros Retour au Tableau de Bord" at bounding box center [280, 170] width 384 height 203
click at [282, 70] on nav "Mon compte Personnaliser le Héros Retour au Tableau de Bord" at bounding box center [280, 79] width 384 height 20
click at [319, 65] on div "Mon compte Personnaliser le Héros Retour au Tableau de Bord" at bounding box center [280, 170] width 536 height 289
click at [578, 53] on button "Options de Niveau" at bounding box center [575, 50] width 18 height 18
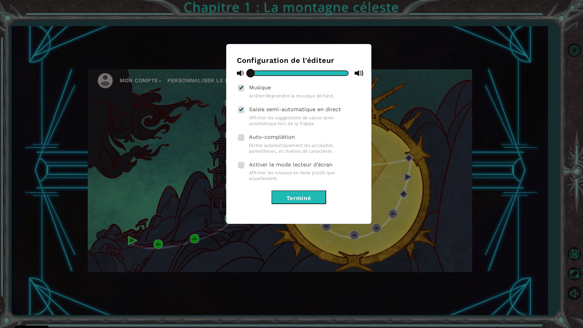
drag, startPoint x: 451, startPoint y: 62, endPoint x: 424, endPoint y: 108, distance: 53.2
click at [424, 108] on div "Configuration de l'éditeur Musique Arrêter/Reprendre la musique de fond. Saisie…" at bounding box center [291, 164] width 583 height 328
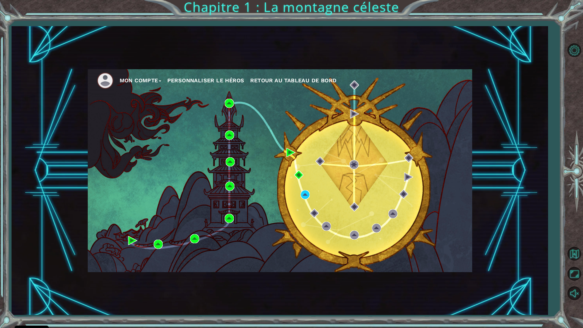
click at [515, 14] on div "Mon compte Personnaliser le Héros Retour au Tableau de Bord Chapitre 1 : La mon…" at bounding box center [291, 164] width 583 height 328
drag, startPoint x: 547, startPoint y: 8, endPoint x: 521, endPoint y: 8, distance: 25.5
click at [544, 8] on div "Mon compte Personnaliser le Héros Retour au Tableau de Bord Chapitre 1 : La mon…" at bounding box center [291, 164] width 583 height 328
click at [324, 32] on div "Mon compte Personnaliser le Héros Retour au Tableau de Bord" at bounding box center [280, 170] width 536 height 289
click at [313, 18] on div "Mon compte Personnaliser le Héros Retour au Tableau de Bord Chapitre 1 : La mon…" at bounding box center [291, 164] width 583 height 328
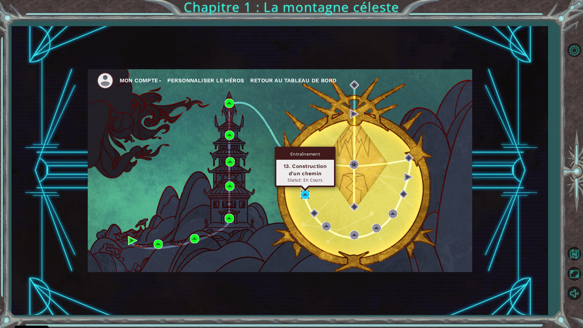
click at [303, 196] on img at bounding box center [305, 194] width 9 height 9
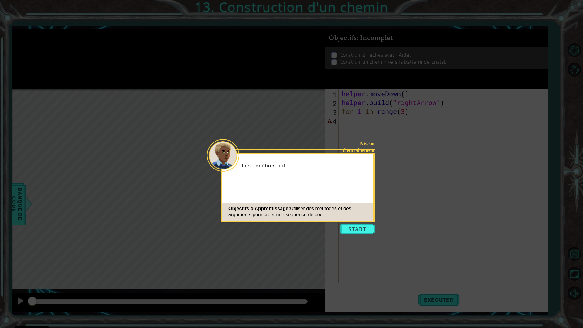
click at [373, 220] on div "Objectifs d'Apprentissage: Utiliser des méthodes et des arguments pour créer un…" at bounding box center [298, 212] width 152 height 18
click at [368, 224] on button "Start" at bounding box center [357, 229] width 35 height 10
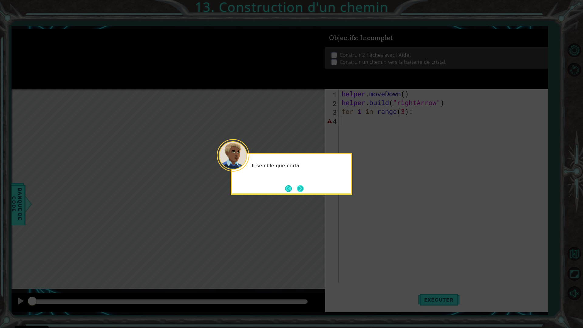
click at [304, 187] on button "Next" at bounding box center [300, 188] width 7 height 7
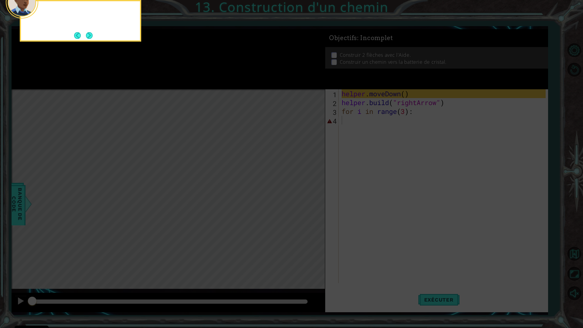
click at [304, 187] on icon at bounding box center [291, 53] width 583 height 550
click at [88, 32] on button "Next" at bounding box center [89, 35] width 7 height 7
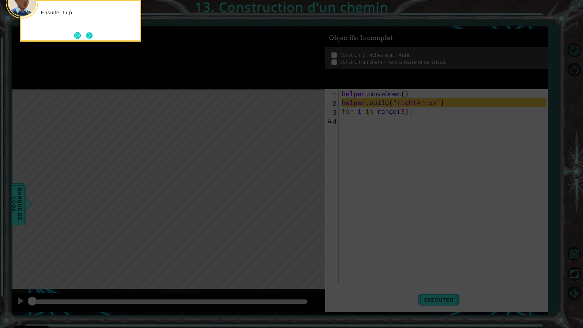
click at [89, 35] on button "Next" at bounding box center [89, 35] width 7 height 7
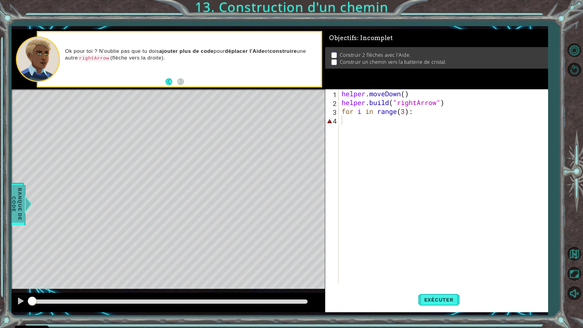
click at [14, 191] on span "Banque de Code" at bounding box center [17, 204] width 16 height 37
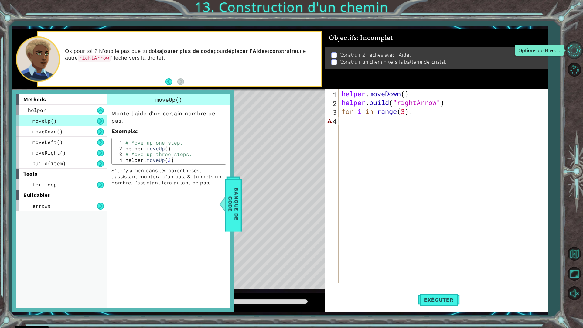
click at [570, 50] on button "Options de Niveau" at bounding box center [575, 50] width 18 height 18
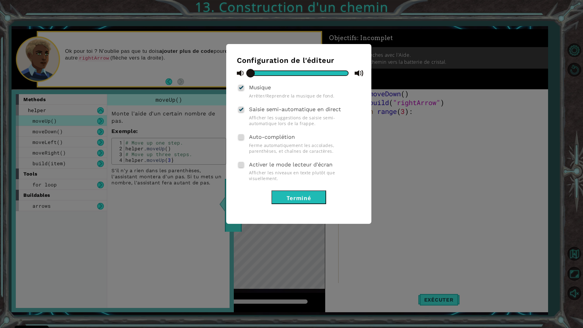
click at [429, 54] on div "Configuration de l'éditeur Musique Arrêter/Reprendre la musique de fond. Saisie…" at bounding box center [291, 164] width 583 height 328
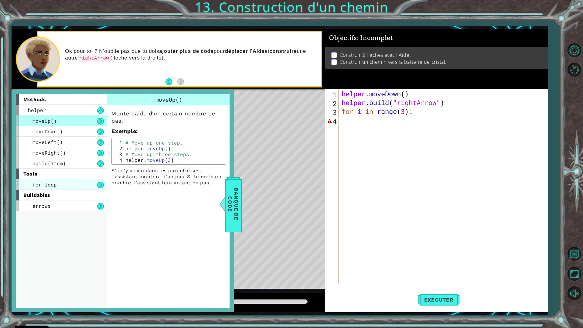
click at [42, 181] on span "for loop" at bounding box center [44, 184] width 24 height 6
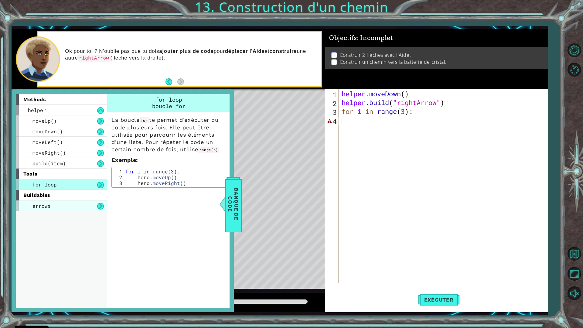
click at [26, 204] on div "arrows" at bounding box center [61, 205] width 91 height 11
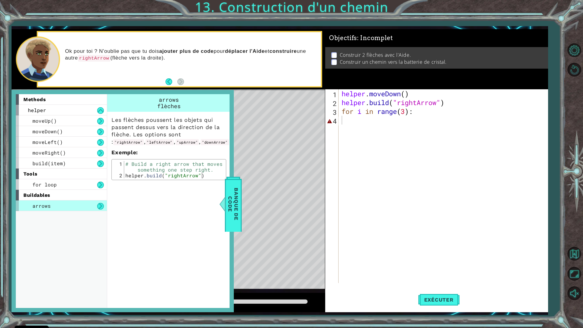
type textarea "[DOMAIN_NAME]("rightArrow")"
drag, startPoint x: 126, startPoint y: 176, endPoint x: 198, endPoint y: 179, distance: 72.3
click at [198, 179] on div "[DOMAIN_NAME]("rightArrow") 1 2 # Build a right arrow that moves something one …" at bounding box center [168, 169] width 115 height 21
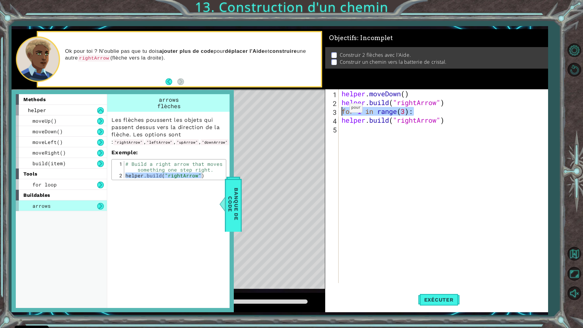
drag, startPoint x: 422, startPoint y: 108, endPoint x: 325, endPoint y: 108, distance: 97.2
click at [325, 108] on div "[DOMAIN_NAME]("rightArrow") 1 2 3 4 5 helper . moveDown ( ) helper . build ( "r…" at bounding box center [435, 186] width 221 height 194
type textarea "for i in range(3):"
type textarea "[DOMAIN_NAME]("rightArrow")"
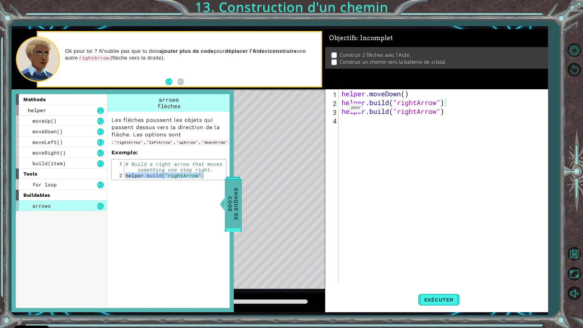
click at [226, 193] on span "Banque de Code" at bounding box center [233, 204] width 16 height 48
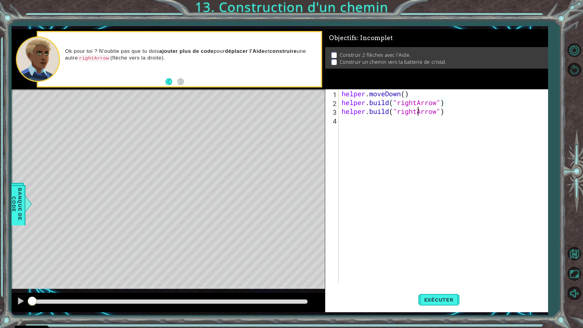
click at [416, 110] on div "helper . moveDown ( ) helper . build ( "rightArrow" ) helper . build ( "rightAr…" at bounding box center [444, 194] width 209 height 211
drag, startPoint x: 451, startPoint y: 108, endPoint x: 327, endPoint y: 110, distance: 123.6
click at [327, 110] on div "[DOMAIN_NAME]("rightArrow") 1 2 3 4 helper . moveDown ( ) helper . build ( "rig…" at bounding box center [435, 186] width 221 height 194
click at [416, 102] on div "helper . moveDown ( ) helper . build ( "rightArrow" )" at bounding box center [444, 194] width 209 height 211
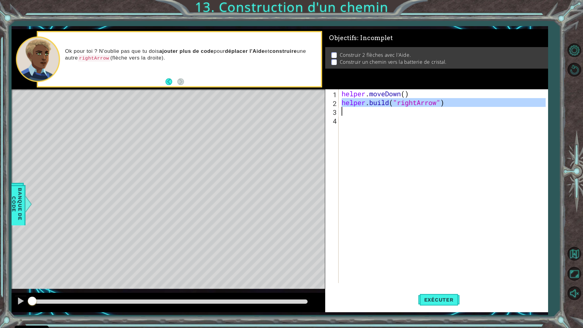
click at [416, 102] on div "helper . moveDown ( ) helper . build ( "rightArrow" )" at bounding box center [444, 194] width 209 height 211
type textarea "[DOMAIN_NAME]("rightArrow")"
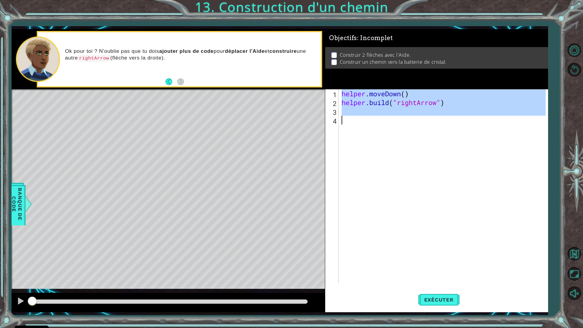
click at [416, 102] on div "helper . moveDown ( ) helper . build ( "rightArrow" )" at bounding box center [444, 194] width 209 height 211
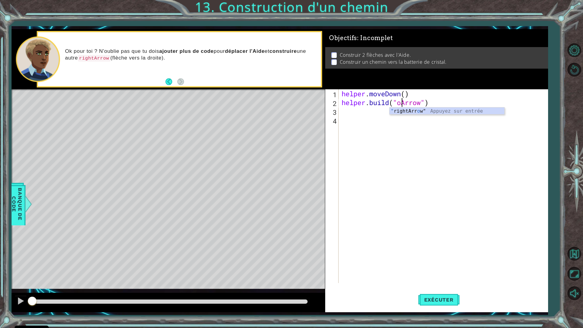
scroll to position [0, 3]
type textarea "[DOMAIN_NAME]("upArrow")"
click at [448, 287] on span "Exécuter" at bounding box center [439, 300] width 42 height 6
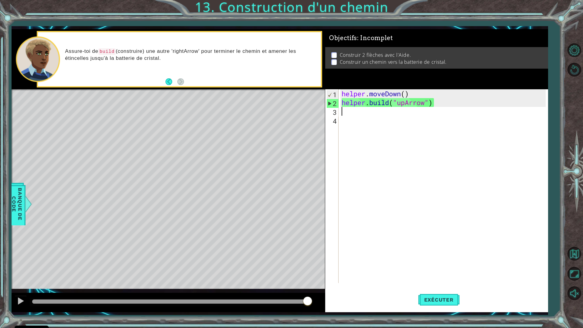
click at [373, 110] on div "helper . moveDown ( ) helper . build ( "upArrow" )" at bounding box center [444, 194] width 209 height 211
click at [18, 287] on div at bounding box center [21, 301] width 8 height 8
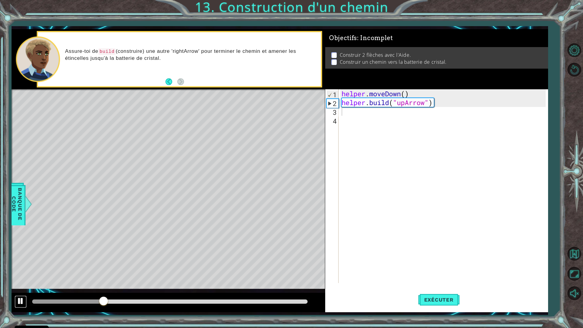
click at [16, 287] on button at bounding box center [21, 302] width 12 height 12
click at [9, 192] on div "1 ההההההההההההההההההההההההההההההההההההההההההההההההההההההההההההההההההההההההההההה…" at bounding box center [291, 164] width 583 height 328
click at [17, 195] on span "Banque de Code" at bounding box center [17, 204] width 16 height 37
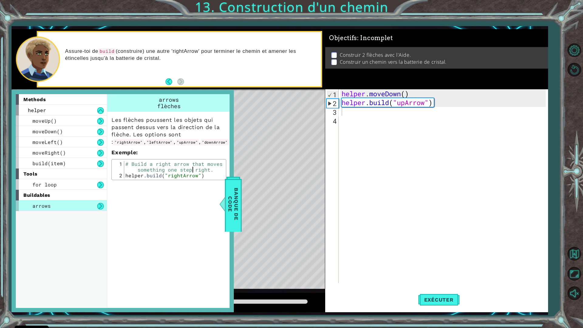
drag, startPoint x: 192, startPoint y: 172, endPoint x: 194, endPoint y: 176, distance: 4.5
click at [194, 175] on div "# Build a right arrow that moves something one step right. helper . build ( "ri…" at bounding box center [174, 178] width 100 height 35
click at [194, 176] on div "# Build a right arrow that moves something one step right. helper . build ( "ri…" at bounding box center [174, 178] width 100 height 35
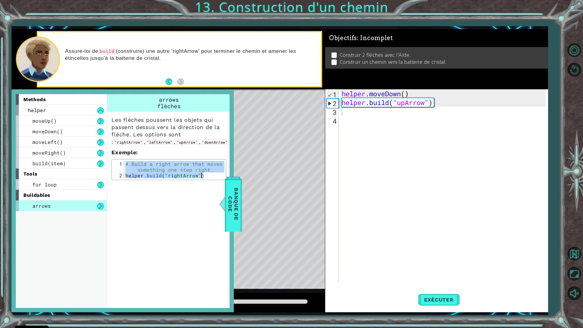
drag, startPoint x: 194, startPoint y: 176, endPoint x: 234, endPoint y: 171, distance: 39.5
click at [234, 171] on div "methods helper moveUp() moveDown() moveLeft() moveRight() build(item) tools for…" at bounding box center [123, 201] width 222 height 222
click at [196, 174] on div "# Build a right arrow that moves something one step right. helper . build ( "ri…" at bounding box center [174, 169] width 100 height 17
type textarea "[DOMAIN_NAME]("rightArrow")"
click at [196, 174] on div "# Build a right arrow that moves something one step right. helper . build ( "ri…" at bounding box center [174, 178] width 100 height 35
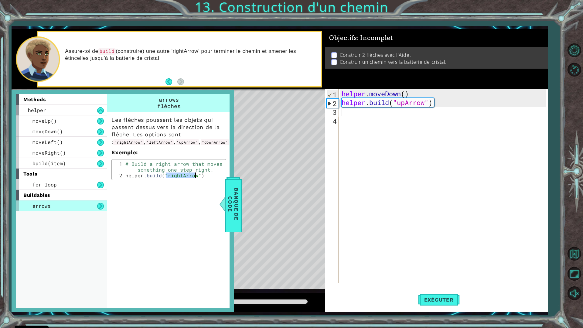
click at [196, 174] on div "# Build a right arrow that moves something one step right. helper . build ( "ri…" at bounding box center [174, 178] width 100 height 35
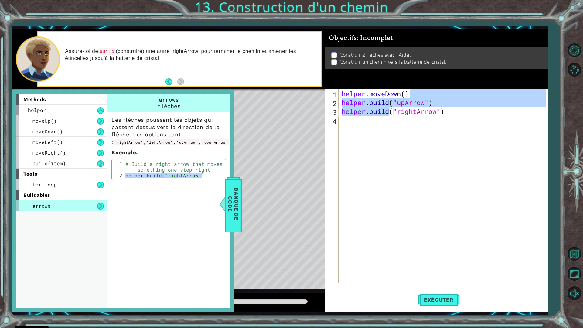
drag, startPoint x: 443, startPoint y: 99, endPoint x: 439, endPoint y: 108, distance: 9.6
click at [399, 108] on div "helper . moveDown ( ) helper . build ( "upArrow" ) helper . build ( "rightArrow…" at bounding box center [444, 194] width 209 height 211
click at [443, 98] on div "helper . moveDown ( ) helper . build ( "upArrow" ) helper . build ( "rightArrow…" at bounding box center [443, 186] width 206 height 194
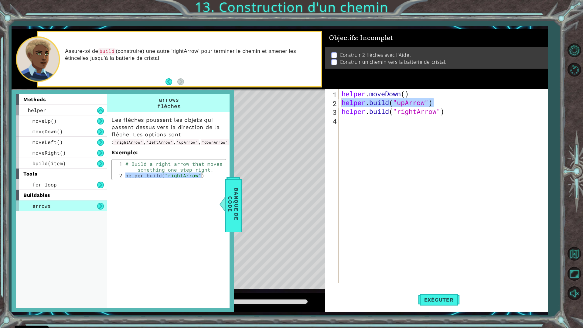
click at [318, 104] on div "1 ההההההההההההההההההההההההההההההההההההההההההההההההההההההההההההההההההההההההההההה…" at bounding box center [280, 170] width 536 height 283
type textarea "[DOMAIN_NAME]("upArrow")"
type textarea "helper.moveDown()"
click at [434, 287] on span "Exécuter" at bounding box center [439, 300] width 42 height 6
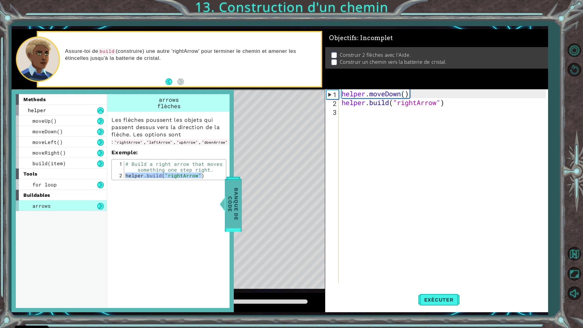
click at [234, 208] on span "Banque de Code" at bounding box center [233, 204] width 16 height 48
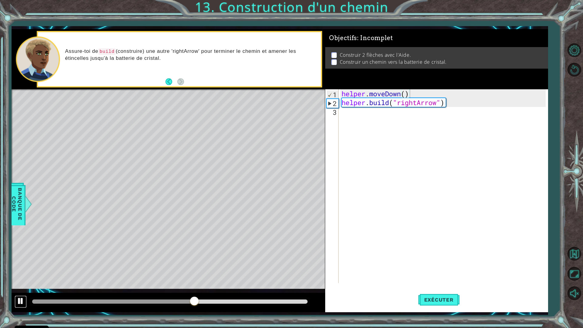
click at [16, 287] on button at bounding box center [21, 302] width 12 height 12
click at [455, 108] on div "helper . moveDown ( ) helper . build ( "rightArrow" )" at bounding box center [444, 194] width 209 height 211
drag, startPoint x: 447, startPoint y: 104, endPoint x: 330, endPoint y: 98, distance: 117.1
click at [330, 98] on div "1 2 3 helper . moveDown ( ) helper . build ( "rightArrow" ) ההההההההההההההההההה…" at bounding box center [435, 186] width 221 height 194
type textarea "[DOMAIN_NAME]("rightArrow")"
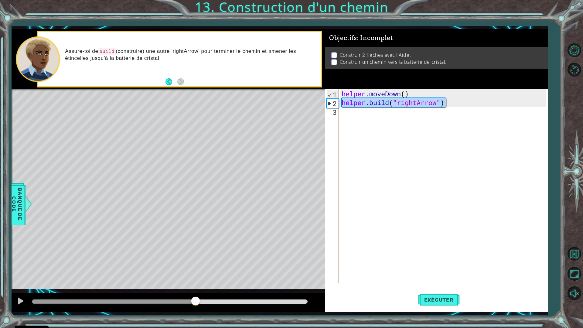
click at [358, 116] on div "helper . moveDown ( ) helper . build ( "rightArrow" )" at bounding box center [444, 194] width 209 height 211
paste textarea "[DOMAIN_NAME]("rightArrow")"
type textarea "[DOMAIN_NAME]("rightArrow")"
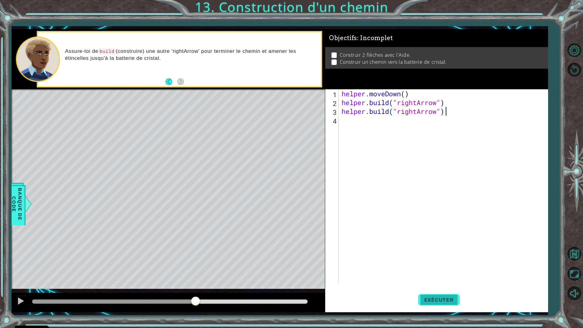
click at [427, 287] on span "Exécuter" at bounding box center [439, 300] width 42 height 6
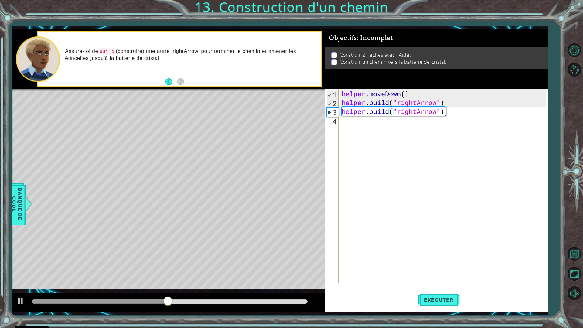
click at [23, 287] on div at bounding box center [168, 302] width 313 height 19
click at [18, 287] on div at bounding box center [21, 301] width 8 height 8
click at [33, 287] on div at bounding box center [170, 302] width 280 height 9
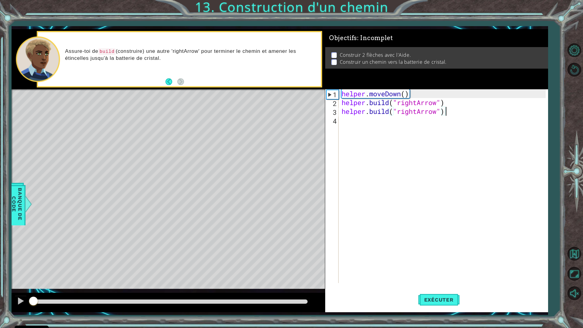
click at [33, 287] on div at bounding box center [32, 301] width 1 height 4
click at [340, 111] on div "[DOMAIN_NAME]("rightArrow") 1 2 3 4 helper . moveDown ( ) helper . build ( "rig…" at bounding box center [435, 186] width 221 height 194
click at [341, 111] on div "helper . moveDown ( ) helper . build ( "rightArrow" ) helper . build ( "rightAr…" at bounding box center [444, 194] width 209 height 211
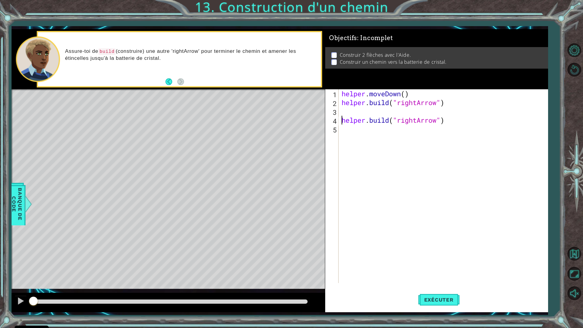
click at [371, 108] on div "helper . moveDown ( ) helper . build ( "rightArrow" ) helper . build ( "rightAr…" at bounding box center [444, 194] width 209 height 211
click at [21, 214] on span "Banque de Code" at bounding box center [17, 204] width 16 height 37
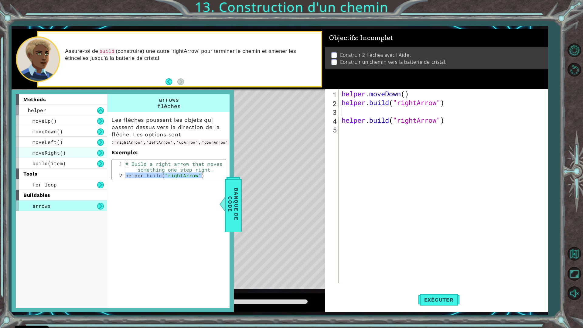
click at [68, 152] on div "moveRight()" at bounding box center [61, 152] width 91 height 11
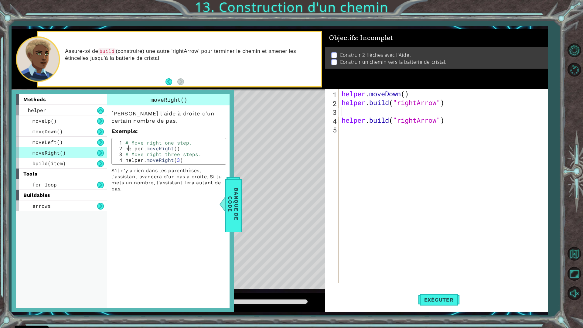
click at [127, 148] on div "# Move right one step. helper . moveRight ( ) # Move right three steps. helper …" at bounding box center [174, 157] width 100 height 35
click at [130, 148] on div "# Move right one step. helper . moveRight ( ) # Move right three steps. helper …" at bounding box center [174, 157] width 100 height 35
click at [130, 148] on div "# Move right one step. helper . moveRight ( ) # Move right three steps. helper …" at bounding box center [174, 151] width 100 height 23
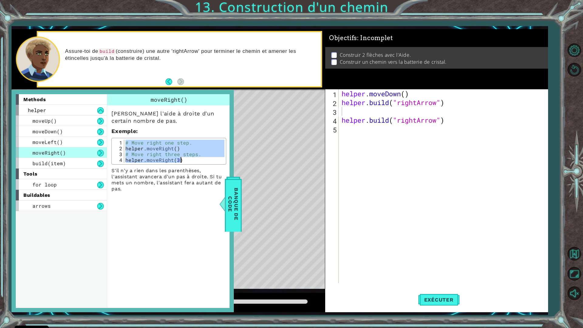
type textarea "helper.moveRight()"
drag, startPoint x: 125, startPoint y: 148, endPoint x: 180, endPoint y: 149, distance: 55.0
click at [180, 149] on div "# Move right one step. helper . moveRight ( ) # Move right three steps. helper …" at bounding box center [174, 157] width 100 height 35
type textarea "[DOMAIN_NAME]("rightArrow")"
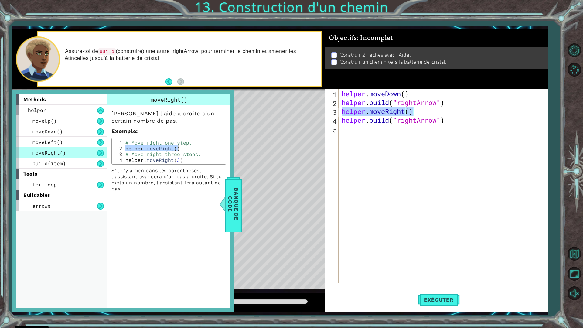
drag, startPoint x: 237, startPoint y: 196, endPoint x: 239, endPoint y: 191, distance: 5.5
click at [237, 195] on span "Banque de Code" at bounding box center [233, 204] width 16 height 48
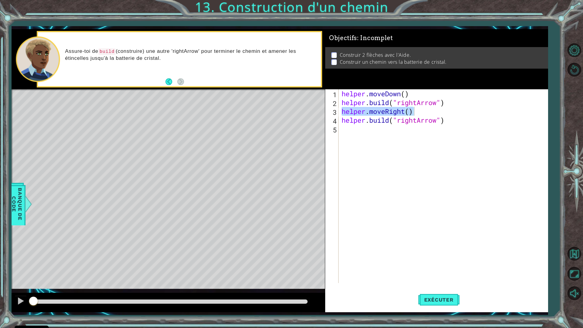
click at [410, 113] on div "helper . moveDown ( ) helper . build ( "rightArrow" ) helper . moveRight ( ) he…" at bounding box center [443, 186] width 206 height 194
click at [410, 113] on div "helper . moveDown ( ) helper . build ( "rightArrow" ) helper . moveRight ( ) he…" at bounding box center [444, 194] width 209 height 211
type textarea "helper.moveRight(3)"
click at [432, 287] on span "Exécuter" at bounding box center [439, 300] width 42 height 6
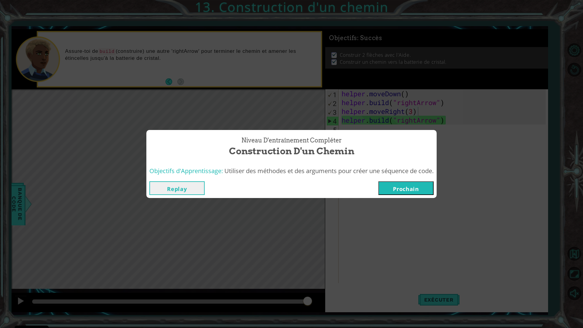
drag, startPoint x: 414, startPoint y: 179, endPoint x: 411, endPoint y: 189, distance: 10.4
click at [413, 180] on div "Replay [GEOGRAPHIC_DATA]" at bounding box center [291, 188] width 290 height 20
click at [411, 189] on button "Prochain" at bounding box center [405, 188] width 55 height 14
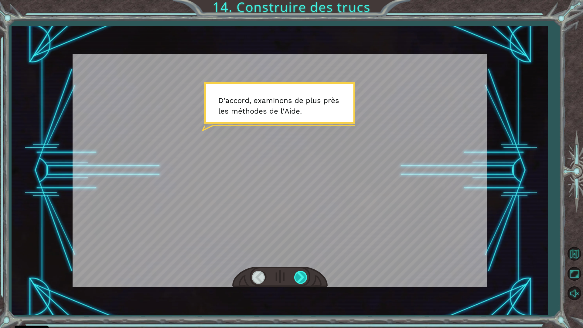
click at [302, 282] on div at bounding box center [301, 277] width 14 height 12
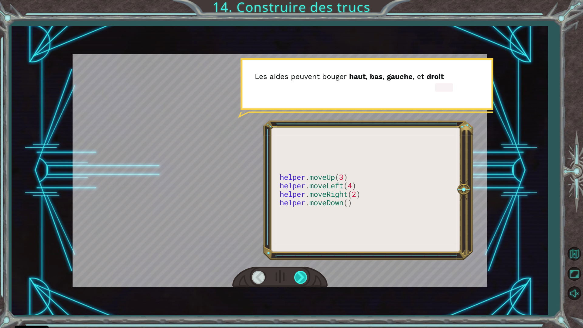
click at [304, 281] on div at bounding box center [301, 277] width 14 height 12
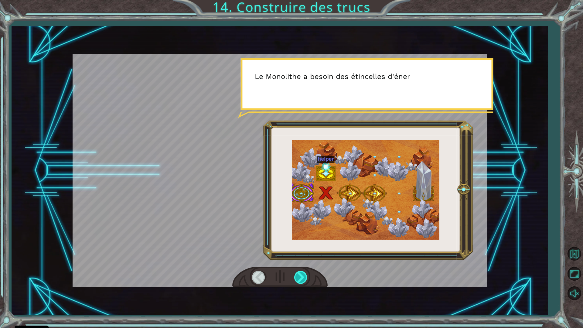
click at [304, 281] on div at bounding box center [301, 277] width 14 height 12
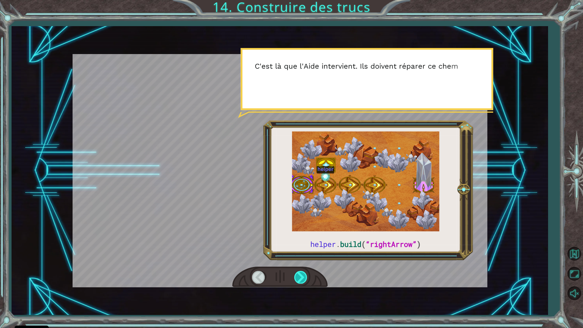
click at [304, 281] on div at bounding box center [301, 277] width 14 height 12
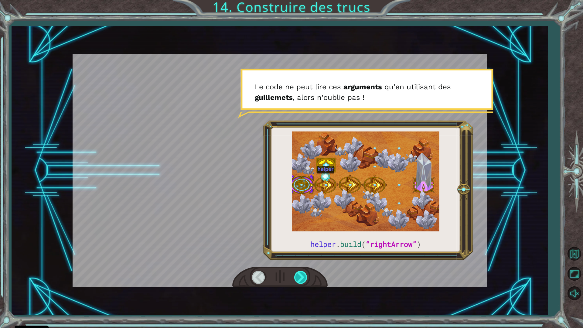
click at [304, 281] on div at bounding box center [301, 277] width 14 height 12
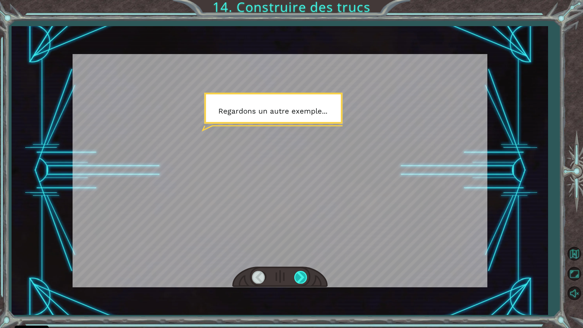
click at [304, 281] on div at bounding box center [301, 277] width 14 height 12
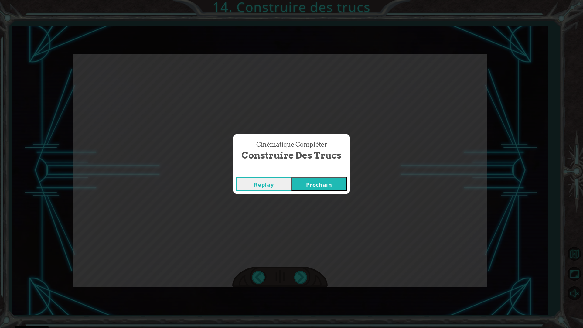
click at [316, 184] on button "Prochain" at bounding box center [319, 184] width 55 height 14
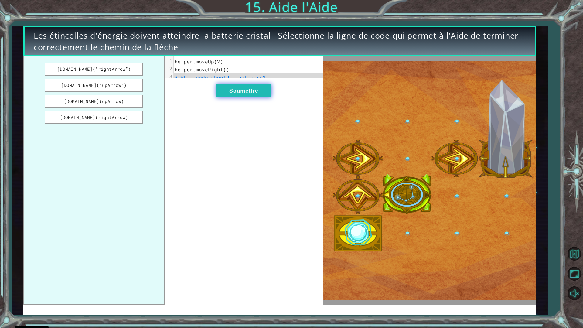
click at [246, 96] on button "Soumettre" at bounding box center [243, 91] width 55 height 14
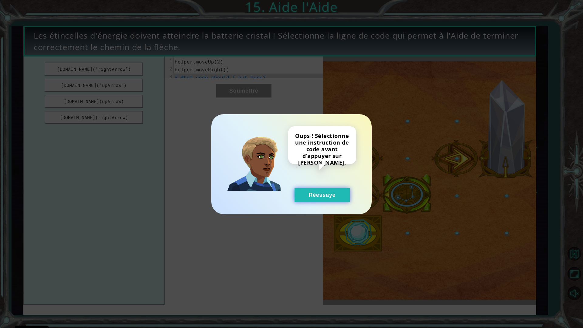
click at [301, 195] on button "Réessaye" at bounding box center [322, 195] width 55 height 14
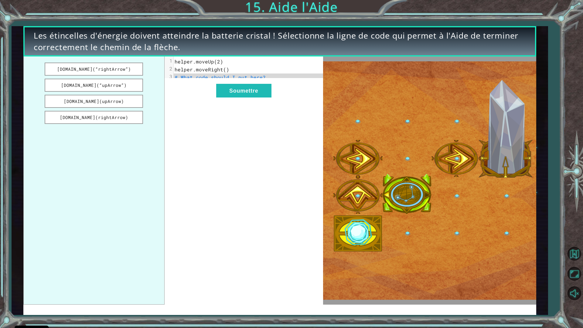
click at [194, 72] on span "helper.moveRight()" at bounding box center [202, 69] width 55 height 6
click at [220, 91] on button "Soumettre" at bounding box center [243, 91] width 55 height 14
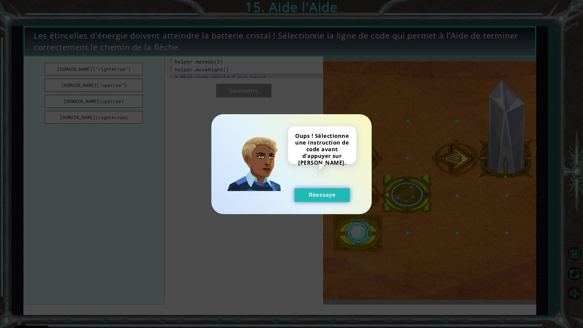
click at [331, 200] on button "Réessaye" at bounding box center [322, 195] width 55 height 14
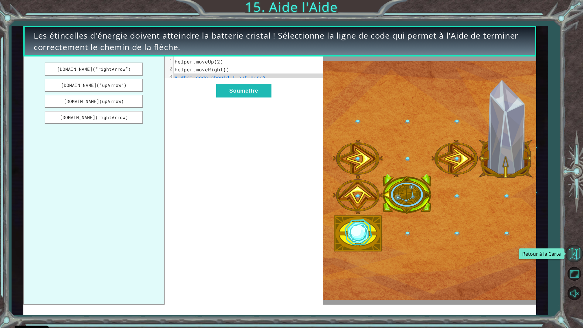
click at [573, 246] on button "Retour à la Carte" at bounding box center [575, 254] width 18 height 18
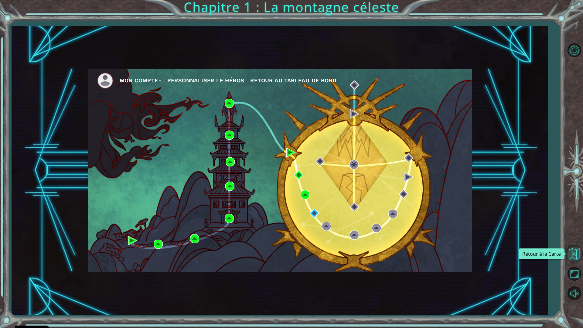
click at [575, 252] on button "Retour à la Carte" at bounding box center [575, 254] width 18 height 18
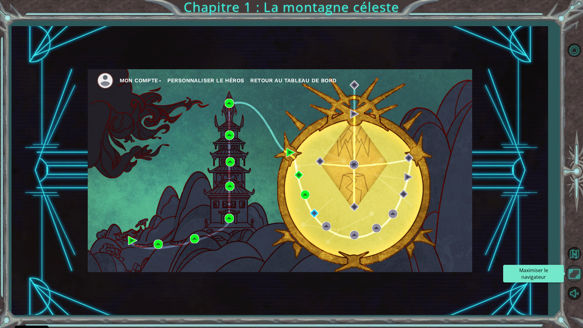
click at [573, 268] on button "Maximiser le navigateur" at bounding box center [575, 274] width 18 height 18
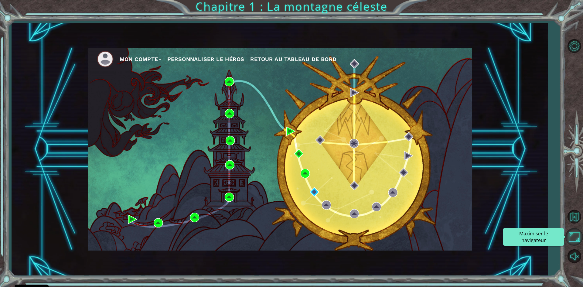
click at [573, 239] on button "Maximiser le navigateur" at bounding box center [575, 237] width 18 height 18
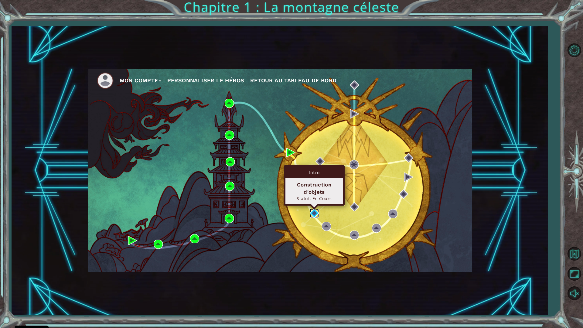
click at [313, 216] on img at bounding box center [314, 213] width 9 height 9
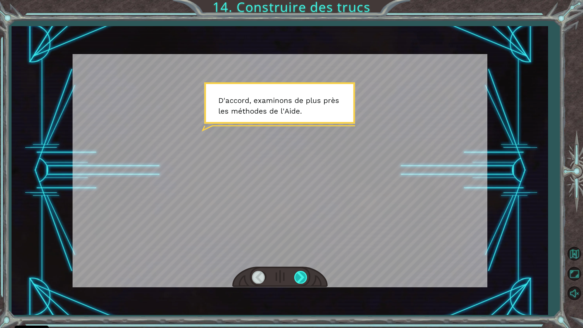
click at [300, 281] on div at bounding box center [301, 277] width 14 height 12
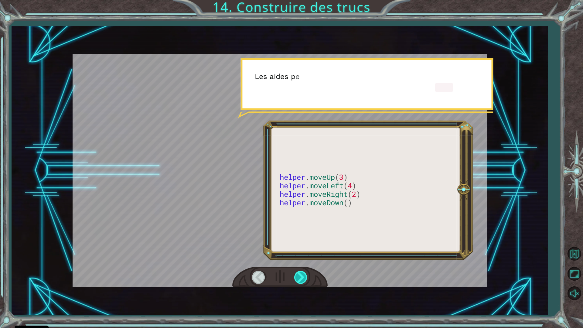
click at [300, 281] on div at bounding box center [301, 277] width 14 height 12
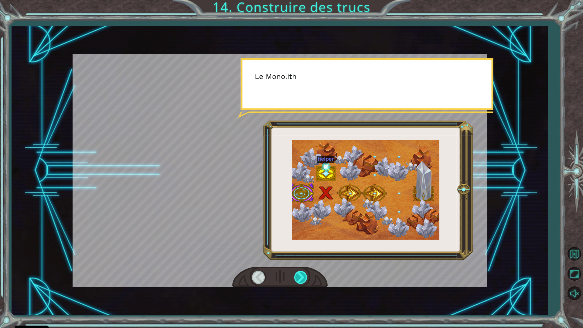
click at [300, 281] on div at bounding box center [301, 277] width 14 height 12
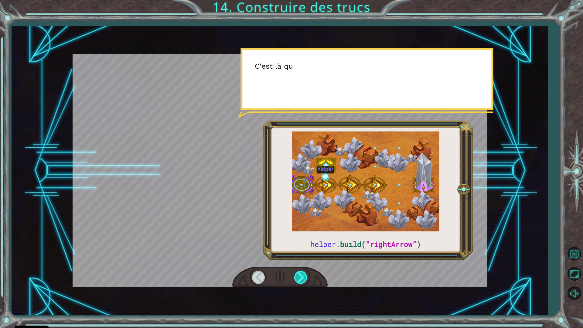
click at [300, 281] on div at bounding box center [301, 277] width 14 height 12
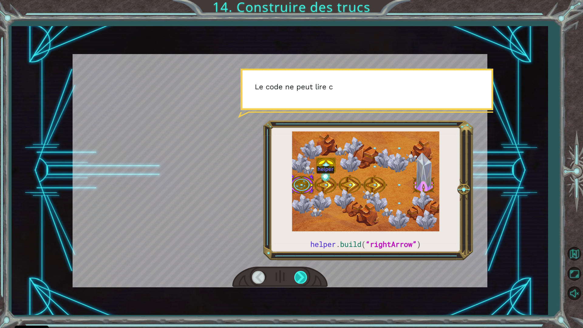
click at [300, 281] on div at bounding box center [301, 277] width 14 height 12
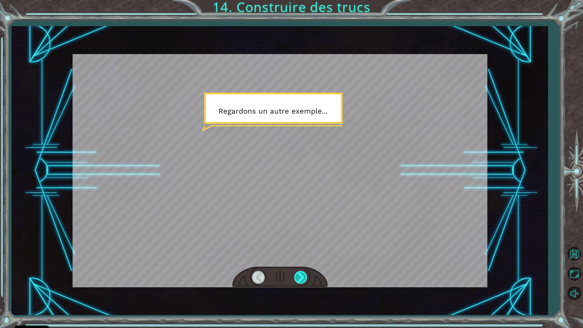
click at [300, 281] on div at bounding box center [301, 277] width 14 height 12
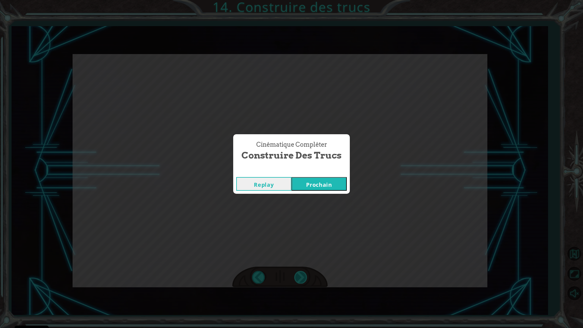
click at [300, 281] on div "Cinématique Compléter Construire des trucs Replay [GEOGRAPHIC_DATA]" at bounding box center [291, 164] width 583 height 328
click at [306, 184] on button "Prochain" at bounding box center [319, 184] width 55 height 14
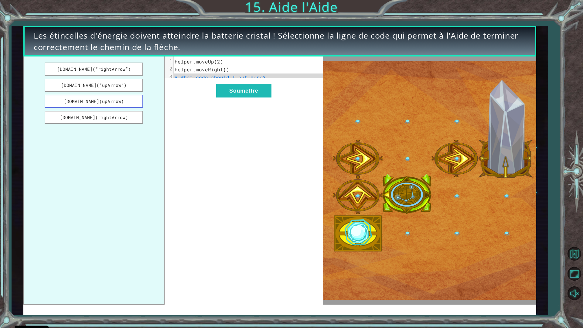
click at [102, 100] on button "[DOMAIN_NAME](upArrow)" at bounding box center [94, 101] width 98 height 13
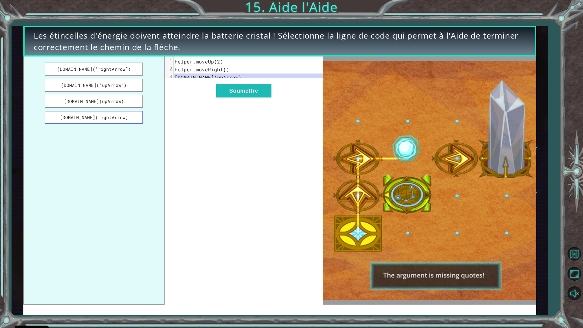
click at [105, 122] on button "[DOMAIN_NAME](rightArrow)" at bounding box center [94, 117] width 98 height 13
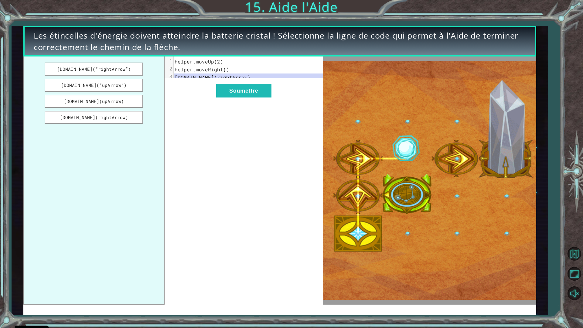
drag, startPoint x: 104, startPoint y: 117, endPoint x: 191, endPoint y: 111, distance: 86.7
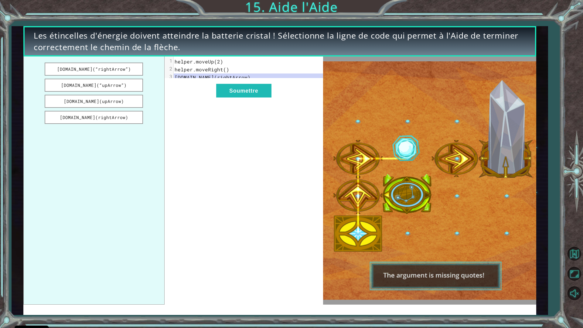
click at [191, 111] on div "[DOMAIN_NAME](“rightArrow”) [DOMAIN_NAME](“upArrow”) [DOMAIN_NAME](upArrow) [DO…" at bounding box center [173, 180] width 300 height 248
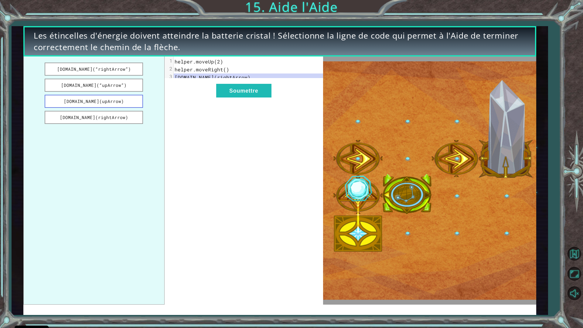
click at [105, 98] on button "[DOMAIN_NAME](upArrow)" at bounding box center [94, 101] width 98 height 13
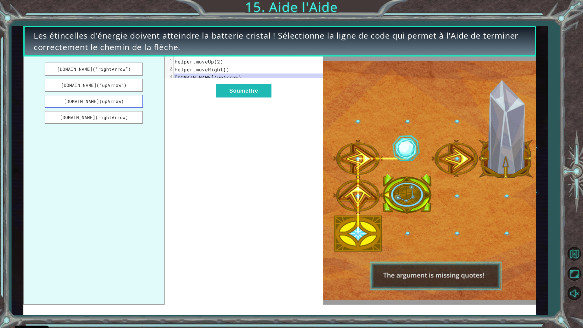
click at [105, 98] on button "[DOMAIN_NAME](upArrow)" at bounding box center [94, 101] width 98 height 13
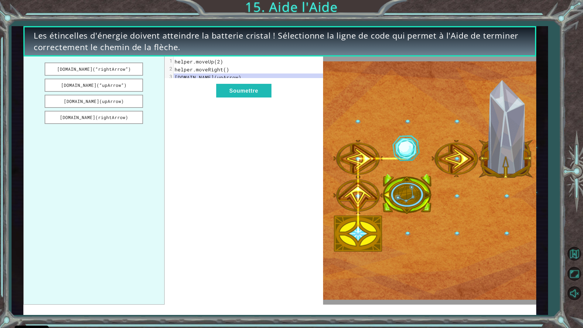
click at [100, 110] on ul "[DOMAIN_NAME](“rightArrow”) [DOMAIN_NAME](“upArrow”) [DOMAIN_NAME](upArrow) [DO…" at bounding box center [93, 180] width 141 height 248
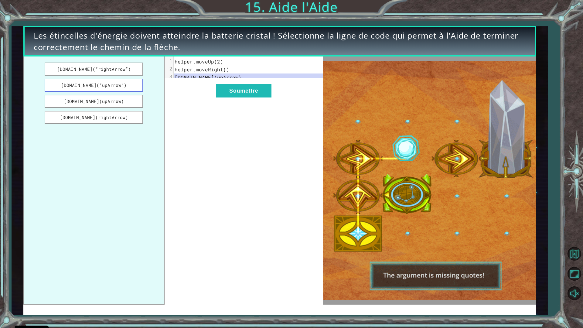
click at [99, 87] on button "[DOMAIN_NAME](“upArrow”)" at bounding box center [94, 85] width 98 height 13
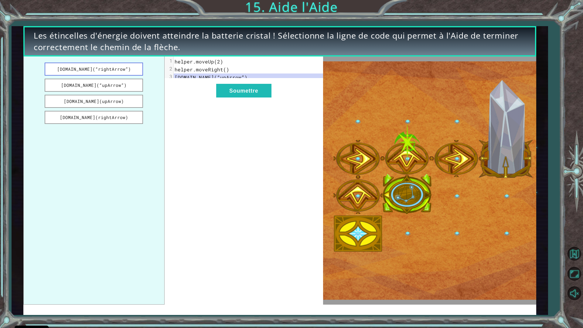
click at [102, 75] on button "[DOMAIN_NAME](“rightArrow”)" at bounding box center [94, 69] width 98 height 13
click at [104, 72] on button "[DOMAIN_NAME](“rightArrow”)" at bounding box center [94, 69] width 98 height 13
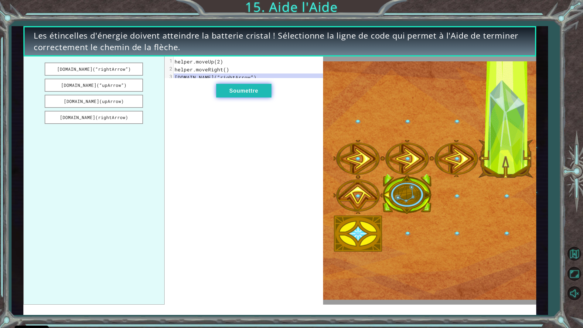
click at [231, 97] on button "Soumettre" at bounding box center [243, 91] width 55 height 14
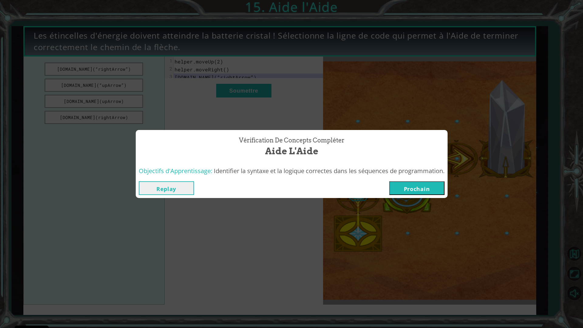
click at [395, 193] on button "Prochain" at bounding box center [416, 188] width 55 height 14
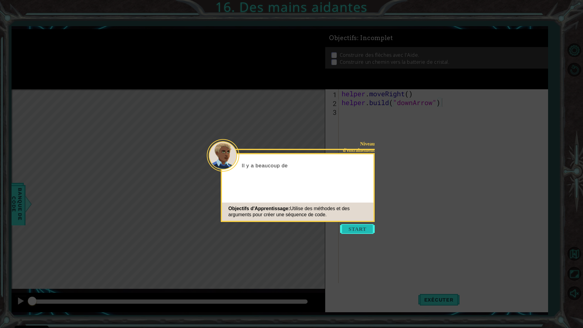
click at [344, 230] on button "Start" at bounding box center [357, 229] width 35 height 10
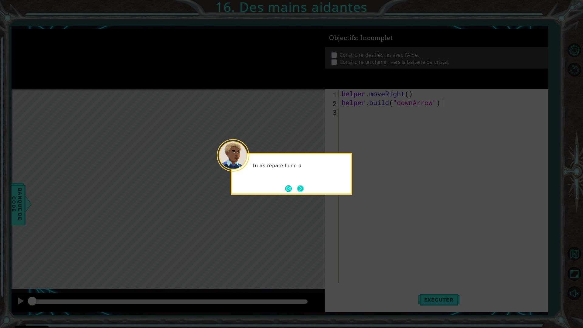
click at [298, 190] on button "Next" at bounding box center [300, 188] width 7 height 7
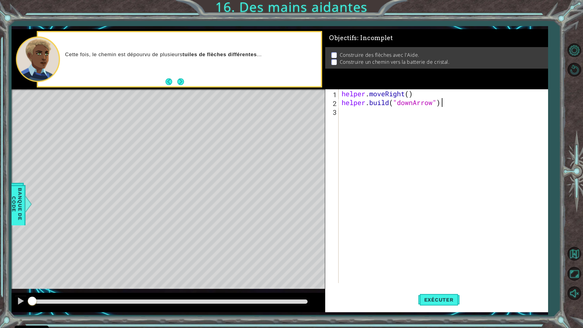
click at [341, 118] on div "helper . moveRight ( ) helper . build ( "downArrow" )" at bounding box center [444, 194] width 209 height 211
click at [432, 287] on span "Exécuter" at bounding box center [439, 300] width 42 height 6
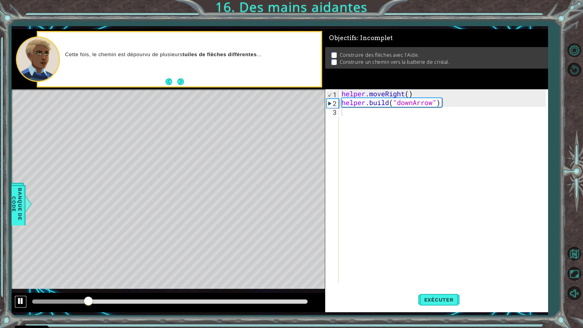
click at [22, 287] on div at bounding box center [21, 301] width 8 height 8
drag, startPoint x: 48, startPoint y: 298, endPoint x: 25, endPoint y: 300, distance: 22.9
click at [25, 287] on div at bounding box center [168, 302] width 313 height 19
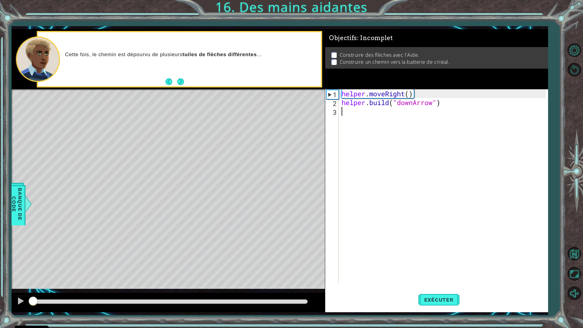
drag, startPoint x: 35, startPoint y: 301, endPoint x: 28, endPoint y: 302, distance: 7.0
click at [32, 287] on div at bounding box center [32, 301] width 1 height 4
drag, startPoint x: 34, startPoint y: 299, endPoint x: 16, endPoint y: 303, distance: 18.1
click at [16, 287] on div at bounding box center [168, 302] width 313 height 19
click at [21, 200] on span "Banque de Code" at bounding box center [17, 204] width 16 height 37
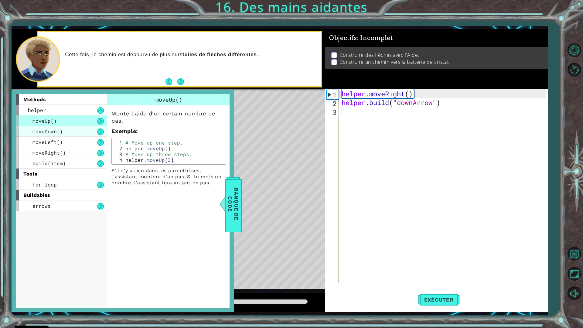
click at [68, 132] on div "moveDown()" at bounding box center [61, 131] width 91 height 11
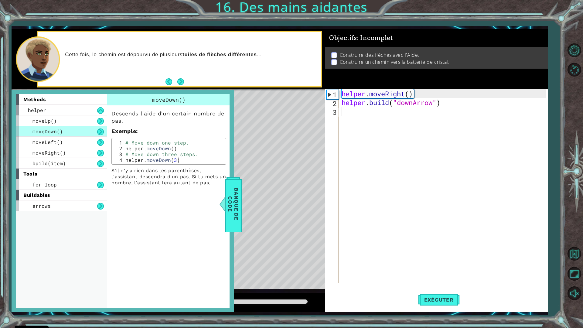
type textarea "helper.moveDown()"
drag, startPoint x: 125, startPoint y: 149, endPoint x: 176, endPoint y: 149, distance: 51.9
click at [176, 149] on div "# Move down one step. helper . moveDown ( ) # Move down three steps. helper . m…" at bounding box center [174, 157] width 100 height 35
type textarea "helper.moveDown()"
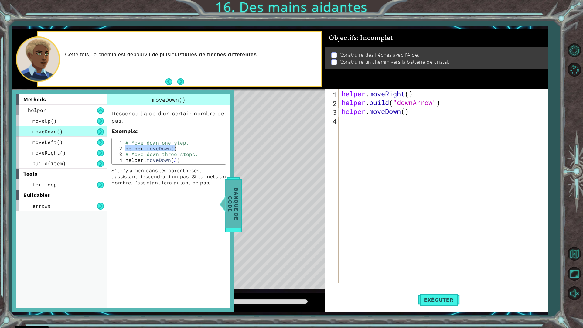
drag, startPoint x: 170, startPoint y: 149, endPoint x: 237, endPoint y: 207, distance: 88.3
click at [242, 207] on div "methods helper moveUp() moveDown() moveLeft() moveRight() build(item) tools for…" at bounding box center [280, 170] width 536 height 283
click at [237, 207] on span "Banque de Code" at bounding box center [233, 204] width 16 height 48
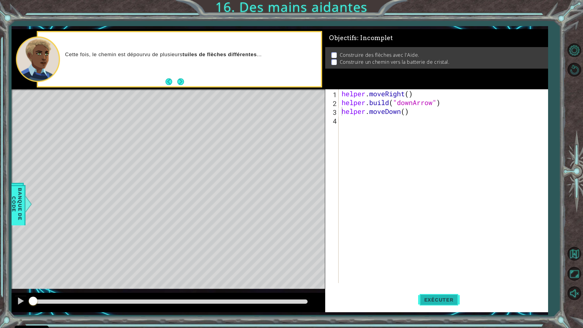
click at [434, 287] on span "Exécuter" at bounding box center [439, 300] width 42 height 6
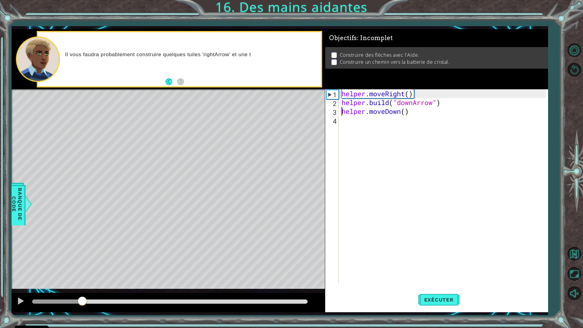
click at [82, 287] on div at bounding box center [169, 301] width 275 height 4
drag, startPoint x: 43, startPoint y: 301, endPoint x: 15, endPoint y: 301, distance: 28.9
click at [15, 287] on div at bounding box center [168, 302] width 313 height 19
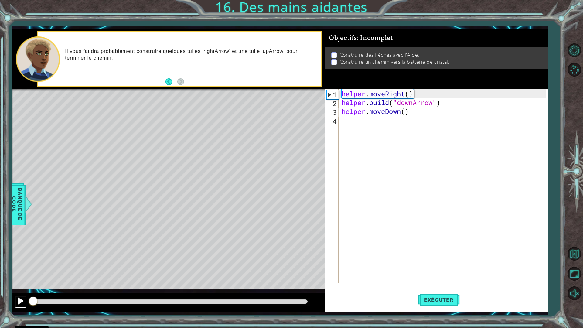
click at [15, 287] on button at bounding box center [21, 302] width 12 height 12
click at [17, 287] on div at bounding box center [21, 301] width 8 height 8
drag, startPoint x: 32, startPoint y: 300, endPoint x: 21, endPoint y: 299, distance: 11.2
click at [21, 287] on div at bounding box center [168, 302] width 313 height 19
drag, startPoint x: 36, startPoint y: 301, endPoint x: 20, endPoint y: 301, distance: 16.7
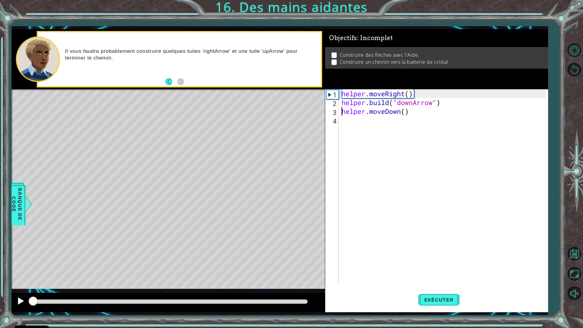
click at [20, 287] on div at bounding box center [168, 302] width 313 height 19
click at [342, 125] on div "helper . moveRight ( ) helper . build ( "downArrow" ) helper . moveDown ( )" at bounding box center [444, 194] width 209 height 211
click at [19, 207] on span "Banque de Code" at bounding box center [17, 204] width 16 height 37
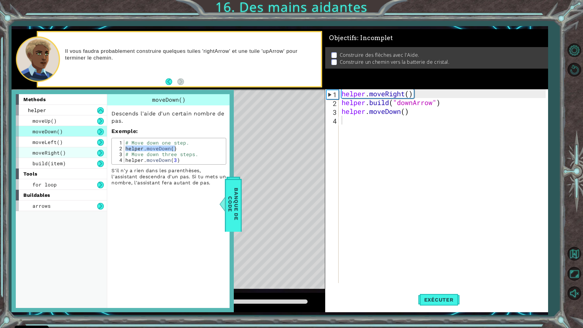
click at [65, 155] on span "moveRight()" at bounding box center [48, 152] width 33 height 6
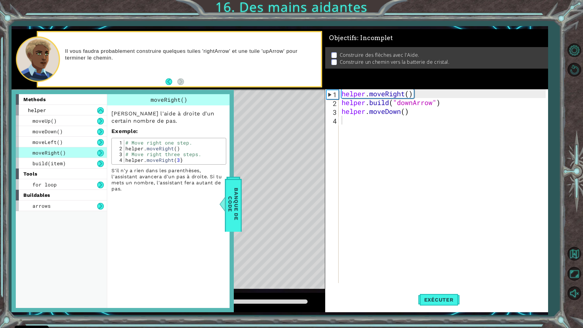
click at [135, 149] on div "# Move right one step. helper . moveRight ( ) # Move right three steps. helper …" at bounding box center [174, 157] width 100 height 35
type textarea "helper.moveRight() # Move right three steps."
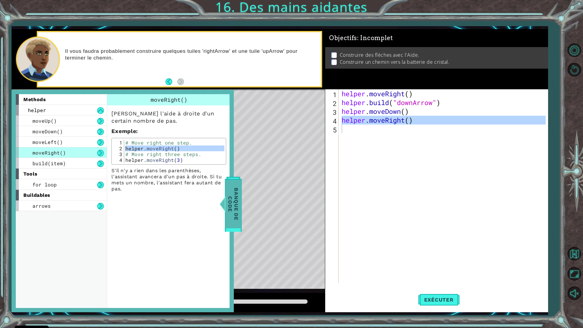
click at [236, 204] on span "Banque de Code" at bounding box center [233, 204] width 16 height 48
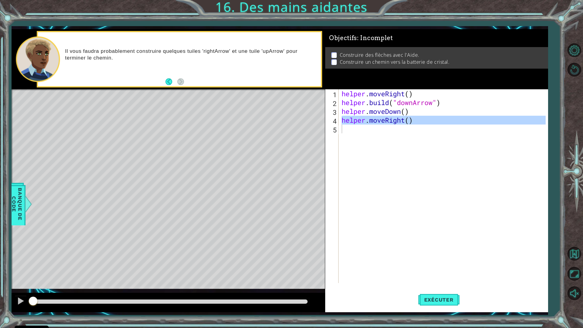
click at [408, 121] on div "helper . moveRight ( ) helper . build ( "downArrow" ) helper . moveDown ( ) hel…" at bounding box center [443, 186] width 206 height 194
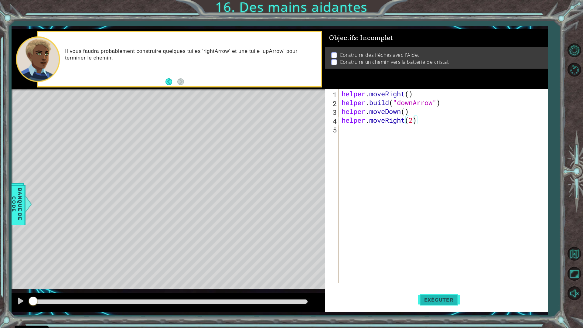
click at [430, 287] on button "Exécuter" at bounding box center [439, 300] width 42 height 22
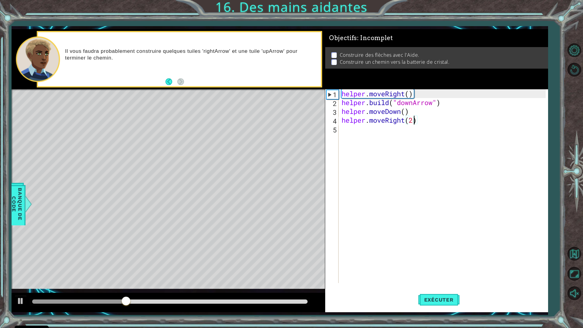
type textarea "helper.moveRight()"
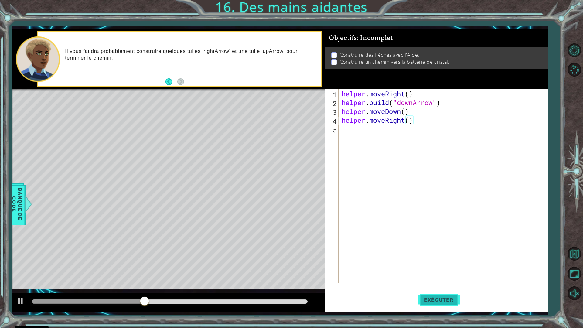
click at [444, 287] on span "Exécuter" at bounding box center [439, 300] width 42 height 6
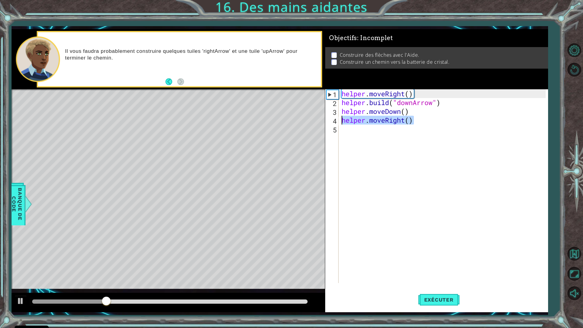
drag, startPoint x: 416, startPoint y: 118, endPoint x: 334, endPoint y: 125, distance: 81.9
click at [334, 125] on div "helper.moveRight() 1 2 3 4 5 helper . moveRight ( ) helper . build ( "downArrow…" at bounding box center [435, 186] width 221 height 194
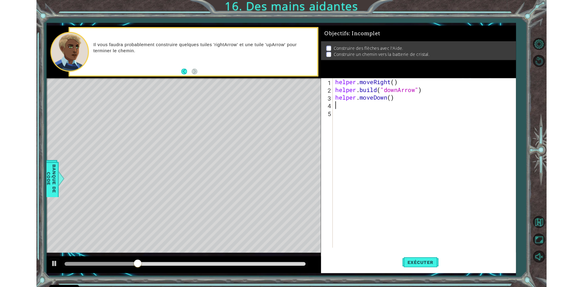
scroll to position [0, 0]
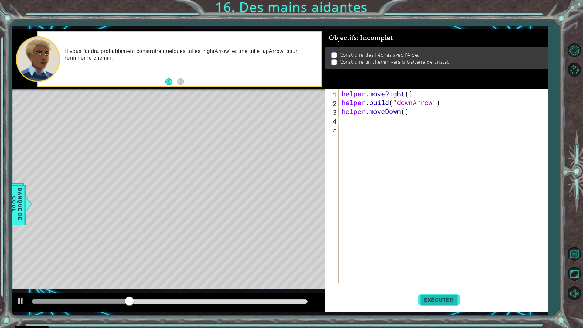
click at [437, 287] on span "Exécuter" at bounding box center [439, 300] width 42 height 6
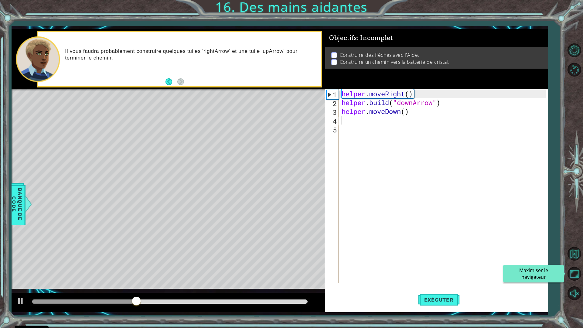
drag, startPoint x: 573, startPoint y: 272, endPoint x: 573, endPoint y: 246, distance: 26.4
click at [573, 272] on button "Maximiser le navigateur" at bounding box center [575, 274] width 18 height 18
